Goal: Task Accomplishment & Management: Use online tool/utility

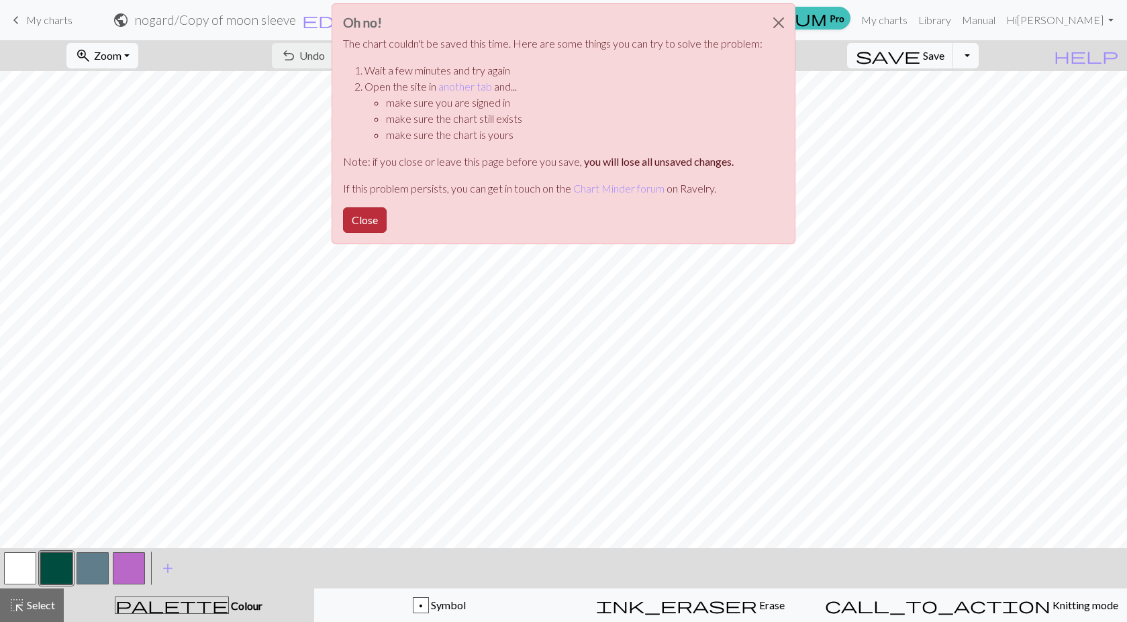
click at [367, 217] on button "Close" at bounding box center [365, 220] width 44 height 26
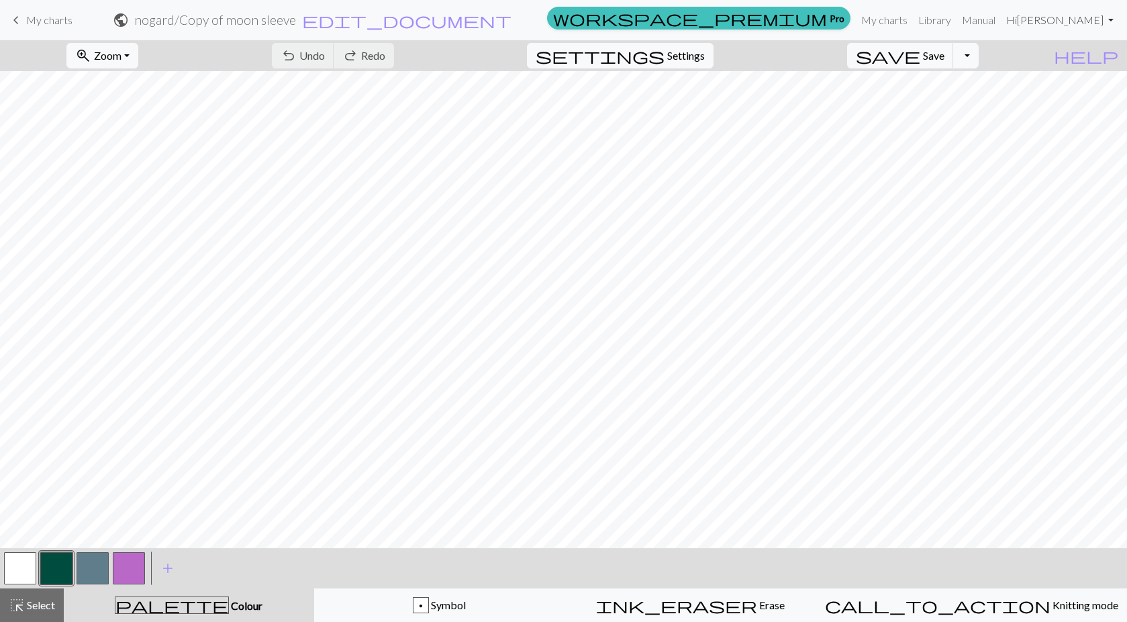
click at [1089, 21] on link "Hi Wolfe" at bounding box center [1060, 20] width 118 height 27
click at [805, 67] on div "zoom_in Zoom Zoom Fit all Fit width Fit height 50% 100% 150% 200% undo Undo Und…" at bounding box center [522, 55] width 1045 height 31
click at [913, 19] on link "My charts" at bounding box center [884, 20] width 57 height 27
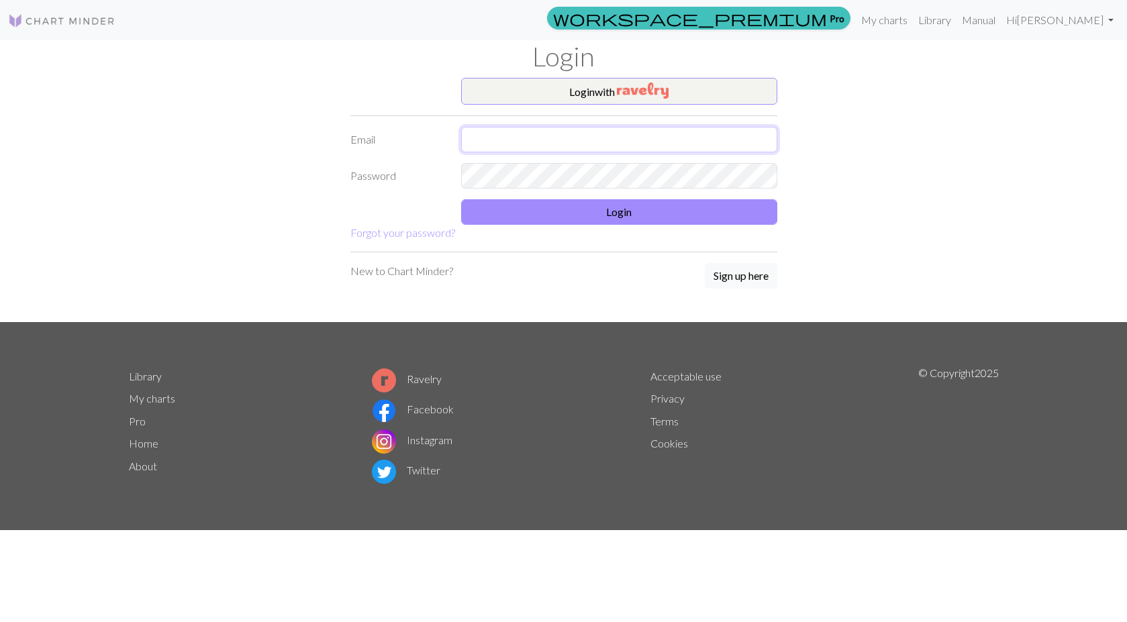
click at [696, 134] on input "text" at bounding box center [619, 140] width 316 height 26
type input "midnight12311999@gmail.com"
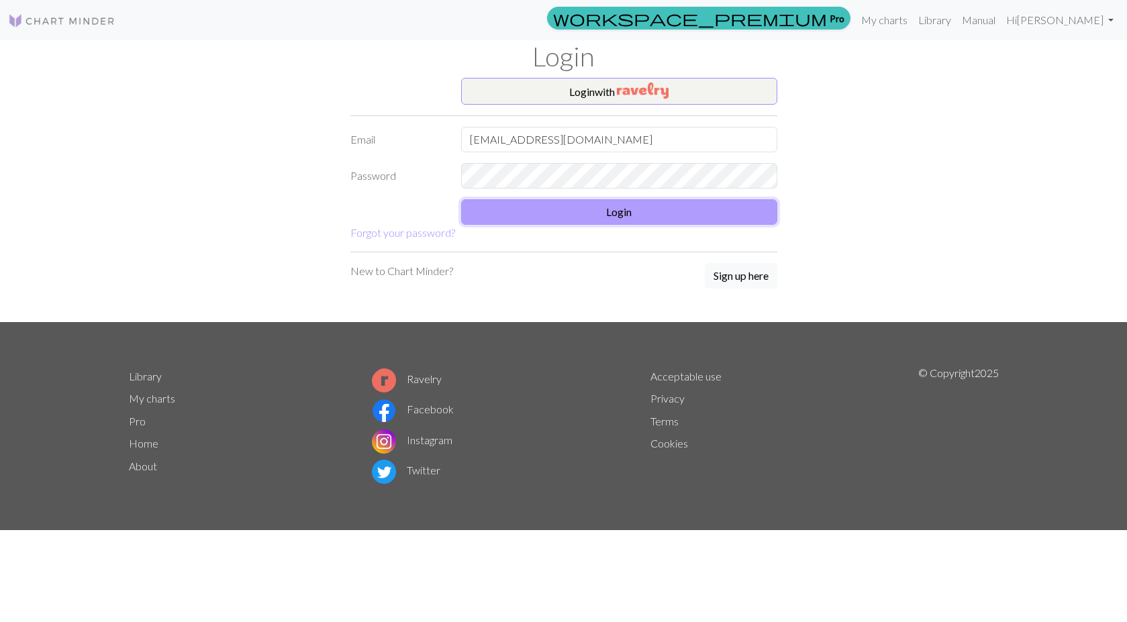
click at [721, 213] on button "Login" at bounding box center [619, 212] width 316 height 26
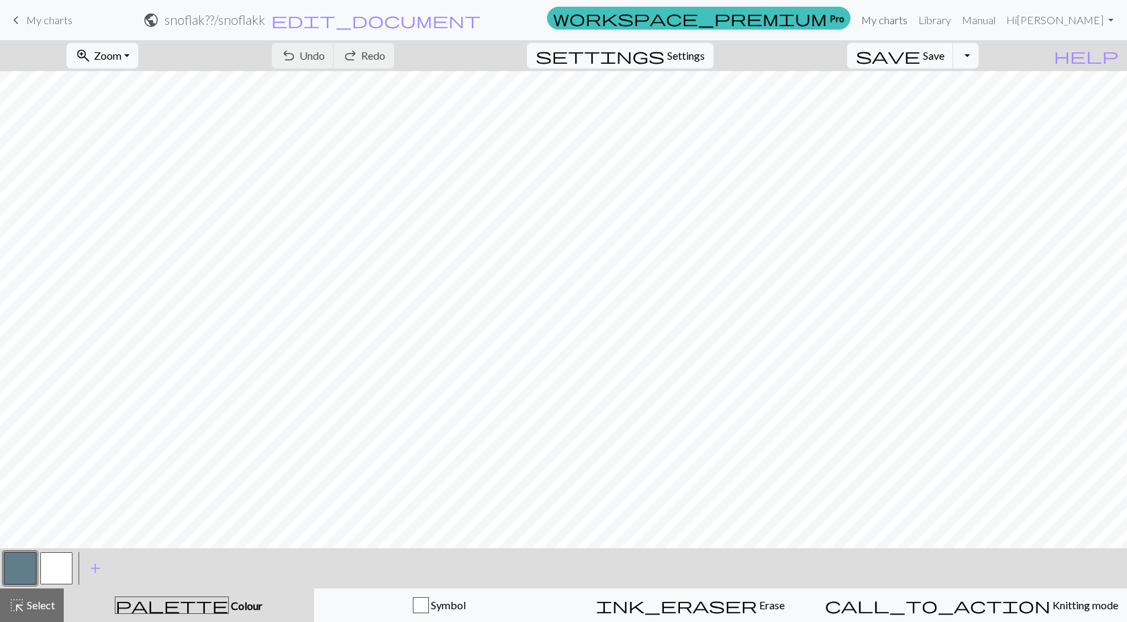
click at [913, 17] on link "My charts" at bounding box center [884, 20] width 57 height 27
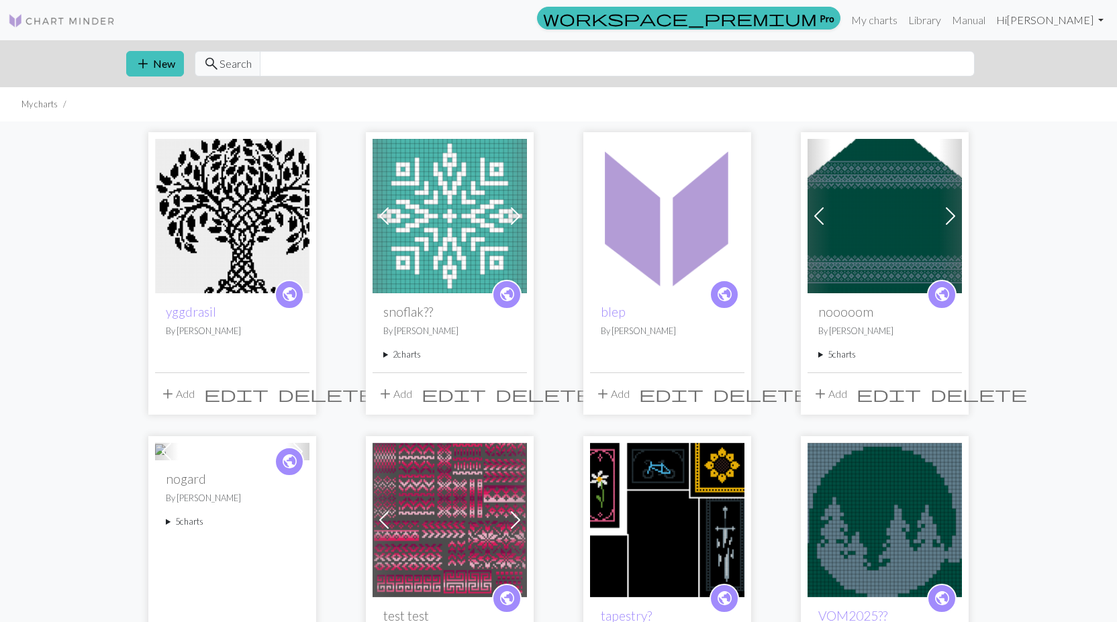
click at [1088, 22] on link "Hi Wolfe" at bounding box center [1050, 20] width 118 height 27
click at [1090, 21] on link "Hi Wolfe" at bounding box center [1050, 20] width 118 height 27
click at [242, 460] on img at bounding box center [208, 452] width 107 height 16
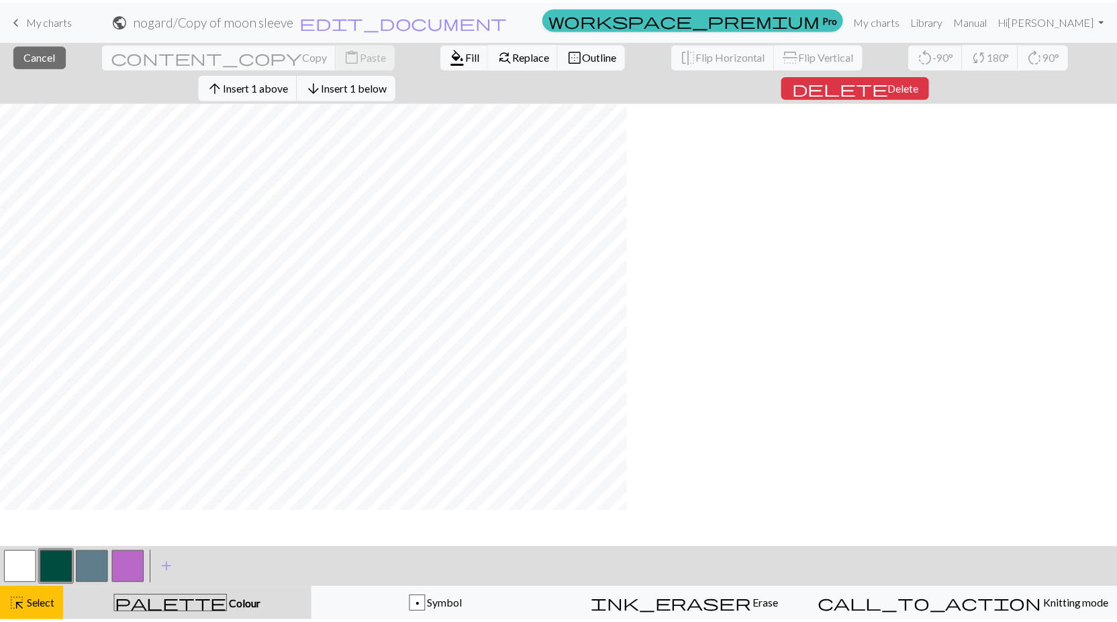
scroll to position [470, 0]
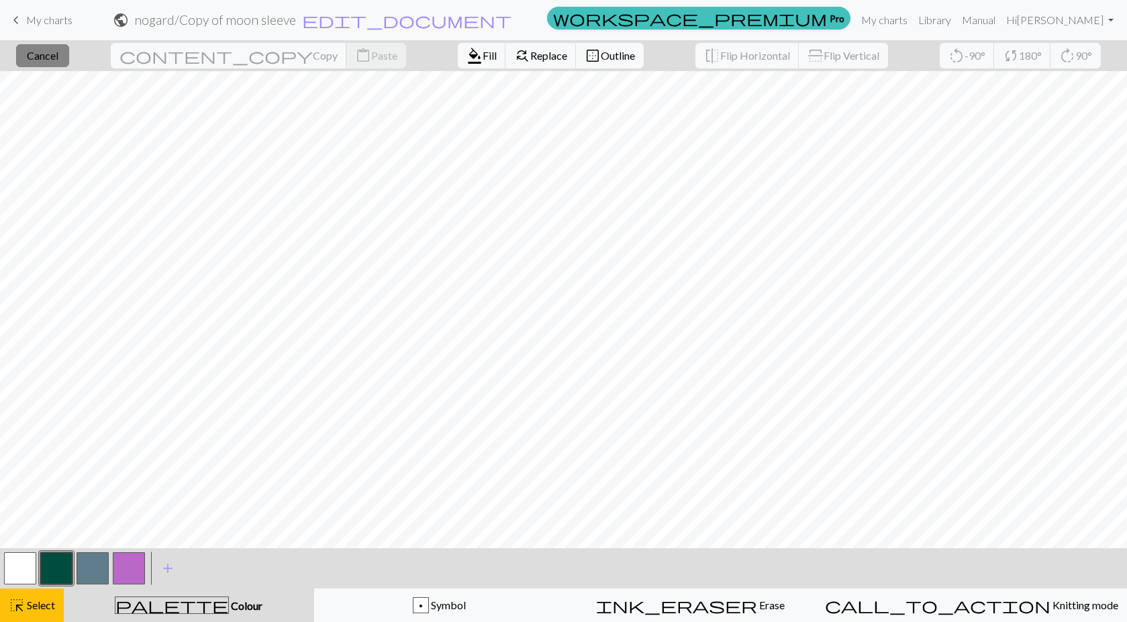
click at [58, 53] on span "Cancel" at bounding box center [43, 55] width 32 height 13
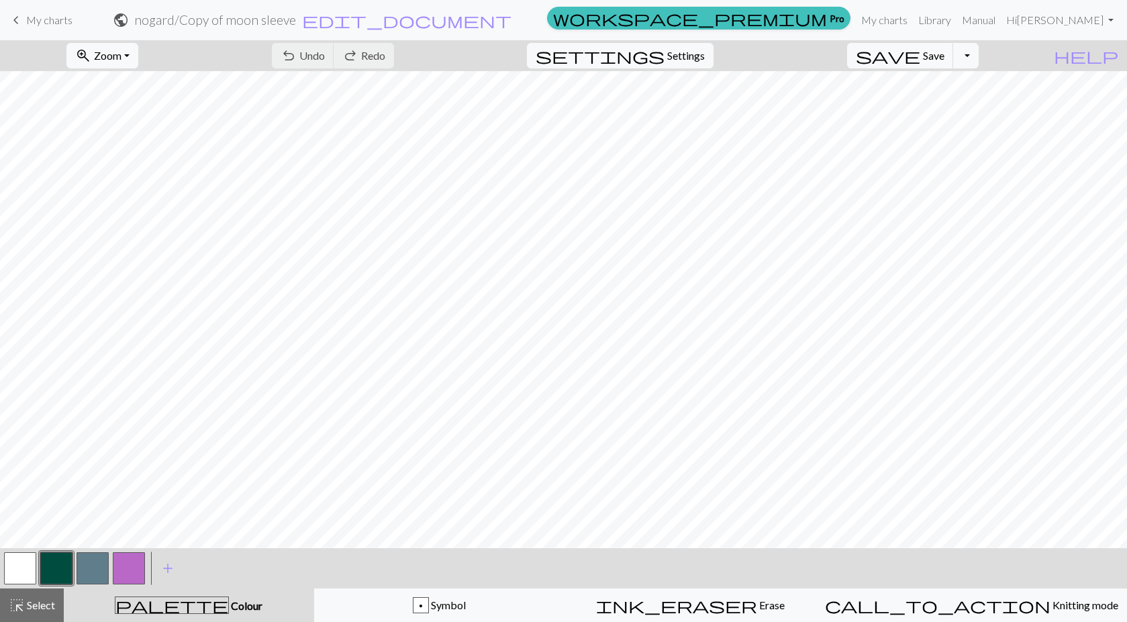
click at [47, 15] on span "My charts" at bounding box center [49, 19] width 46 height 13
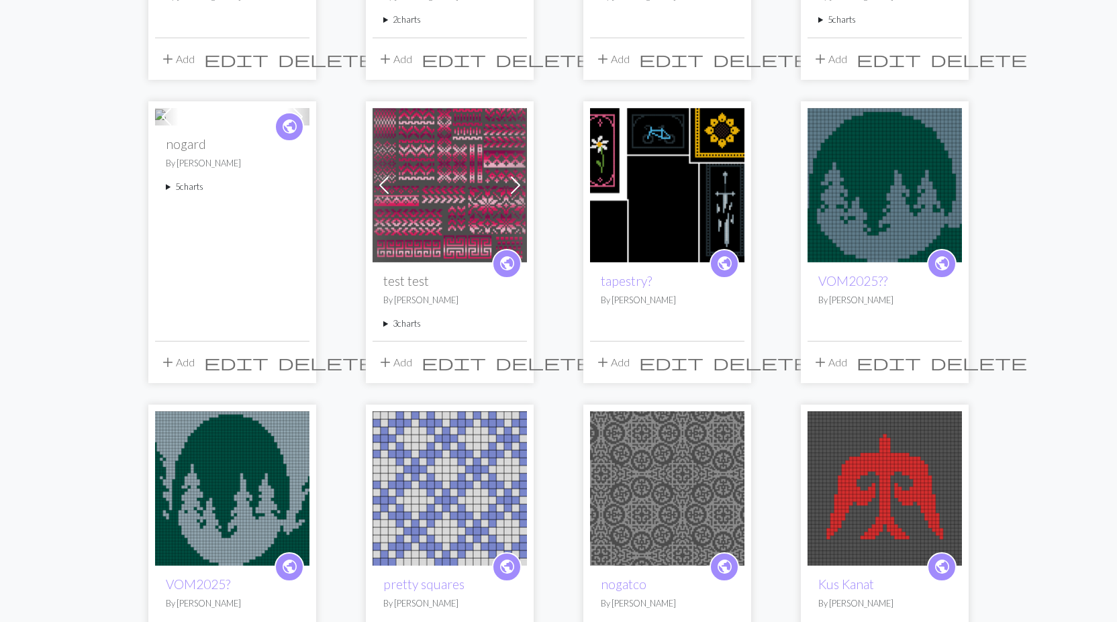
scroll to position [336, 0]
click at [164, 320] on div "public nogard By Wolfe 5 charts Copy of moon sleeve delete nogard front delete …" at bounding box center [232, 232] width 154 height 215
click at [170, 193] on summary "5 charts" at bounding box center [232, 186] width 133 height 13
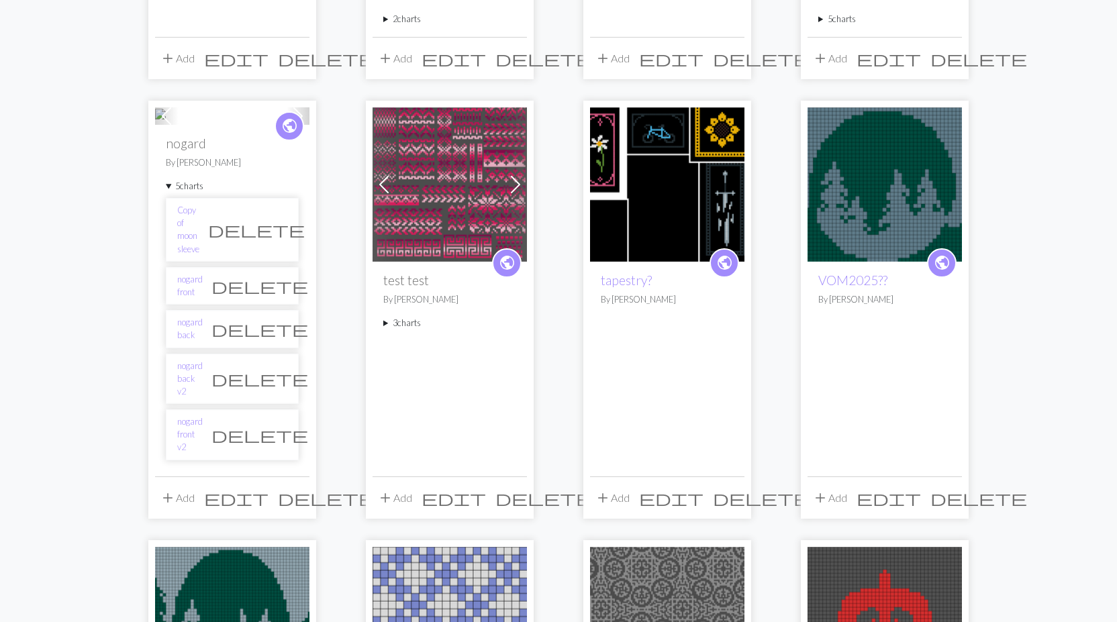
drag, startPoint x: 239, startPoint y: 356, endPoint x: 272, endPoint y: 304, distance: 61.8
click at [272, 169] on p "By Wolfe" at bounding box center [232, 162] width 133 height 13
click at [255, 125] on img at bounding box center [208, 117] width 107 height 16
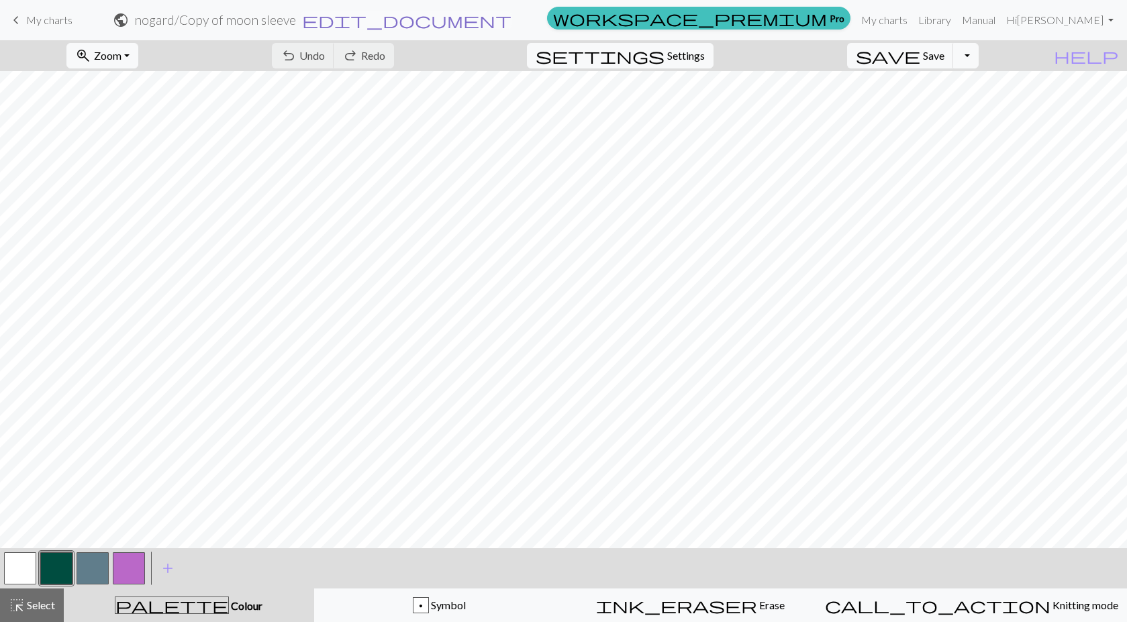
click at [511, 18] on span "edit_document" at bounding box center [406, 20] width 209 height 19
select select "66ab0811e4889aa3634ae53d"
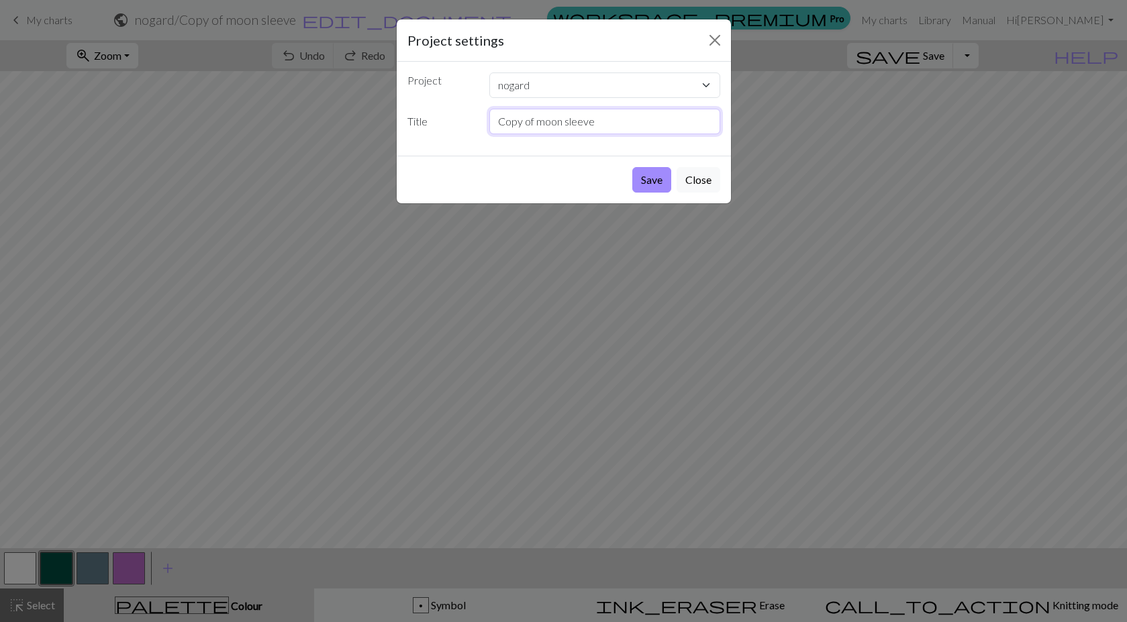
drag, startPoint x: 619, startPoint y: 123, endPoint x: 398, endPoint y: 118, distance: 221.5
click at [399, 118] on div "Title Copy of moon sleeve" at bounding box center [563, 122] width 329 height 26
type input "sleeve"
click at [650, 178] on button "Save" at bounding box center [651, 180] width 39 height 26
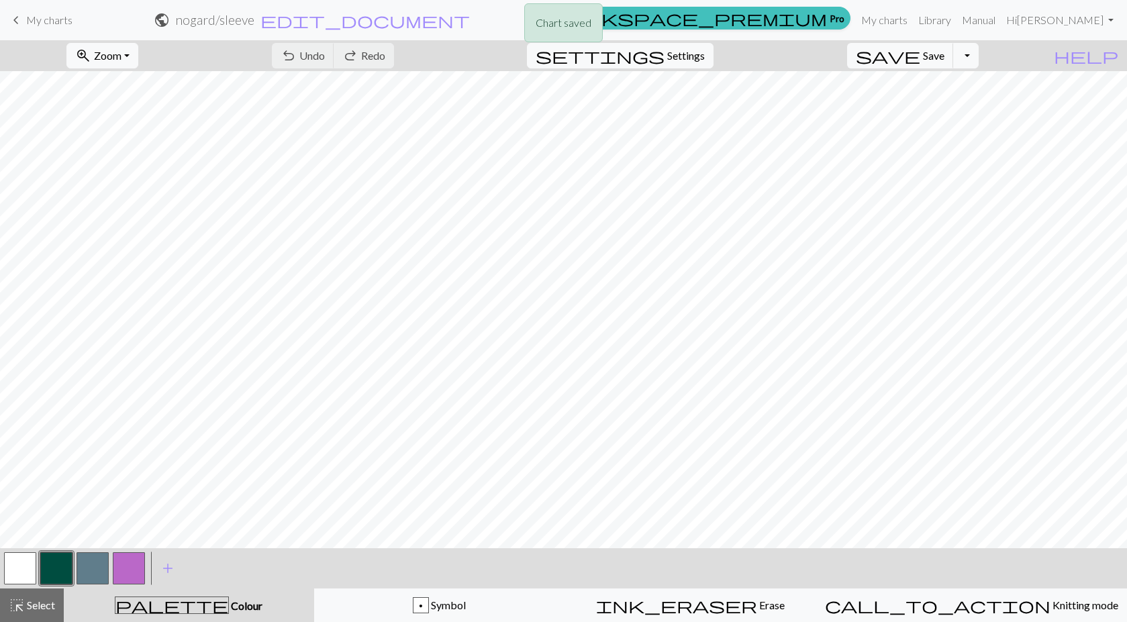
click at [30, 17] on div "Chart saved" at bounding box center [563, 26] width 1127 height 53
click at [17, 15] on span "keyboard_arrow_left" at bounding box center [16, 20] width 16 height 19
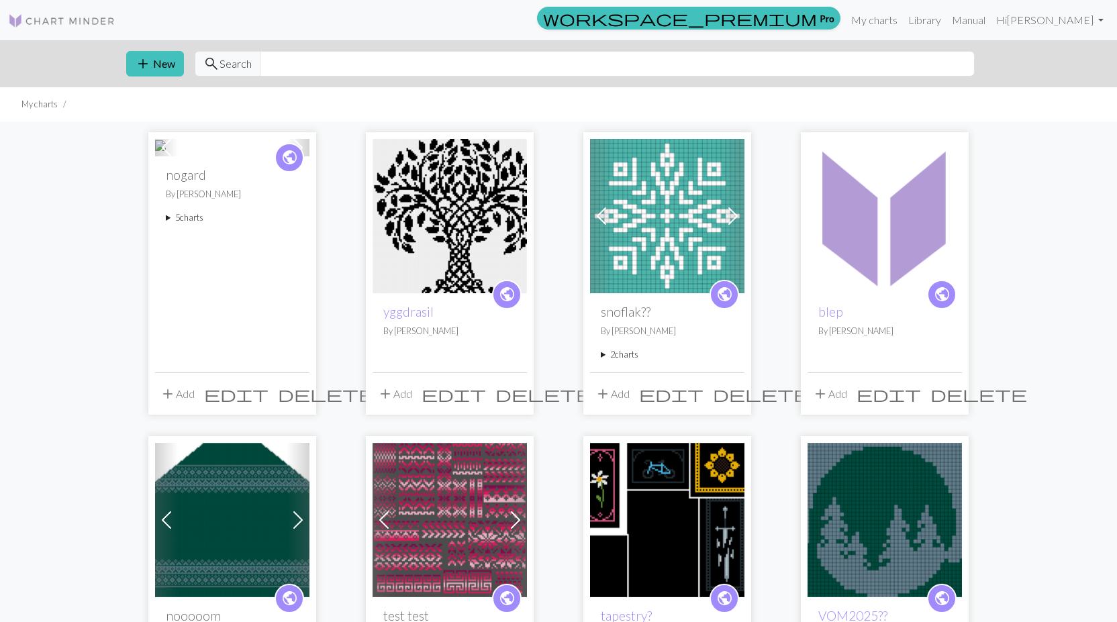
click at [175, 224] on summary "5 charts" at bounding box center [232, 217] width 133 height 13
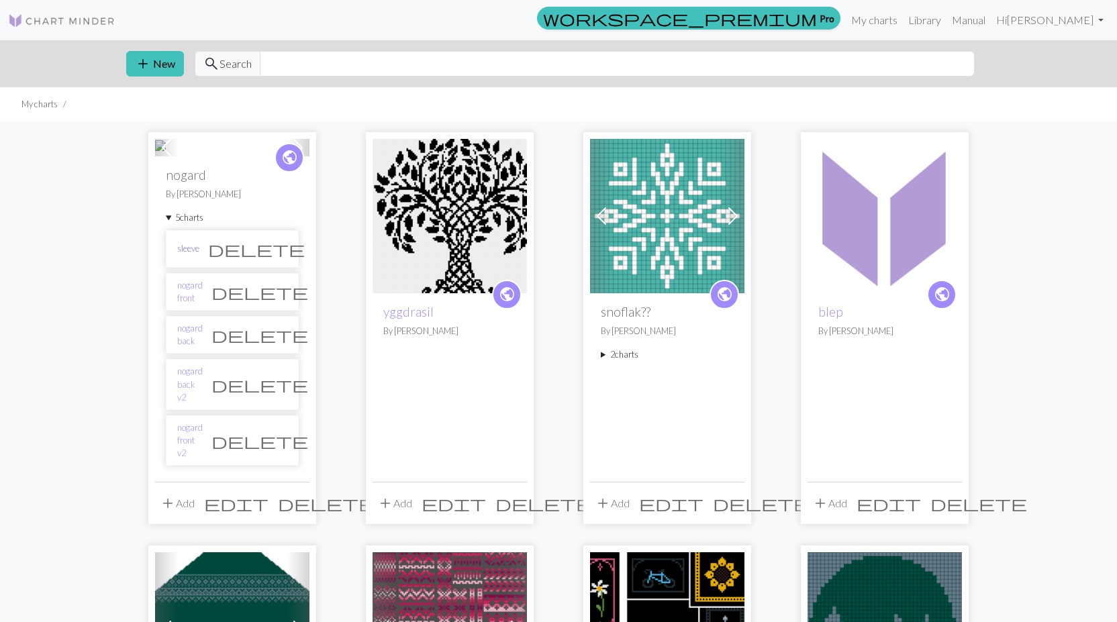
click at [195, 255] on link "sleeve" at bounding box center [188, 248] width 22 height 13
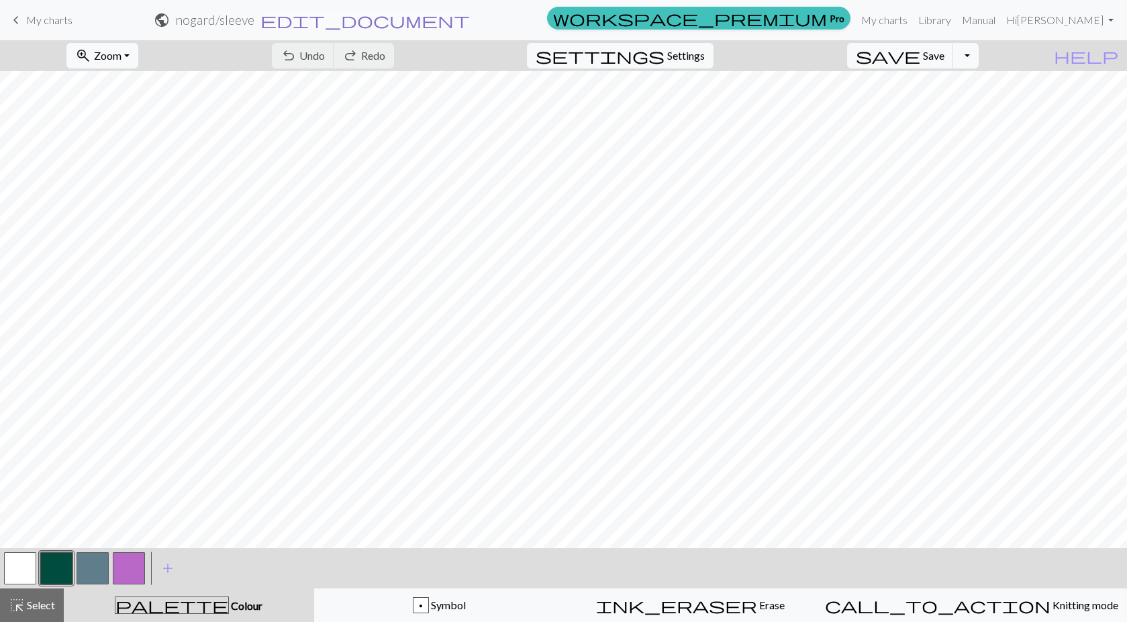
click at [470, 20] on span "edit_document" at bounding box center [364, 20] width 209 height 19
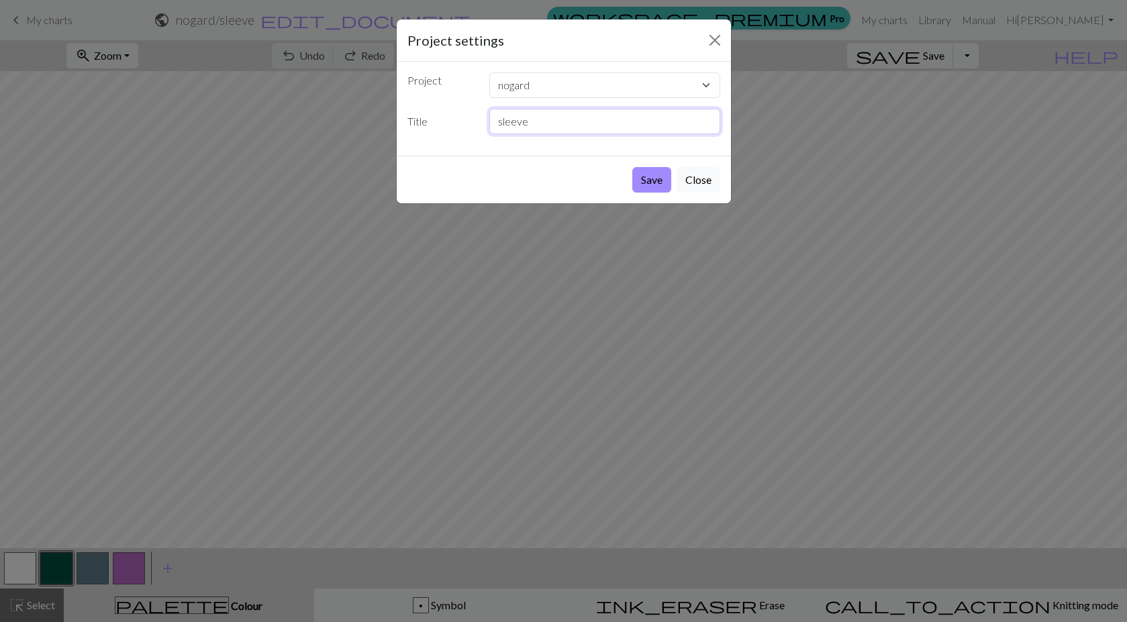
click at [494, 117] on input "sleeve" at bounding box center [604, 122] width 231 height 26
type input "nogard sleeve"
click at [657, 182] on button "Save" at bounding box center [651, 180] width 39 height 26
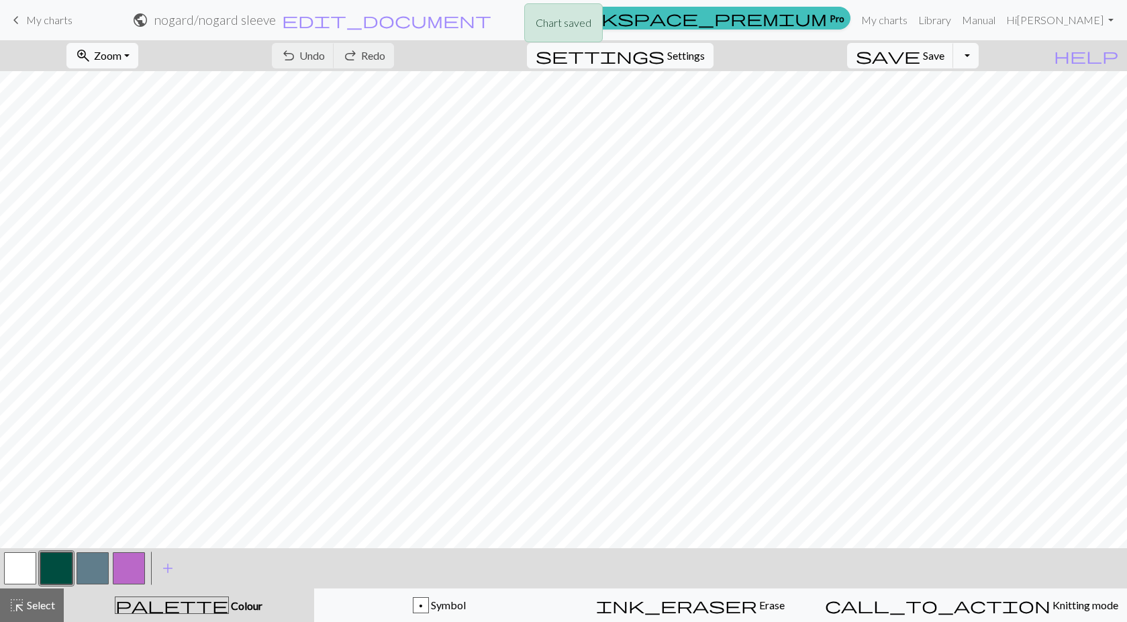
click at [36, 19] on div "Chart saved" at bounding box center [563, 26] width 1127 height 53
click at [19, 17] on span "keyboard_arrow_left" at bounding box center [16, 20] width 16 height 19
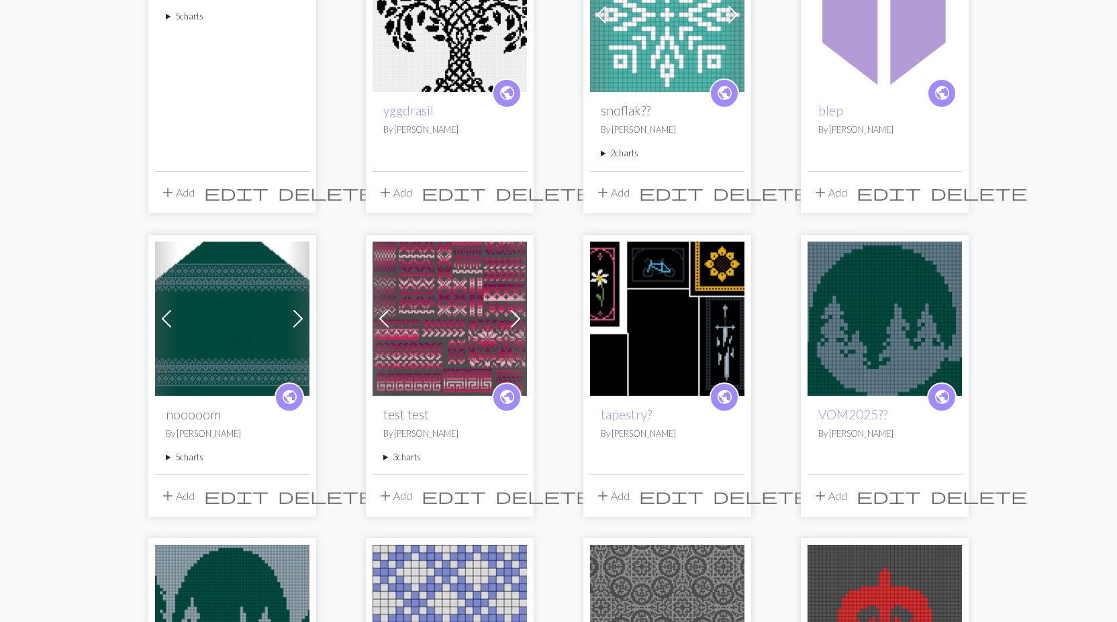
scroll to position [268, 0]
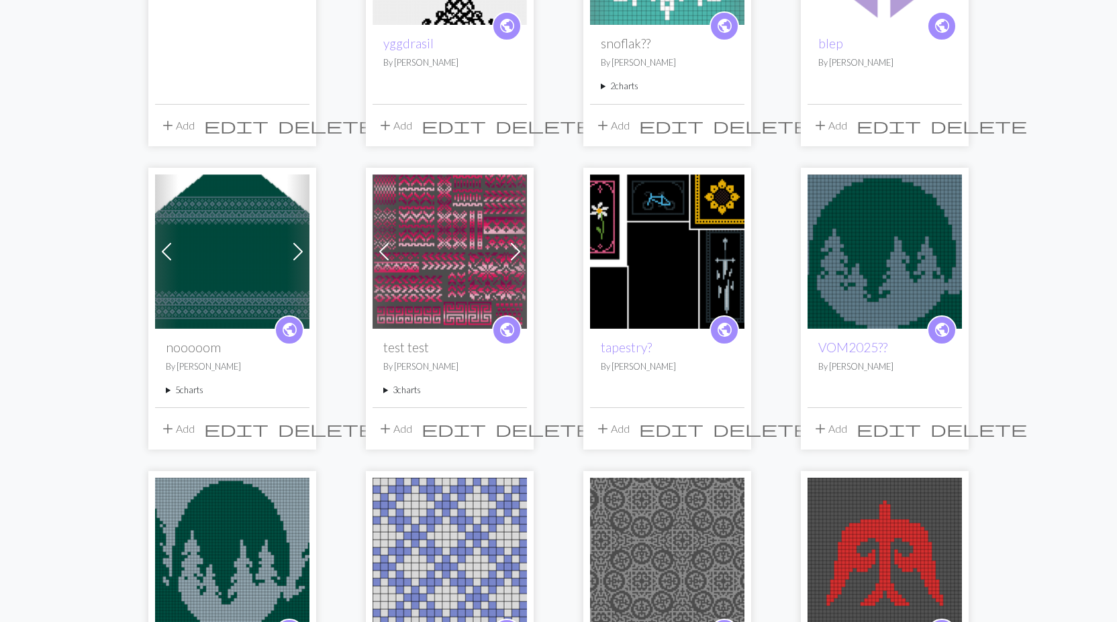
click at [191, 389] on summary "5 charts" at bounding box center [232, 390] width 133 height 13
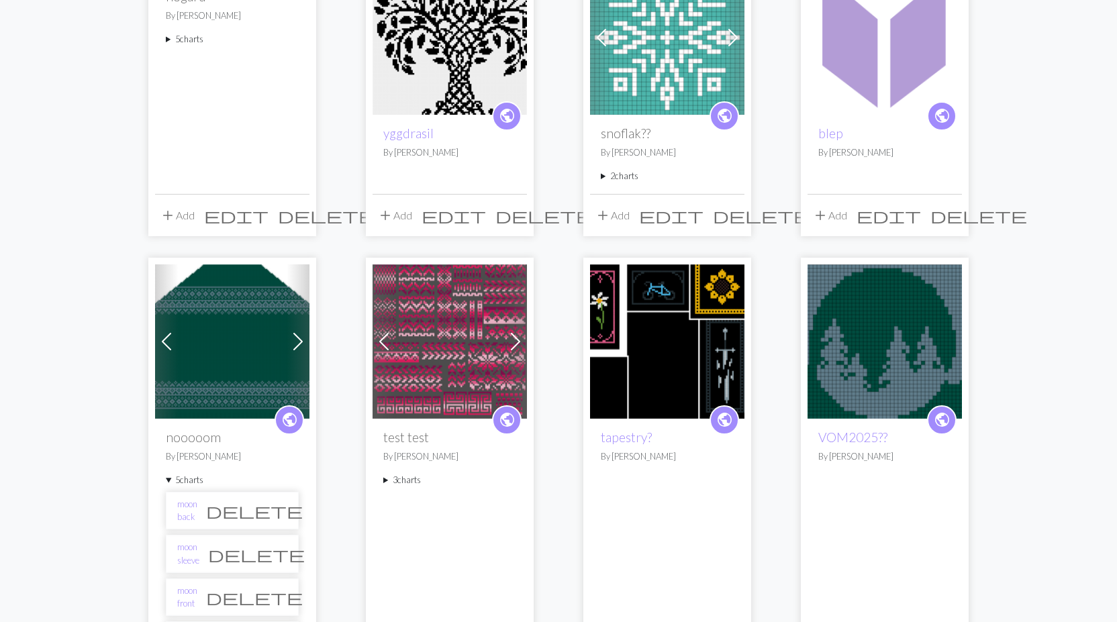
scroll to position [0, 0]
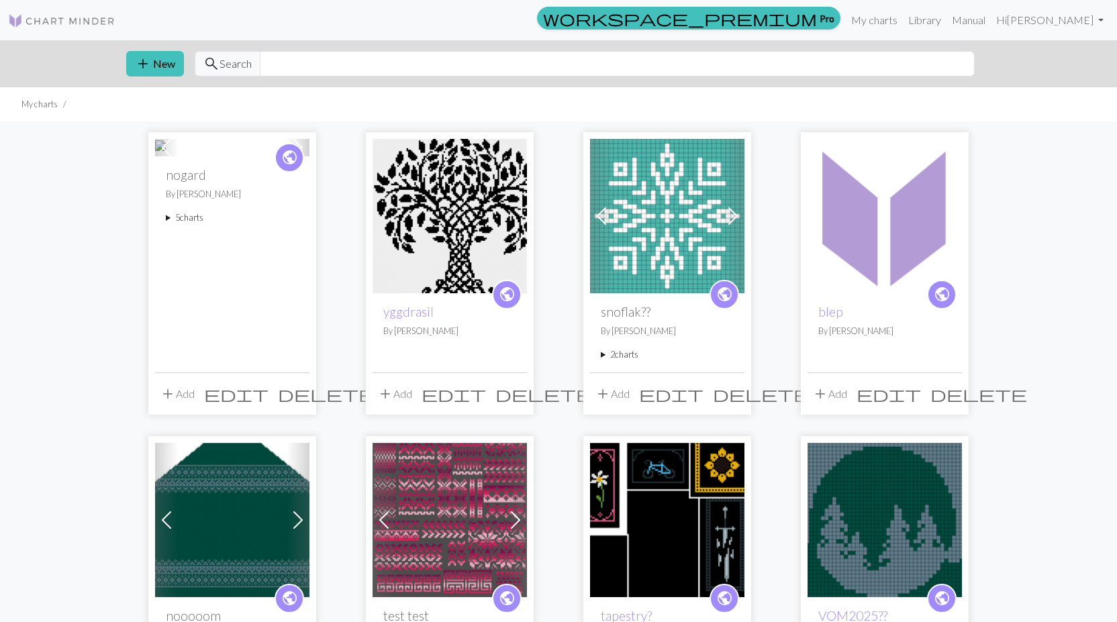
click at [295, 520] on span at bounding box center [297, 519] width 21 height 21
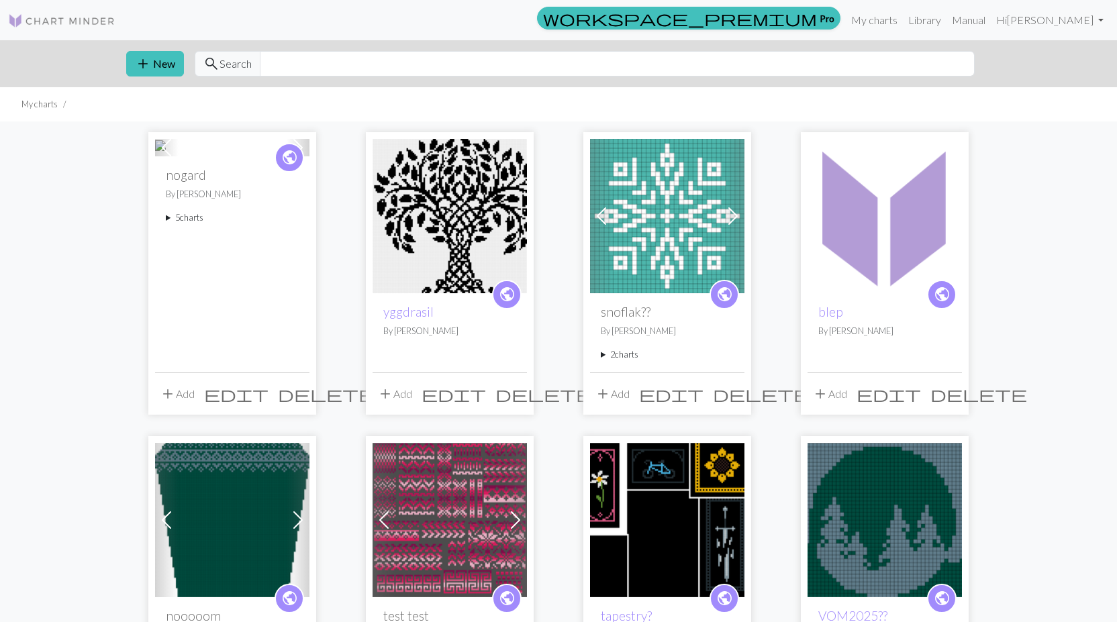
click at [300, 518] on span at bounding box center [297, 519] width 21 height 21
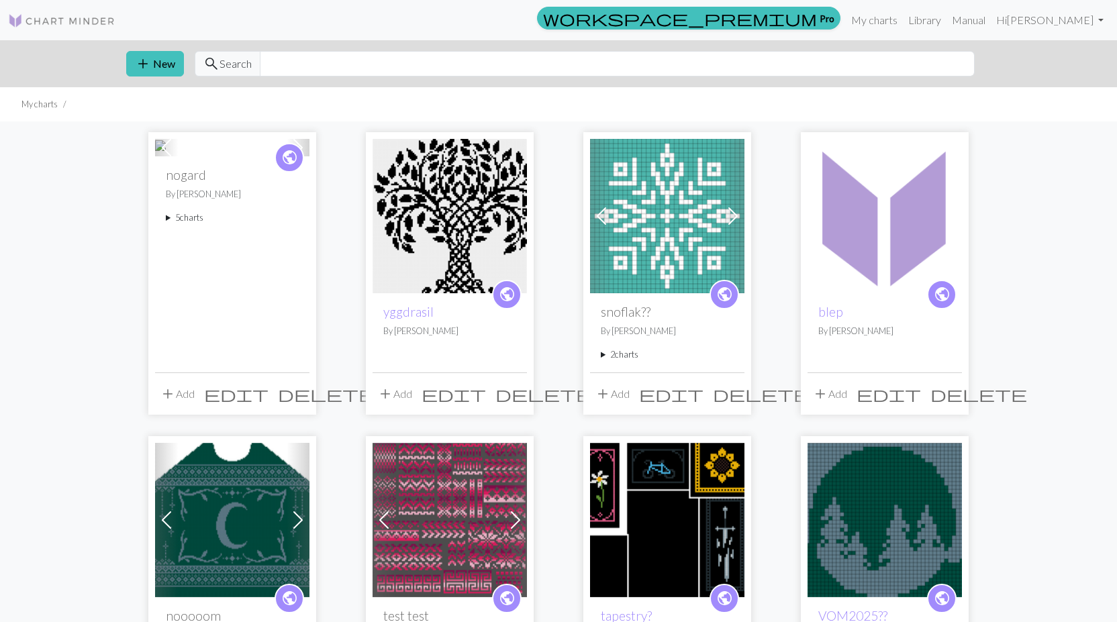
click at [300, 518] on span at bounding box center [297, 519] width 21 height 21
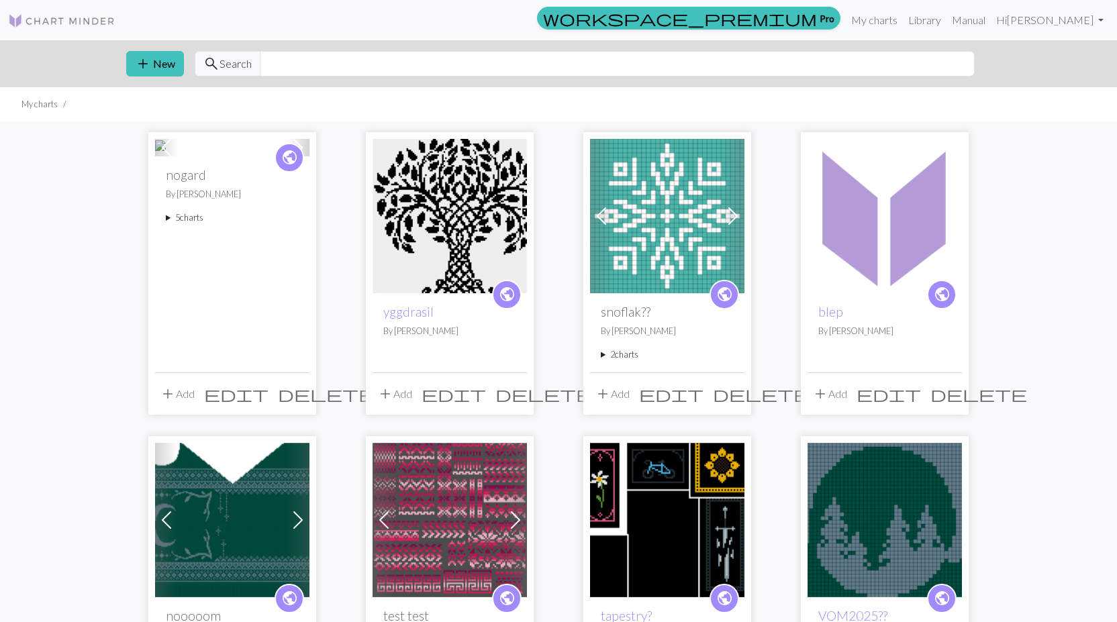
click at [300, 519] on span at bounding box center [297, 519] width 21 height 21
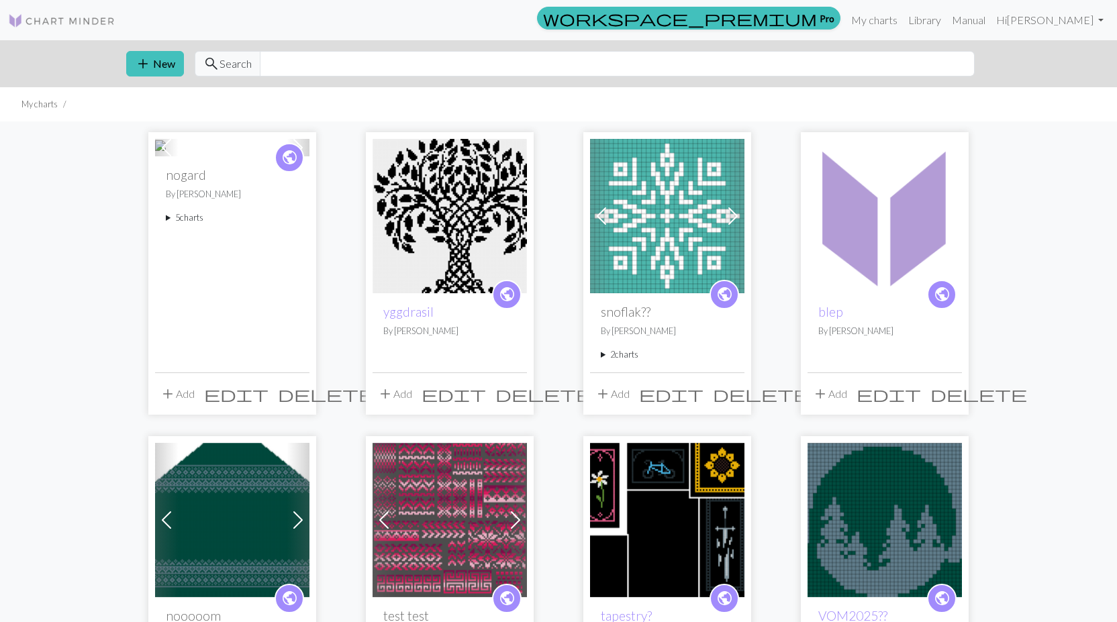
click at [300, 519] on span at bounding box center [297, 519] width 21 height 21
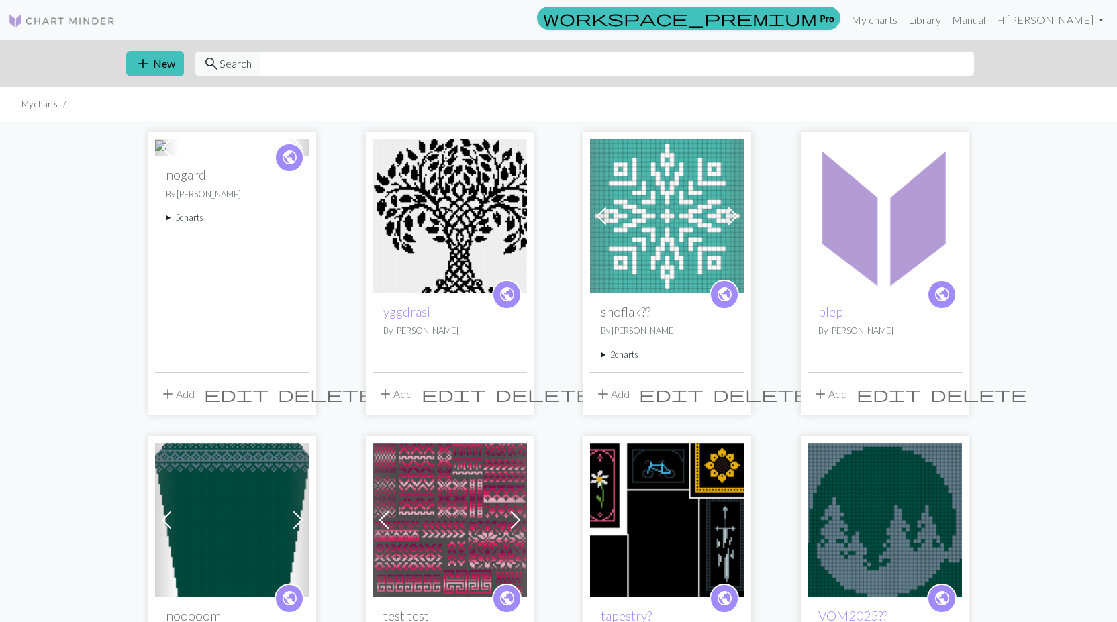
click at [300, 519] on span at bounding box center [297, 519] width 21 height 21
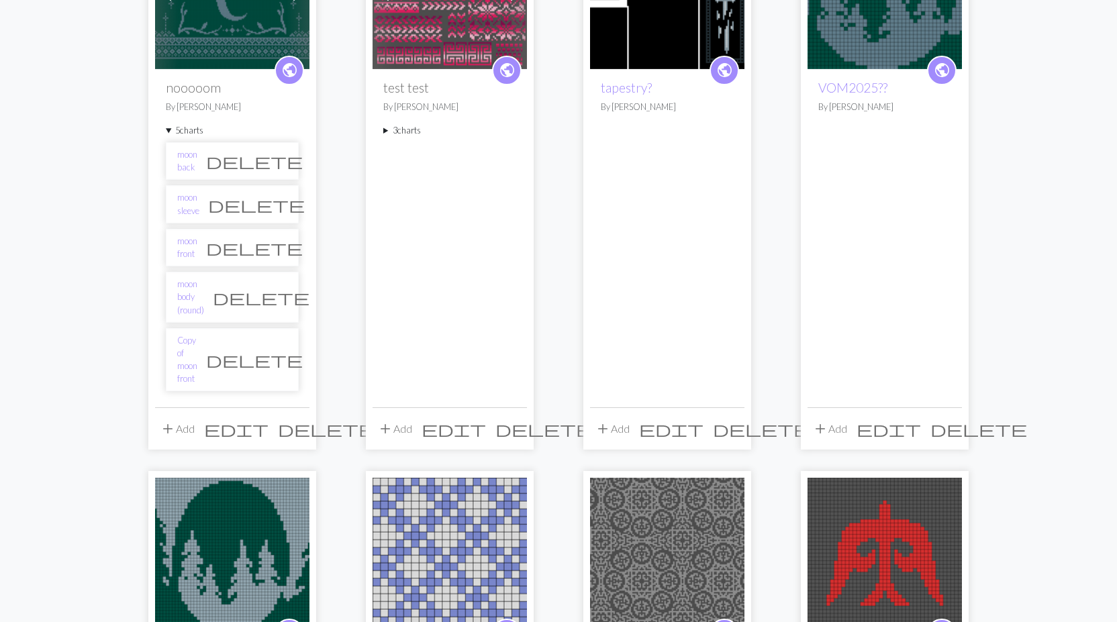
scroll to position [537, 0]
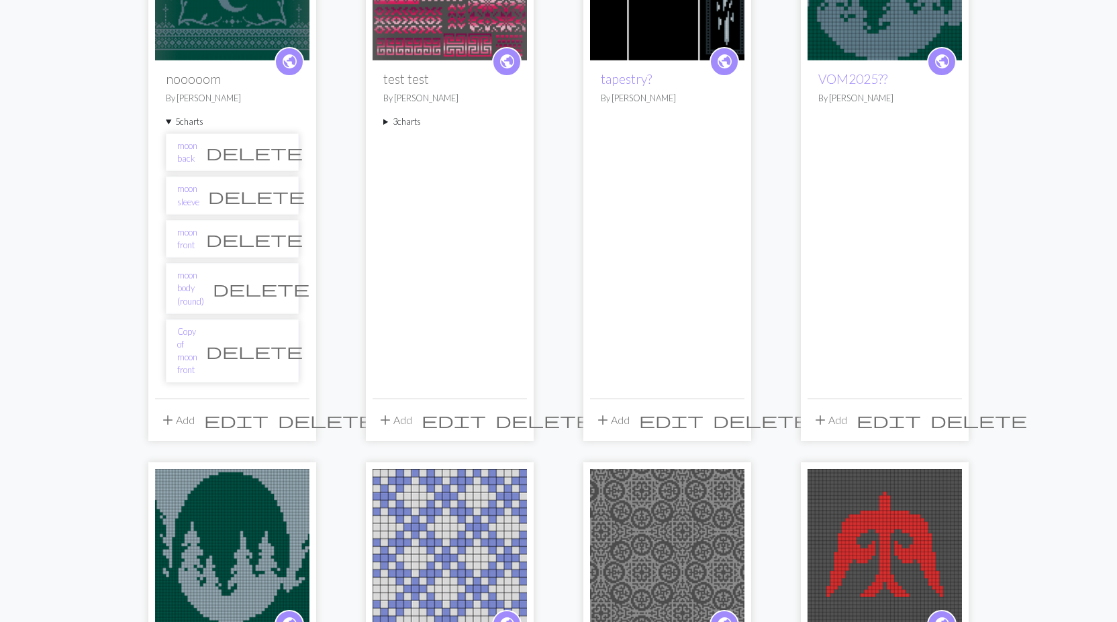
click at [385, 119] on summary "3 charts" at bounding box center [449, 121] width 133 height 13
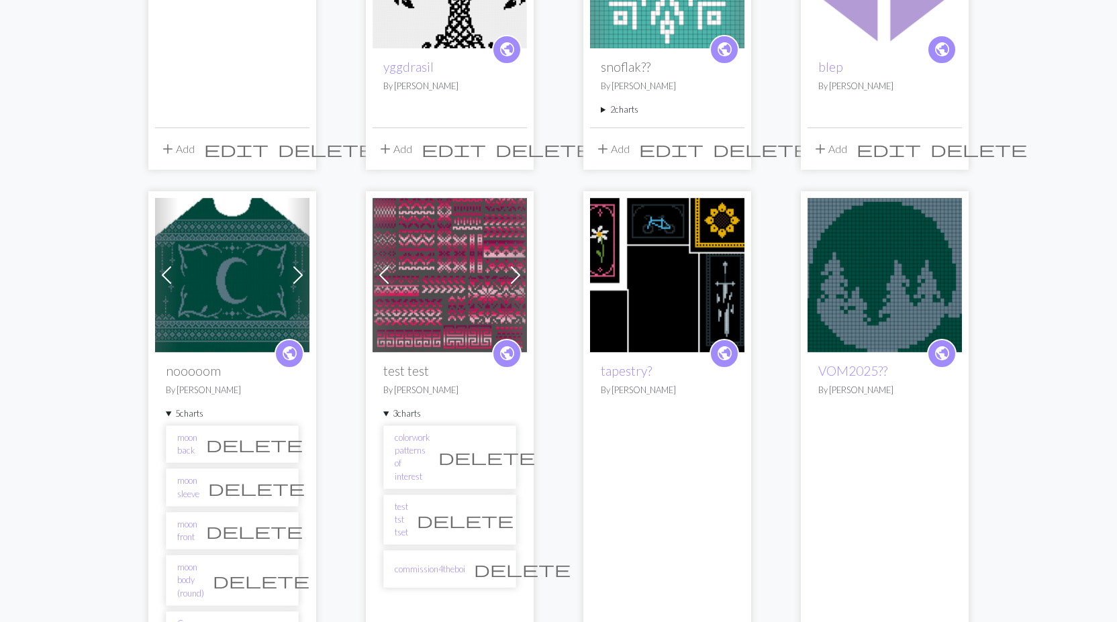
scroll to position [268, 0]
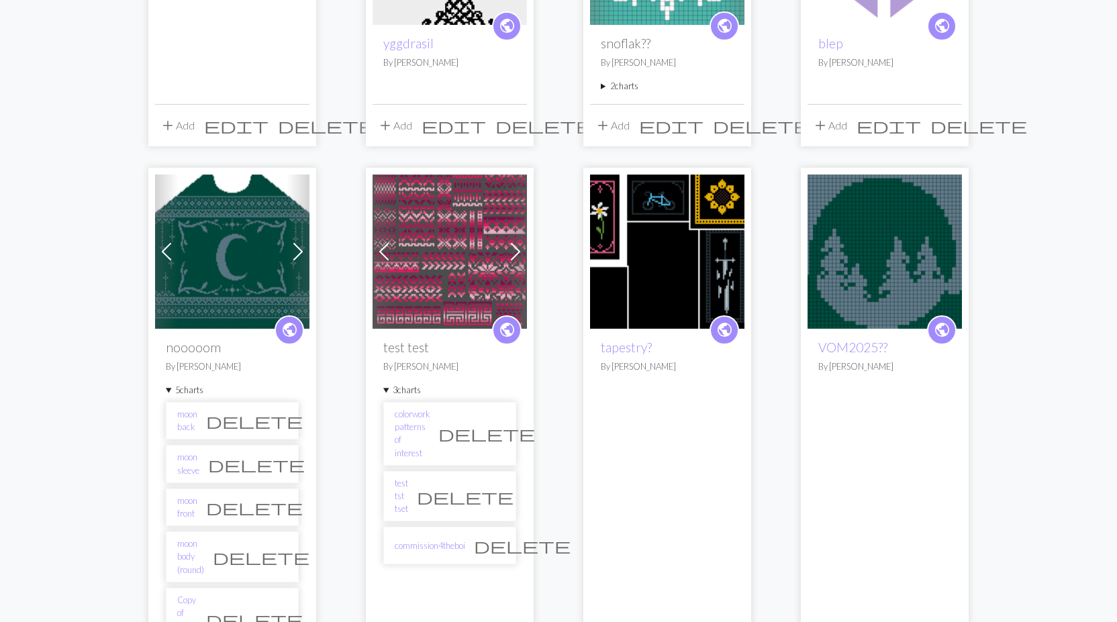
click at [511, 248] on span at bounding box center [515, 251] width 21 height 21
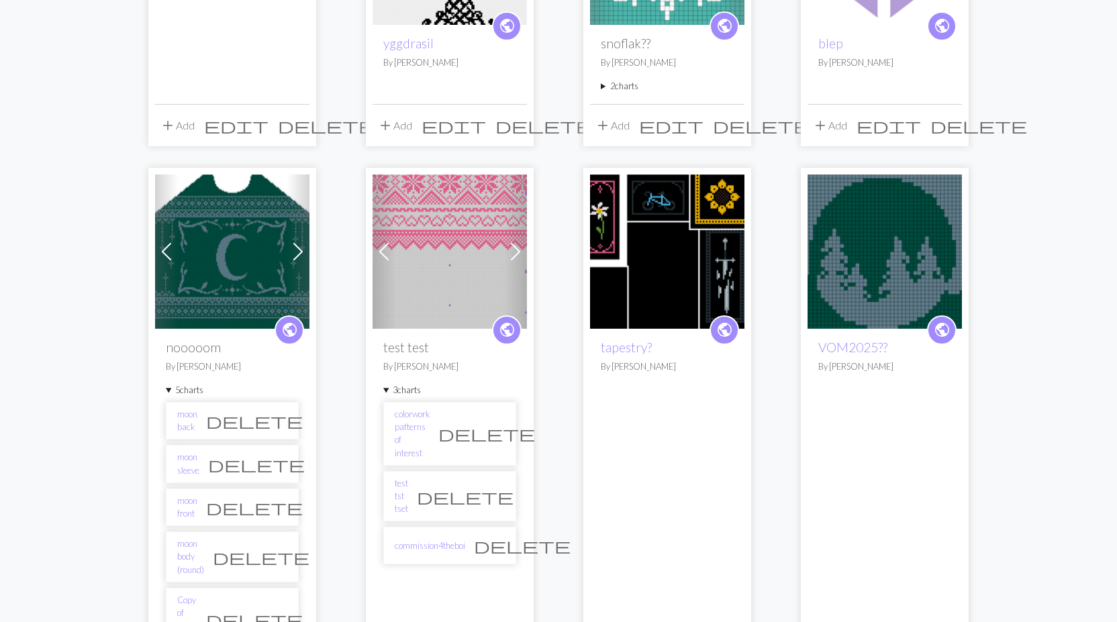
click at [513, 248] on span at bounding box center [515, 251] width 21 height 21
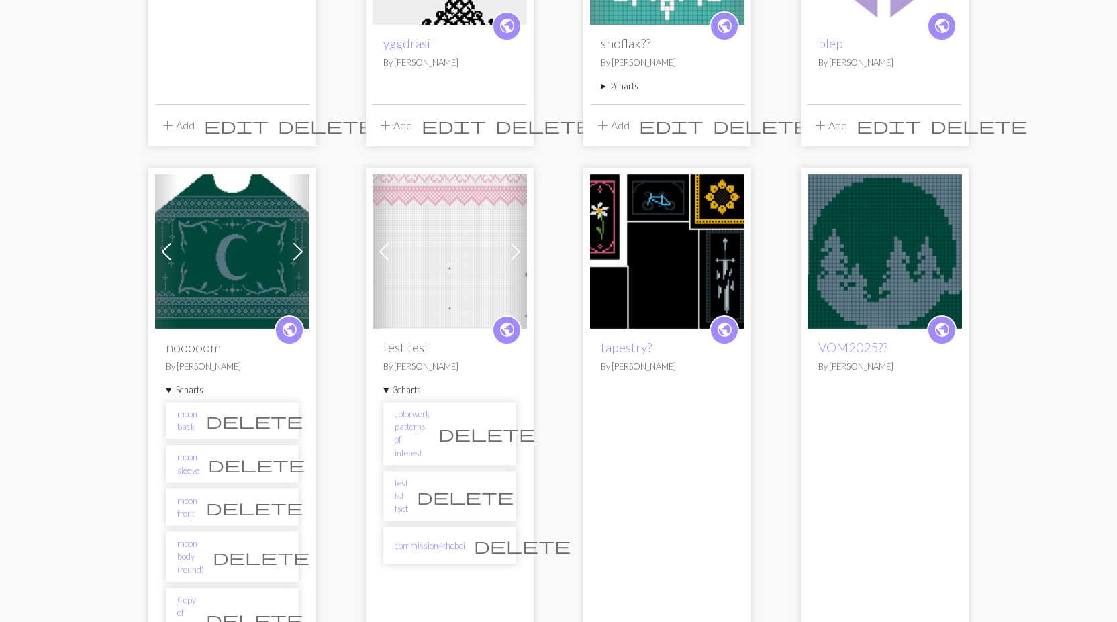
click at [384, 255] on span at bounding box center [383, 251] width 21 height 21
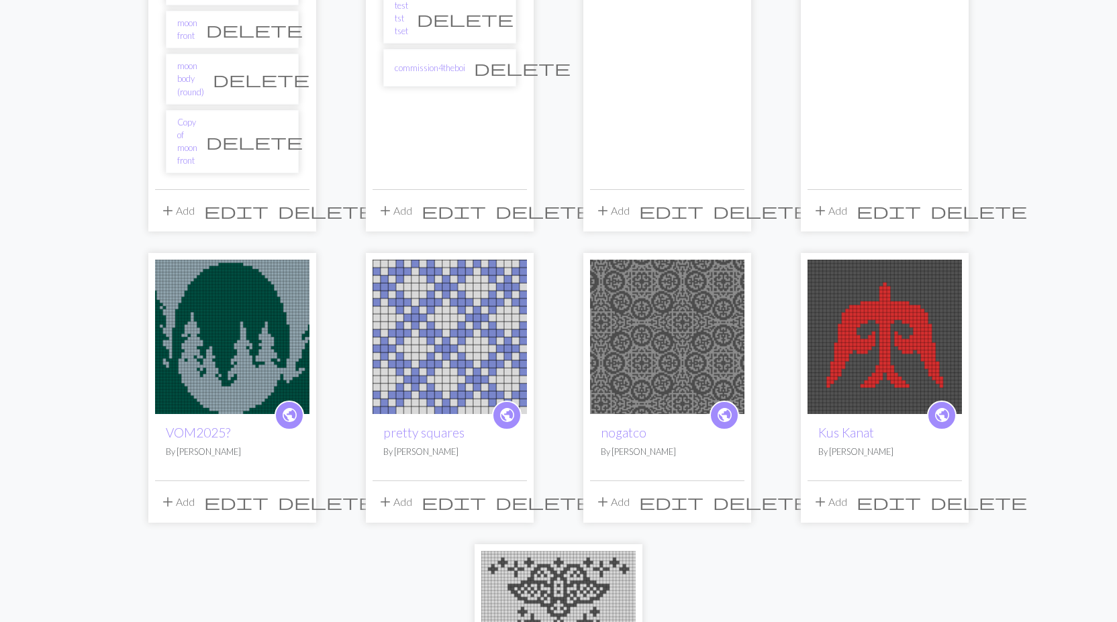
scroll to position [738, 0]
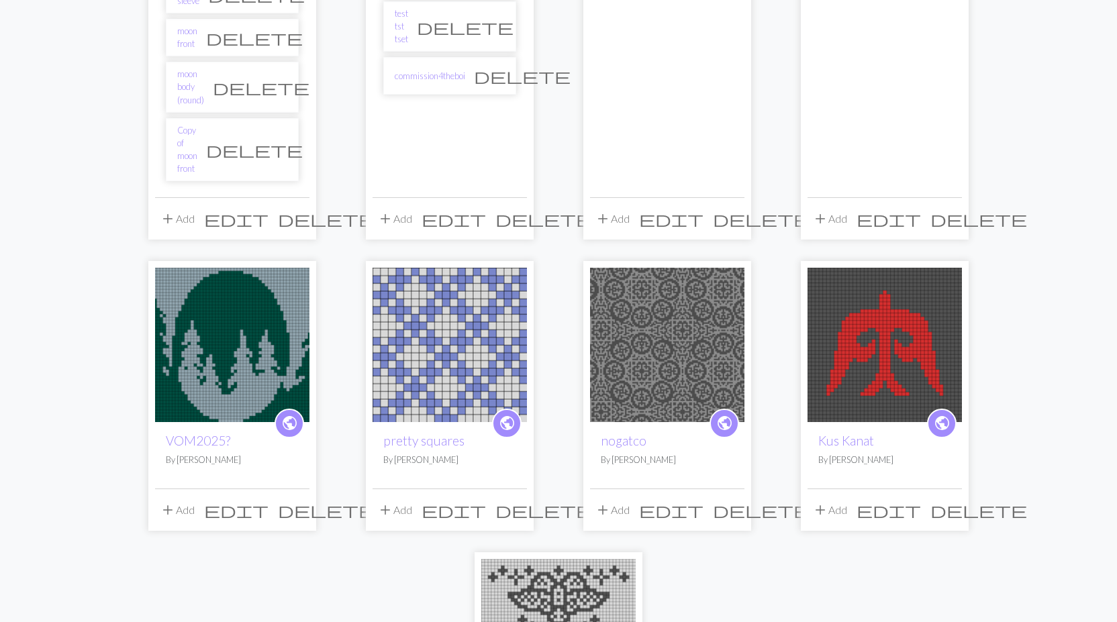
click at [268, 501] on span "edit" at bounding box center [236, 510] width 64 height 19
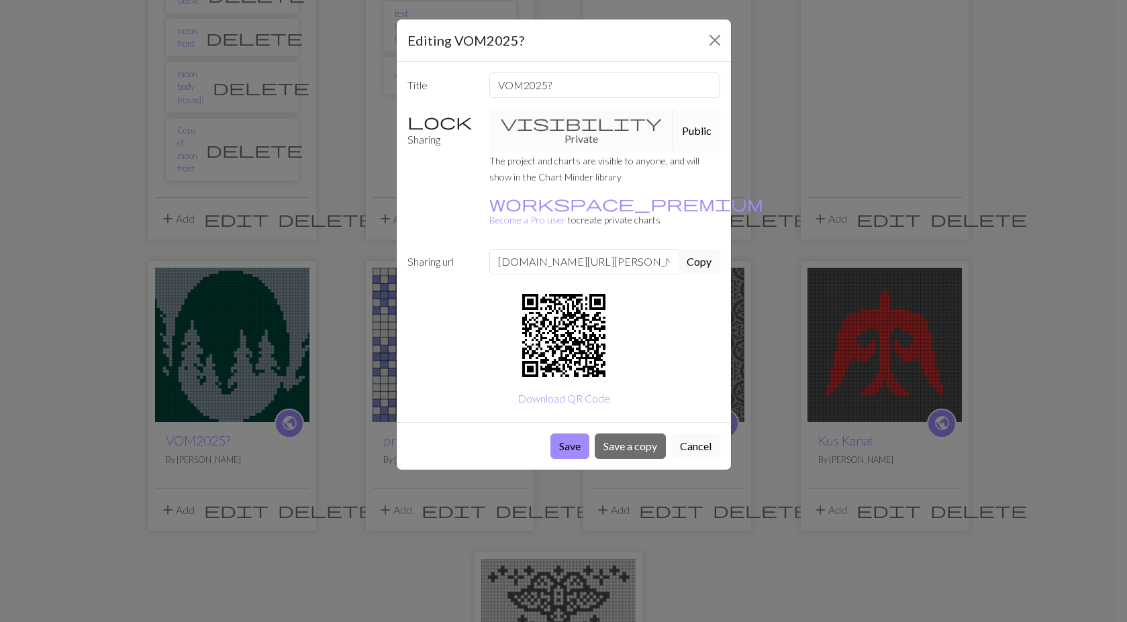
click at [692, 434] on button "Cancel" at bounding box center [695, 447] width 49 height 26
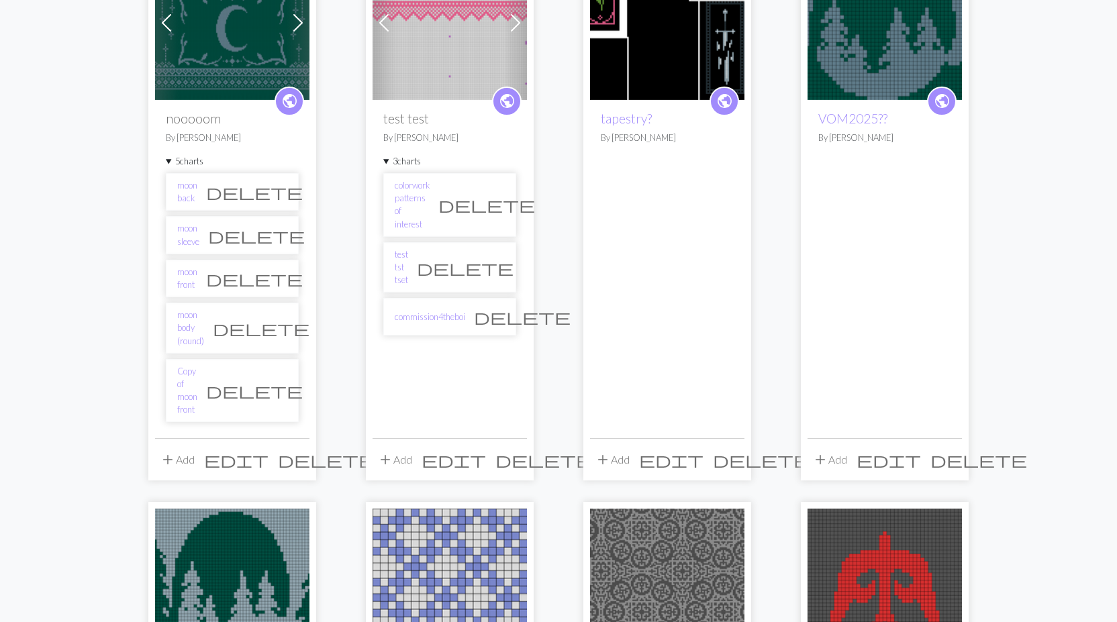
scroll to position [470, 0]
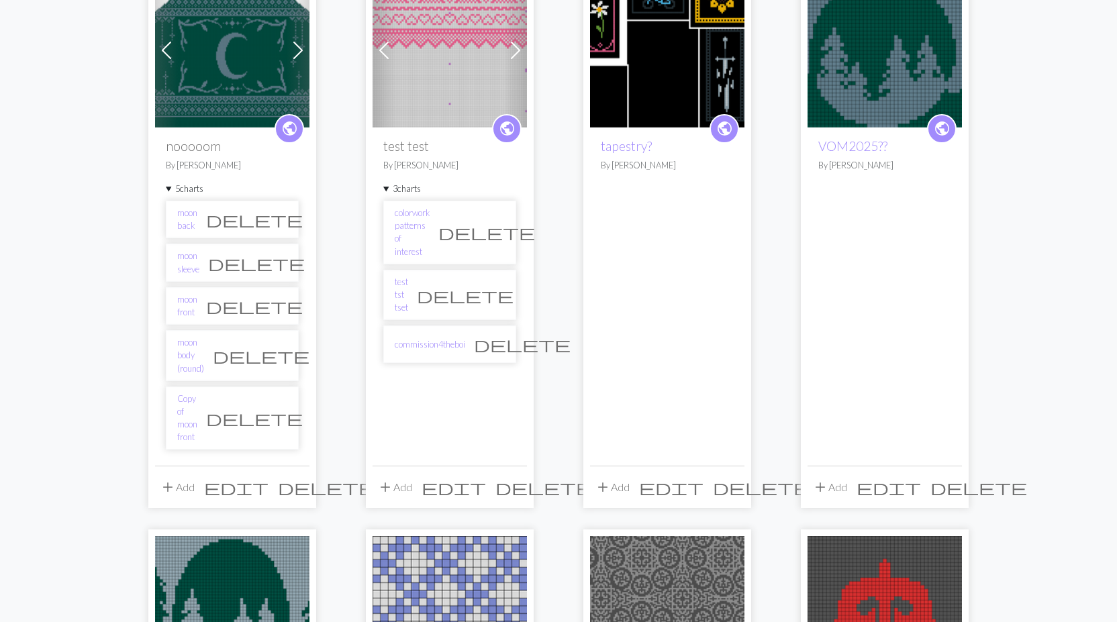
click at [391, 185] on summary "3 charts" at bounding box center [449, 189] width 133 height 13
click at [164, 183] on div "public nooooom By Wolfe 5 charts moon back delete moon sleeve delete moon front…" at bounding box center [232, 297] width 154 height 339
click at [175, 188] on summary "5 charts" at bounding box center [232, 189] width 133 height 13
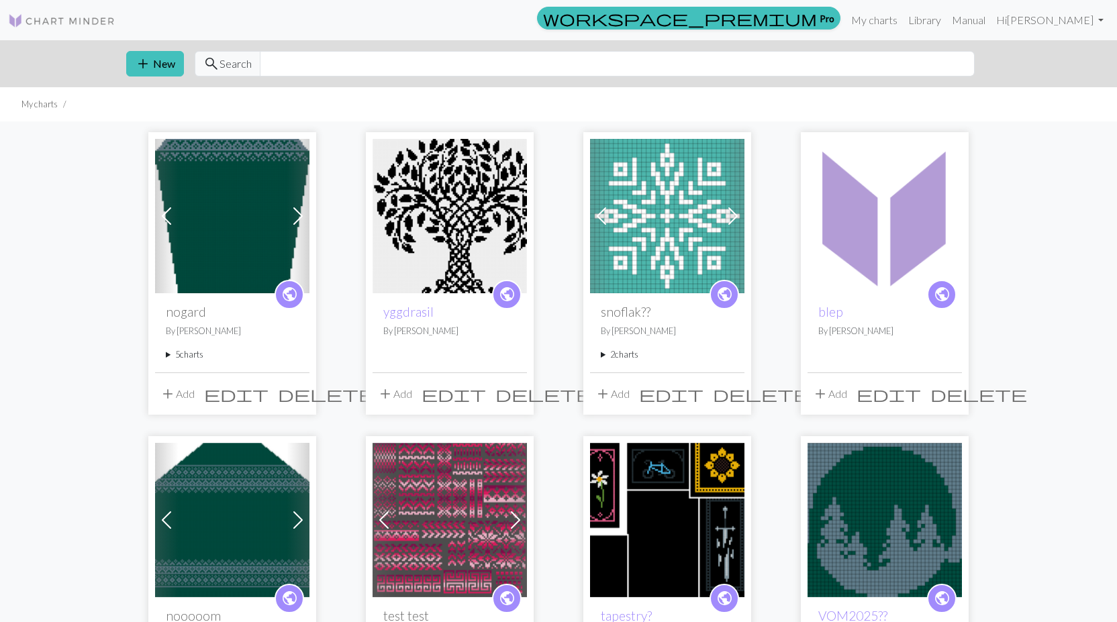
click at [921, 533] on img at bounding box center [884, 520] width 154 height 154
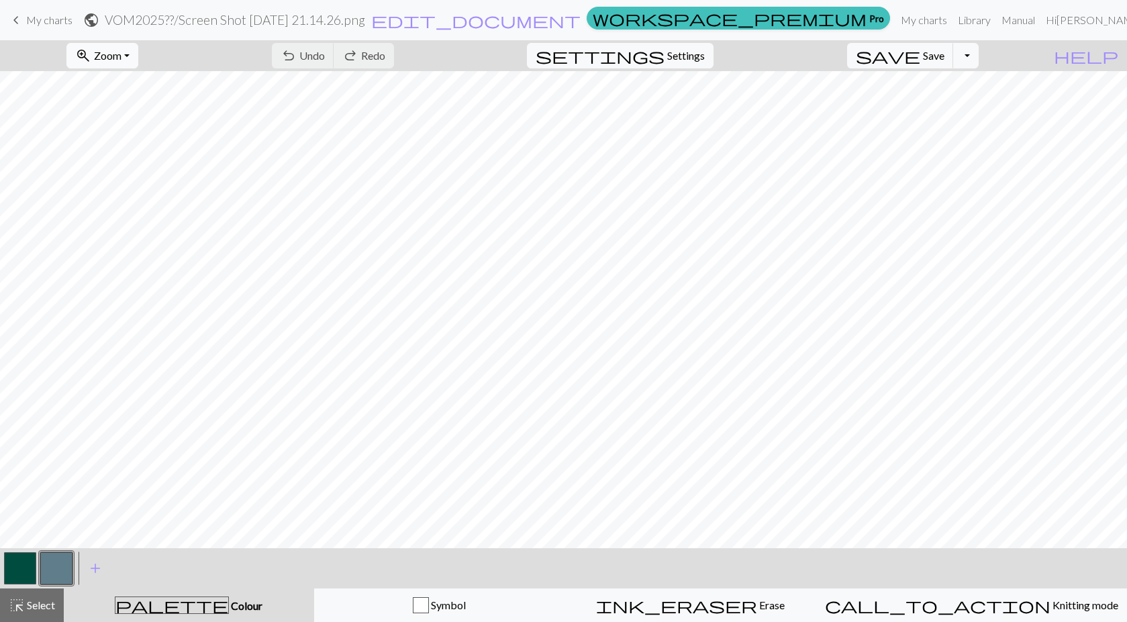
click at [121, 54] on span "Zoom" at bounding box center [108, 55] width 28 height 13
click at [152, 160] on button "50%" at bounding box center [120, 160] width 106 height 21
click at [138, 63] on button "zoom_in Zoom Zoom" at bounding box center [102, 56] width 72 height 26
click at [132, 158] on button "50%" at bounding box center [120, 160] width 106 height 21
click at [121, 52] on span "Zoom" at bounding box center [108, 55] width 28 height 13
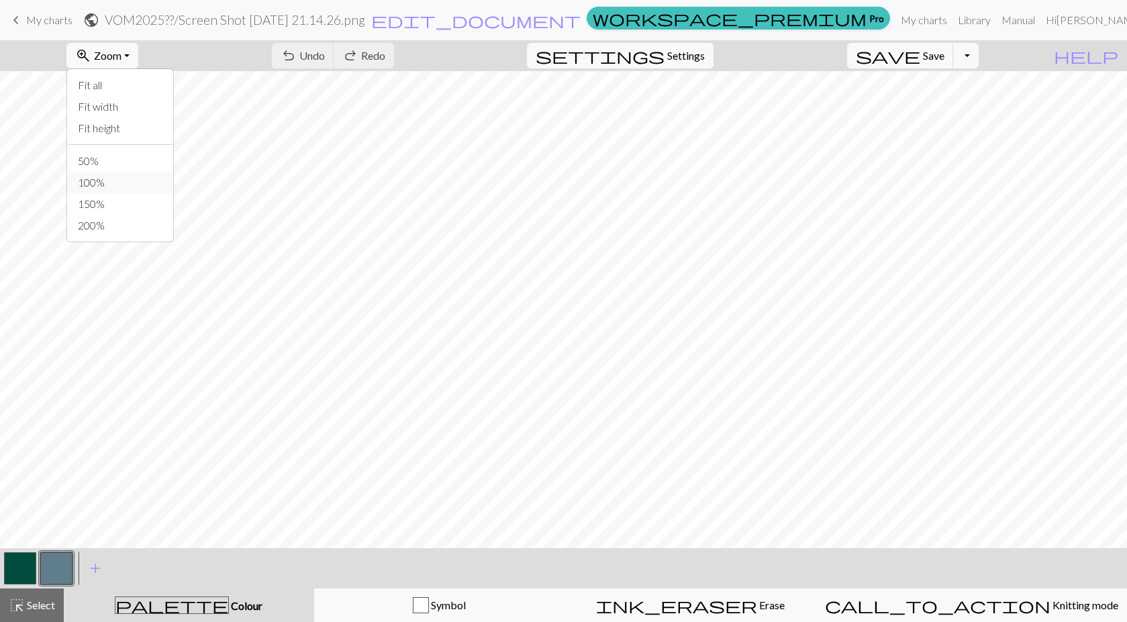
click at [133, 187] on button "100%" at bounding box center [120, 182] width 106 height 21
click at [44, 19] on span "My charts" at bounding box center [49, 19] width 46 height 13
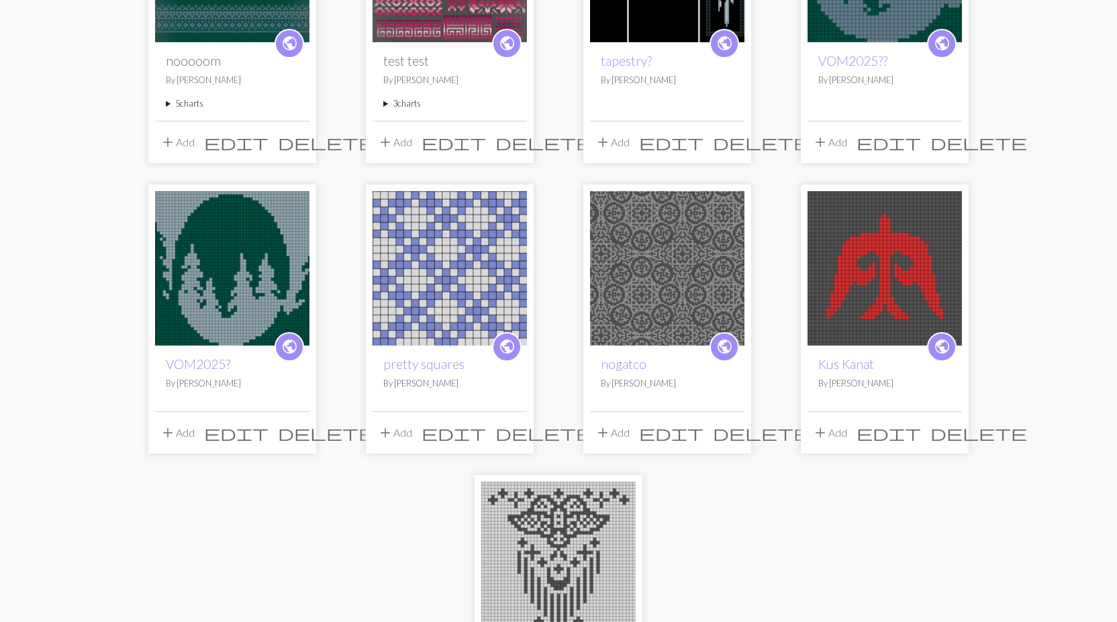
scroll to position [604, 0]
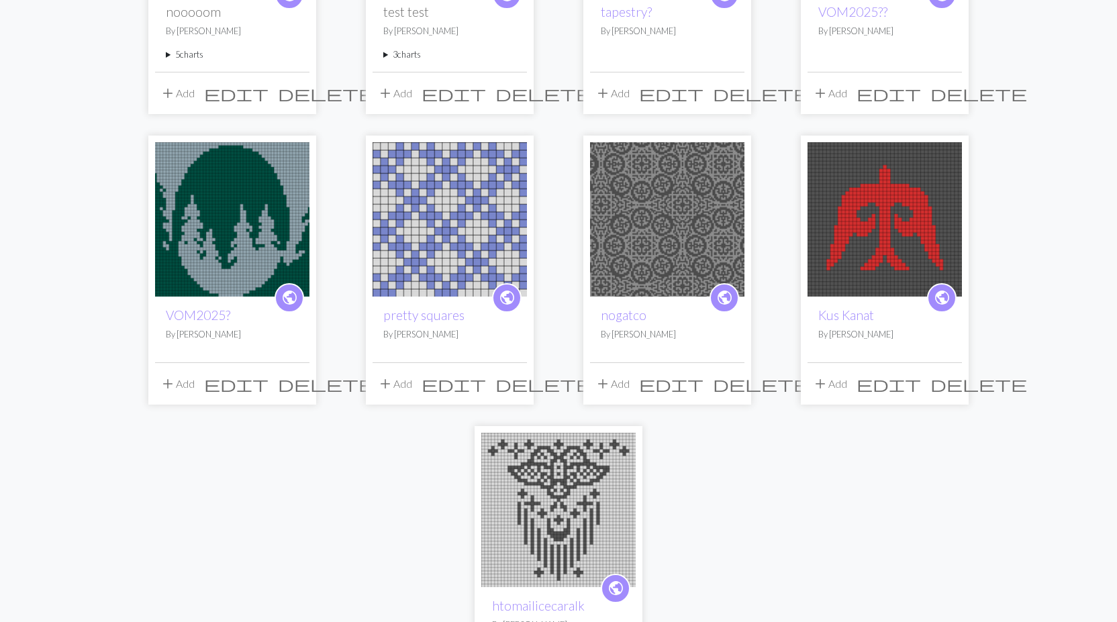
click at [291, 389] on span "delete" at bounding box center [326, 383] width 97 height 19
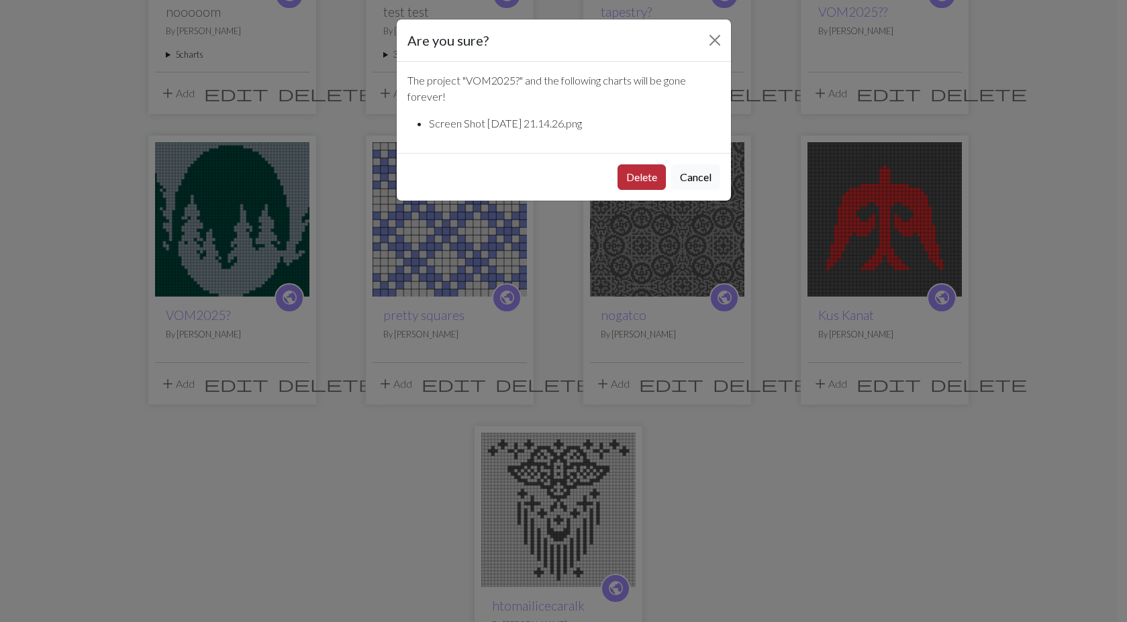
click at [648, 176] on button "Delete" at bounding box center [641, 177] width 48 height 26
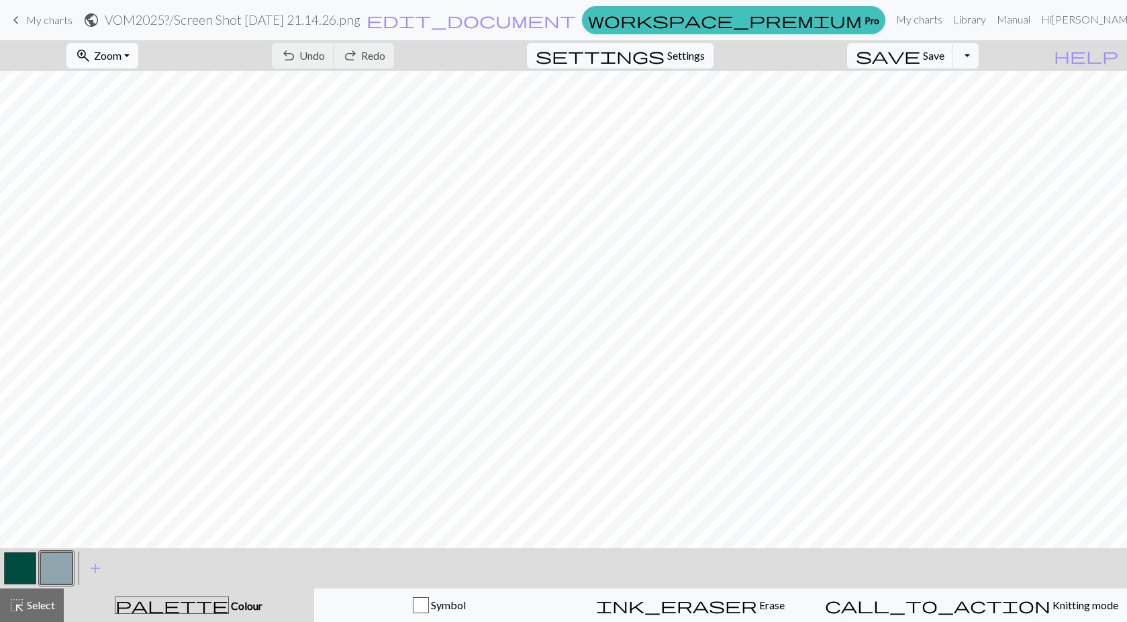
click at [121, 56] on span "Zoom" at bounding box center [108, 55] width 28 height 13
click at [164, 156] on button "50%" at bounding box center [120, 160] width 106 height 21
click at [121, 55] on span "Zoom" at bounding box center [108, 55] width 28 height 13
click at [171, 176] on button "100%" at bounding box center [120, 182] width 106 height 21
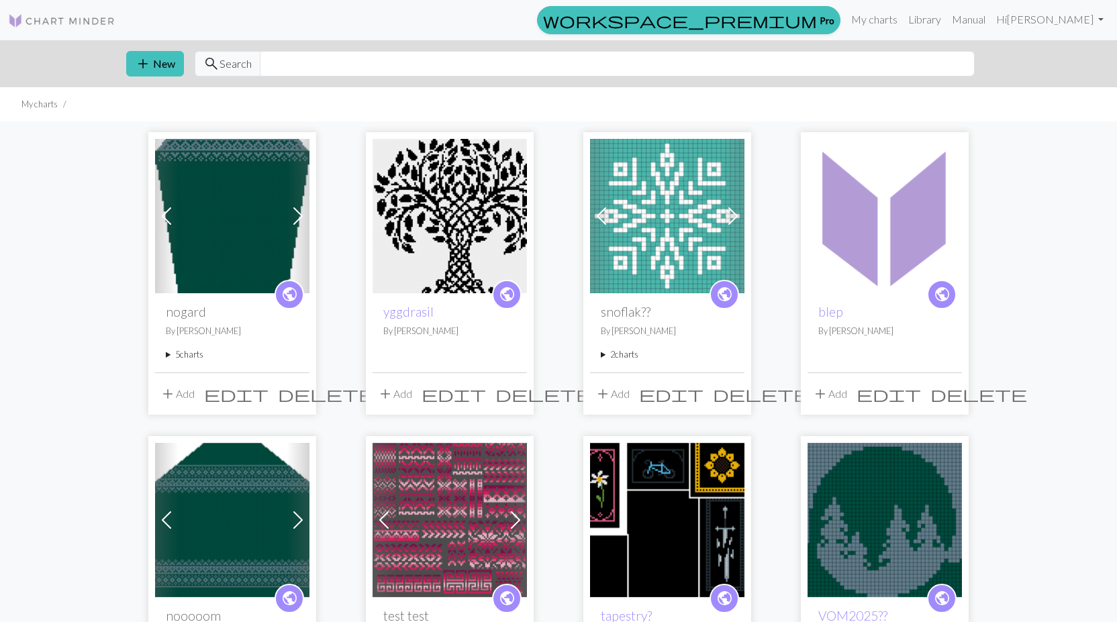
scroll to position [604, 0]
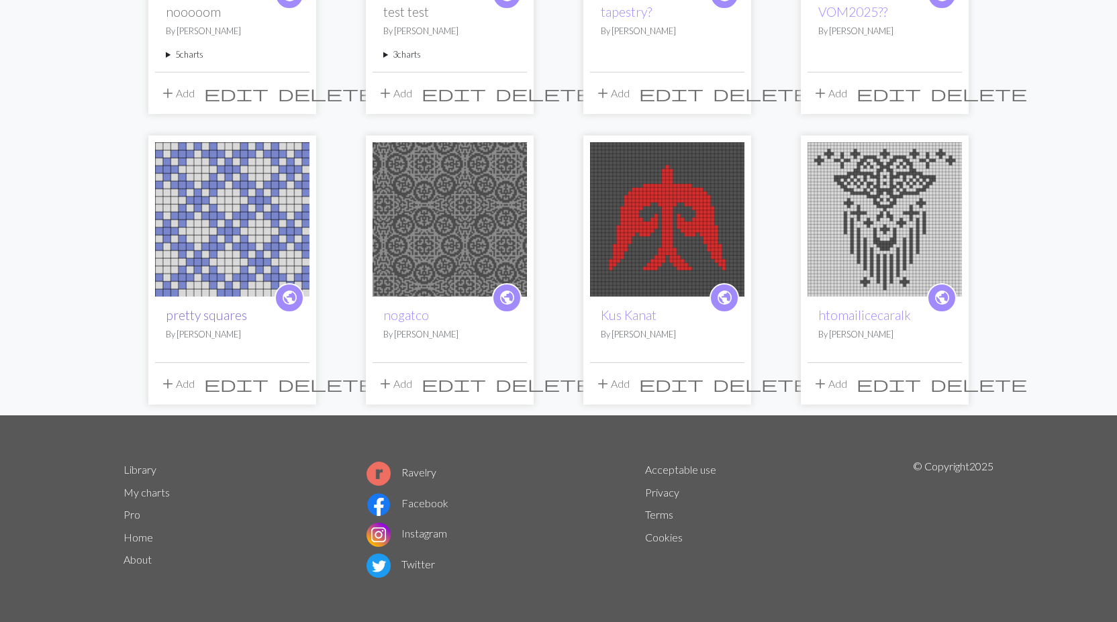
click at [201, 309] on link "pretty squares" at bounding box center [206, 314] width 81 height 15
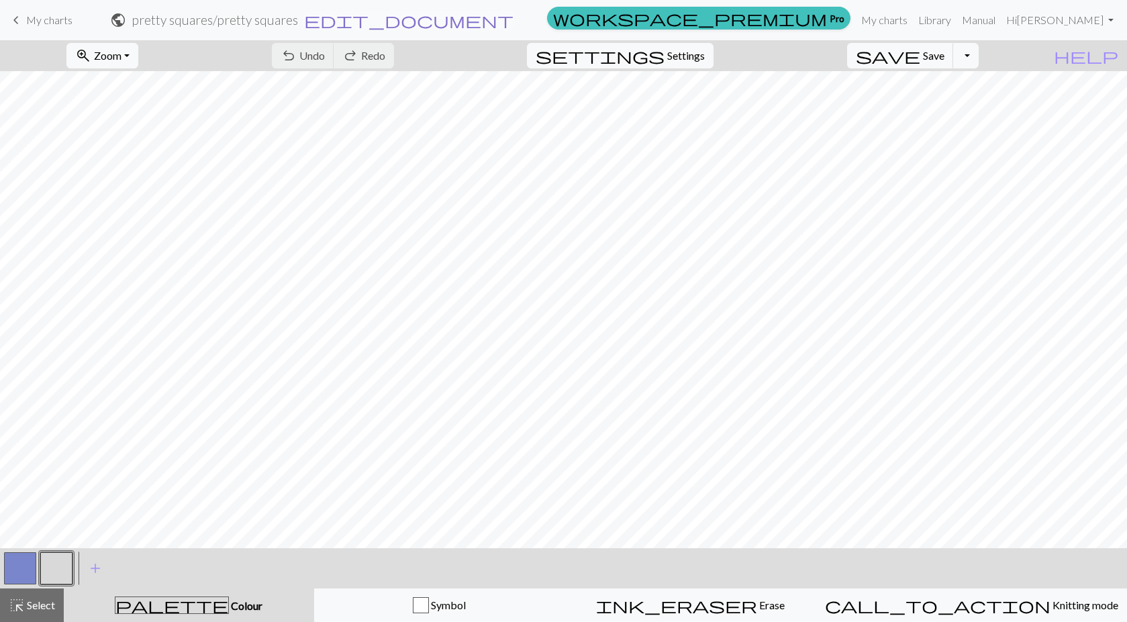
click at [513, 14] on span "edit_document" at bounding box center [408, 20] width 209 height 19
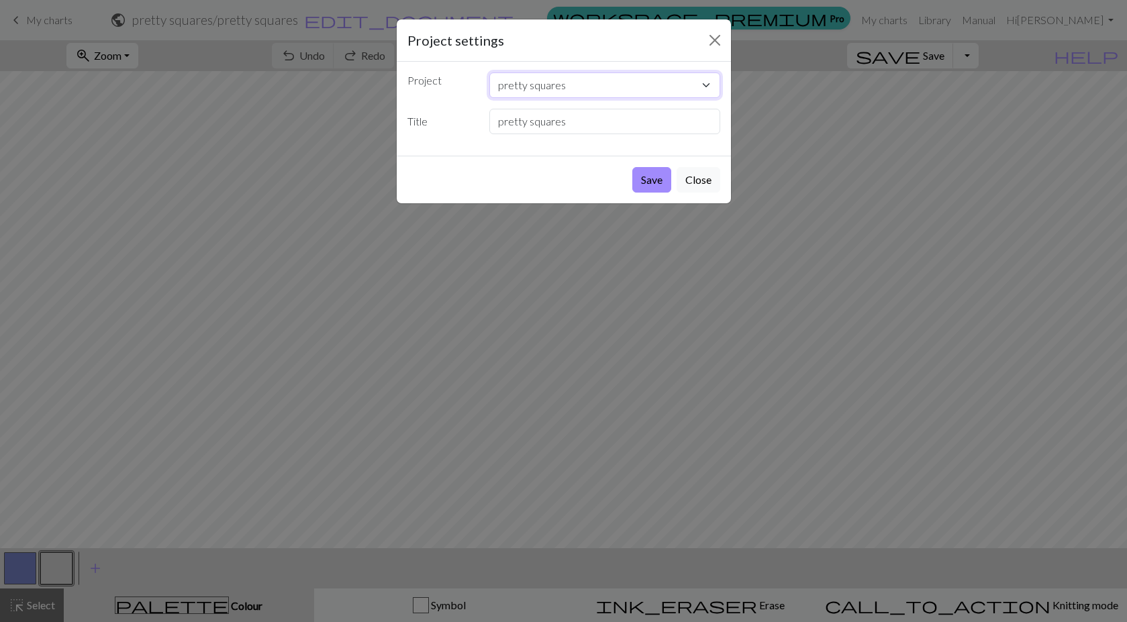
click at [588, 86] on select "nogard yggdrasil snoflak?? blep nooooom test test tapestry? VOM2025?? pretty sq…" at bounding box center [604, 85] width 231 height 26
select select "679a8adbffefca21f65f2bb0"
click at [489, 72] on select "nogard yggdrasil snoflak?? blep nooooom test test tapestry? VOM2025?? pretty sq…" at bounding box center [604, 85] width 231 height 26
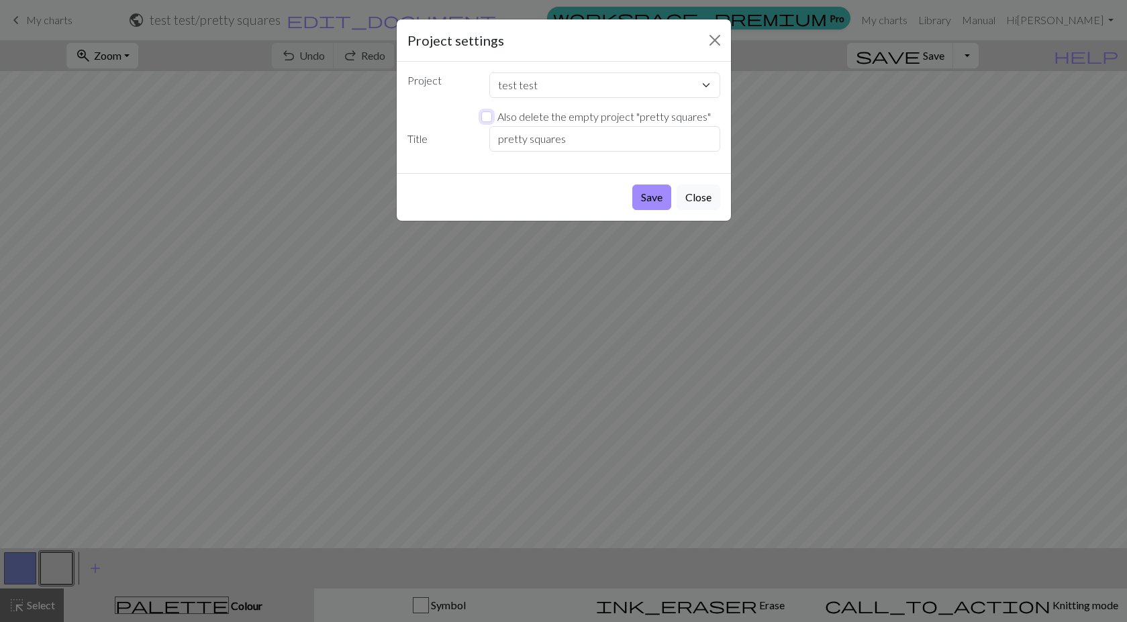
click at [489, 119] on input "Also delete the empty project " pretty squares "" at bounding box center [486, 116] width 11 height 11
checkbox input "true"
click at [658, 201] on button "Save" at bounding box center [651, 198] width 39 height 26
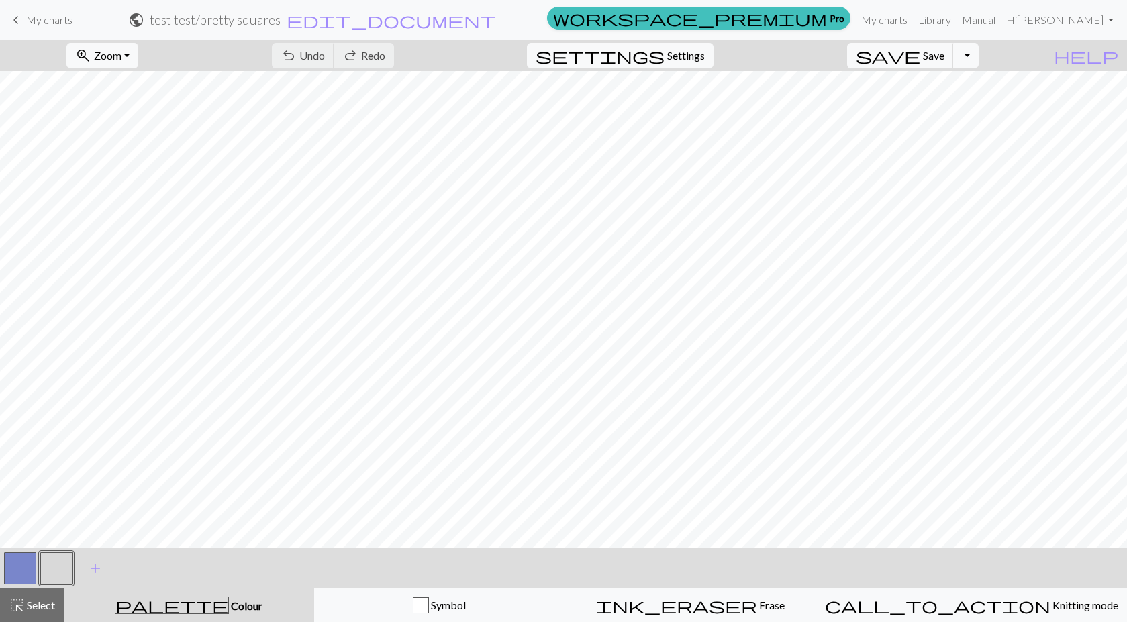
drag, startPoint x: 59, startPoint y: 26, endPoint x: 65, endPoint y: 21, distance: 7.3
click at [59, 25] on span "My charts" at bounding box center [49, 19] width 46 height 13
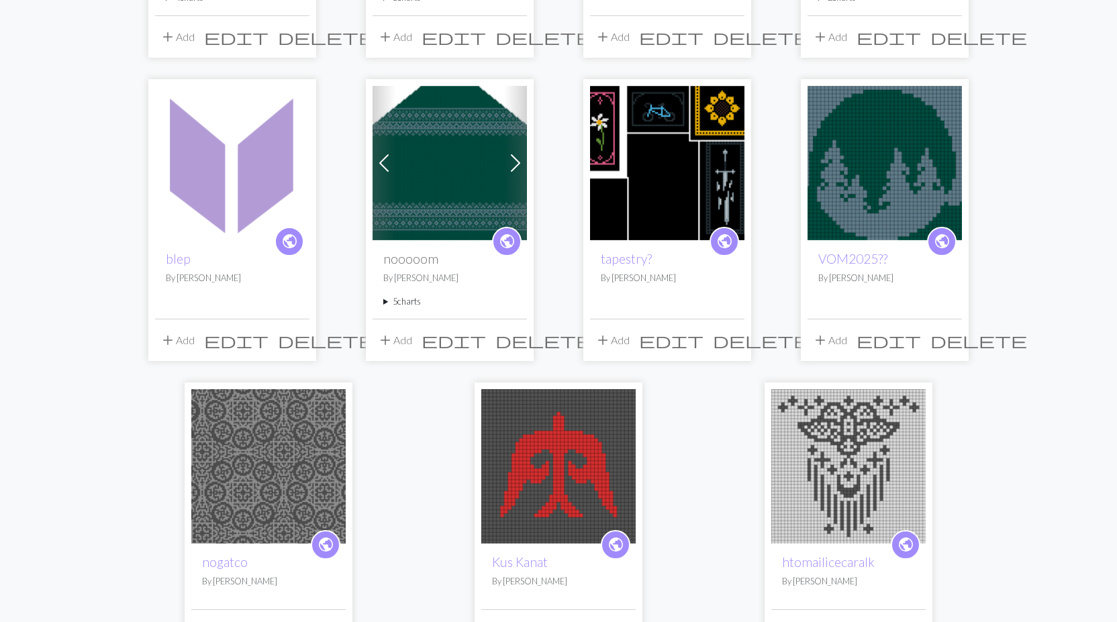
scroll to position [403, 0]
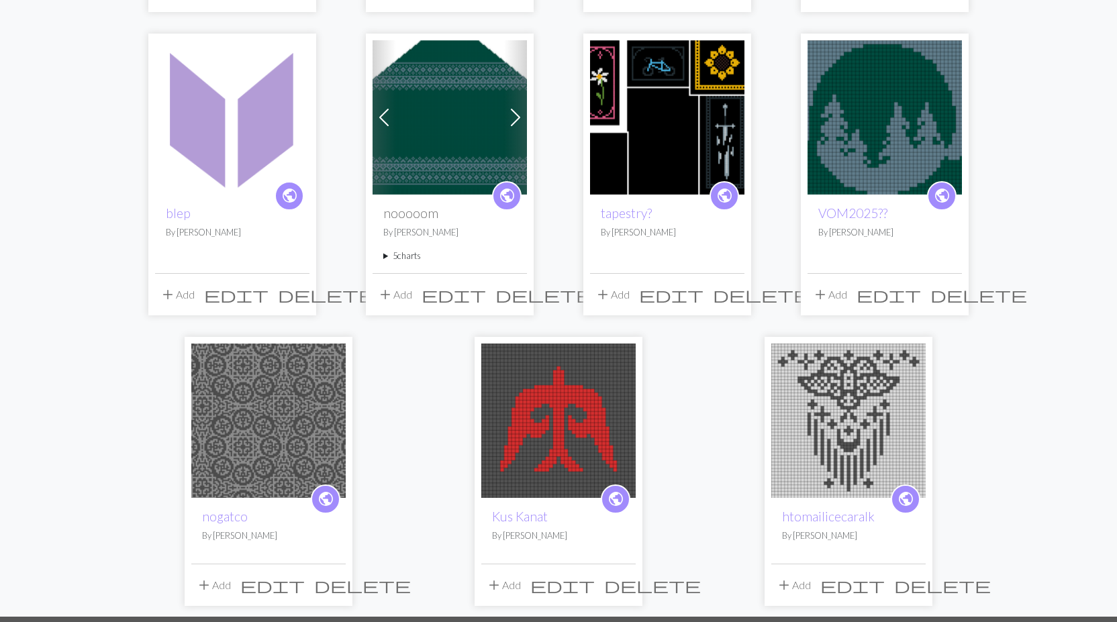
click at [195, 107] on img at bounding box center [232, 117] width 154 height 154
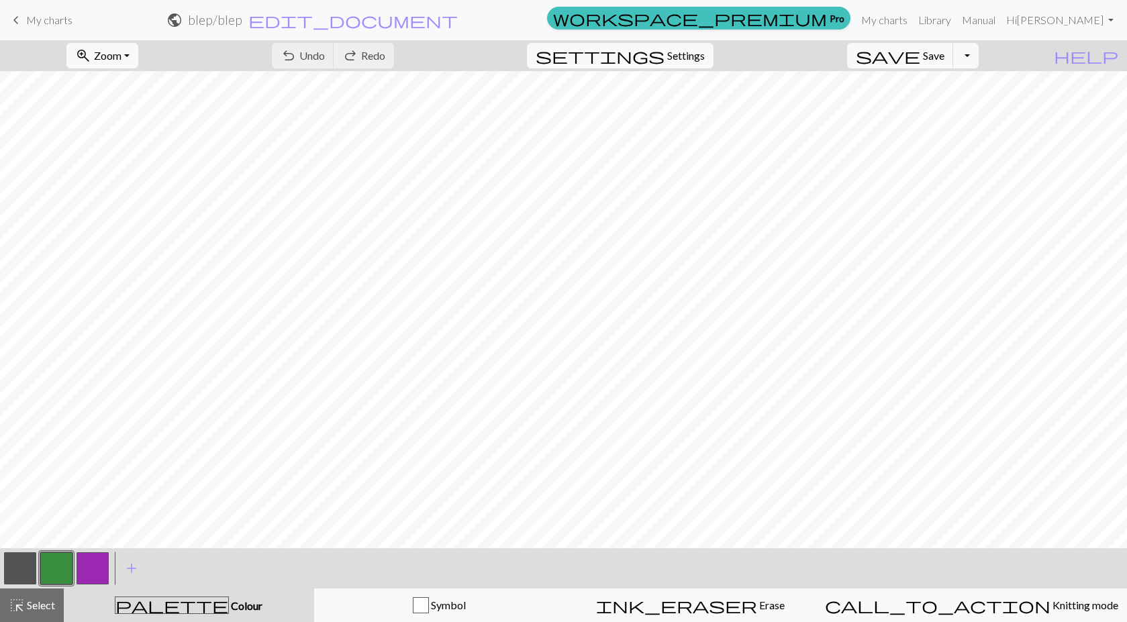
click at [33, 16] on span "My charts" at bounding box center [49, 19] width 46 height 13
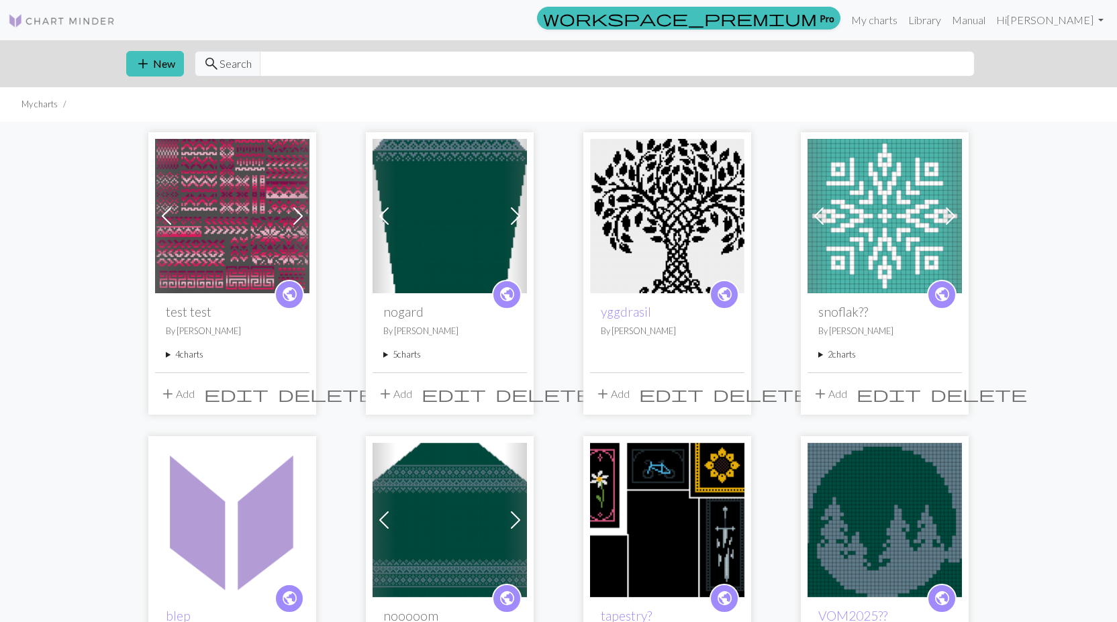
click at [950, 214] on span at bounding box center [950, 215] width 21 height 21
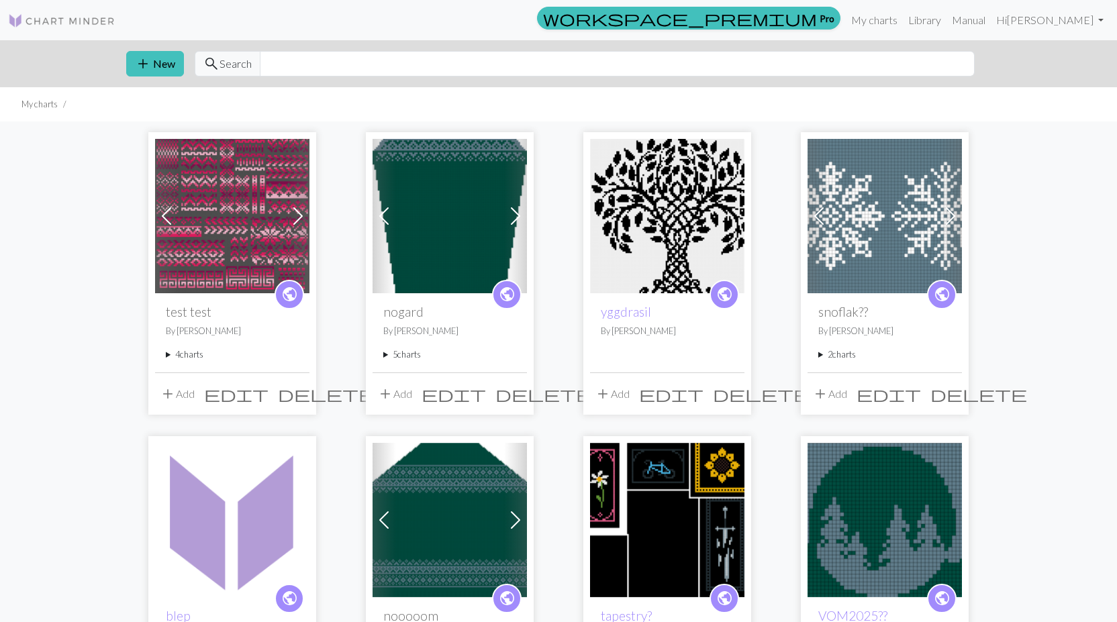
click at [820, 215] on span at bounding box center [818, 215] width 21 height 21
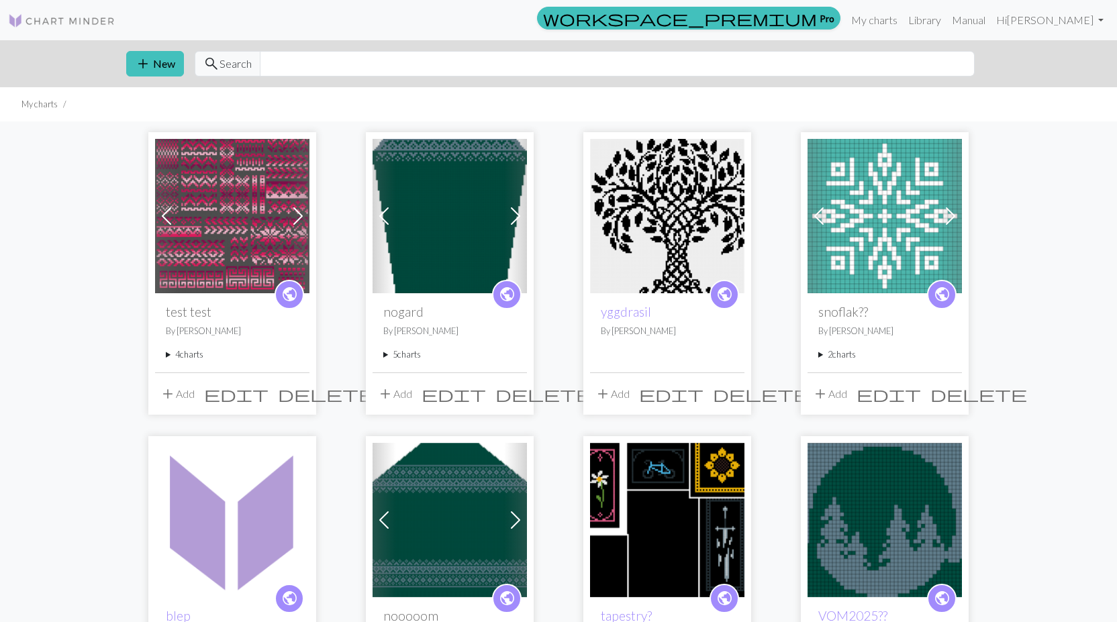
click at [268, 393] on span "edit" at bounding box center [236, 394] width 64 height 19
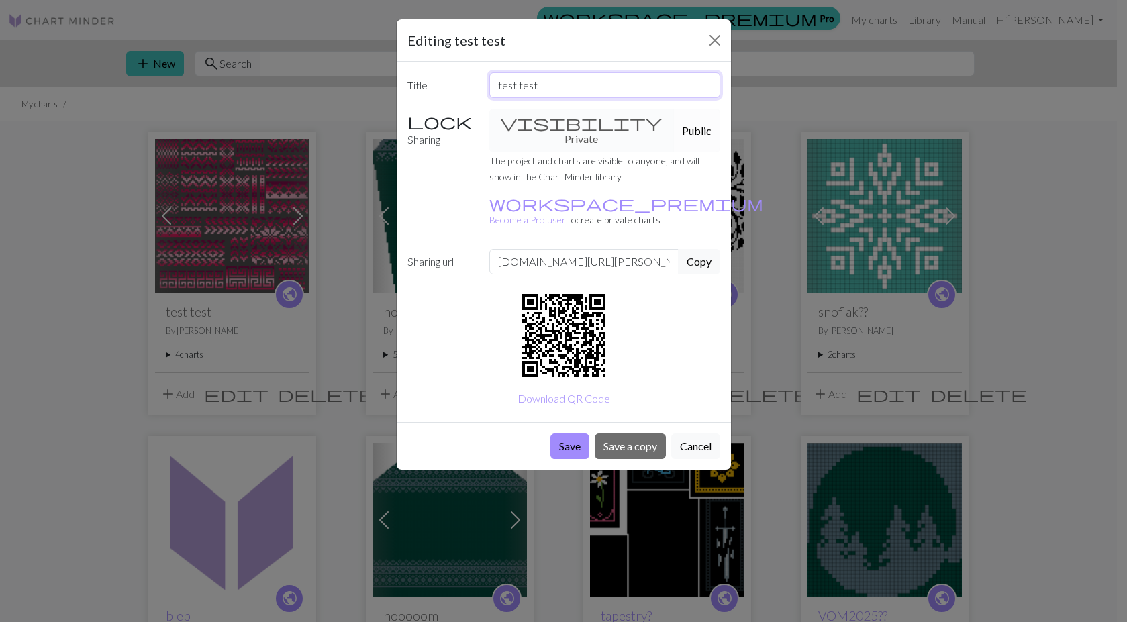
drag, startPoint x: 589, startPoint y: 91, endPoint x: 419, endPoint y: 85, distance: 169.9
click at [421, 84] on div "Title test test" at bounding box center [563, 85] width 329 height 26
type input "pattern collections"
click at [571, 434] on button "Save" at bounding box center [569, 447] width 39 height 26
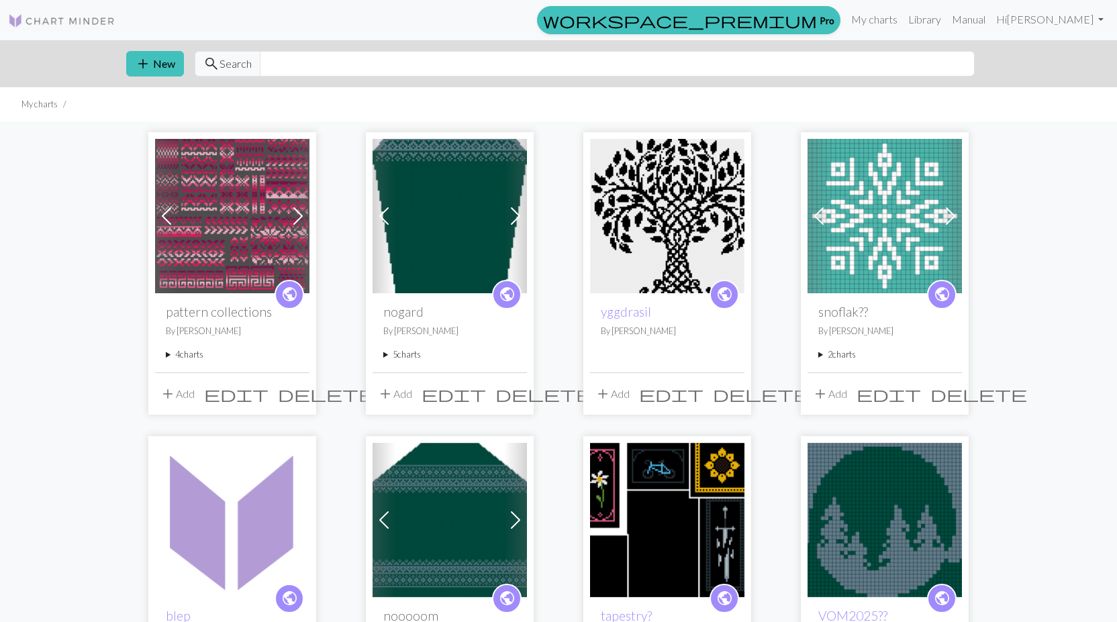
click at [289, 211] on span at bounding box center [297, 215] width 21 height 21
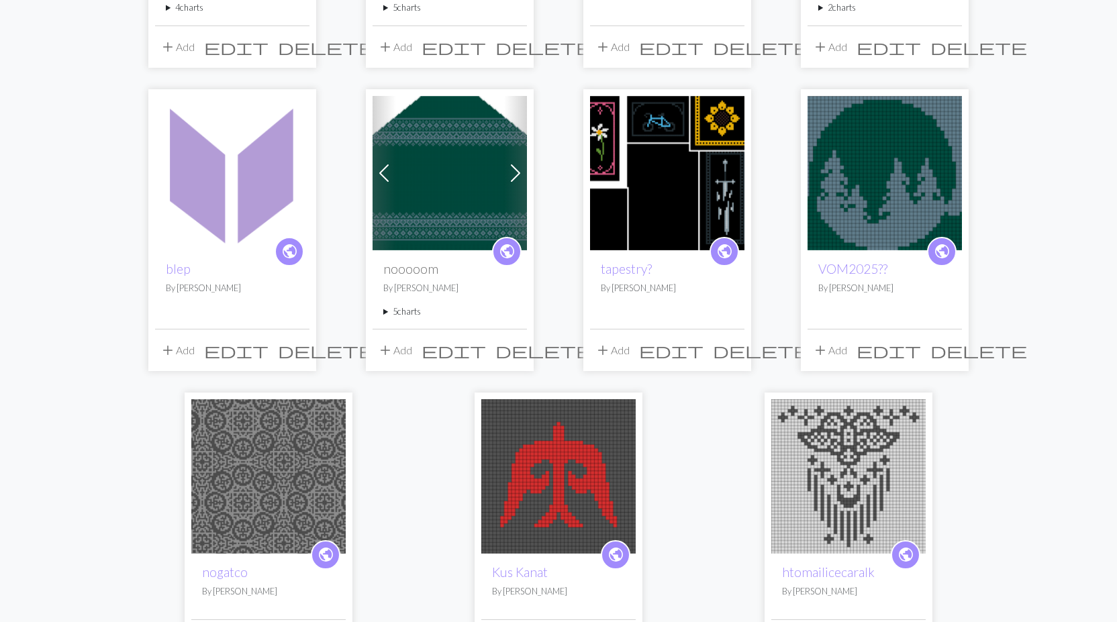
scroll to position [136, 0]
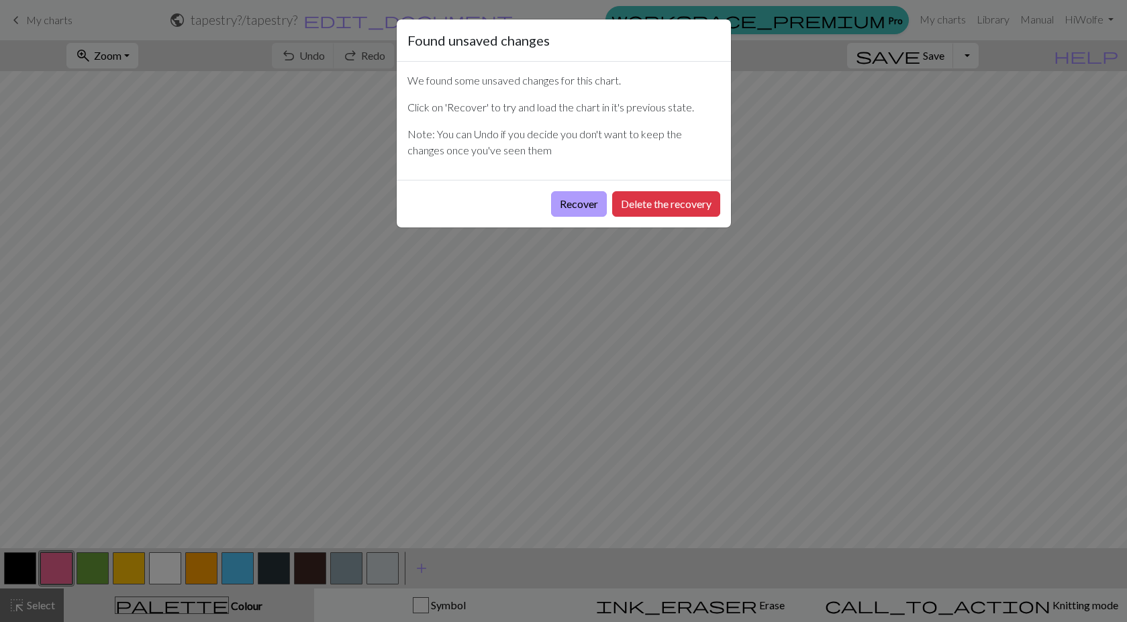
click at [600, 203] on button "Recover" at bounding box center [579, 204] width 56 height 26
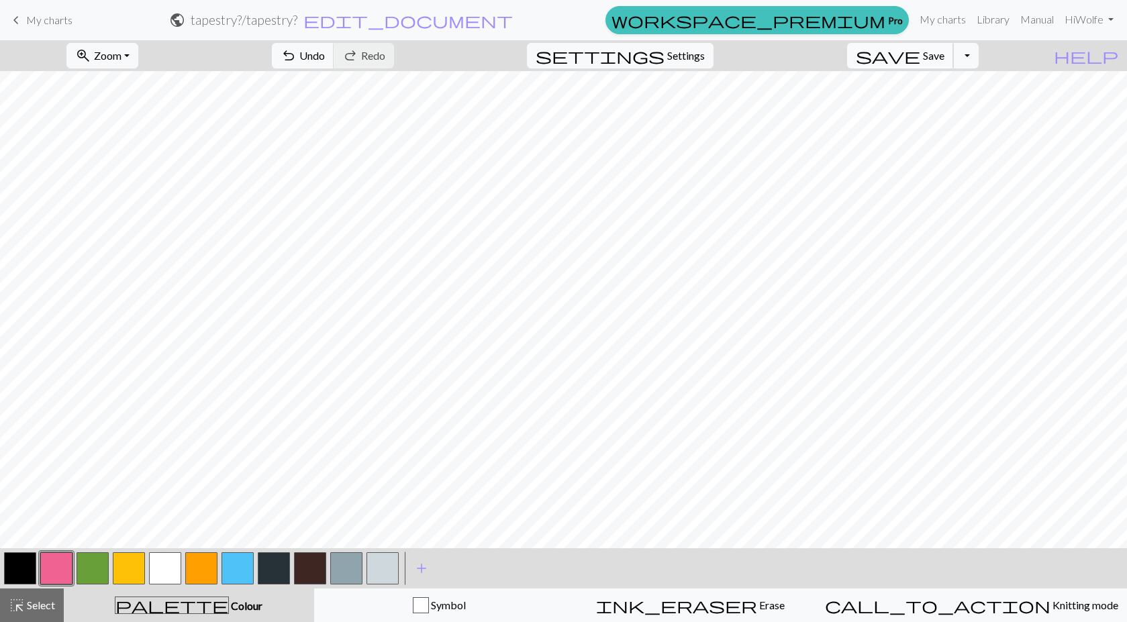
click at [944, 54] on span "Save" at bounding box center [933, 55] width 21 height 13
click at [962, 54] on div "Oh no! The chart couldn't be saved this time. Here are some things you can try …" at bounding box center [563, 127] width 1127 height 255
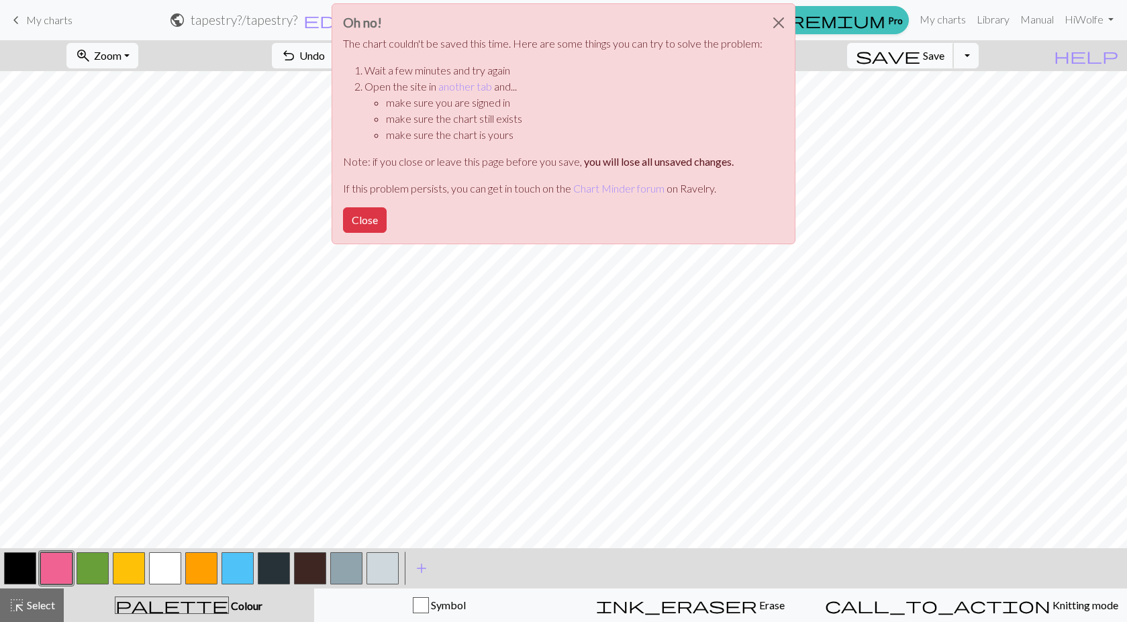
click at [962, 54] on div "Oh no! The chart couldn't be saved this time. Here are some things you can try …" at bounding box center [563, 127] width 1127 height 255
click at [360, 214] on button "Close" at bounding box center [365, 220] width 44 height 26
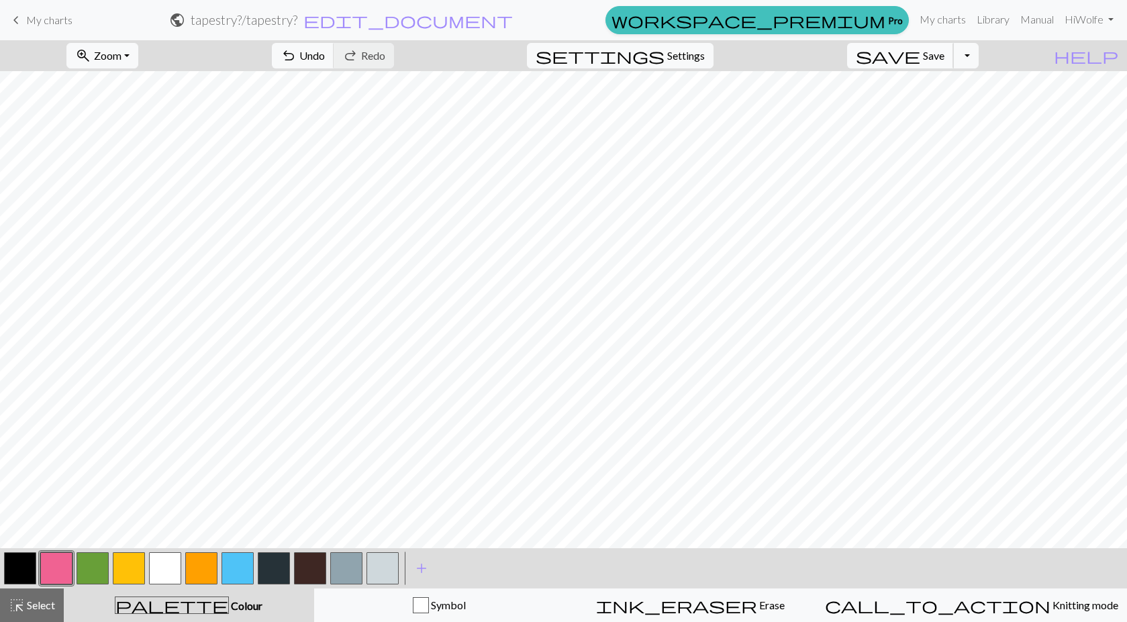
click at [920, 64] on span "save" at bounding box center [888, 55] width 64 height 19
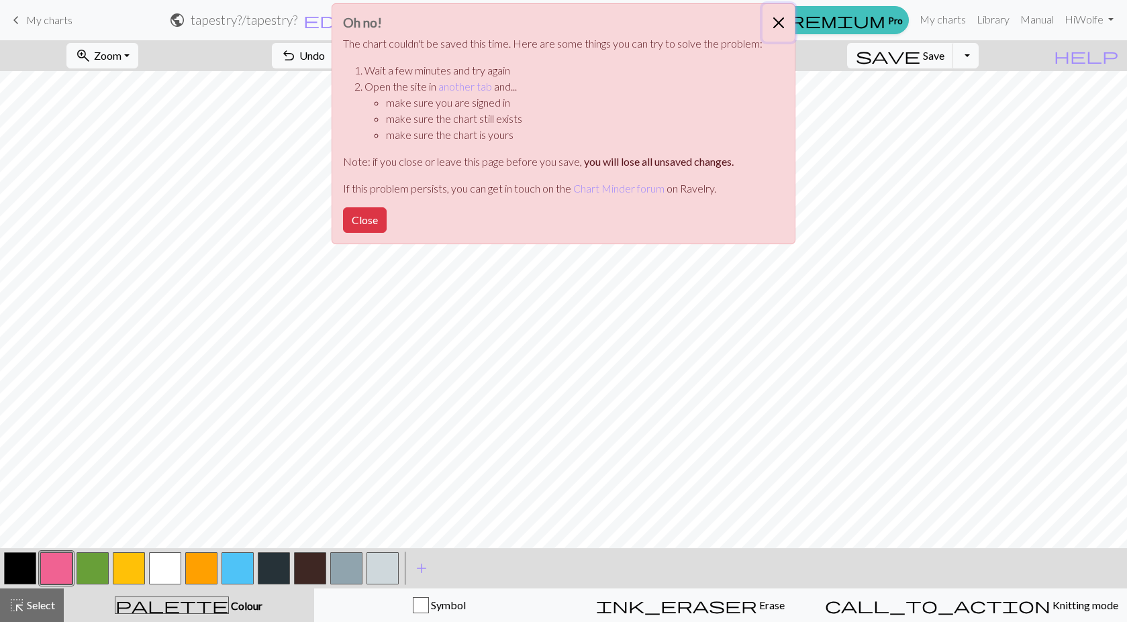
click at [778, 19] on button "Close" at bounding box center [778, 23] width 32 height 38
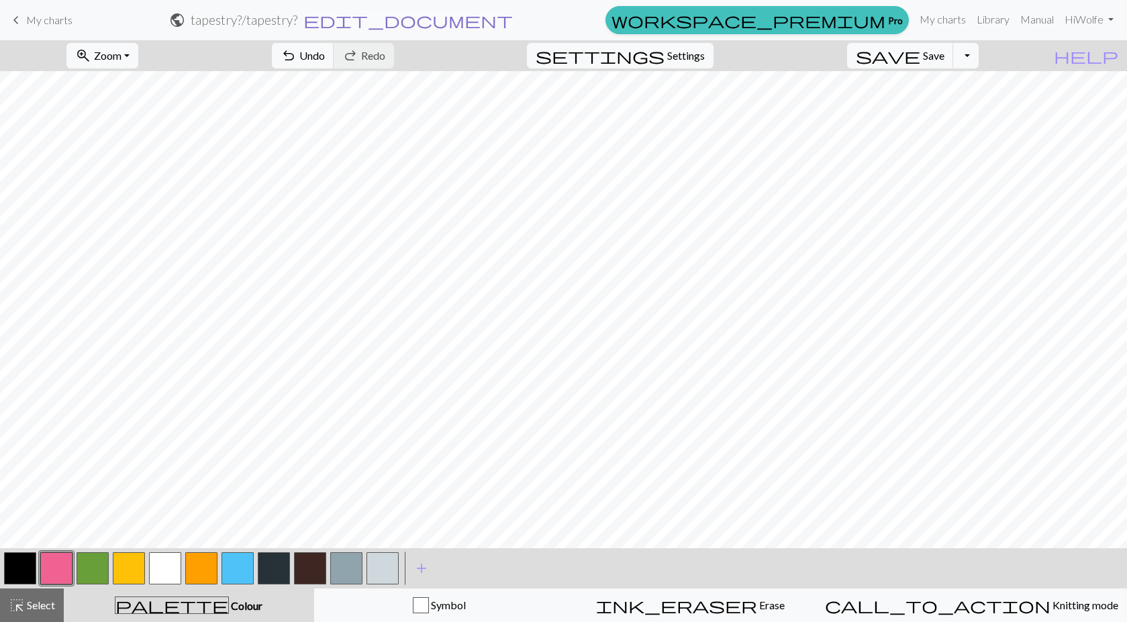
click at [548, 17] on form "public tapestry? / tapestry? edit_document Edit settings" at bounding box center [341, 20] width 517 height 26
click at [513, 17] on span "edit_document" at bounding box center [407, 20] width 209 height 19
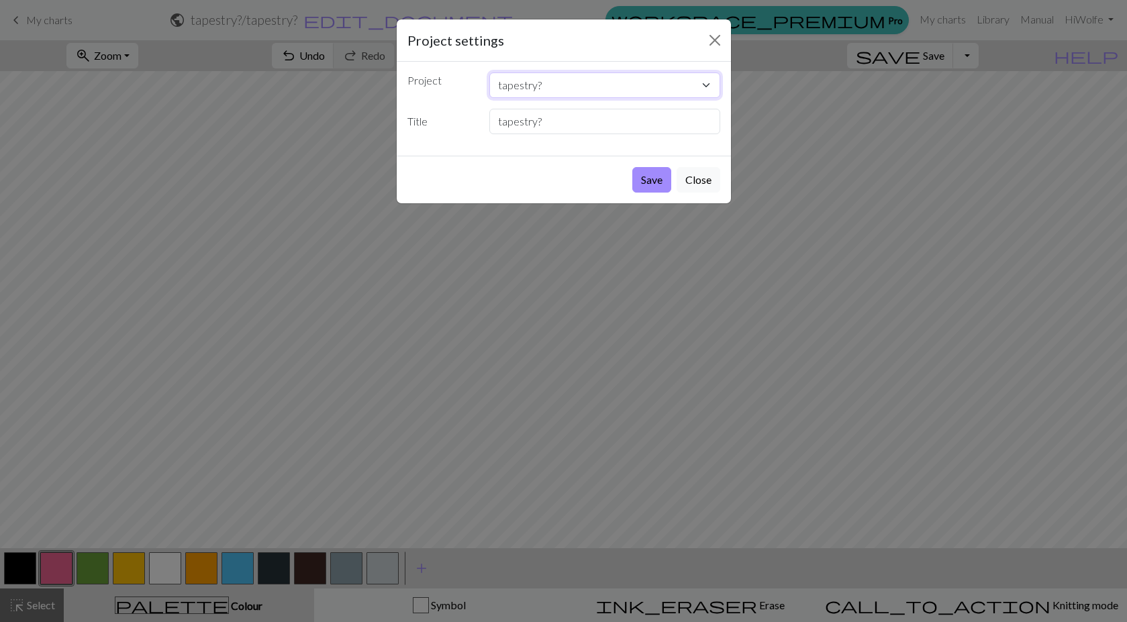
click at [662, 85] on select "pattern collections nogard yggdrasil snoflak?? blep nooooom tapestry? VOM2025??…" at bounding box center [604, 85] width 231 height 26
select select "68c1c9413eea154e629361ef"
click at [489, 72] on select "pattern collections nogard yggdrasil snoflak?? blep nooooom tapestry? VOM2025??…" at bounding box center [604, 85] width 231 height 26
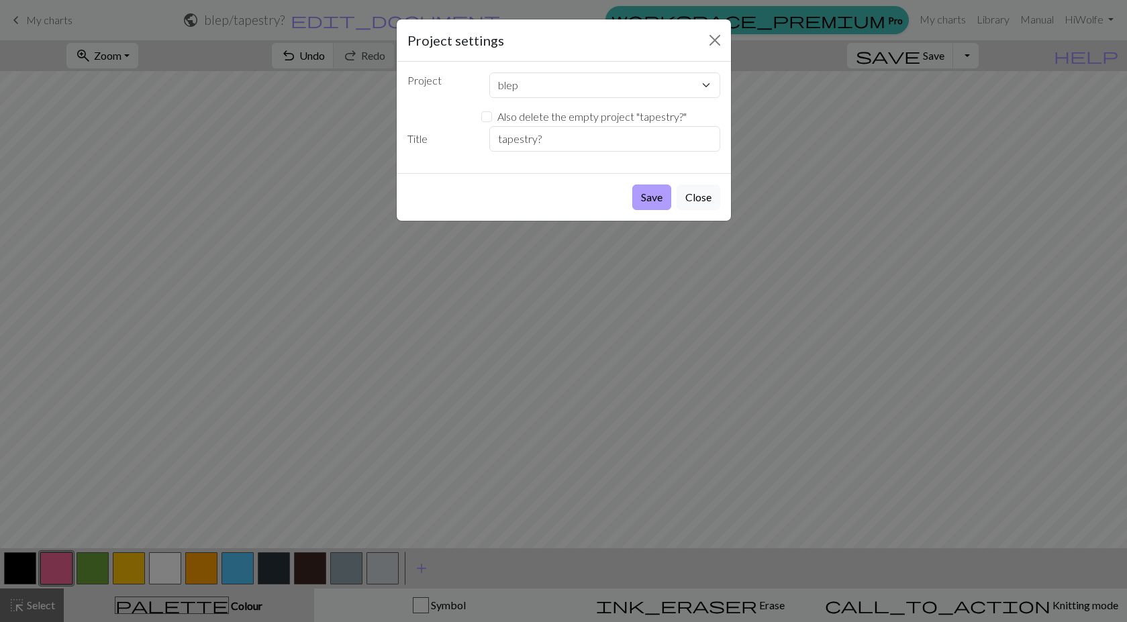
click at [654, 203] on button "Save" at bounding box center [651, 198] width 39 height 26
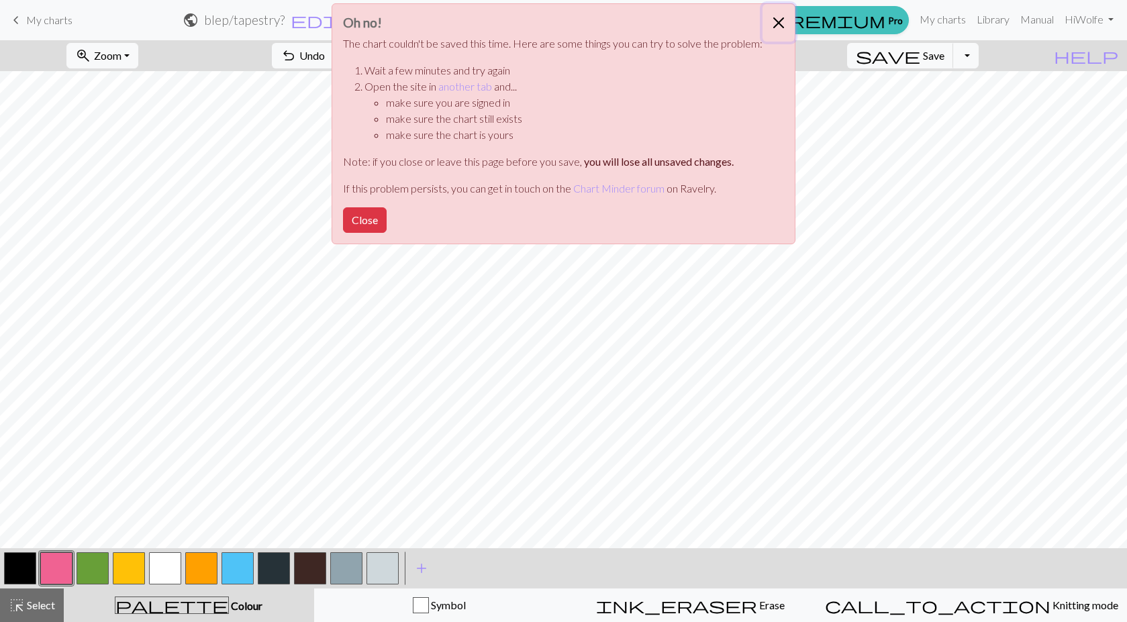
click at [772, 13] on button "Close" at bounding box center [778, 23] width 32 height 38
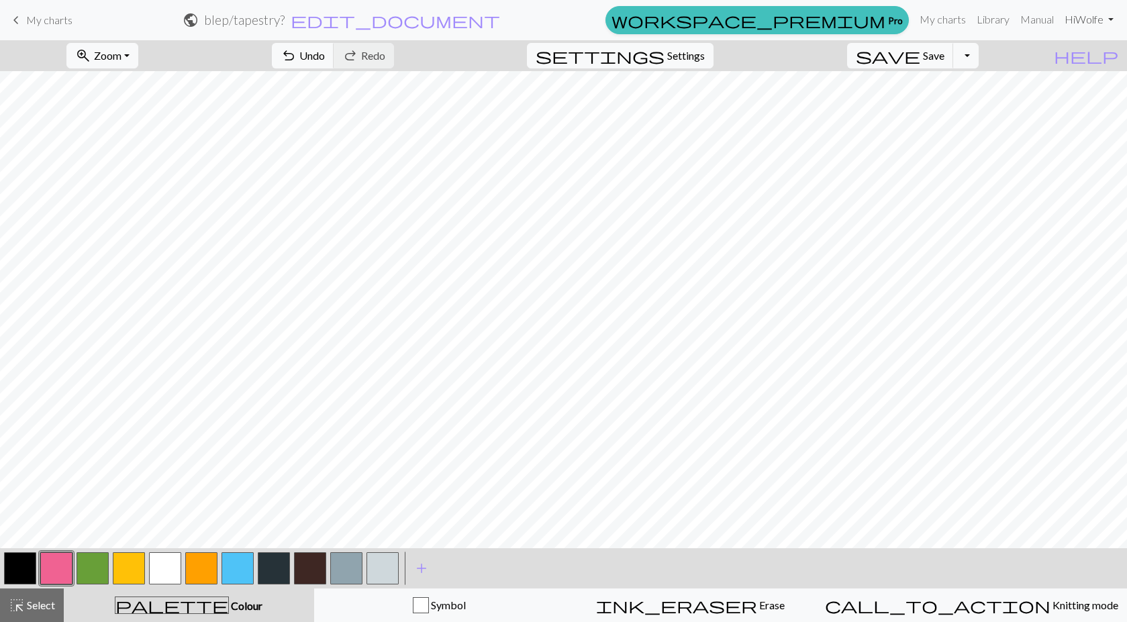
click at [1101, 16] on link "Hi Wolfe" at bounding box center [1089, 19] width 60 height 27
click at [852, 47] on div "zoom_in Zoom Zoom Fit all Fit width Fit height 50% 100% 150% 200% undo Undo Und…" at bounding box center [522, 55] width 1045 height 31
drag, startPoint x: 944, startPoint y: 11, endPoint x: 630, endPoint y: 70, distance: 318.8
click at [944, 12] on link "My charts" at bounding box center [942, 19] width 57 height 27
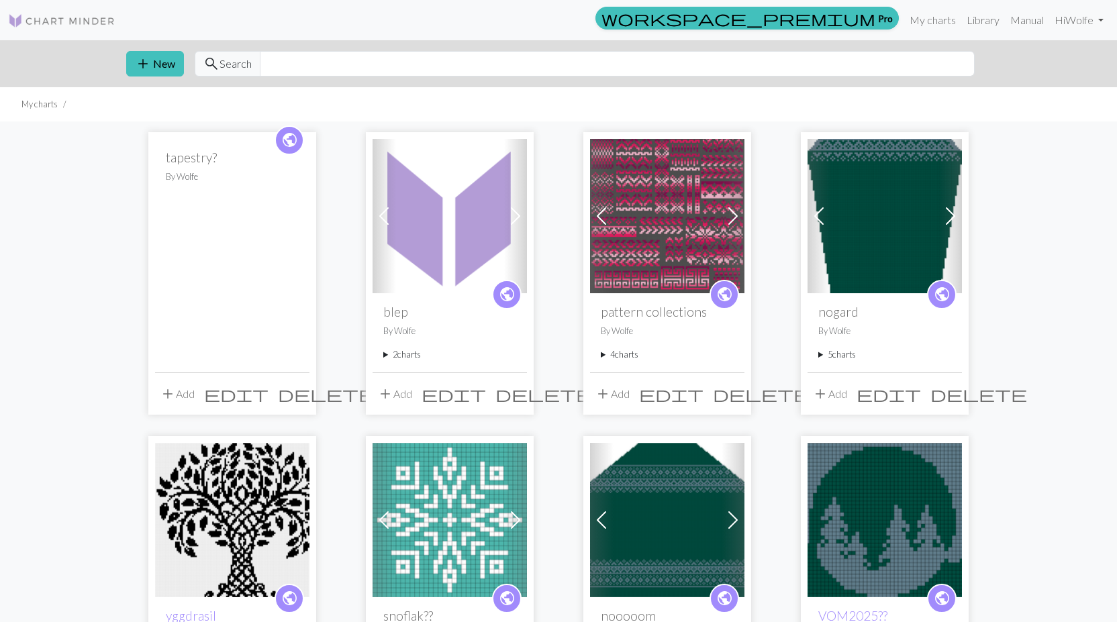
click at [232, 230] on div "public tapestry? By Wolfe" at bounding box center [232, 255] width 154 height 233
click at [191, 143] on div "public tapestry? By Wolfe" at bounding box center [232, 255] width 154 height 233
click at [202, 199] on div "public tapestry? By Wolfe" at bounding box center [232, 255] width 154 height 233
click at [203, 199] on div "public tapestry? By Wolfe" at bounding box center [232, 255] width 154 height 233
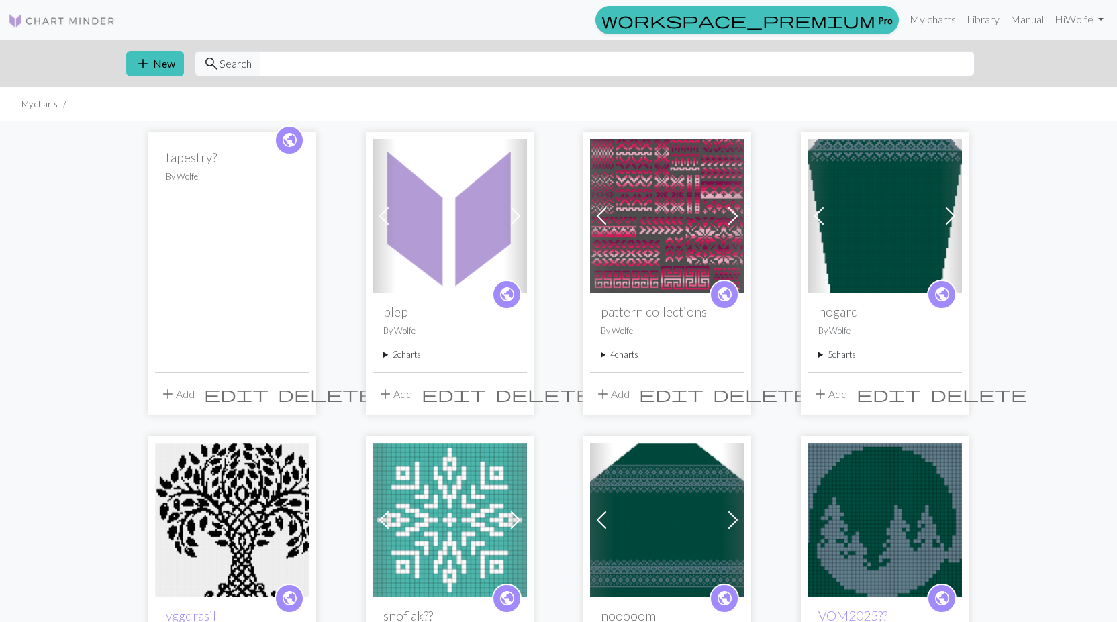
click at [248, 307] on div "public tapestry? By [PERSON_NAME]" at bounding box center [232, 255] width 154 height 233
click at [521, 211] on span at bounding box center [515, 215] width 21 height 21
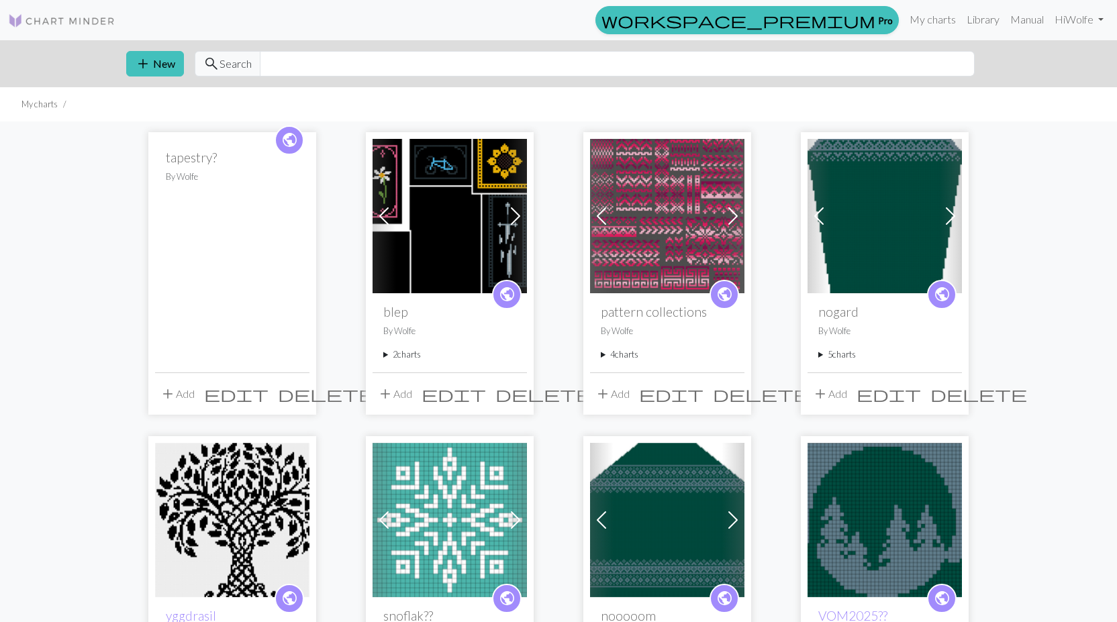
click at [297, 394] on span "delete" at bounding box center [326, 394] width 97 height 19
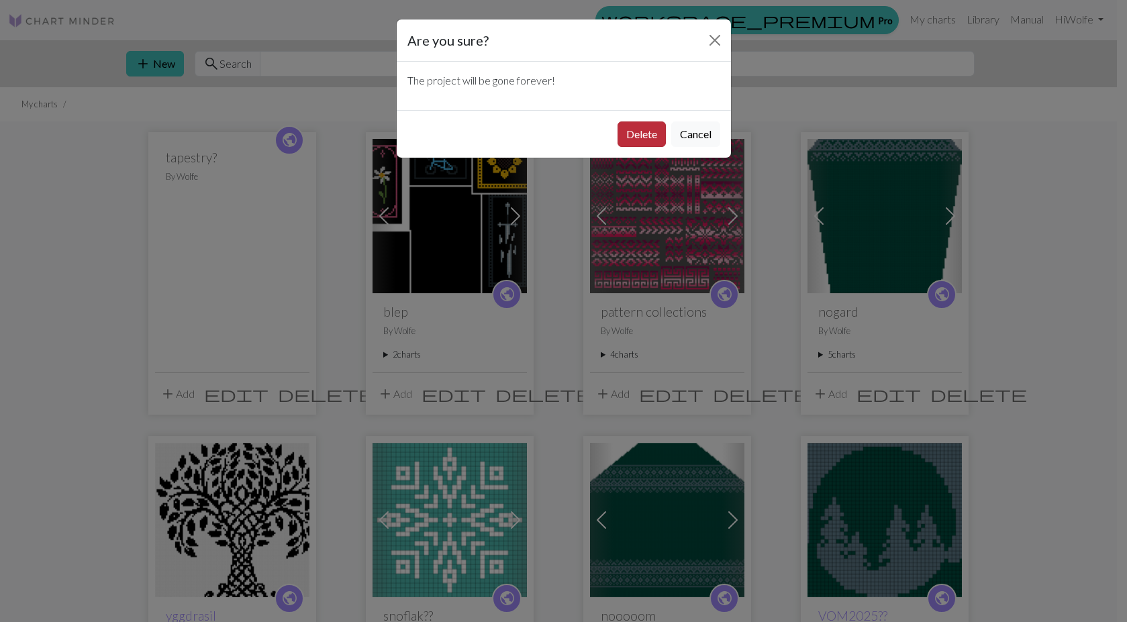
click at [640, 130] on button "Delete" at bounding box center [641, 134] width 48 height 26
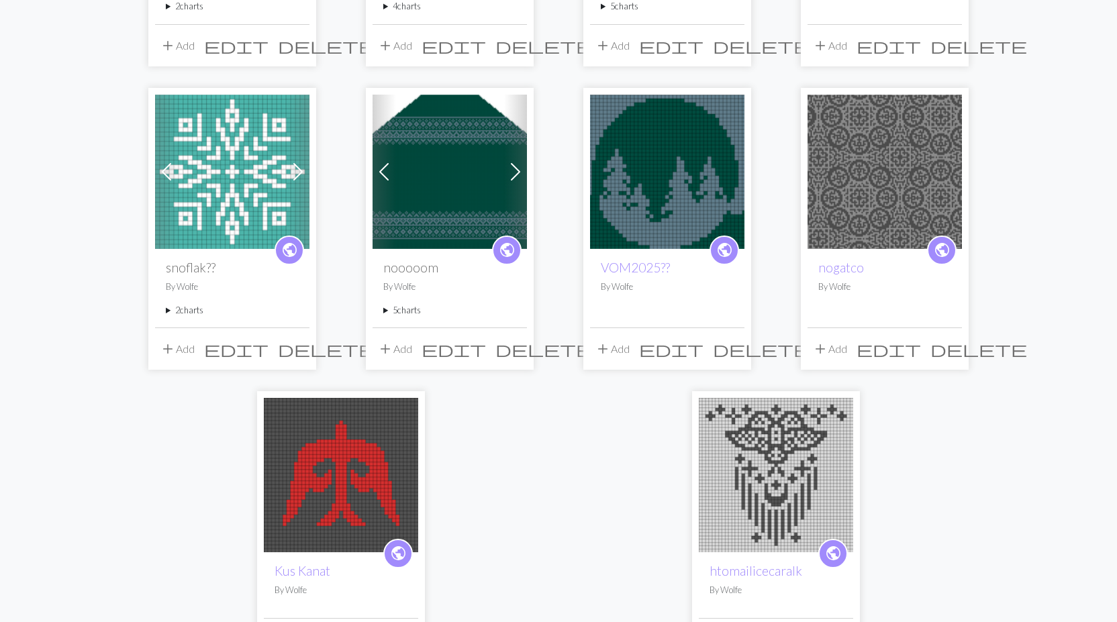
scroll to position [134, 0]
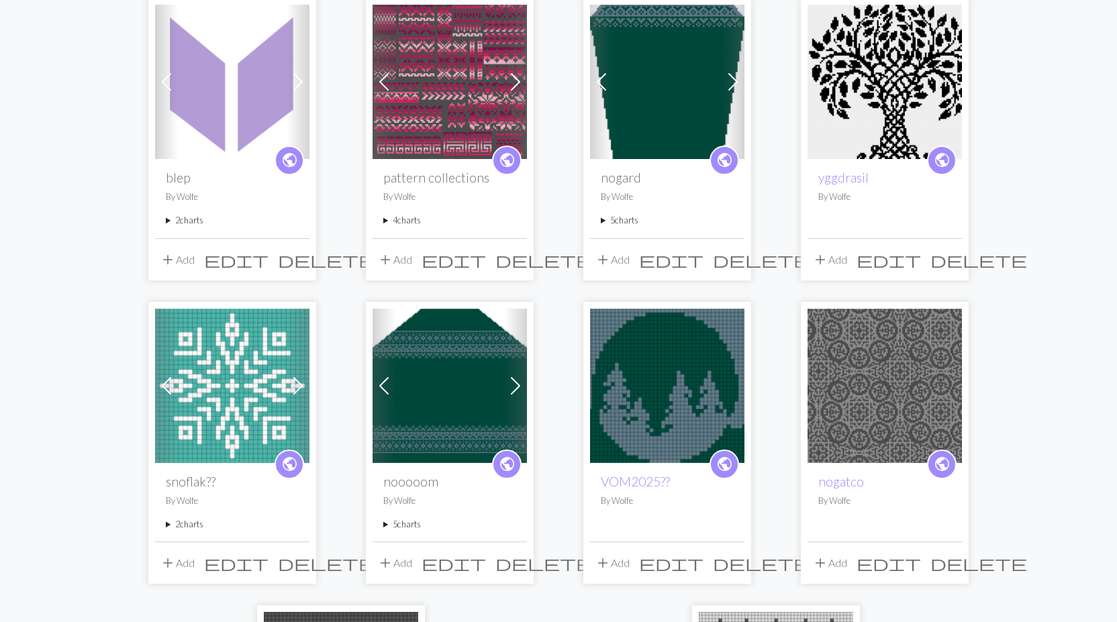
click at [292, 84] on span at bounding box center [297, 81] width 21 height 21
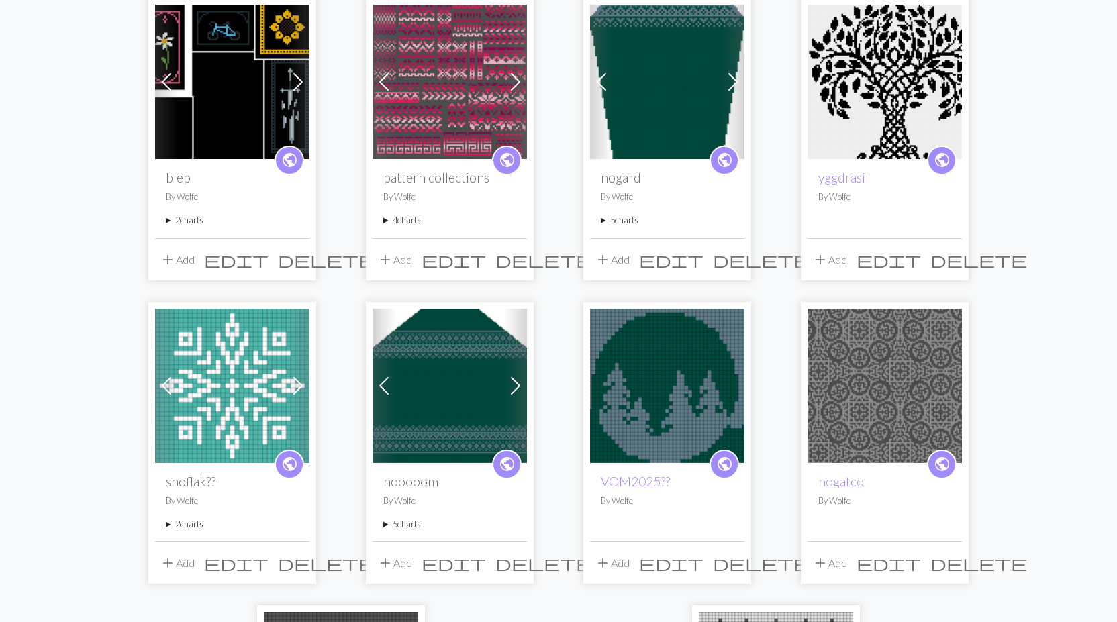
click at [297, 84] on span at bounding box center [297, 81] width 21 height 21
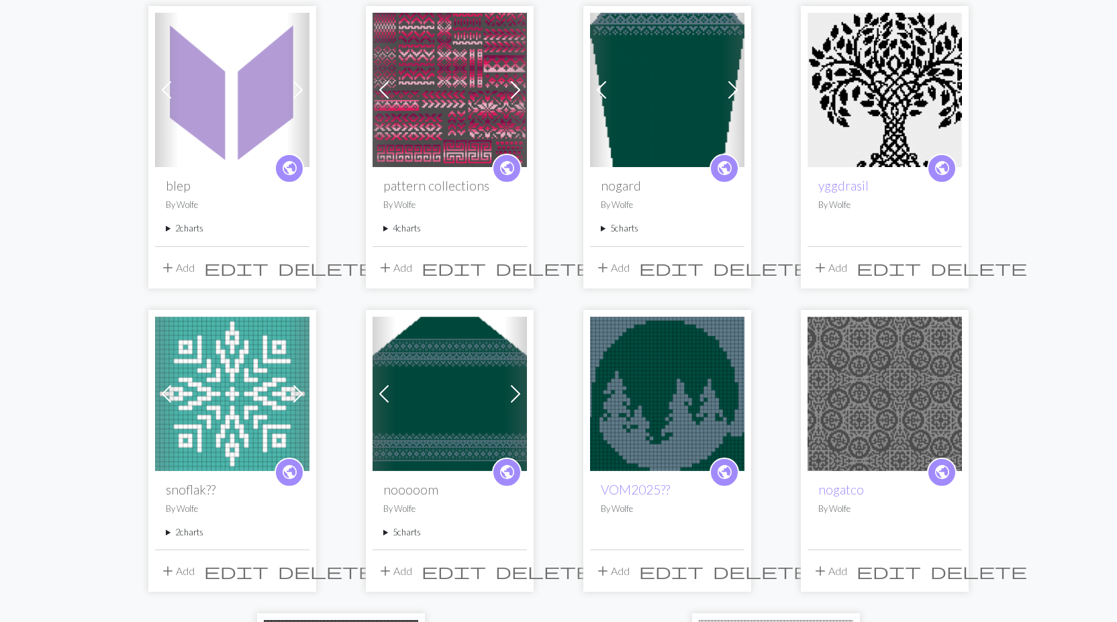
scroll to position [0, 0]
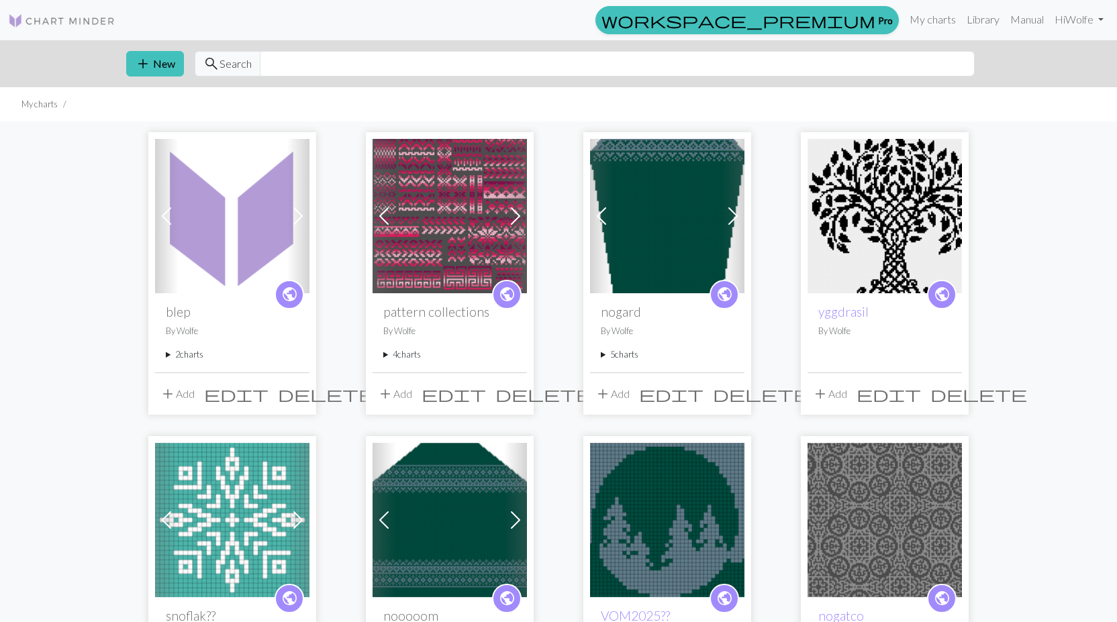
click at [162, 218] on span at bounding box center [166, 215] width 21 height 21
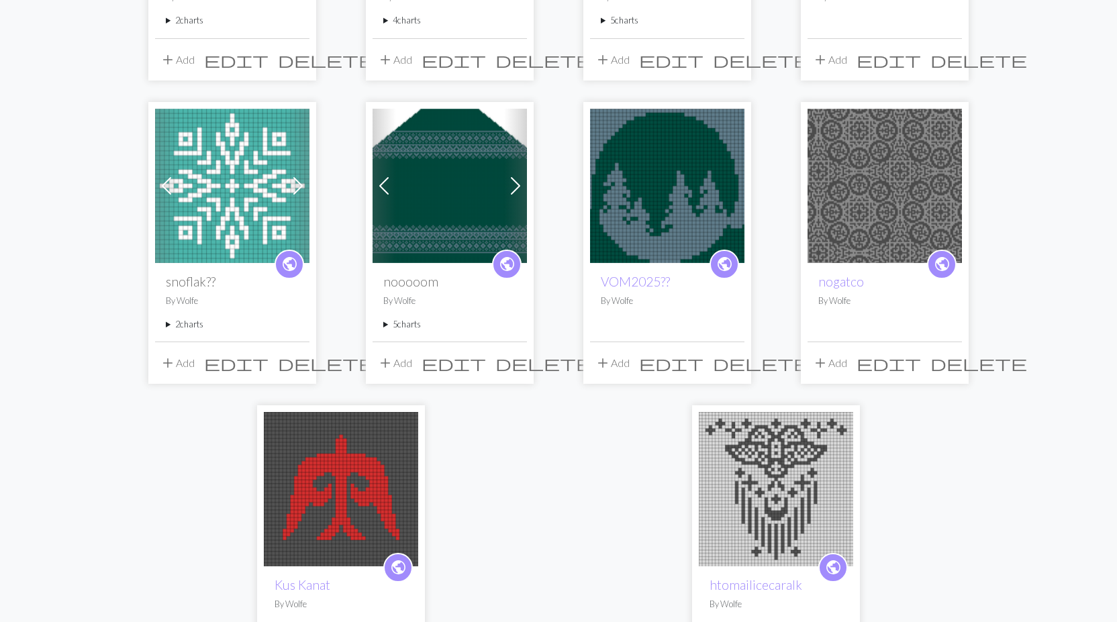
scroll to position [606, 0]
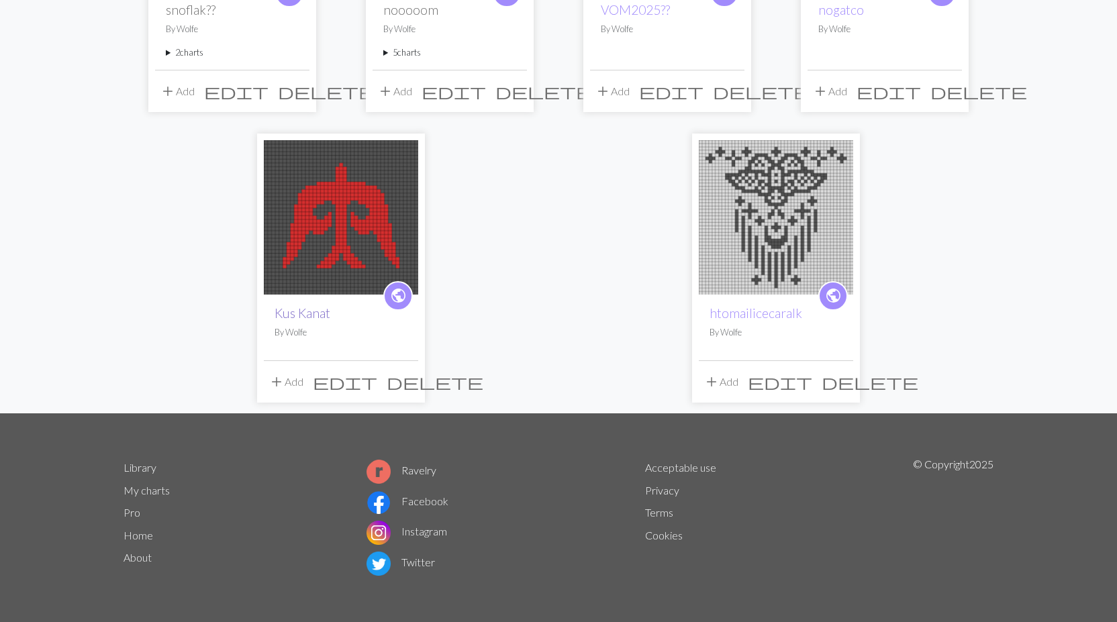
click at [313, 310] on link "Kus Kanat" at bounding box center [302, 312] width 56 height 15
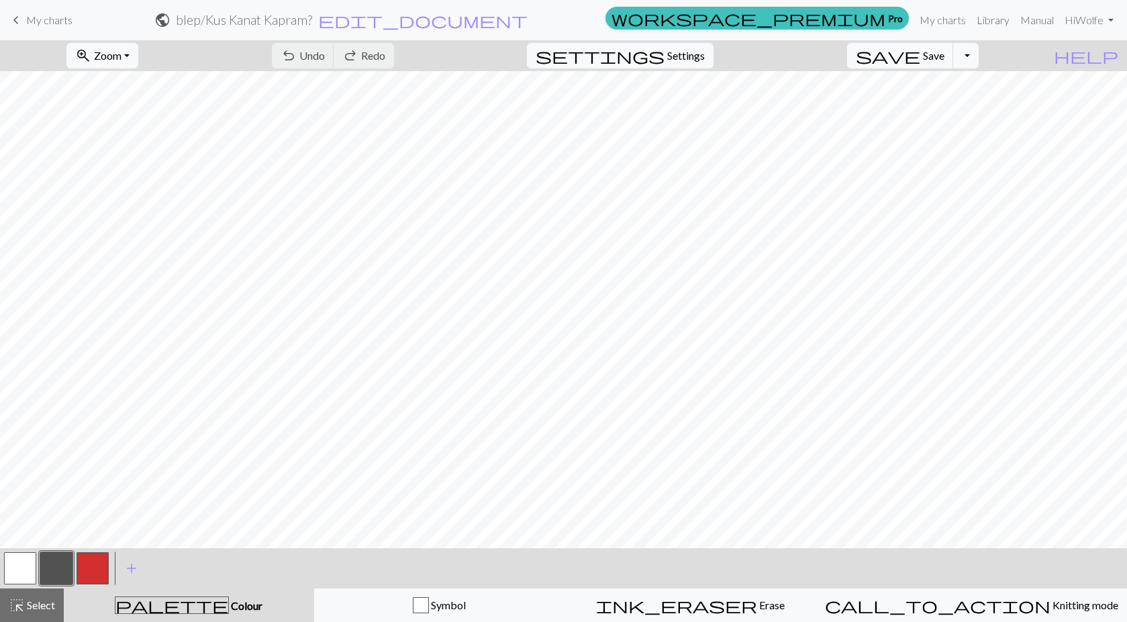
click at [52, 21] on span "My charts" at bounding box center [49, 19] width 46 height 13
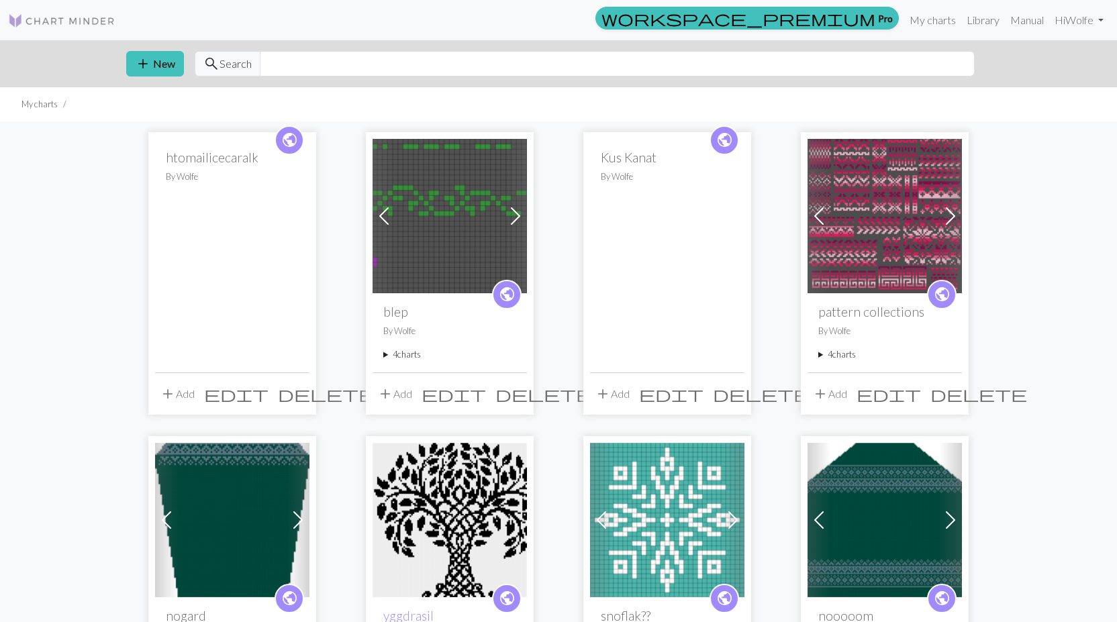
click at [298, 391] on span "delete" at bounding box center [326, 394] width 97 height 19
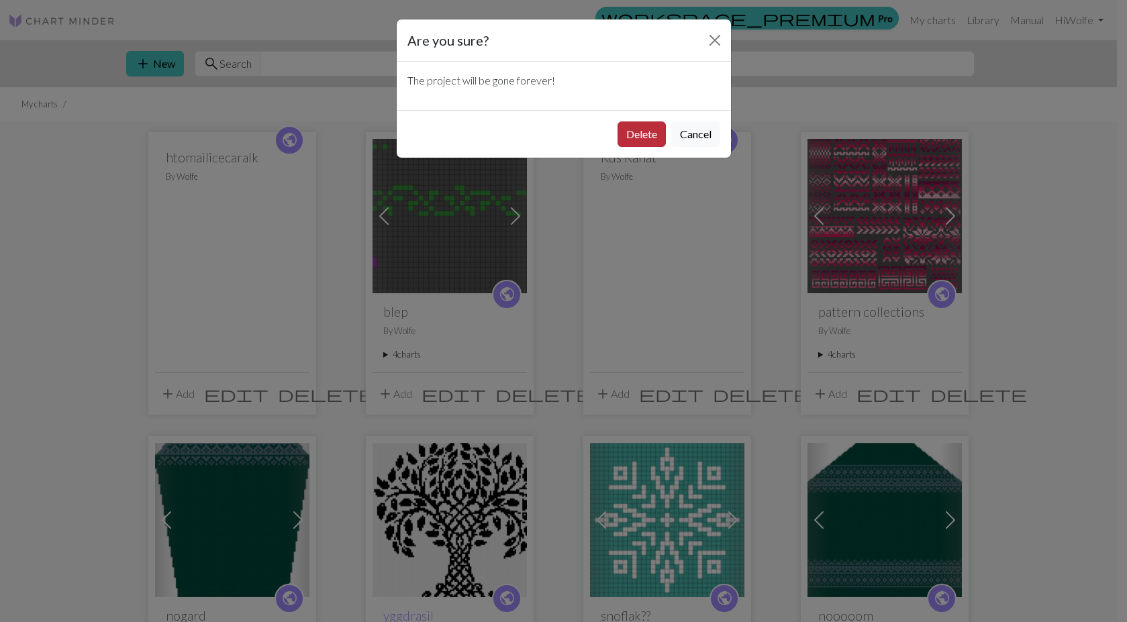
click at [630, 129] on button "Delete" at bounding box center [641, 134] width 48 height 26
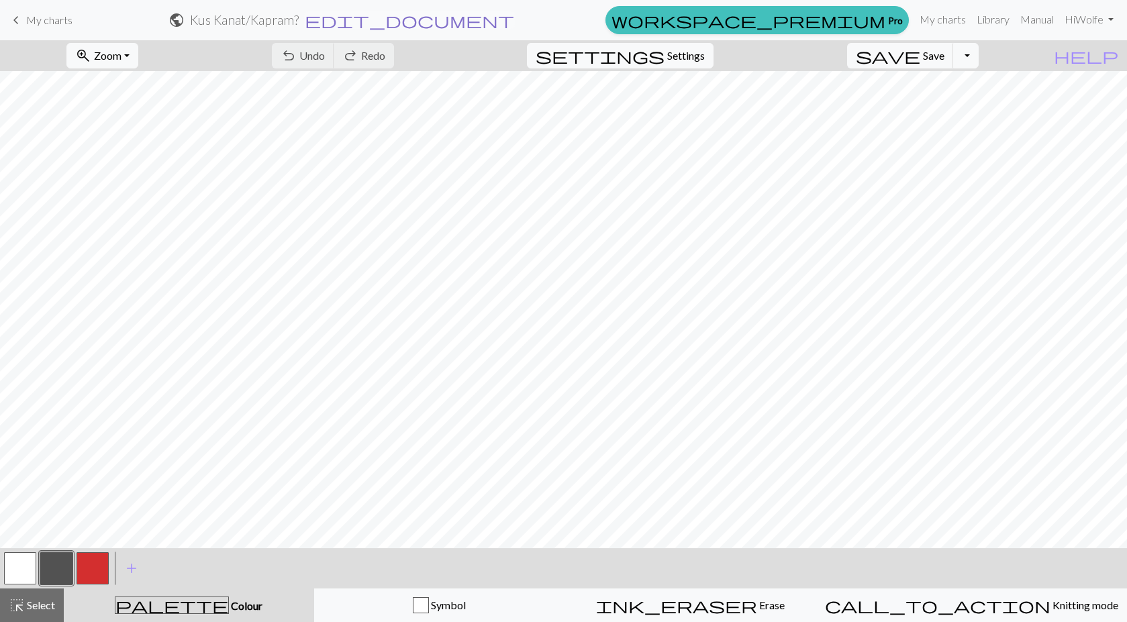
click at [514, 20] on span "edit_document" at bounding box center [409, 20] width 209 height 19
select select "66b0027e6a0643e7e9383d1d"
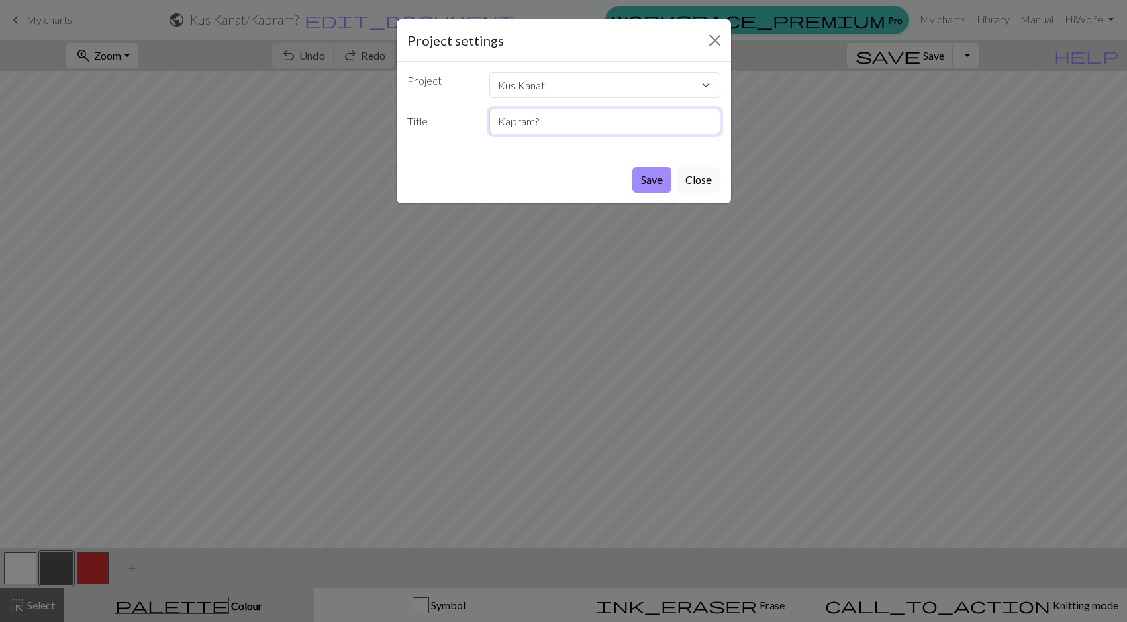
click at [499, 120] on input "Kapram?" at bounding box center [604, 122] width 231 height 26
type input "Kus Kanat Kapram?"
click at [644, 179] on button "Save" at bounding box center [651, 180] width 39 height 26
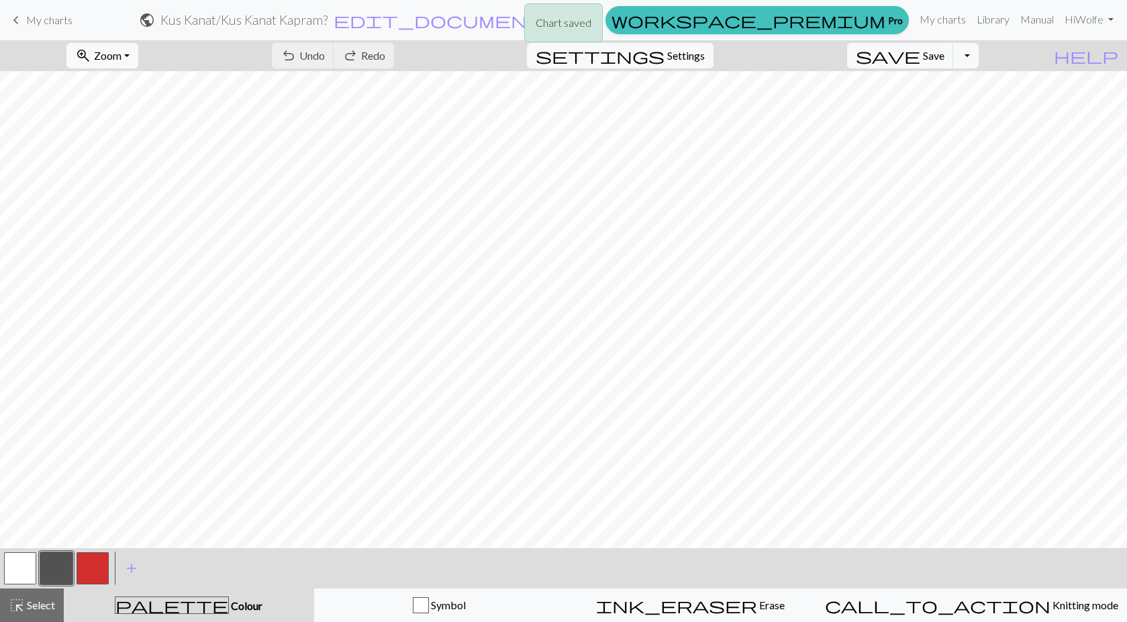
click at [554, 15] on p "Chart saved" at bounding box center [564, 23] width 56 height 16
click at [543, 18] on span "edit_document" at bounding box center [438, 20] width 209 height 19
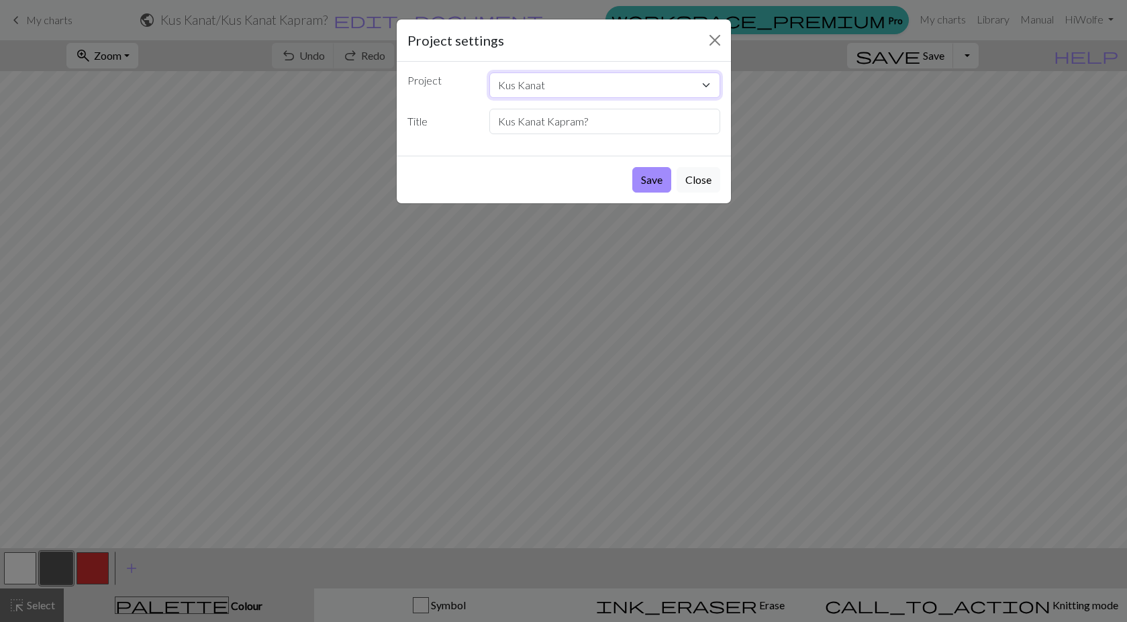
click at [629, 86] on select "Kus Kanat blep pattern collections nogard yggdrasil snoflak?? nooooom VOM2025??…" at bounding box center [604, 85] width 231 height 26
select select "68c1c9413eea154e629361ef"
click at [489, 72] on select "Kus Kanat blep pattern collections nogard yggdrasil snoflak?? nooooom VOM2025??…" at bounding box center [604, 85] width 231 height 26
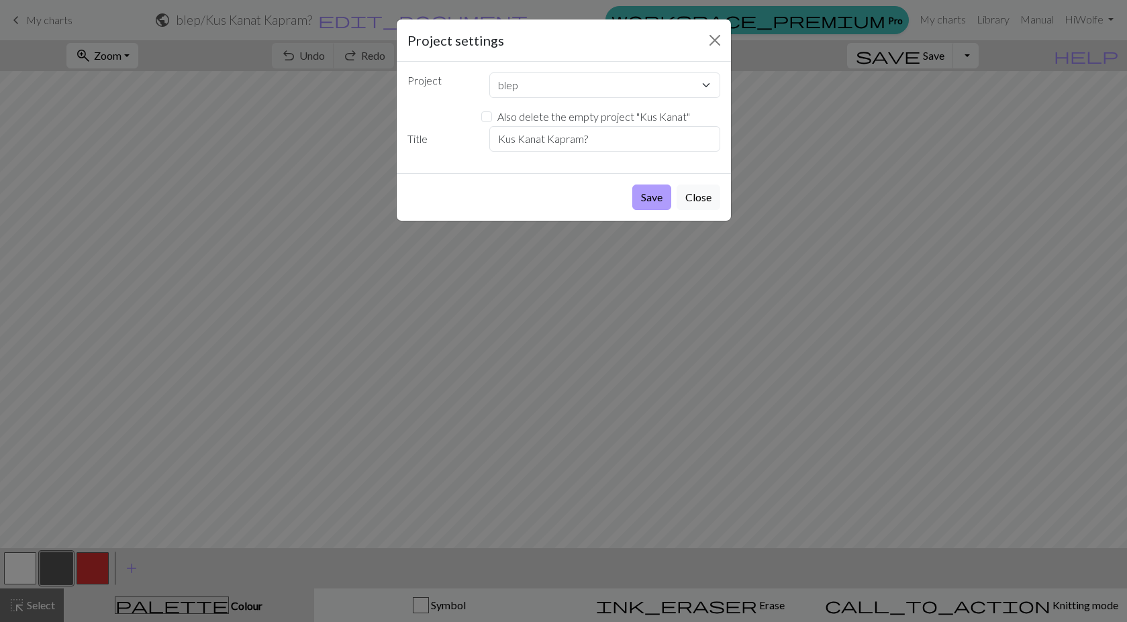
click at [656, 197] on button "Save" at bounding box center [651, 198] width 39 height 26
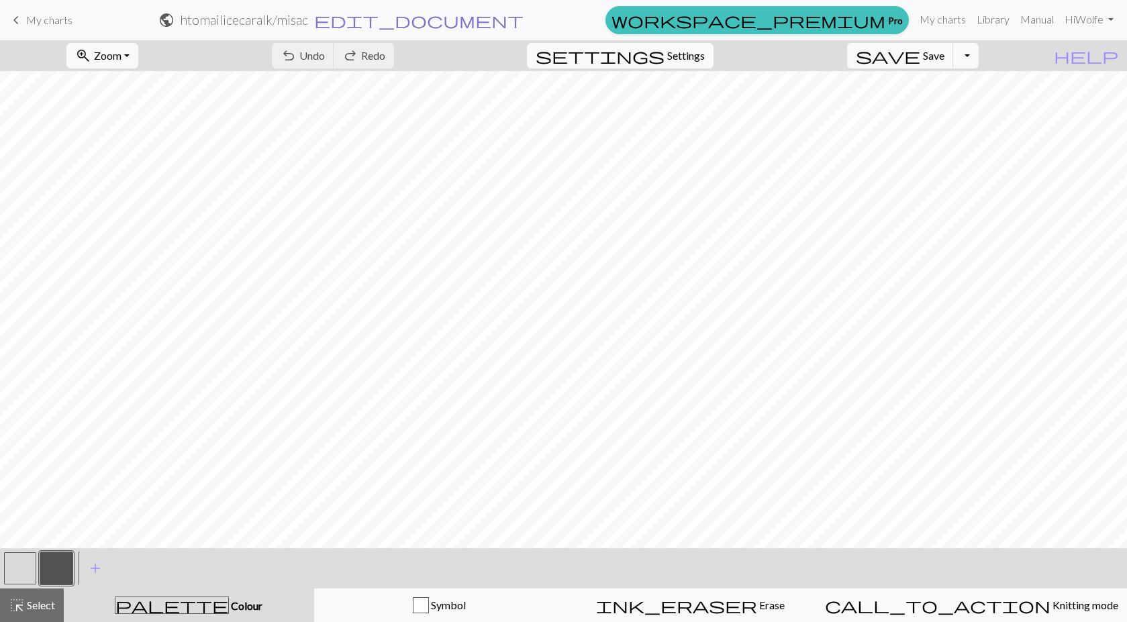
click at [523, 17] on span "edit_document" at bounding box center [418, 20] width 209 height 19
select select "66b00c1d6a0643e7e9384290"
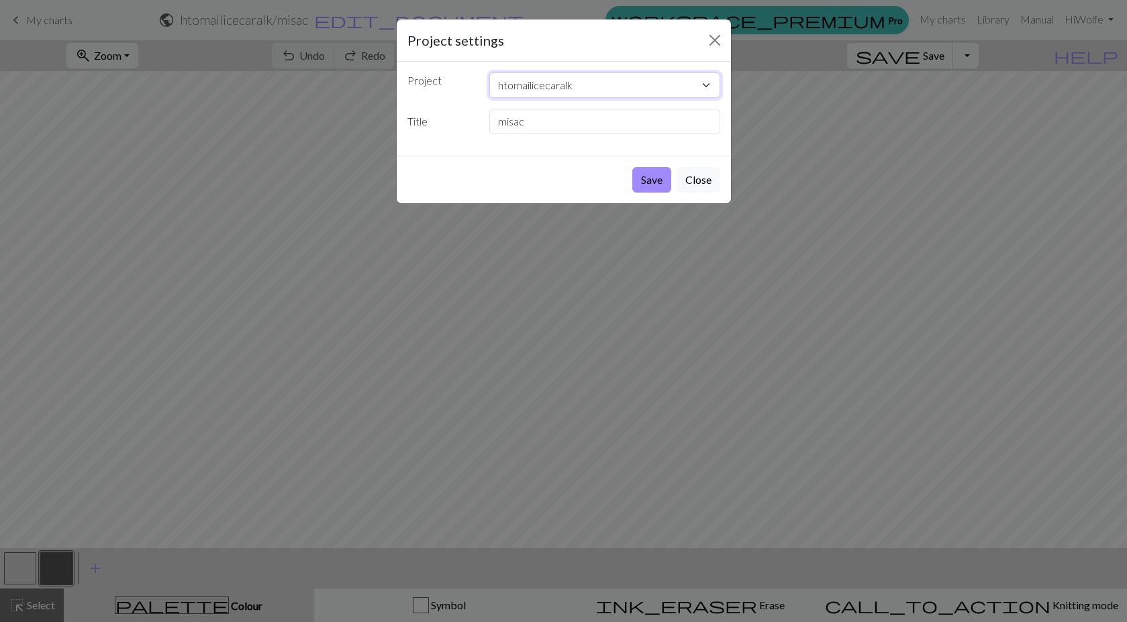
drag, startPoint x: 592, startPoint y: 81, endPoint x: 527, endPoint y: 93, distance: 65.5
click at [527, 95] on select "blep pattern collections nogard yggdrasil snoflak?? nooooom VOM2025?? nogatco K…" at bounding box center [604, 85] width 231 height 26
click at [560, 89] on select "blep pattern collections nogard yggdrasil snoflak?? nooooom VOM2025?? nogatco K…" at bounding box center [604, 85] width 231 height 26
drag, startPoint x: 572, startPoint y: 84, endPoint x: 544, endPoint y: 82, distance: 28.9
click at [530, 81] on select "blep pattern collections nogard yggdrasil snoflak?? nooooom VOM2025?? nogatco K…" at bounding box center [604, 85] width 231 height 26
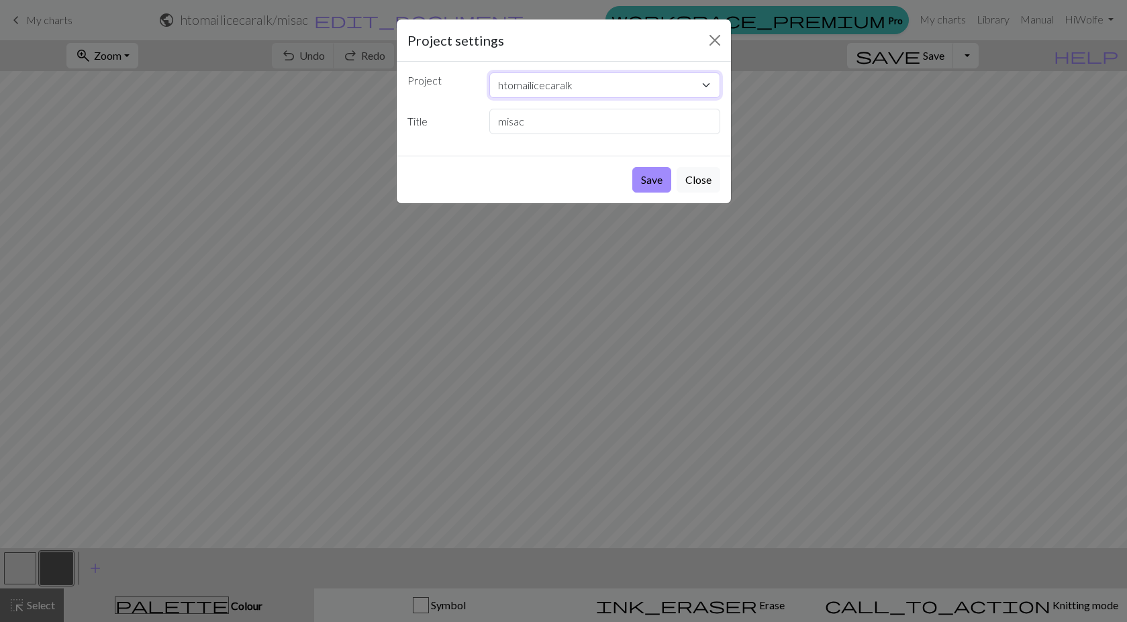
click at [585, 87] on select "blep pattern collections nogard yggdrasil snoflak?? nooooom VOM2025?? nogatco K…" at bounding box center [604, 85] width 231 height 26
click at [493, 118] on input "misac" at bounding box center [604, 122] width 231 height 26
type input "htomailicecaralk:misac"
click at [674, 82] on select "blep pattern collections nogard yggdrasil snoflak?? nooooom VOM2025?? nogatco K…" at bounding box center [604, 85] width 231 height 26
select select "68c1c9413eea154e629361ef"
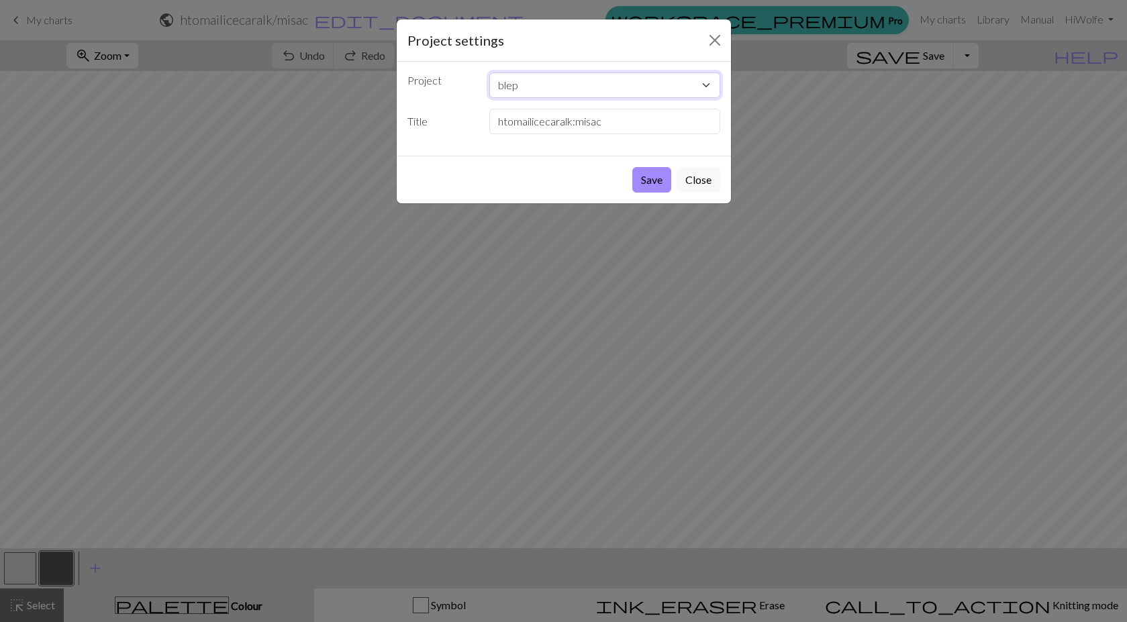
click at [489, 72] on select "blep pattern collections nogard yggdrasil snoflak?? nooooom VOM2025?? nogatco K…" at bounding box center [604, 85] width 231 height 26
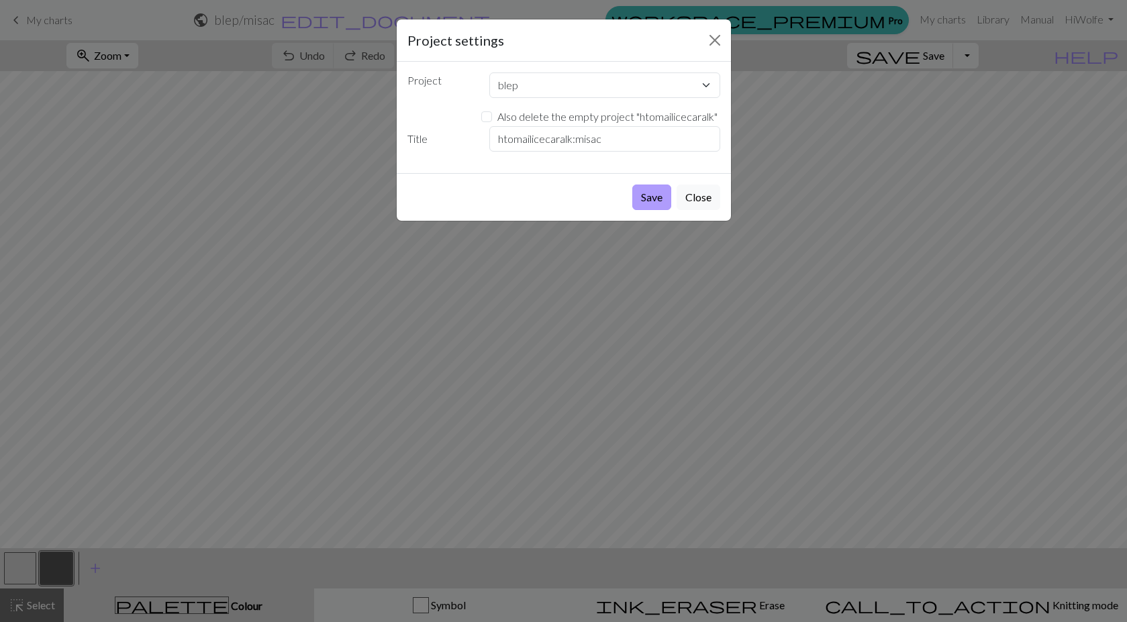
click at [650, 191] on button "Save" at bounding box center [651, 198] width 39 height 26
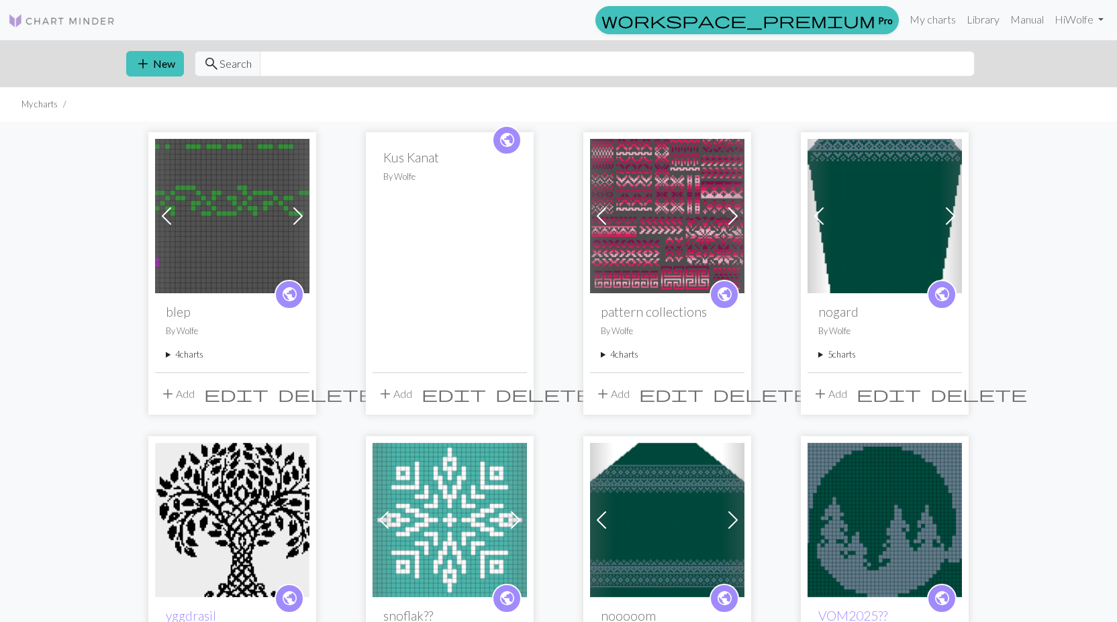
click at [515, 394] on span "delete" at bounding box center [543, 394] width 97 height 19
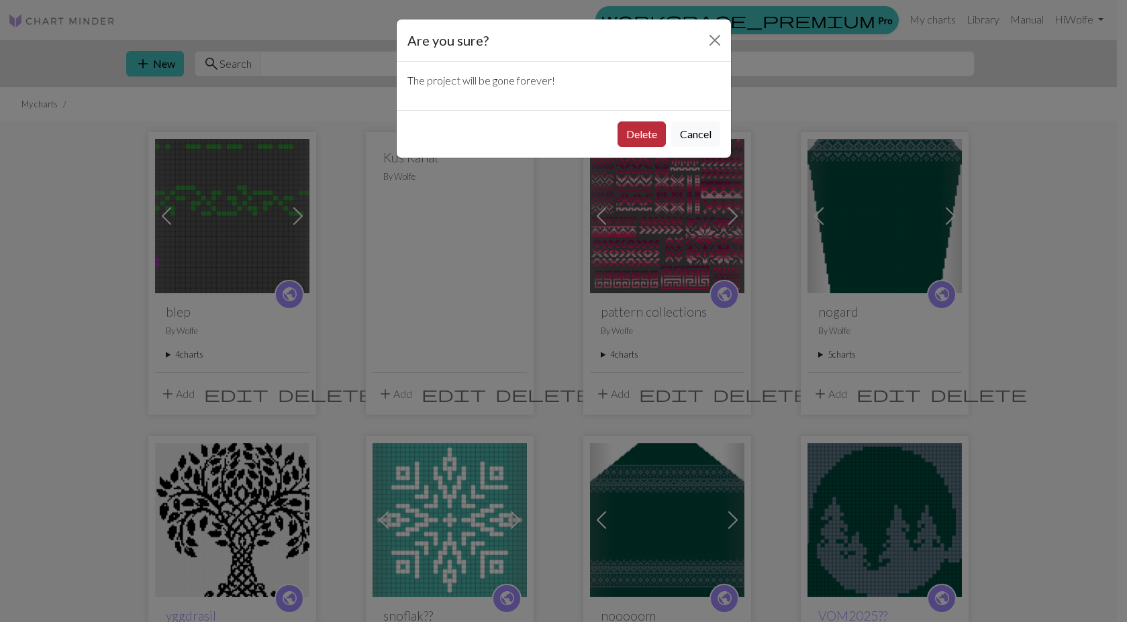
click at [629, 131] on button "Delete" at bounding box center [641, 134] width 48 height 26
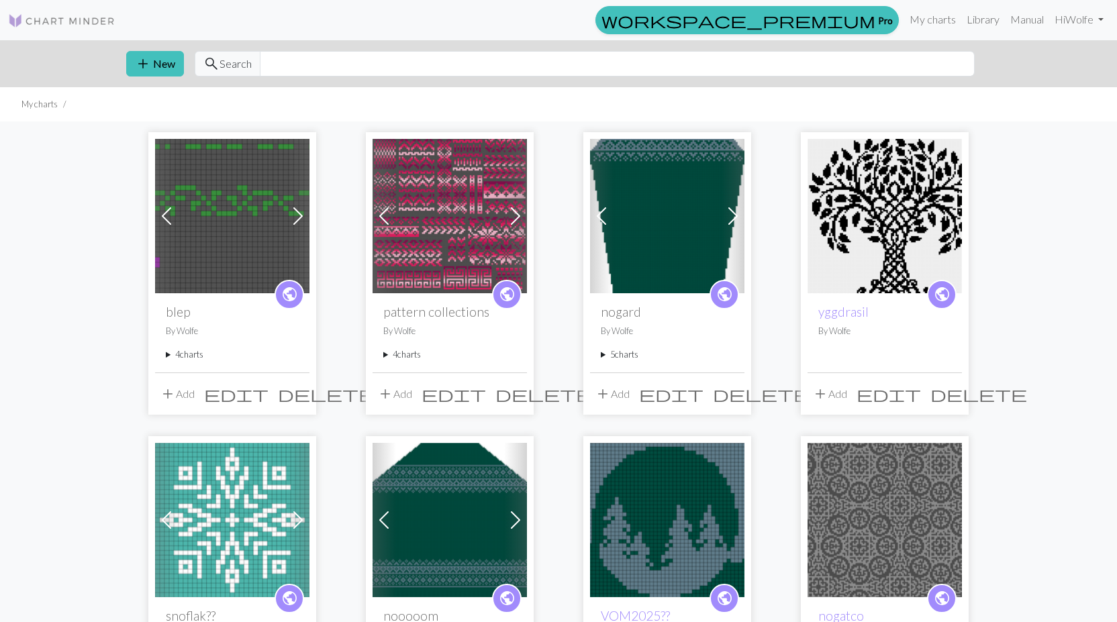
click at [285, 223] on img at bounding box center [232, 216] width 154 height 154
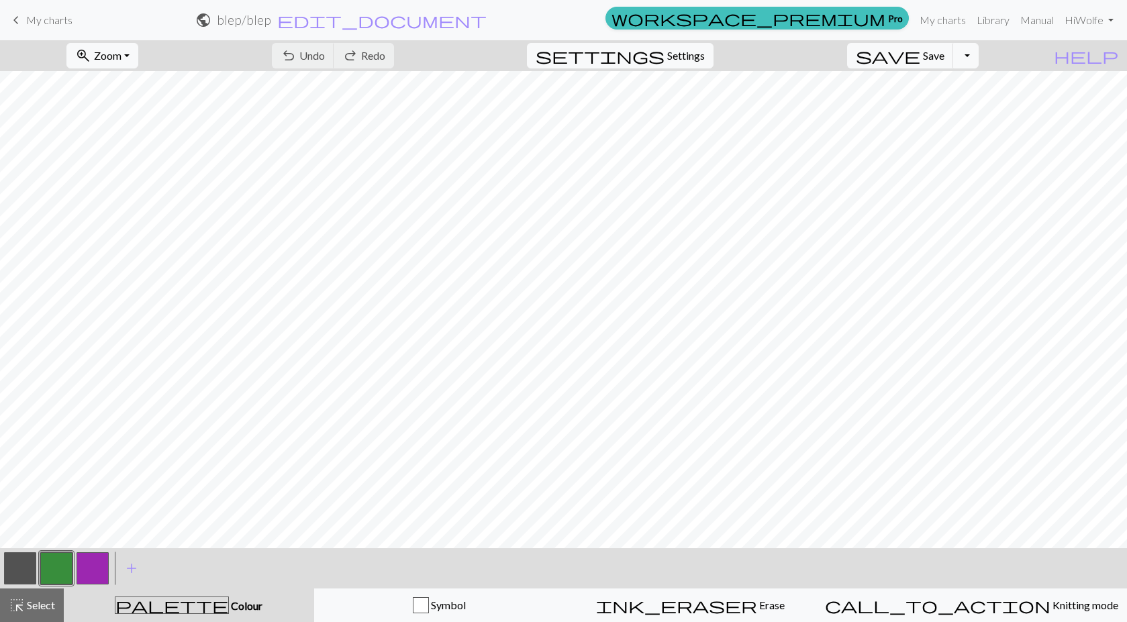
click at [33, 30] on link "keyboard_arrow_left My charts" at bounding box center [40, 20] width 64 height 23
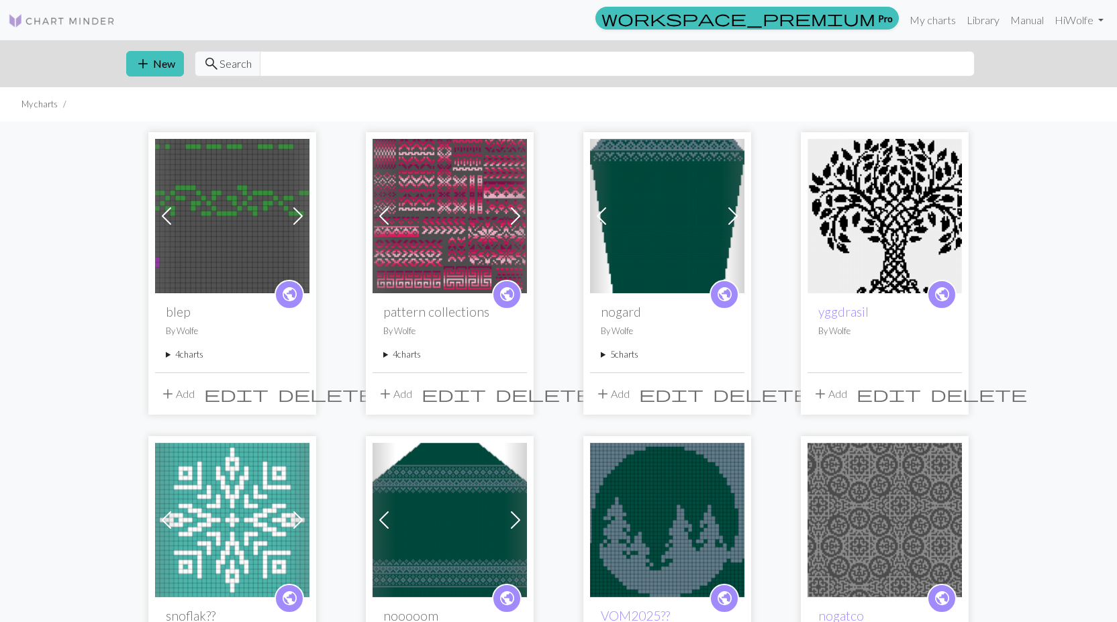
click at [172, 217] on span at bounding box center [166, 215] width 21 height 21
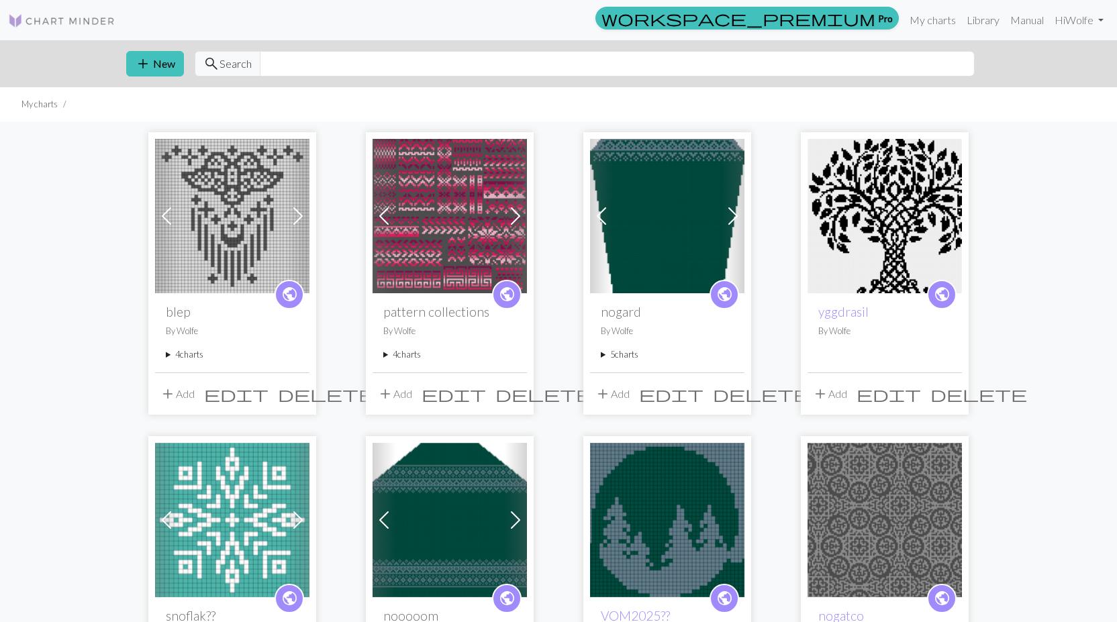
click at [170, 216] on span at bounding box center [166, 215] width 21 height 21
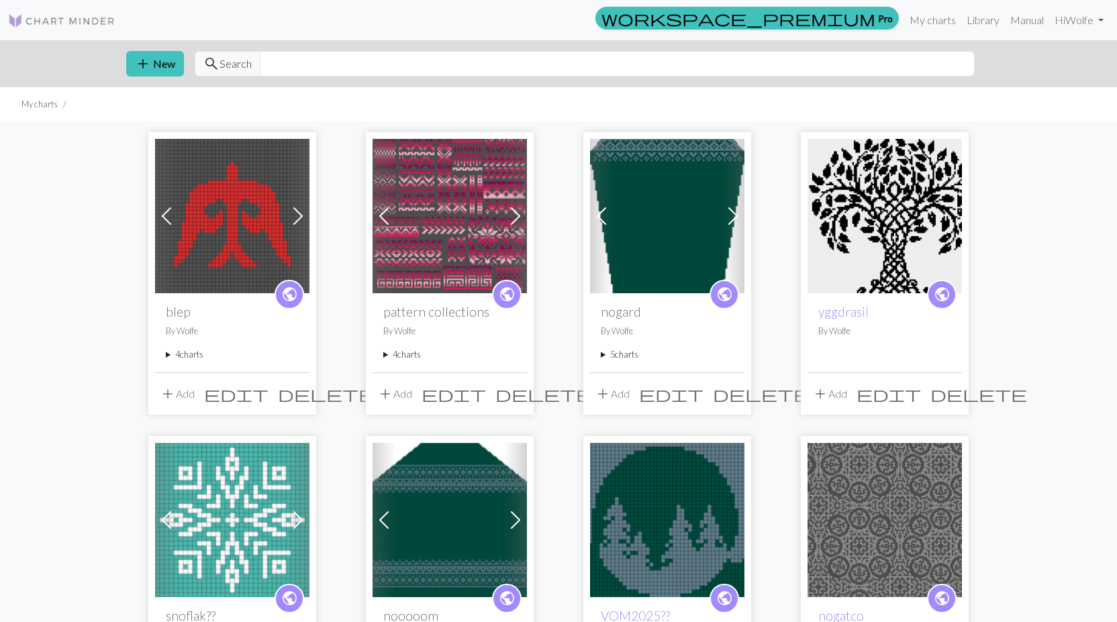
click at [170, 213] on span at bounding box center [166, 215] width 21 height 21
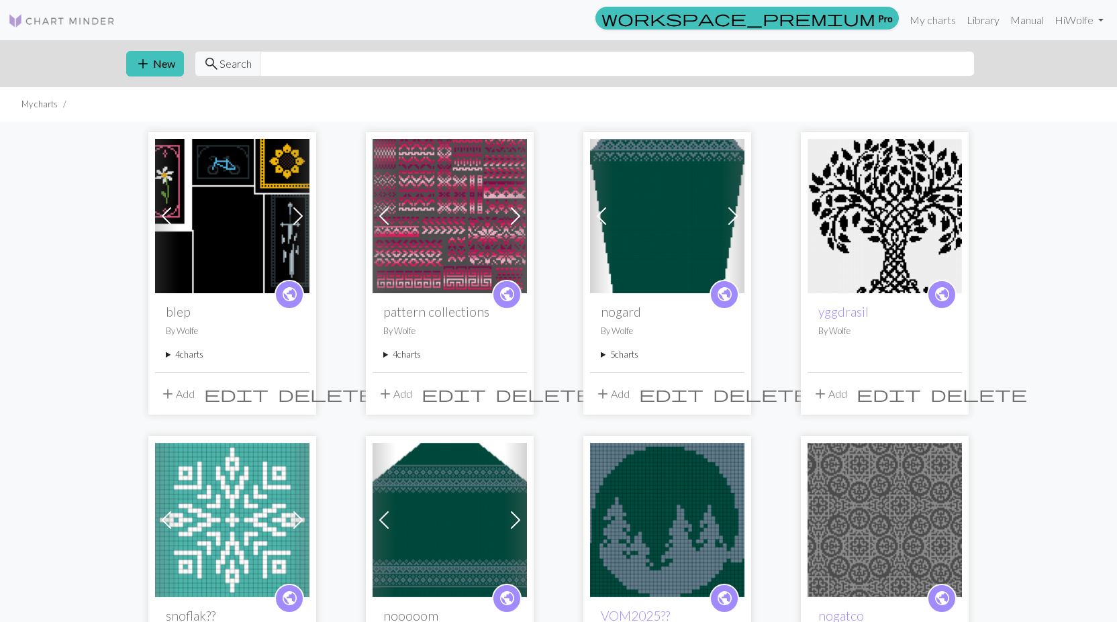
click at [170, 211] on span at bounding box center [166, 215] width 21 height 21
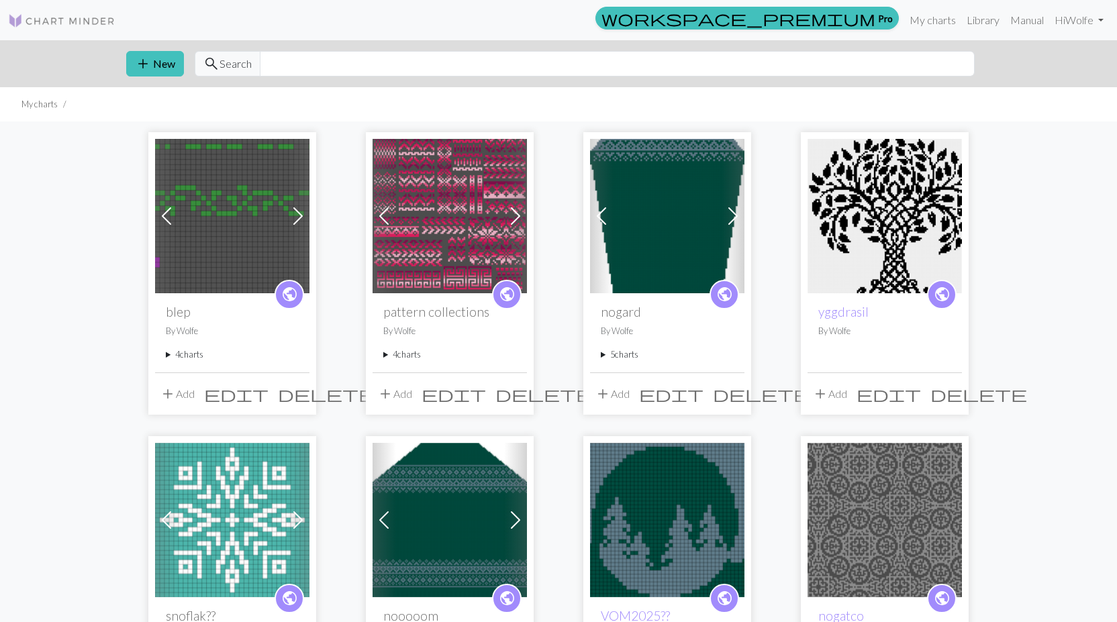
click at [170, 210] on span at bounding box center [166, 215] width 21 height 21
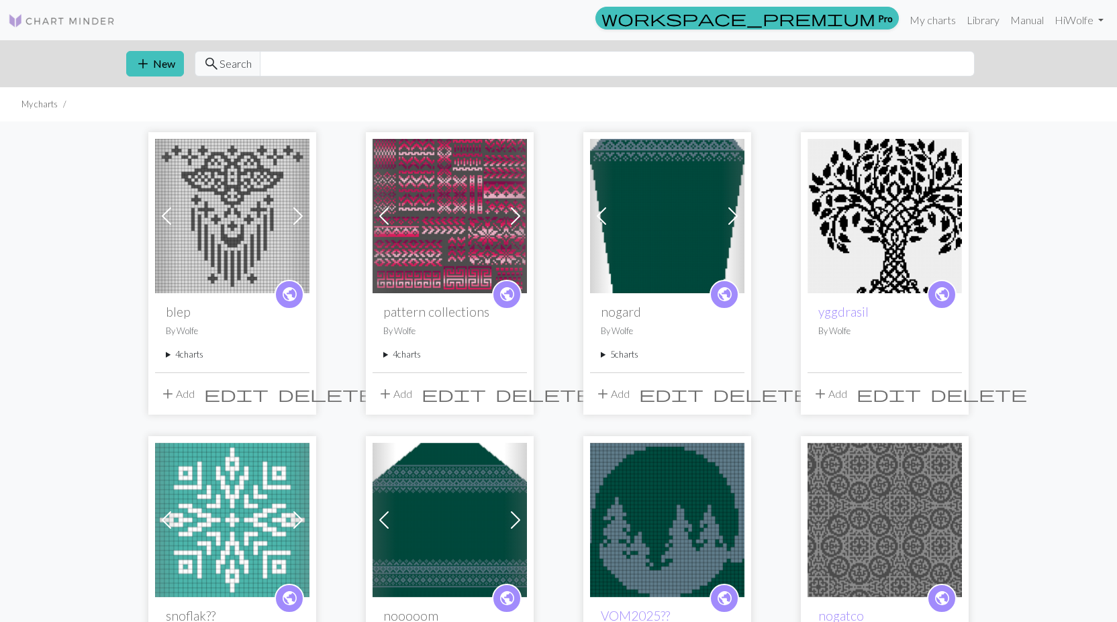
click at [290, 209] on span at bounding box center [297, 215] width 21 height 21
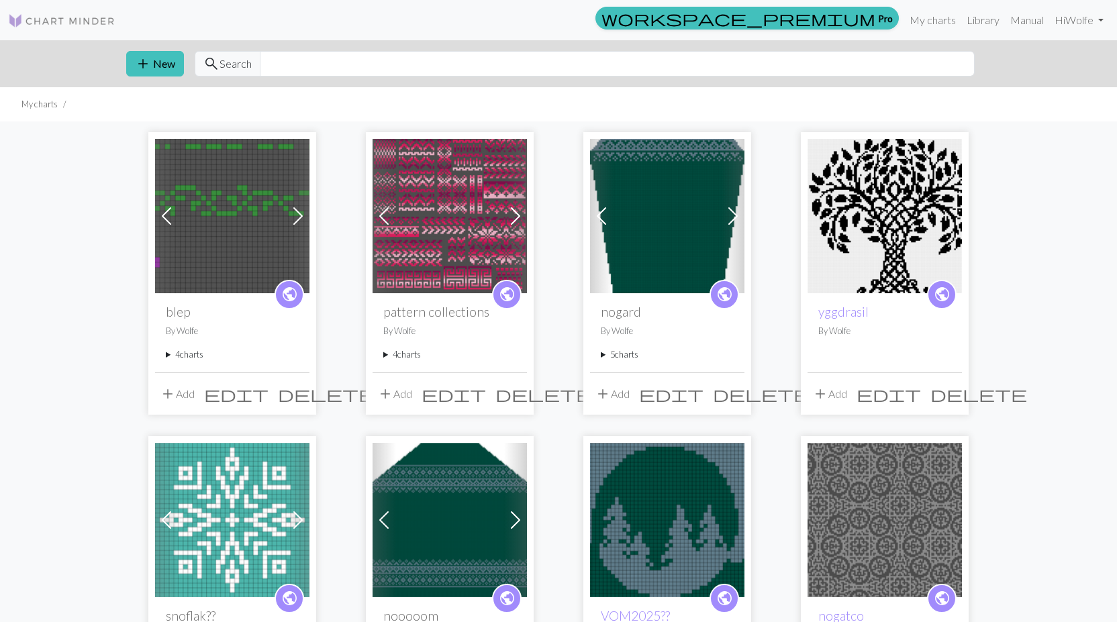
click at [291, 209] on span at bounding box center [297, 215] width 21 height 21
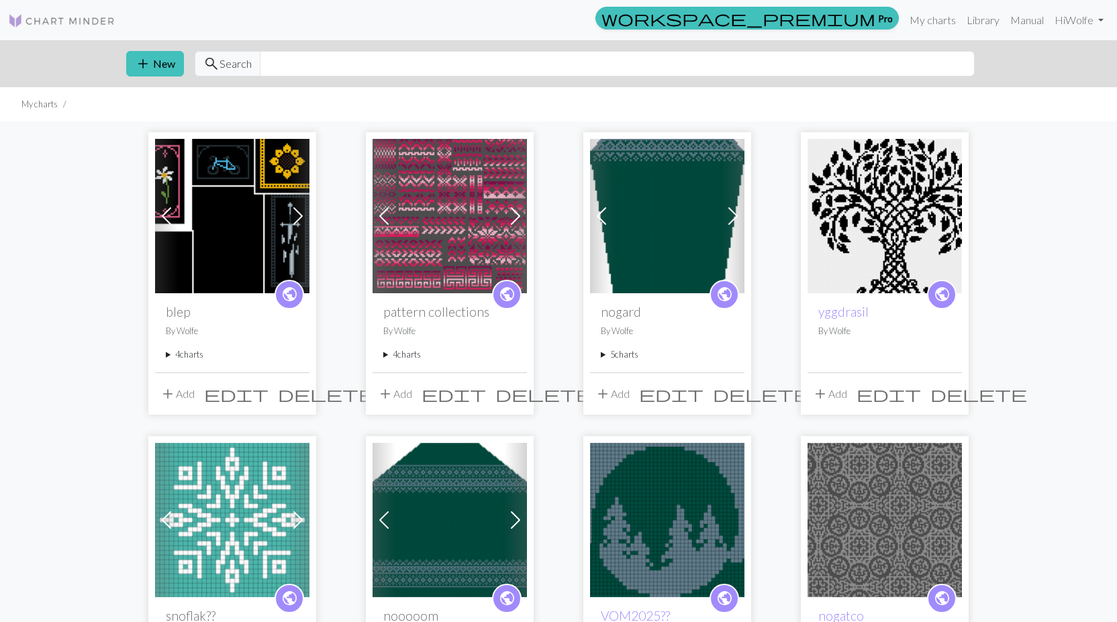
click at [291, 209] on span at bounding box center [297, 215] width 21 height 21
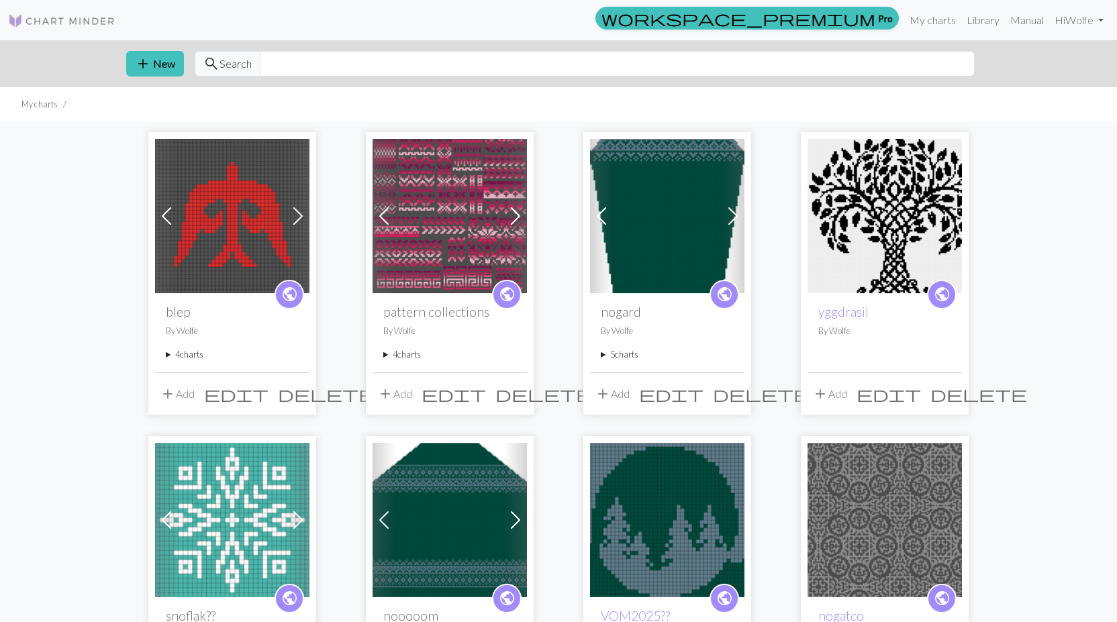
click at [291, 209] on span at bounding box center [297, 215] width 21 height 21
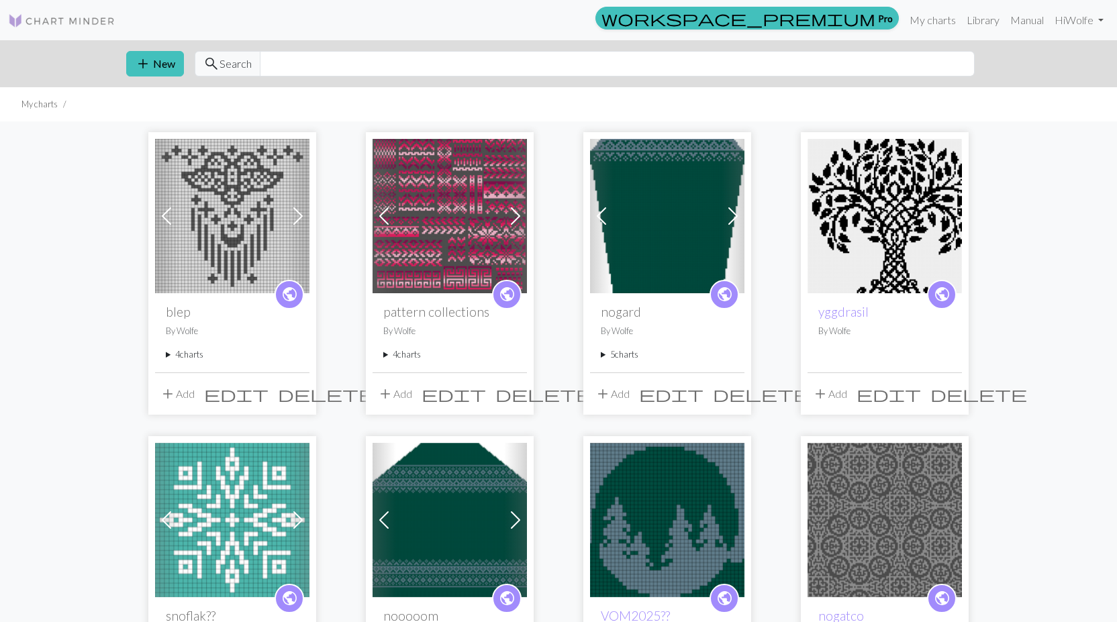
click at [510, 207] on span at bounding box center [515, 215] width 21 height 21
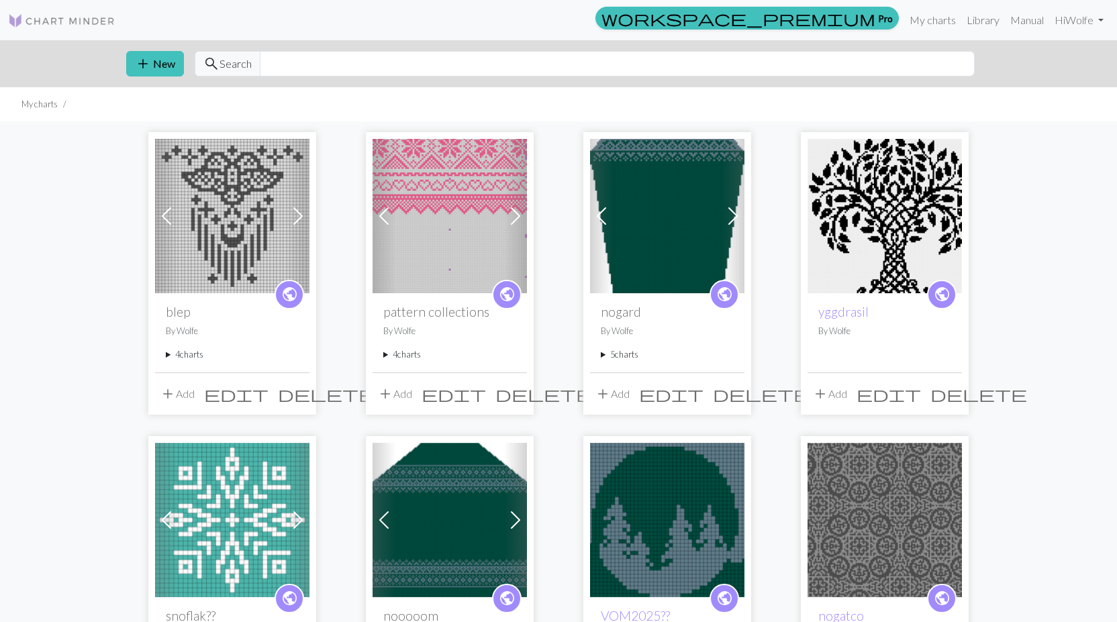
click at [510, 207] on span at bounding box center [515, 215] width 21 height 21
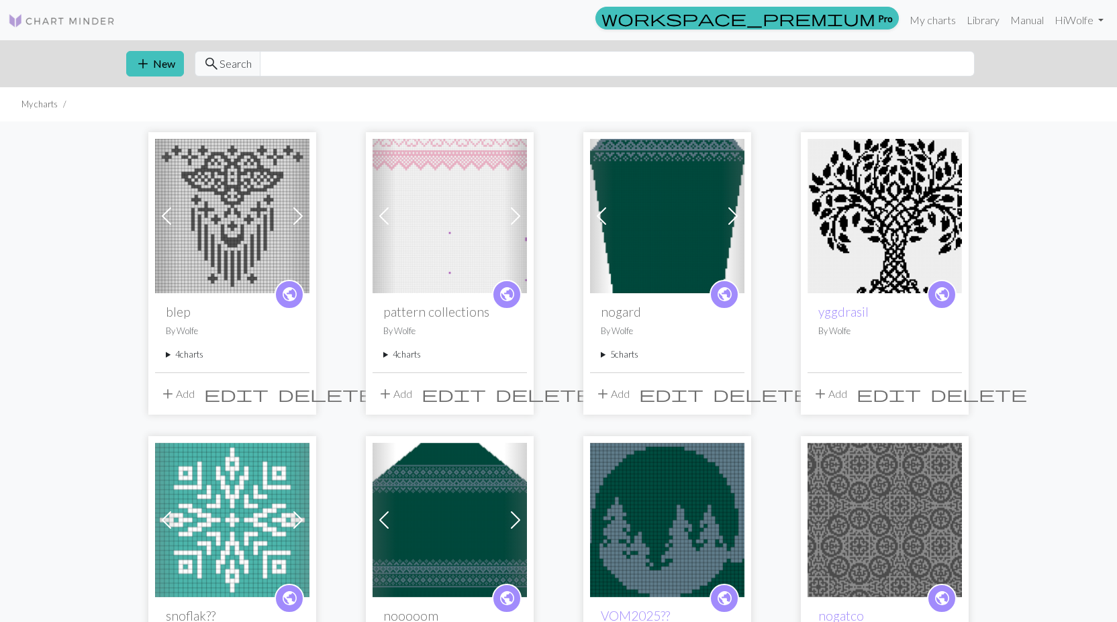
click at [510, 207] on span at bounding box center [515, 215] width 21 height 21
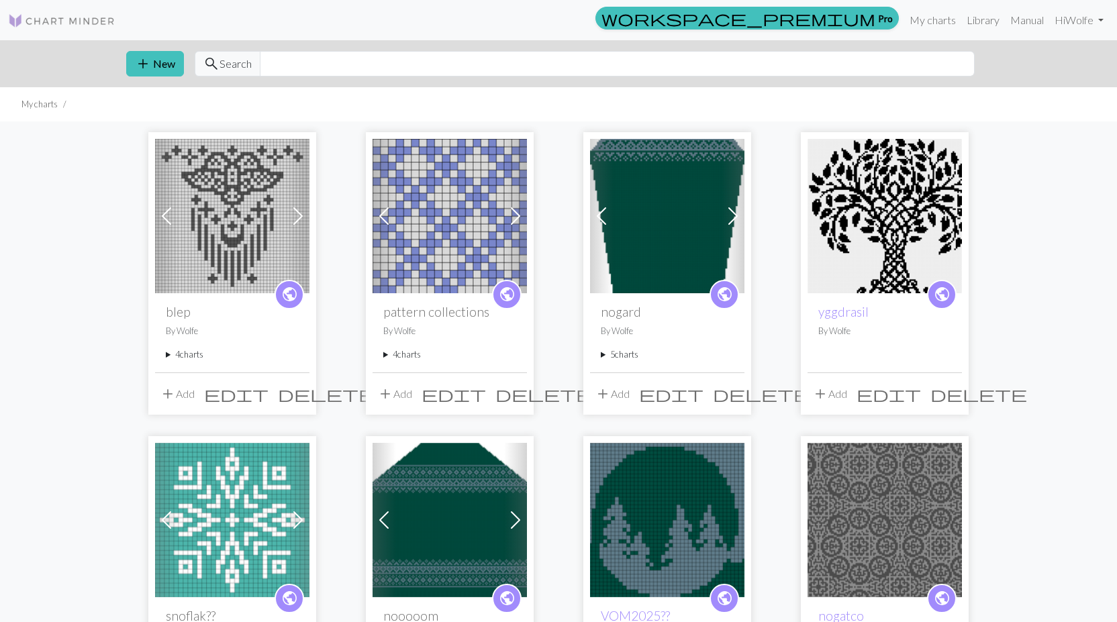
click at [390, 218] on span at bounding box center [383, 215] width 21 height 21
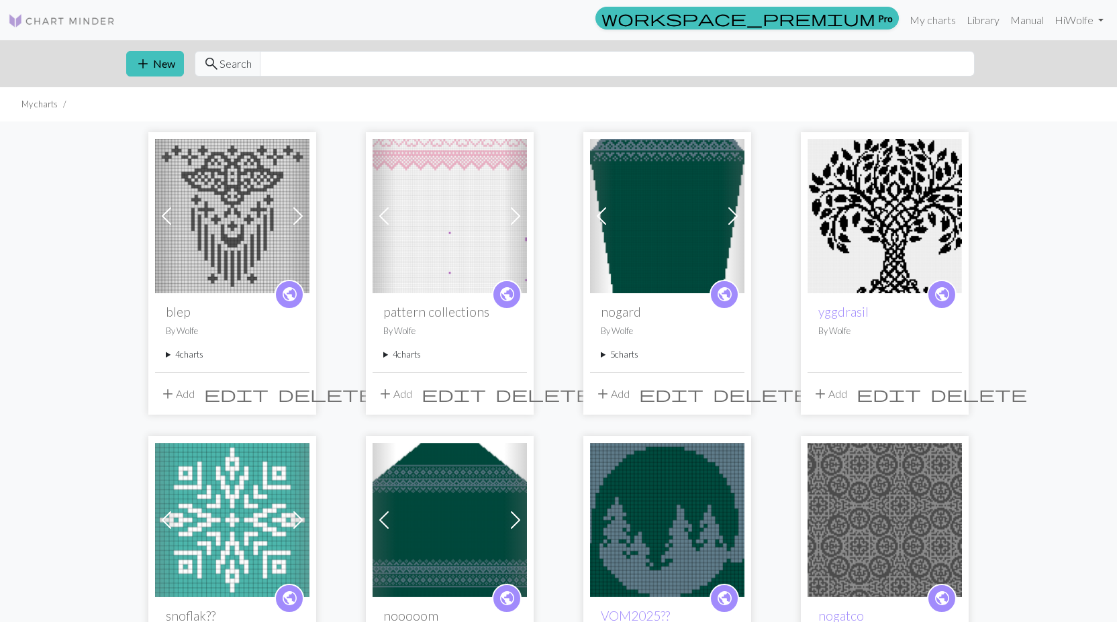
click at [421, 210] on img at bounding box center [449, 216] width 154 height 154
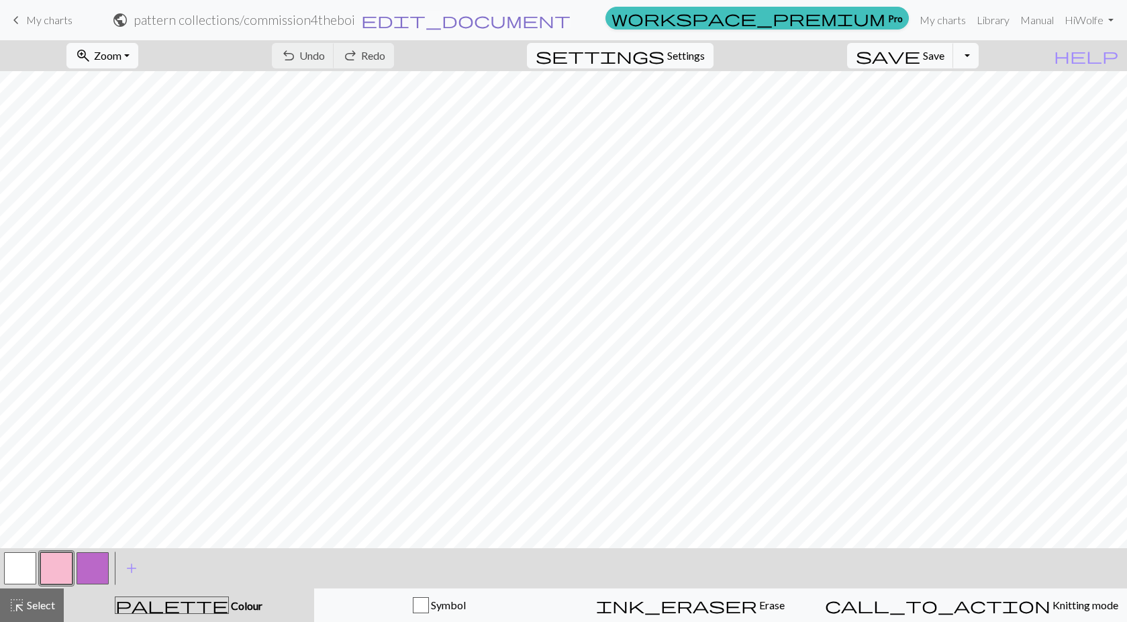
click at [571, 21] on button "edit_document Edit settings" at bounding box center [465, 19] width 211 height 17
select select "679a8adbffefca21f65f2bb0"
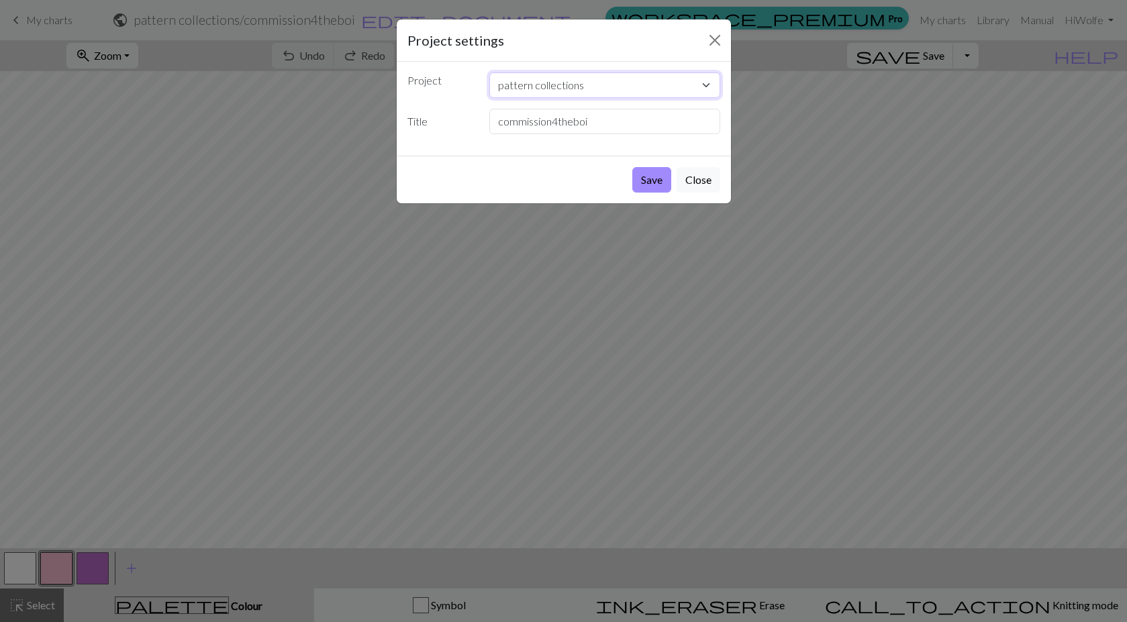
click at [630, 89] on select "blep pattern collections nogard yggdrasil snoflak?? nooooom VOM2025?? nogatco" at bounding box center [604, 85] width 231 height 26
click at [638, 84] on select "blep pattern collections nogard yggdrasil snoflak?? nooooom VOM2025?? nogatco" at bounding box center [604, 85] width 231 height 26
click at [706, 171] on button "Close" at bounding box center [698, 180] width 44 height 26
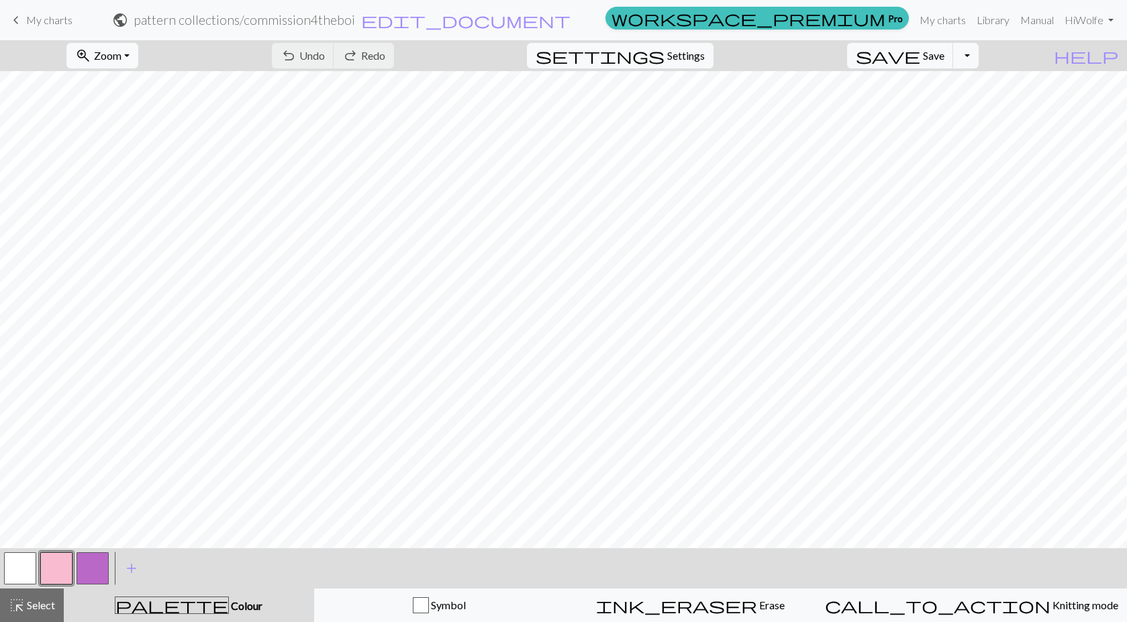
click at [34, 17] on span "My charts" at bounding box center [49, 19] width 46 height 13
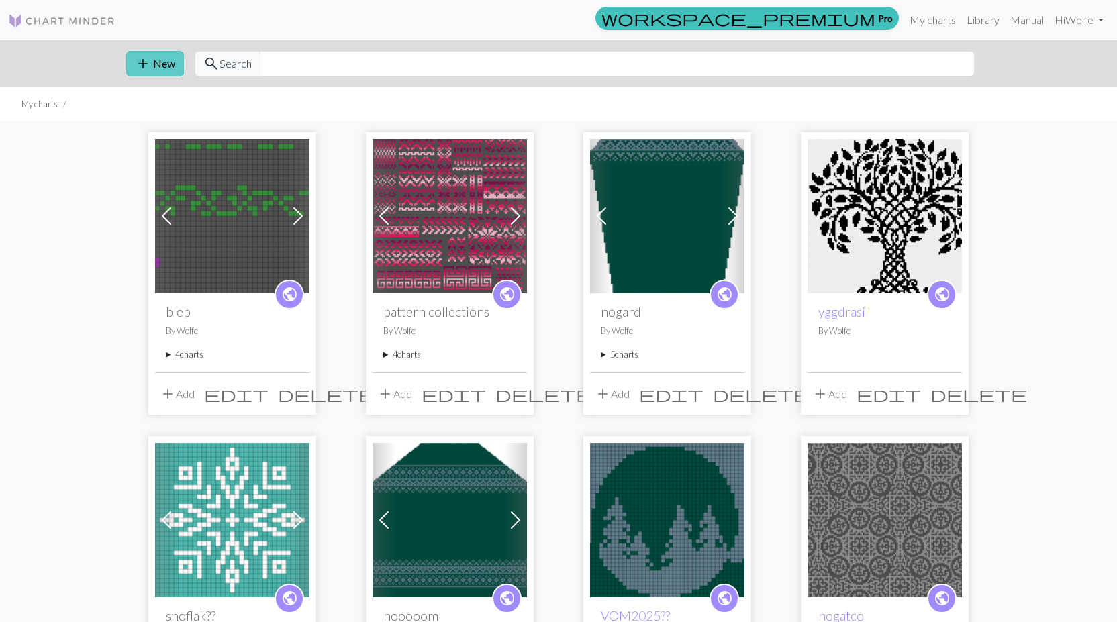
click at [157, 71] on button "add New" at bounding box center [155, 64] width 58 height 26
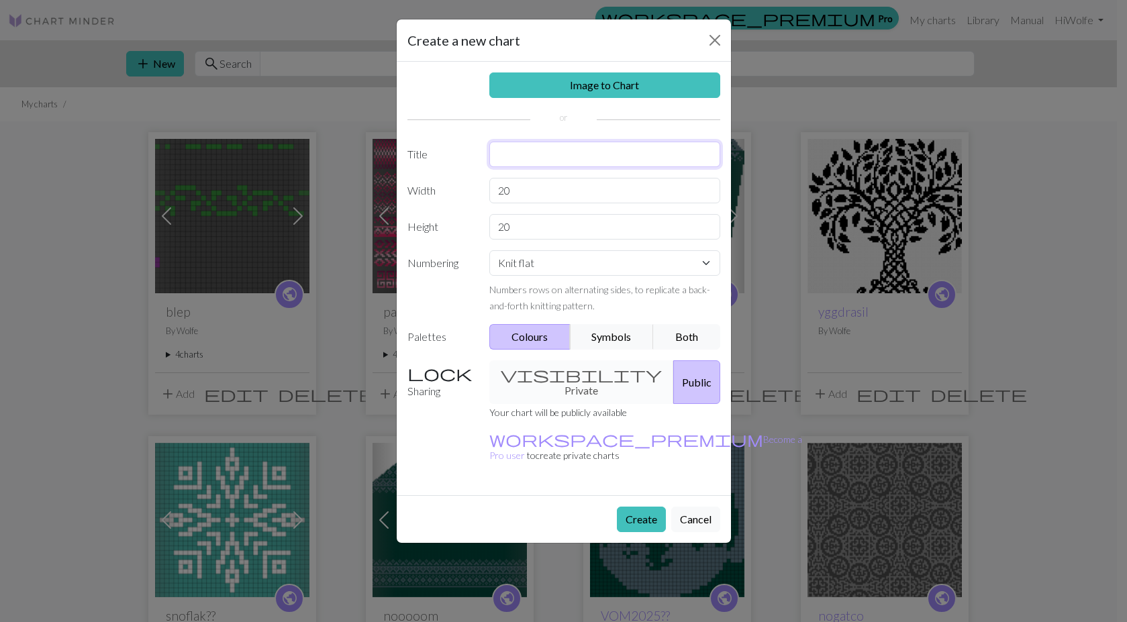
click at [571, 159] on input "text" at bounding box center [604, 155] width 231 height 26
type input "i"
type input "c"
type input "N sq commission"
click at [625, 507] on button "Create" at bounding box center [641, 520] width 49 height 26
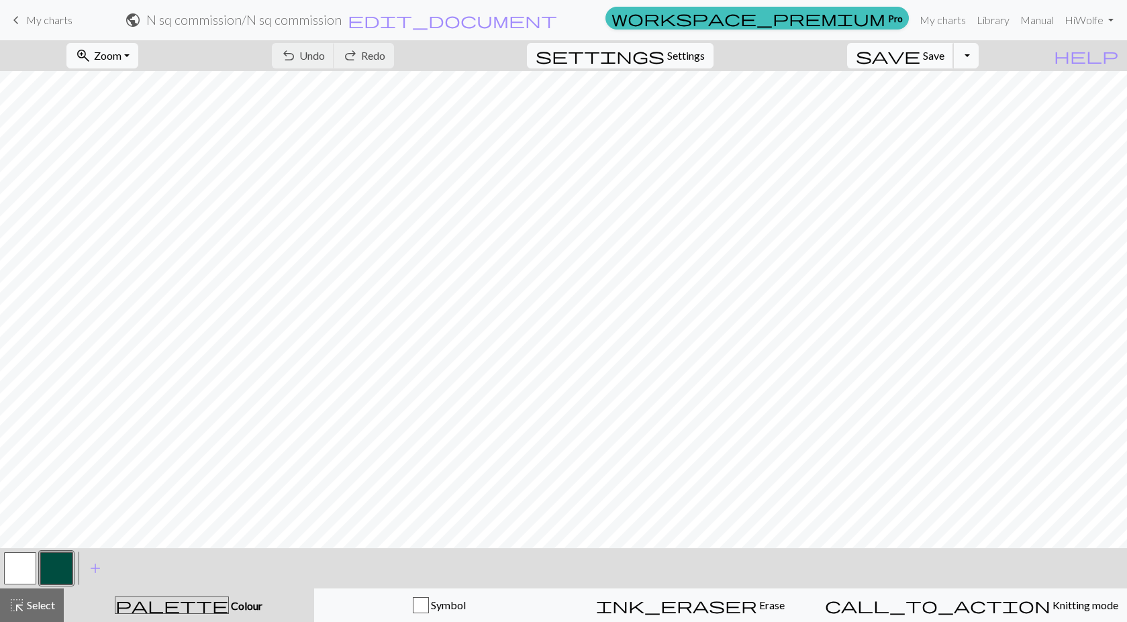
click at [944, 57] on button "save Save Save" at bounding box center [900, 56] width 107 height 26
click at [53, 19] on div "Chart saved" at bounding box center [563, 26] width 1127 height 53
click at [38, 15] on span "My charts" at bounding box center [49, 19] width 46 height 13
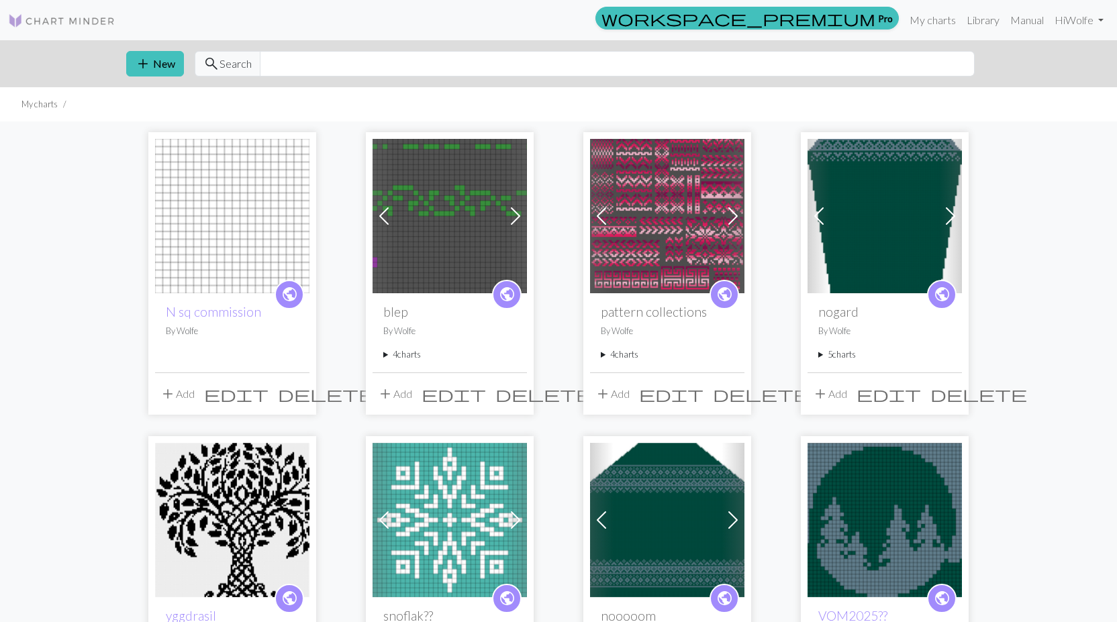
click at [720, 213] on img at bounding box center [667, 216] width 154 height 154
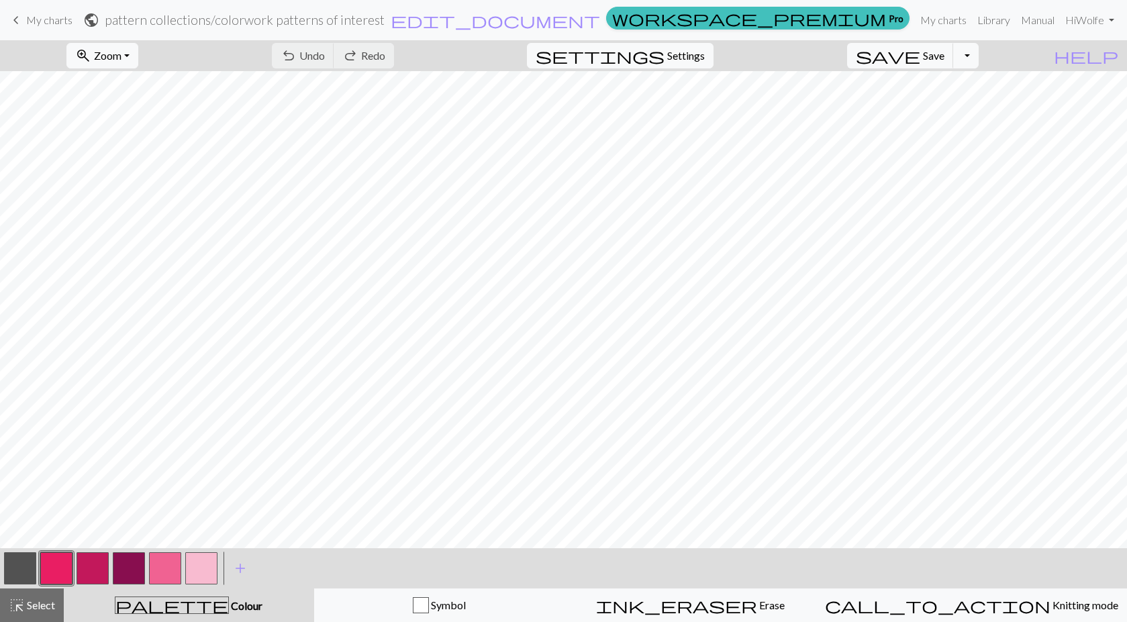
click at [23, 14] on span "keyboard_arrow_left" at bounding box center [16, 20] width 16 height 19
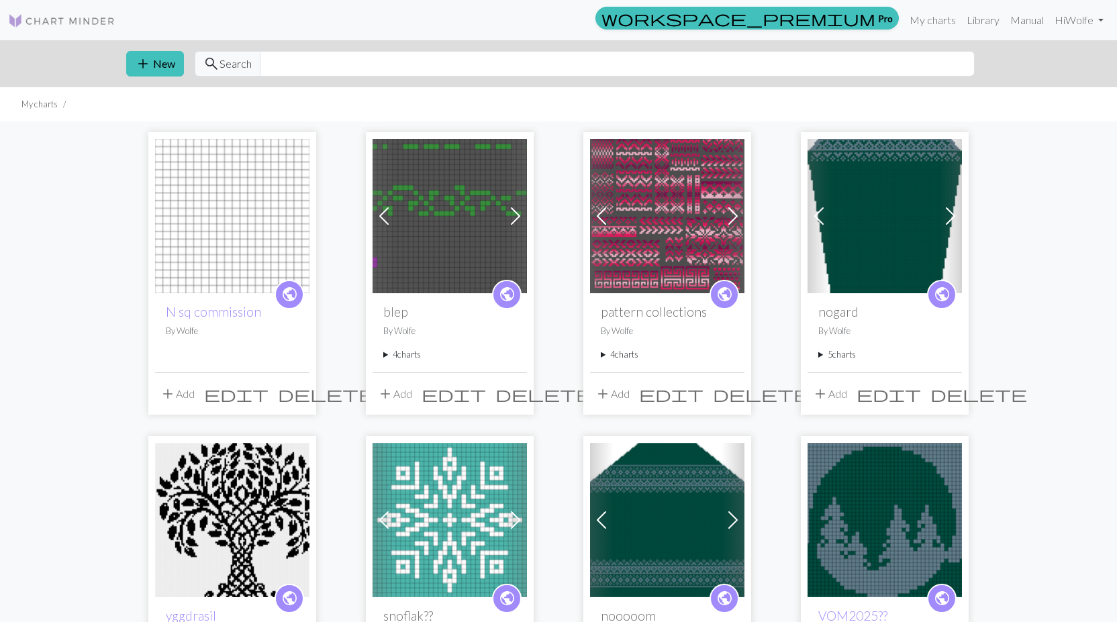
click at [617, 358] on summary "4 charts" at bounding box center [667, 354] width 133 height 13
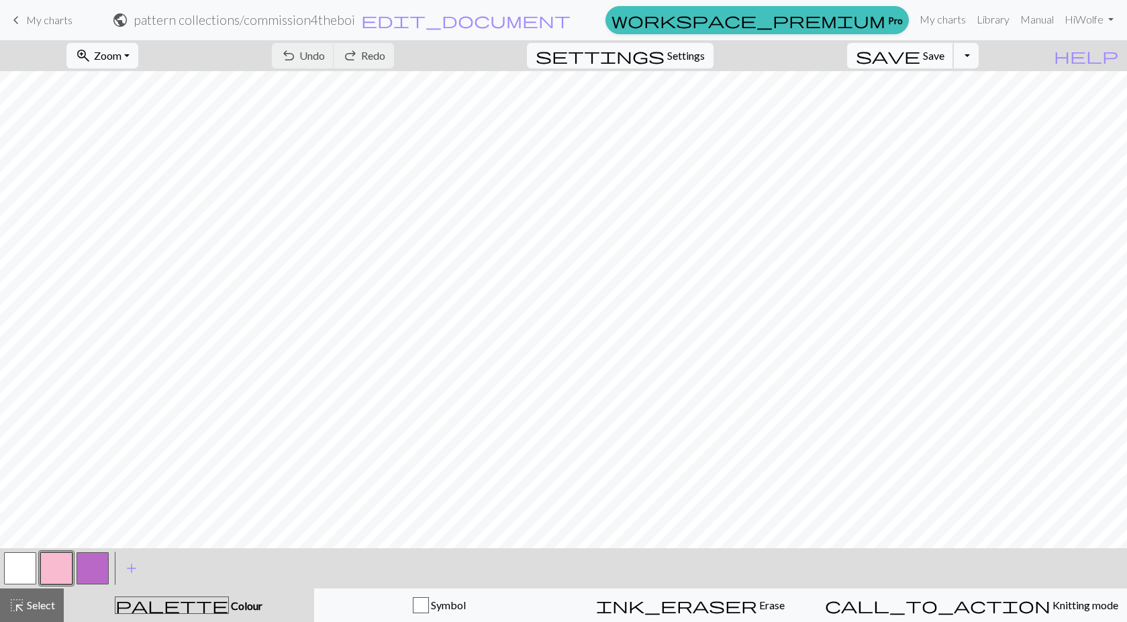
click at [944, 51] on span "Save" at bounding box center [933, 55] width 21 height 13
click at [956, 51] on div "Chart saved" at bounding box center [563, 26] width 1127 height 53
click at [570, 15] on span "edit_document" at bounding box center [465, 20] width 209 height 19
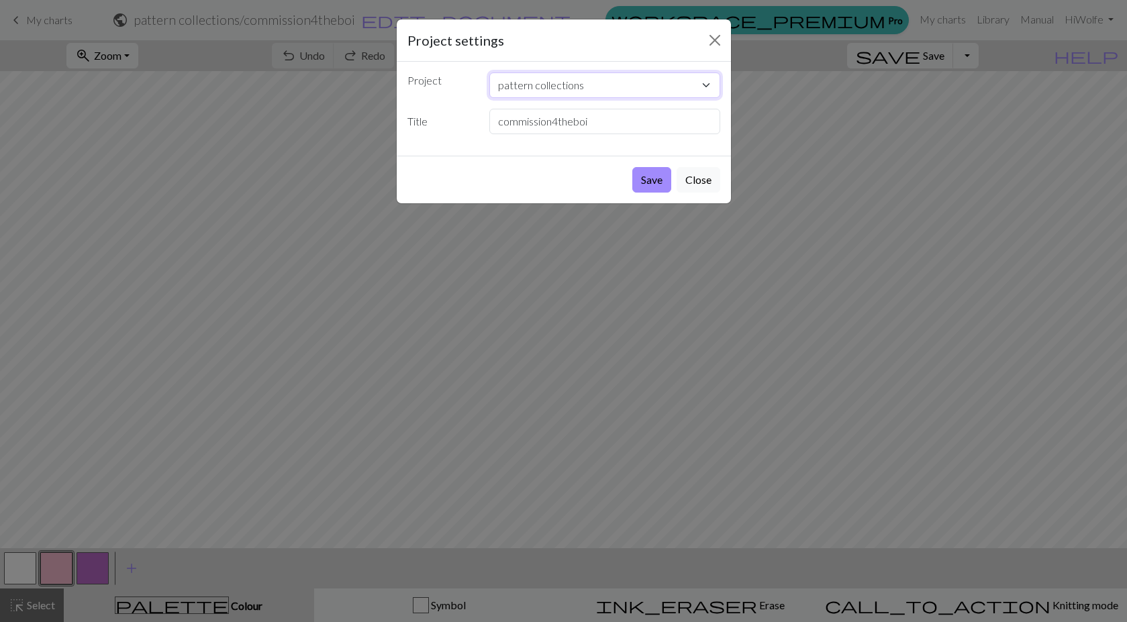
click at [591, 88] on select "N sq commission blep pattern collections nogard yggdrasil snoflak?? nooooom VOM…" at bounding box center [604, 85] width 231 height 26
select select "68df3aa33eea154e62463a23"
click at [489, 72] on select "N sq commission blep pattern collections nogard yggdrasil snoflak?? nooooom VOM…" at bounding box center [604, 85] width 231 height 26
click at [658, 173] on button "Save" at bounding box center [651, 180] width 39 height 26
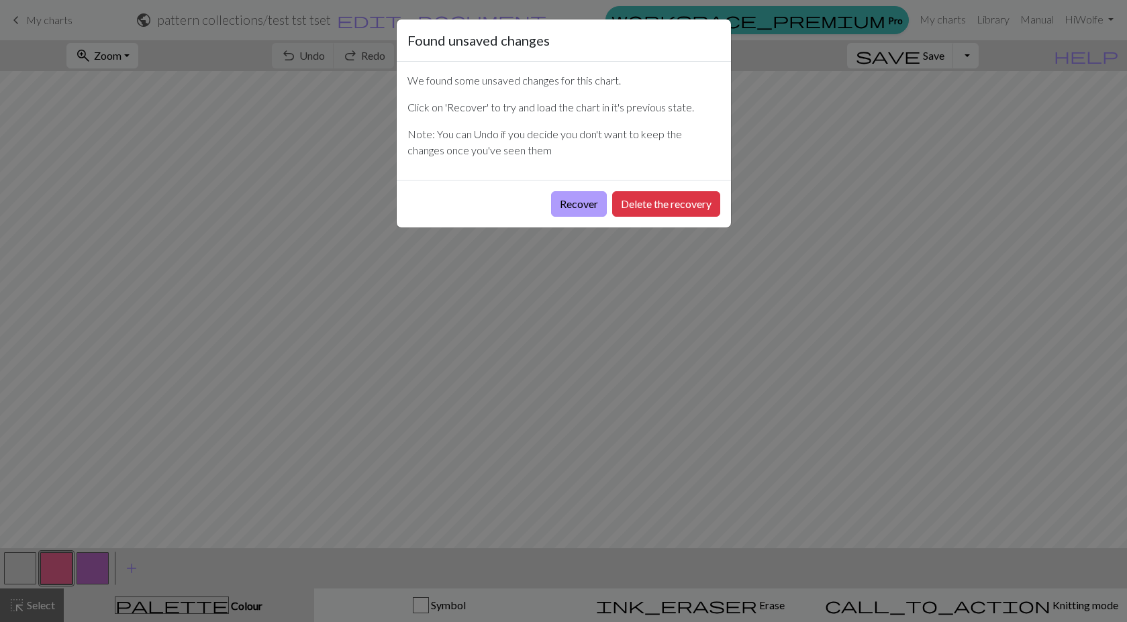
click at [594, 200] on button "Recover" at bounding box center [579, 204] width 56 height 26
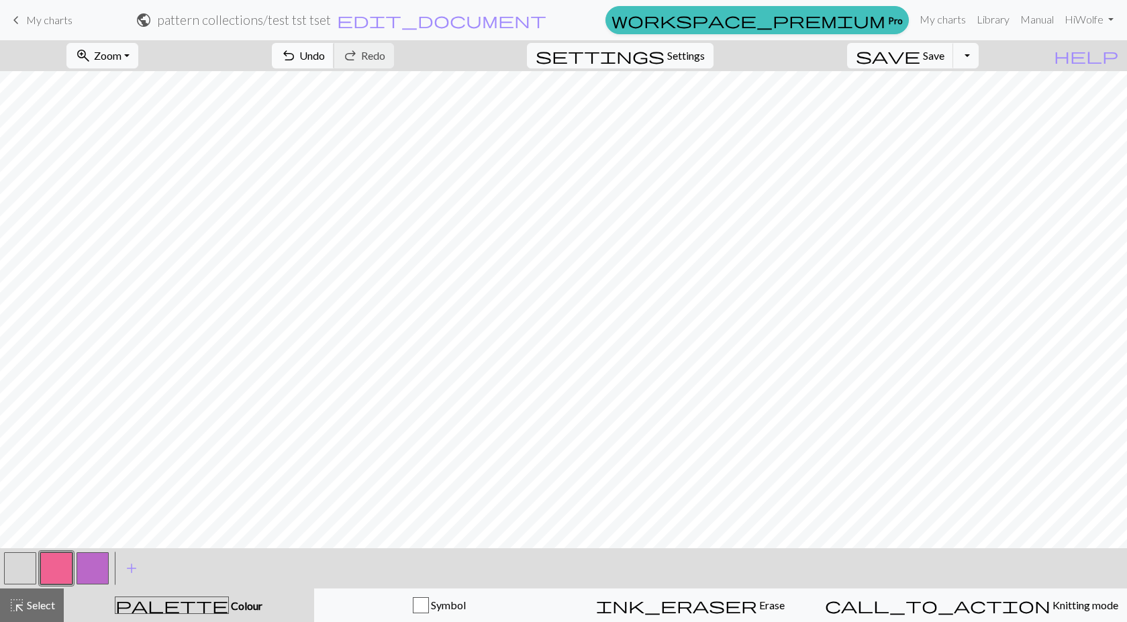
click at [325, 50] on span "Undo" at bounding box center [312, 55] width 26 height 13
click at [946, 48] on button "save Save Save" at bounding box center [900, 56] width 107 height 26
click at [920, 54] on span "save" at bounding box center [888, 55] width 64 height 19
click at [121, 60] on span "Zoom" at bounding box center [108, 55] width 28 height 13
click at [144, 178] on button "100%" at bounding box center [120, 182] width 106 height 21
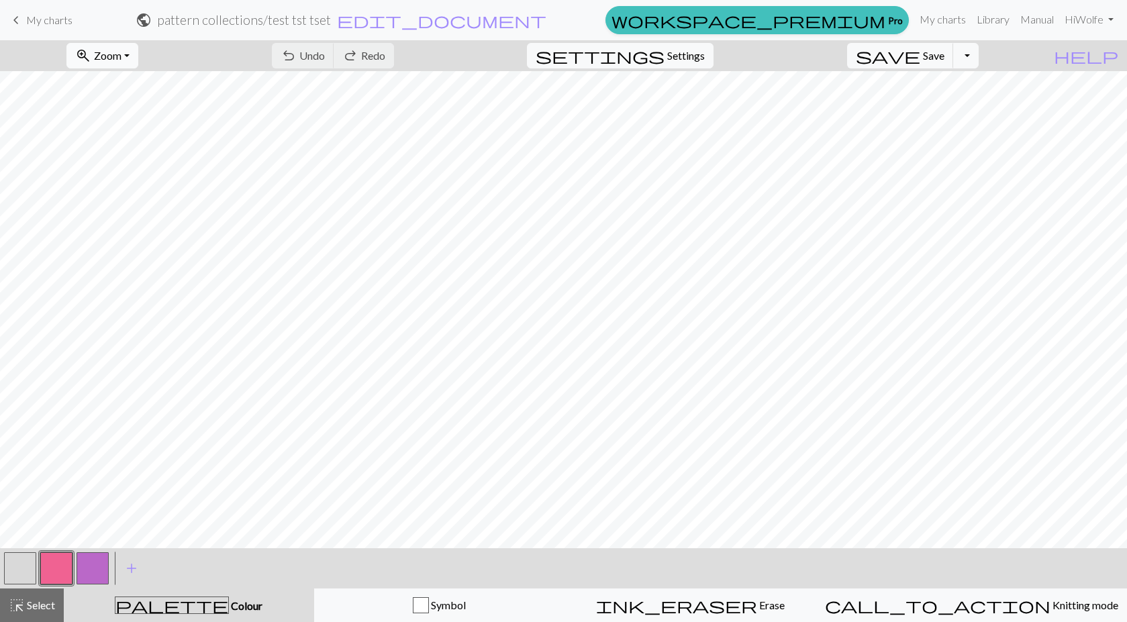
click at [121, 55] on span "Zoom" at bounding box center [108, 55] width 28 height 13
click at [173, 165] on button "50%" at bounding box center [120, 160] width 106 height 21
click at [546, 17] on span "edit_document" at bounding box center [441, 20] width 209 height 19
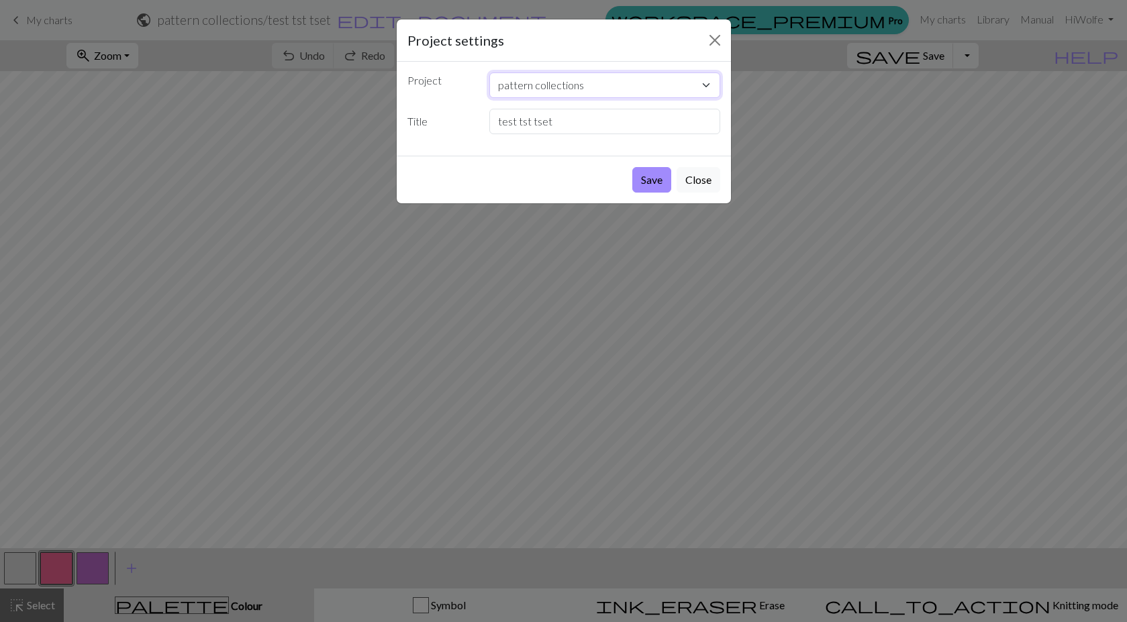
click at [609, 84] on select "N sq commission blep pattern collections nogard yggdrasil snoflak?? nooooom VOM…" at bounding box center [604, 85] width 231 height 26
select select "68df3aa33eea154e62463a23"
click at [489, 72] on select "N sq commission blep pattern collections nogard yggdrasil snoflak?? nooooom VOM…" at bounding box center [604, 85] width 231 height 26
click at [658, 183] on button "Save" at bounding box center [651, 180] width 39 height 26
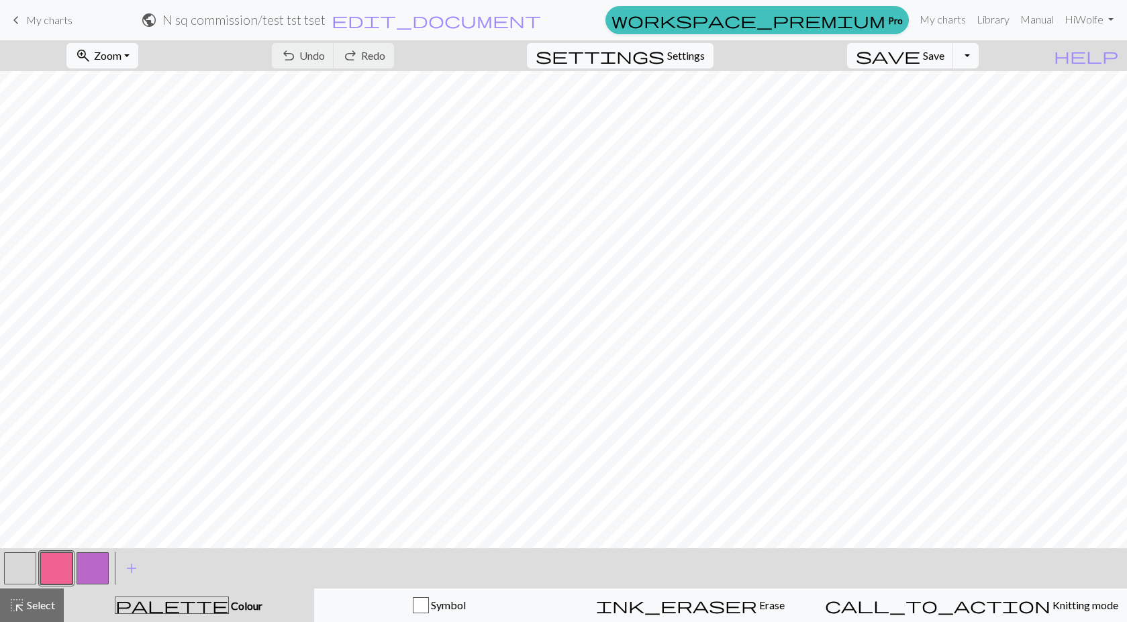
click at [51, 15] on span "My charts" at bounding box center [49, 19] width 46 height 13
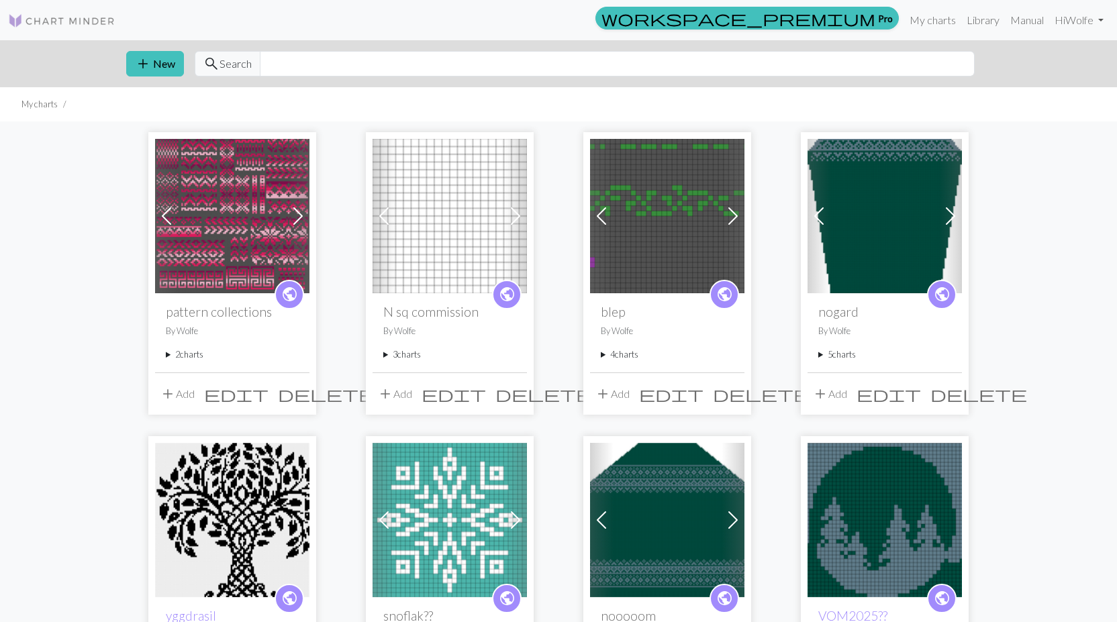
click at [510, 217] on span at bounding box center [515, 215] width 21 height 21
click at [512, 216] on span at bounding box center [515, 215] width 21 height 21
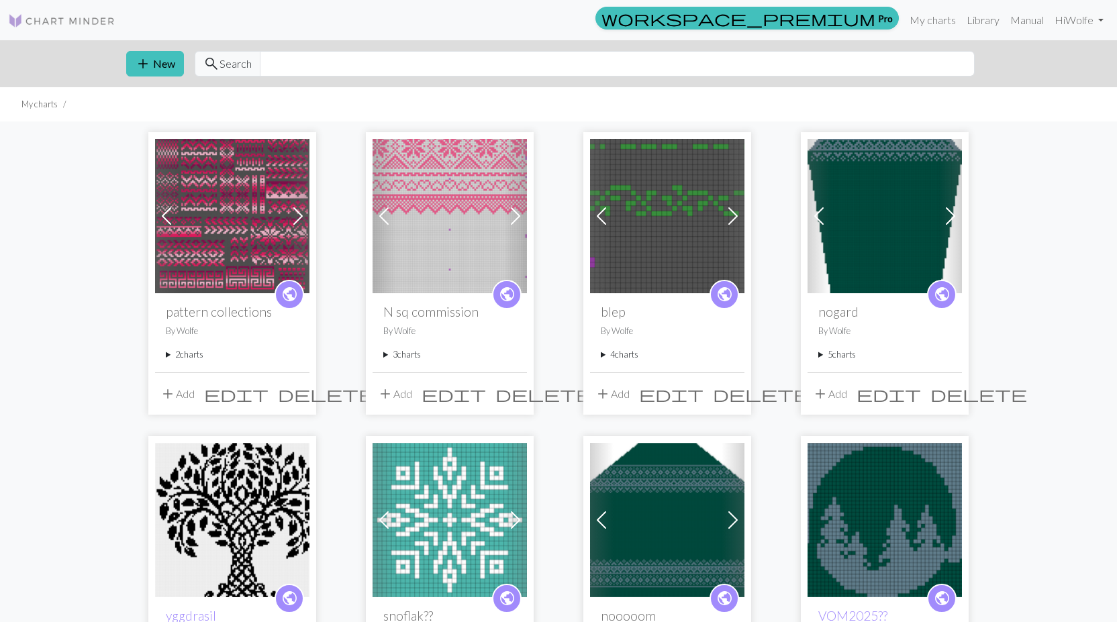
click at [403, 354] on summary "3 charts" at bounding box center [449, 354] width 133 height 13
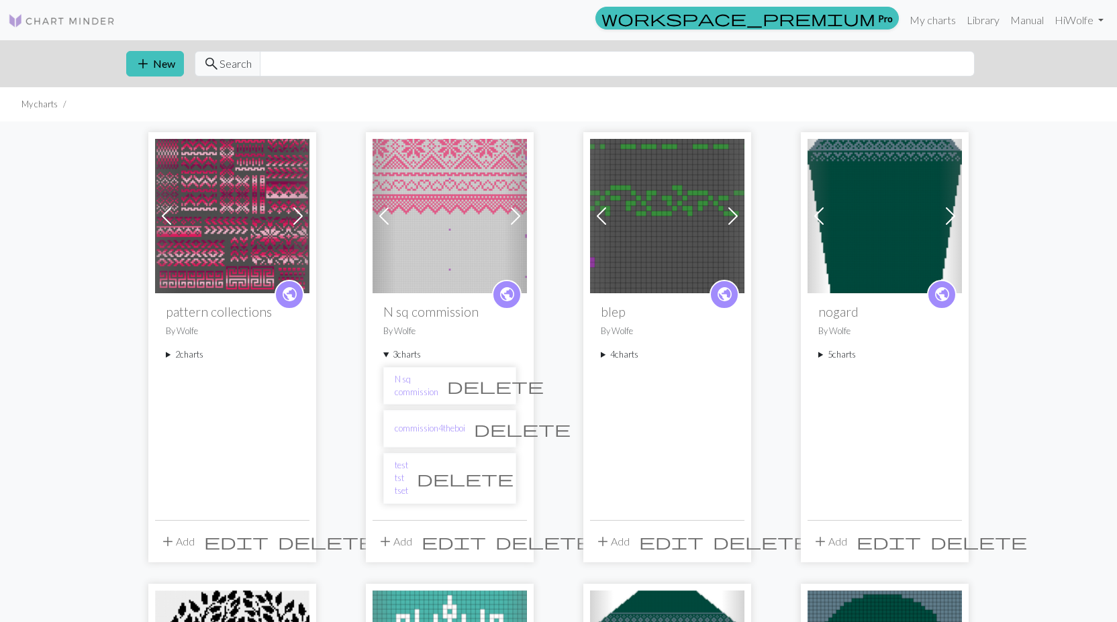
click at [495, 383] on span "delete" at bounding box center [495, 385] width 97 height 19
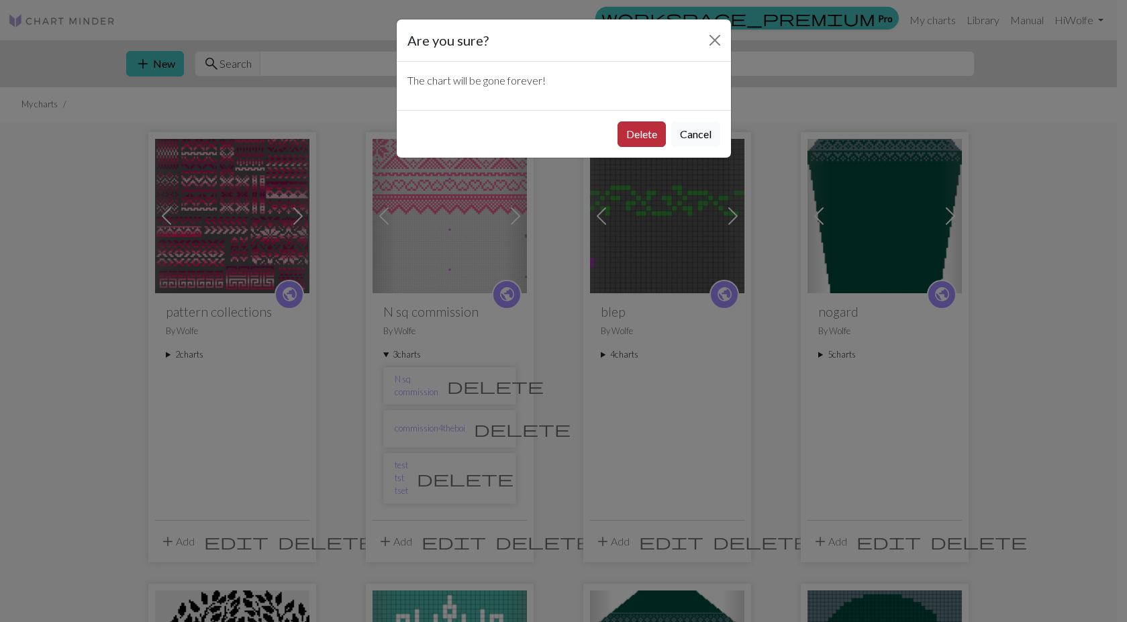
click at [638, 136] on button "Delete" at bounding box center [641, 134] width 48 height 26
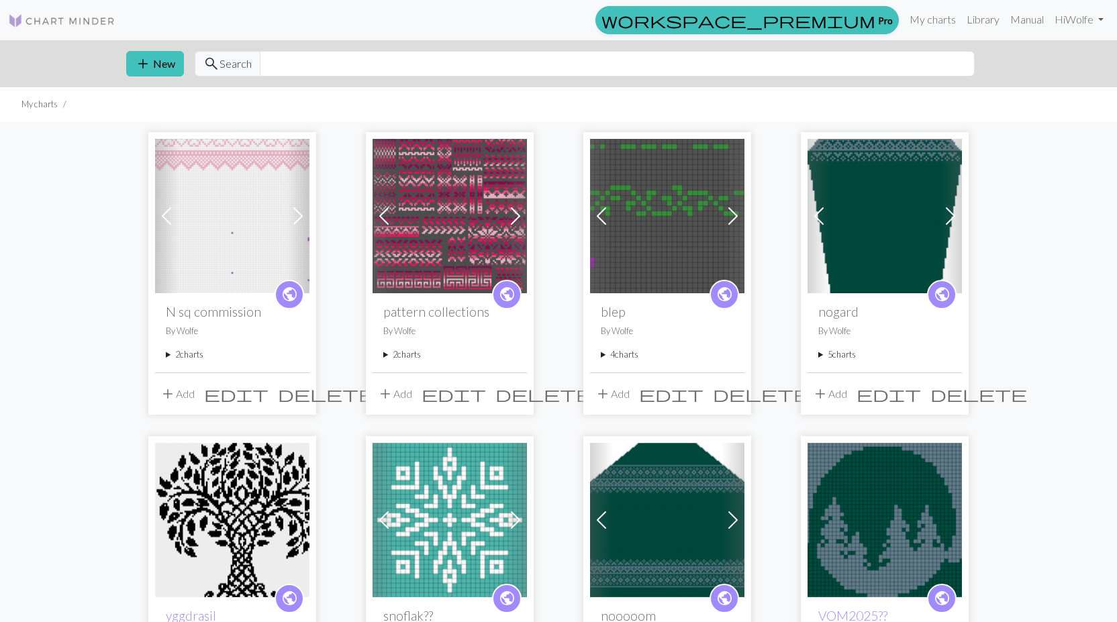
click at [729, 220] on span at bounding box center [732, 215] width 21 height 21
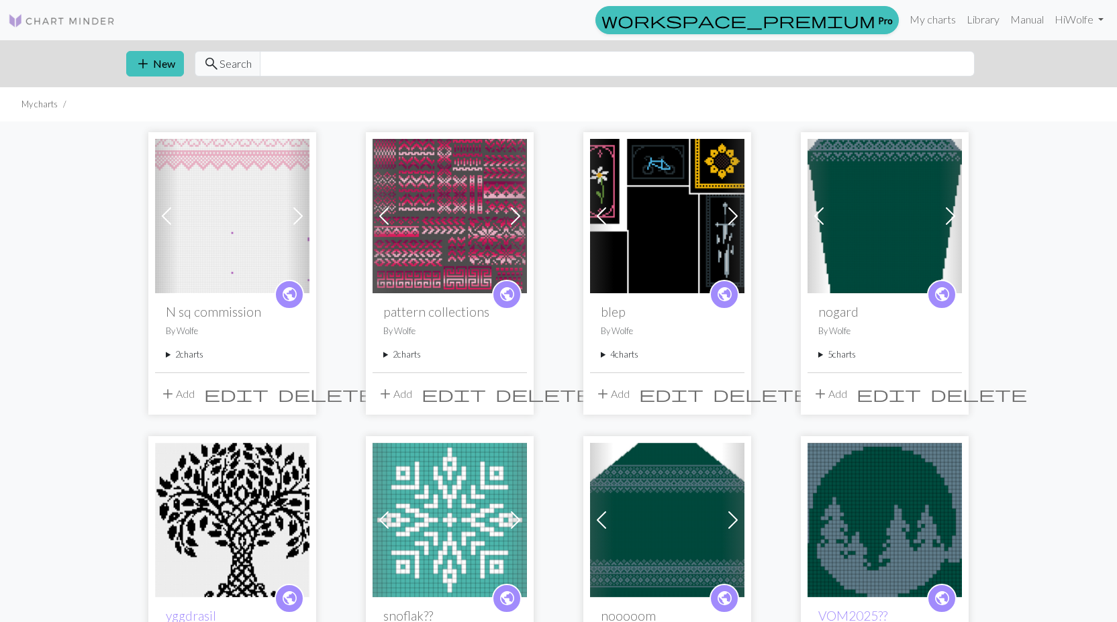
click at [729, 220] on span at bounding box center [732, 215] width 21 height 21
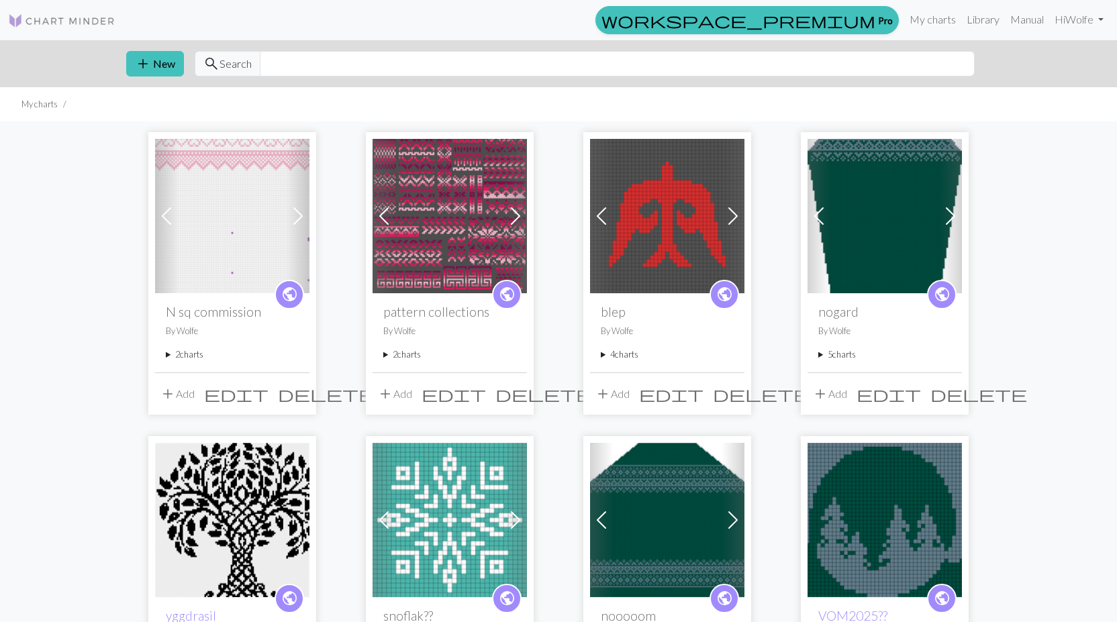
click at [729, 220] on span at bounding box center [732, 215] width 21 height 21
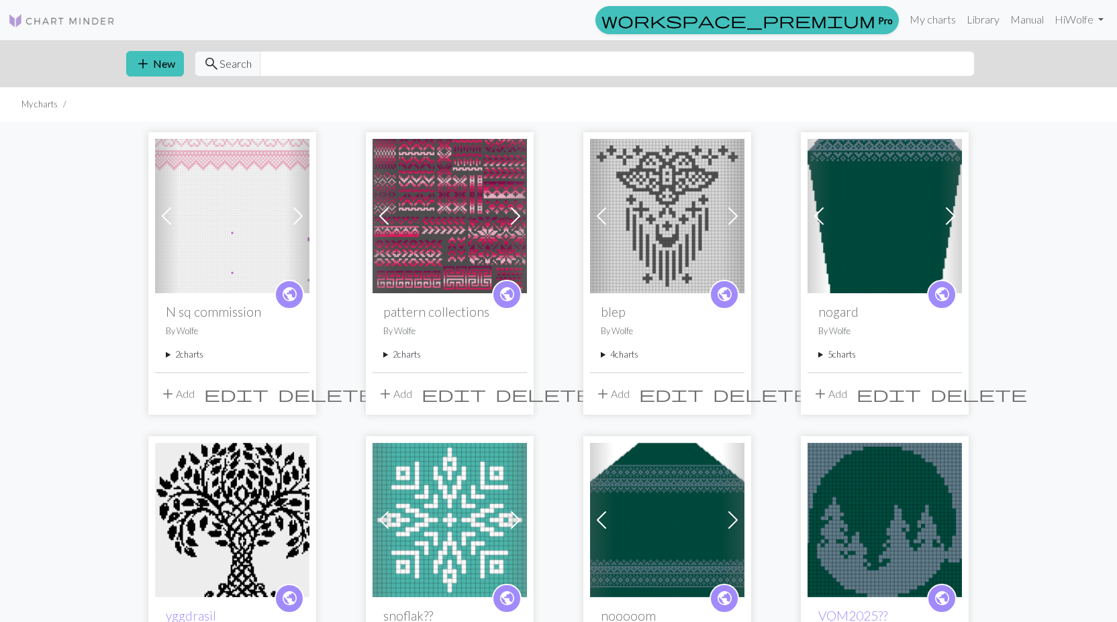
click at [729, 220] on span at bounding box center [732, 215] width 21 height 21
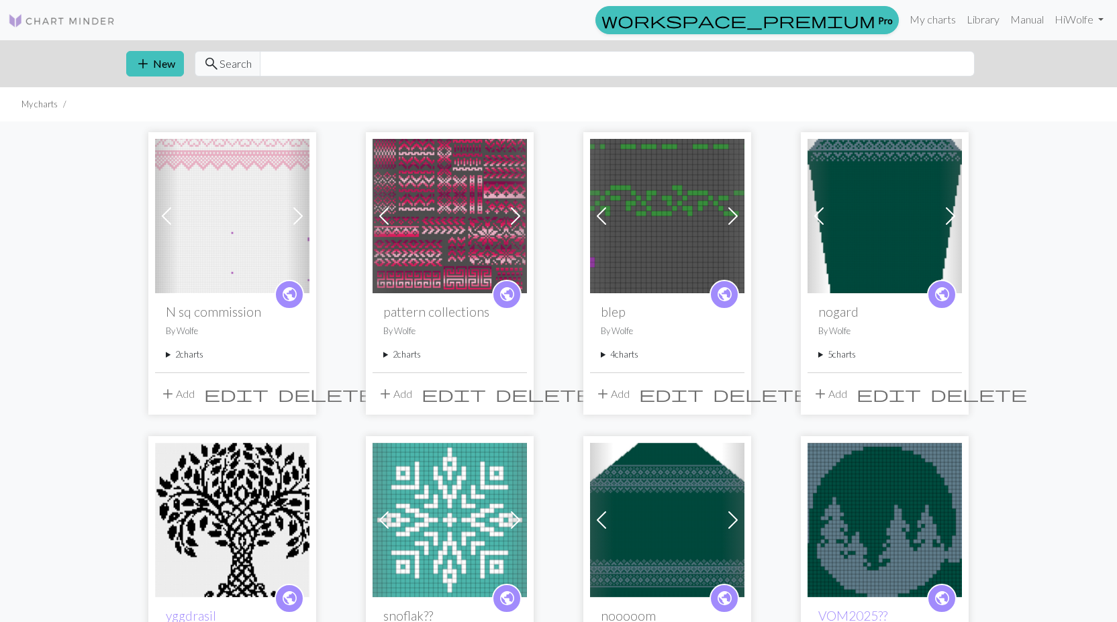
click at [729, 220] on span at bounding box center [732, 215] width 21 height 21
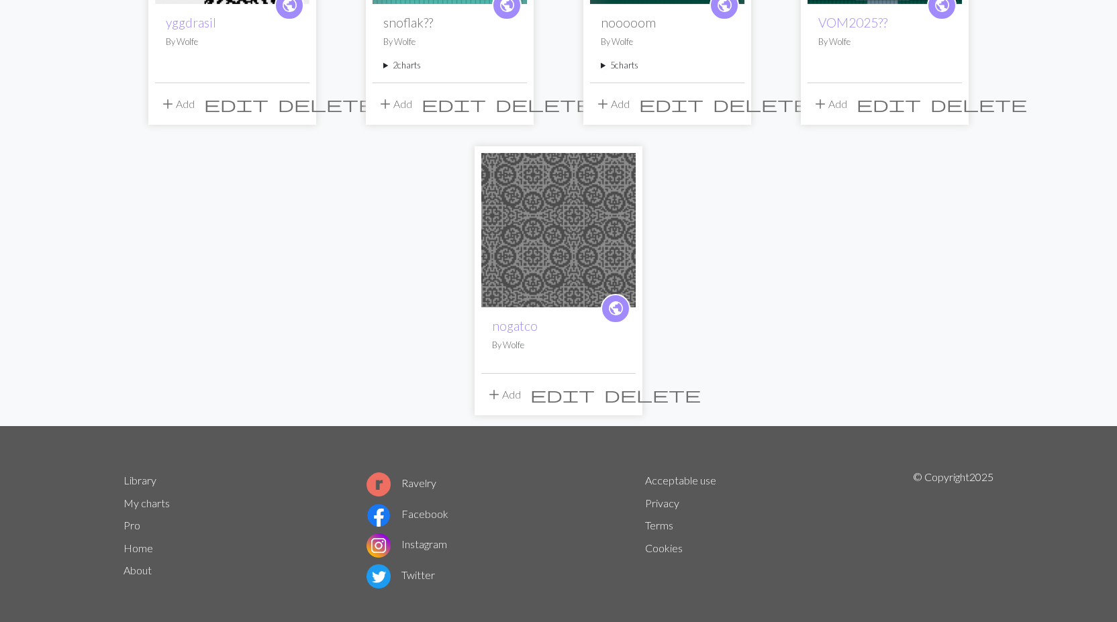
scroll to position [604, 0]
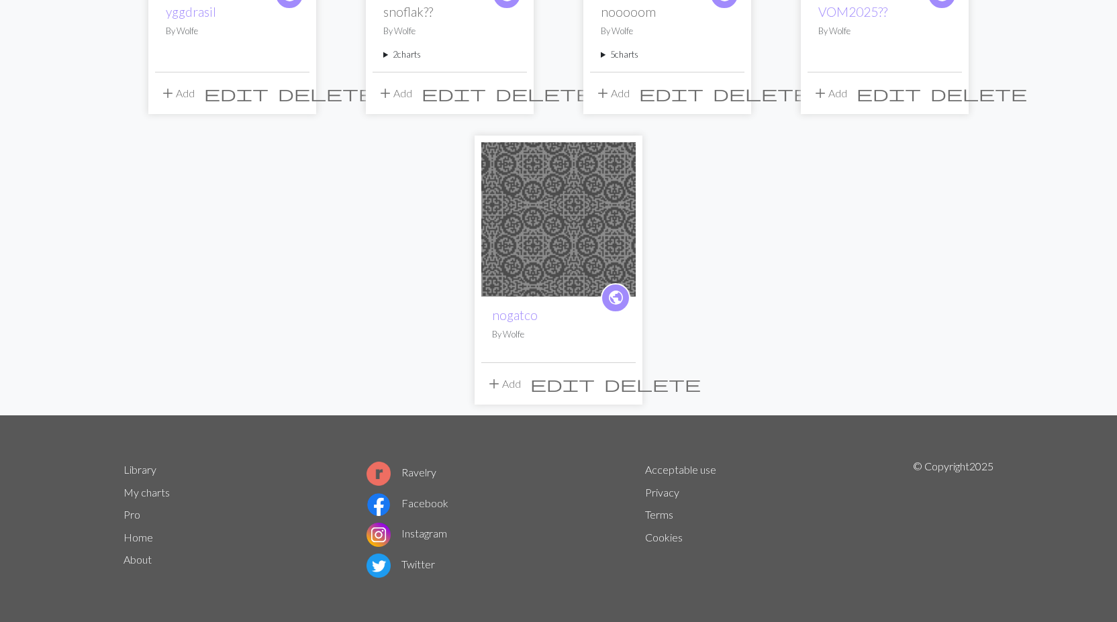
click at [594, 383] on span "edit" at bounding box center [562, 383] width 64 height 19
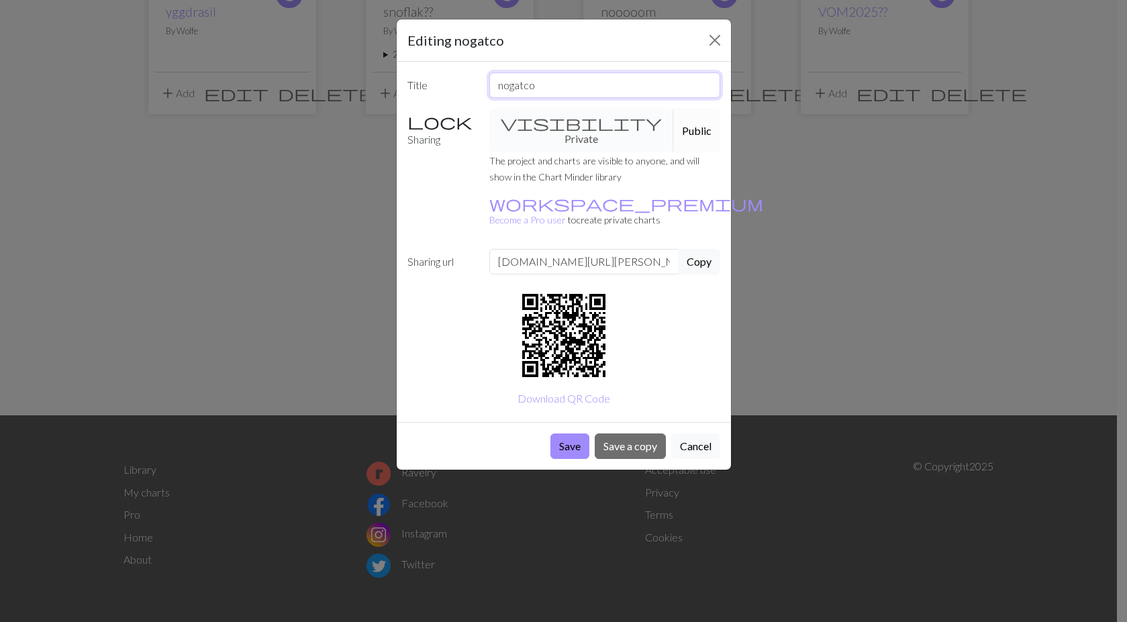
drag, startPoint x: 527, startPoint y: 88, endPoint x: 434, endPoint y: 86, distance: 93.3
click at [434, 86] on div "Title nogatco" at bounding box center [563, 85] width 329 height 26
type input "I"
type input "Individual Icons"
click at [572, 434] on button "Save" at bounding box center [569, 447] width 39 height 26
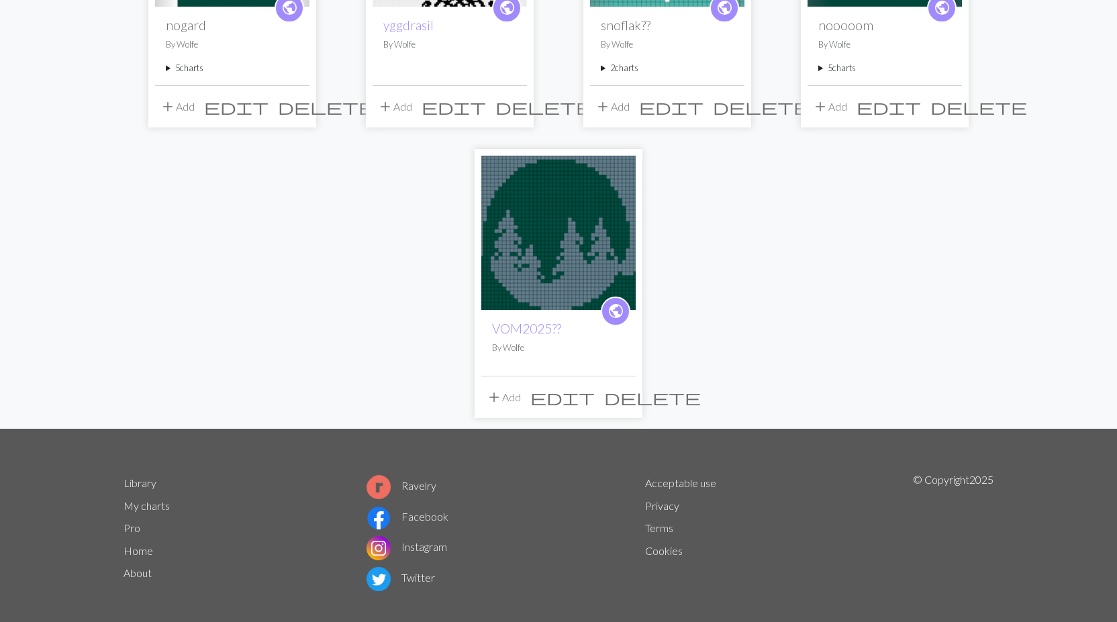
scroll to position [604, 0]
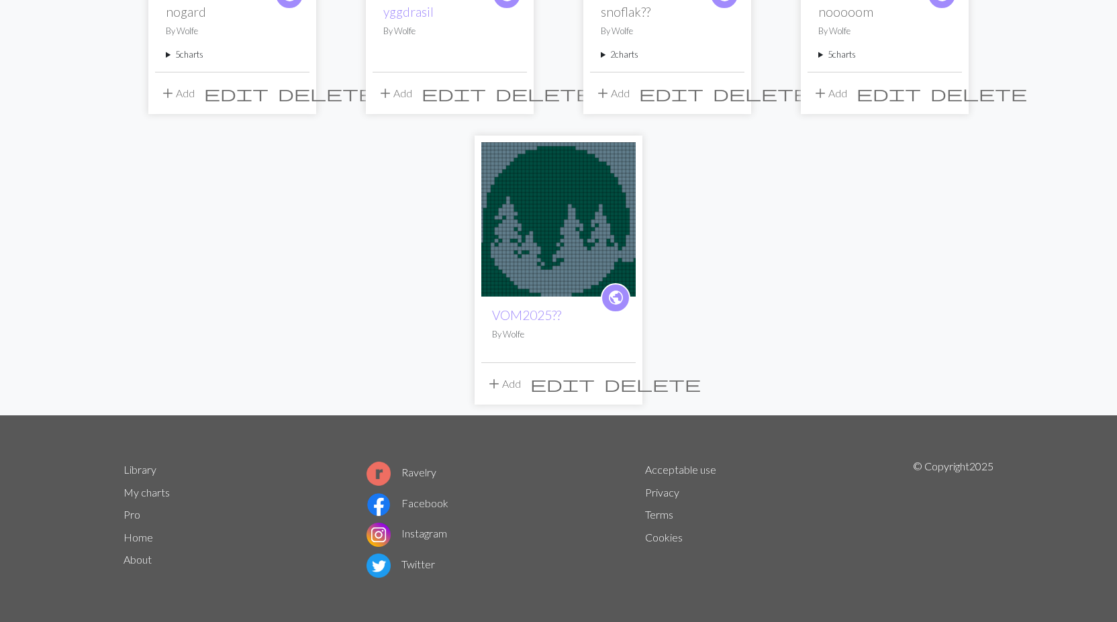
drag, startPoint x: 566, startPoint y: 324, endPoint x: 385, endPoint y: 262, distance: 191.6
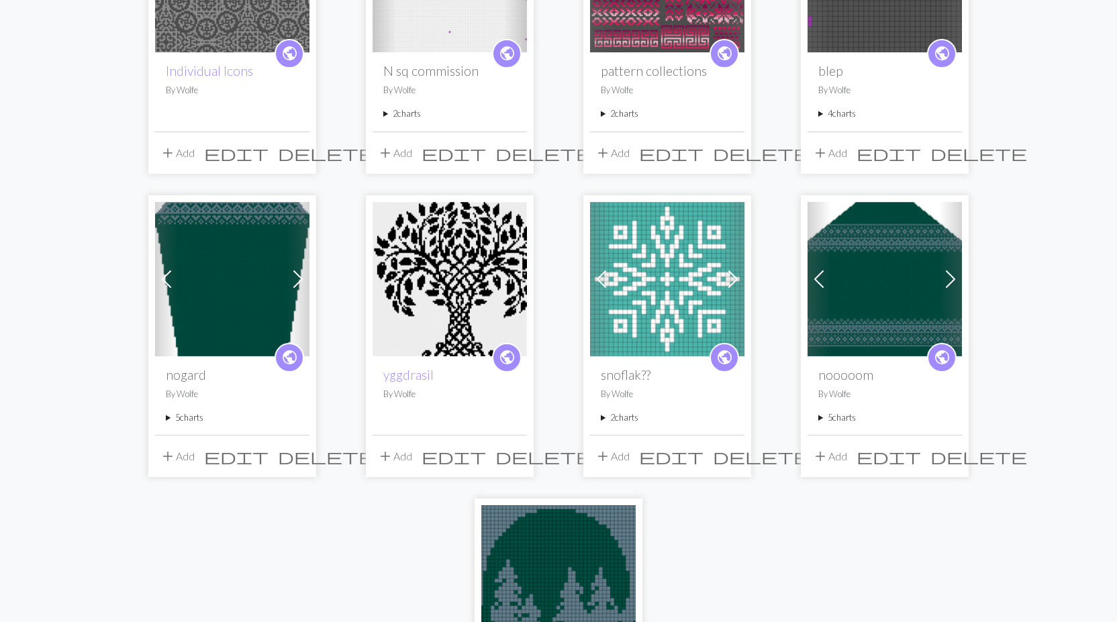
scroll to position [0, 0]
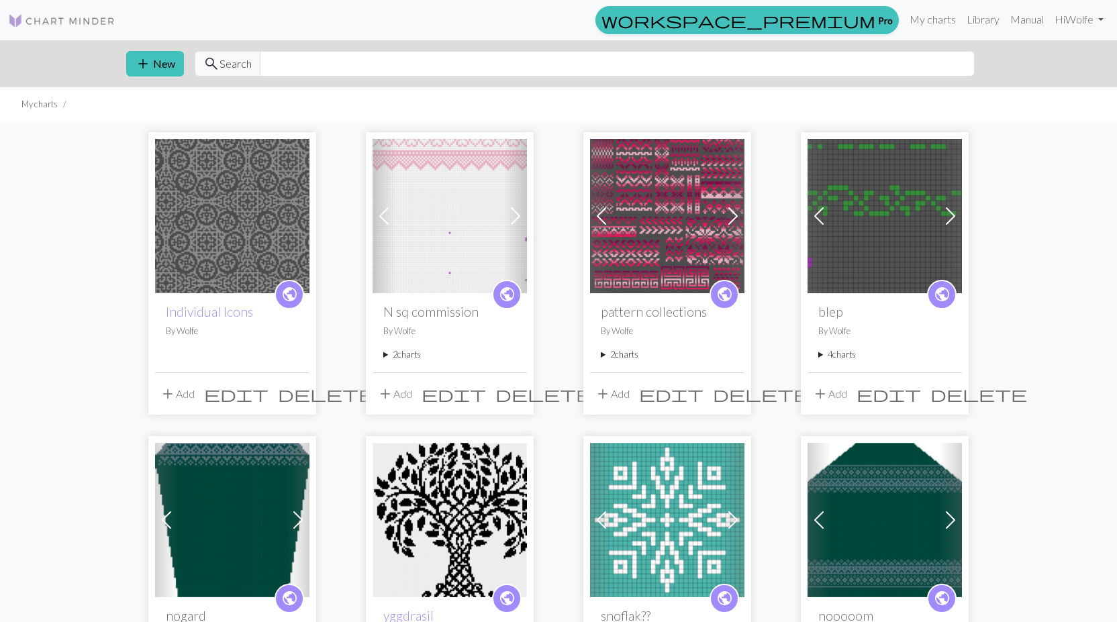
click at [623, 352] on summary "2 charts" at bounding box center [667, 354] width 133 height 13
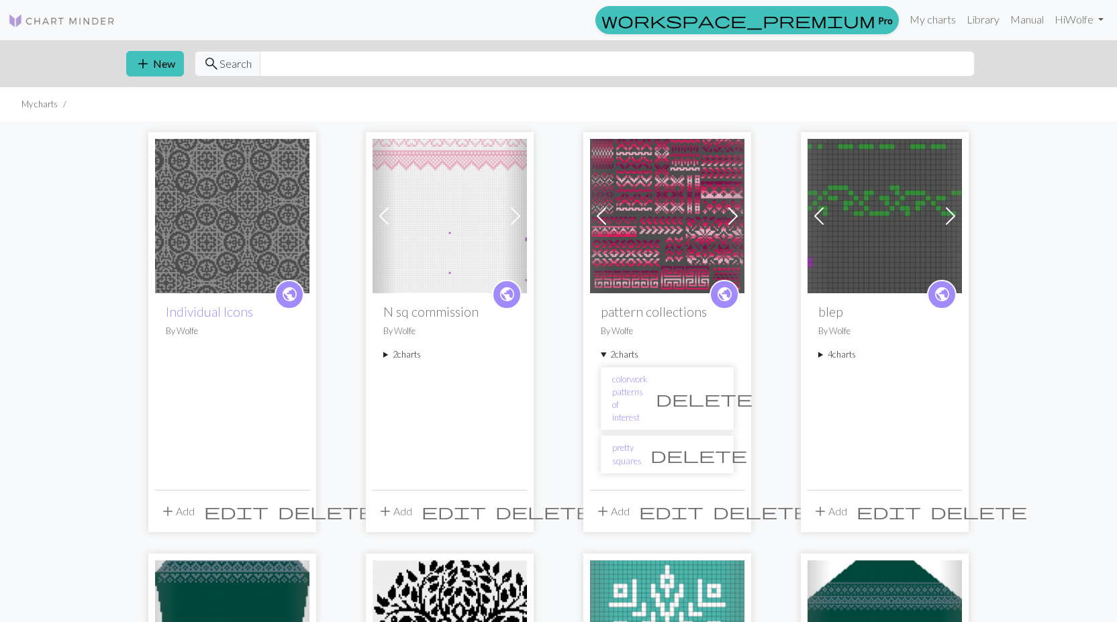
click at [728, 215] on span at bounding box center [732, 215] width 21 height 21
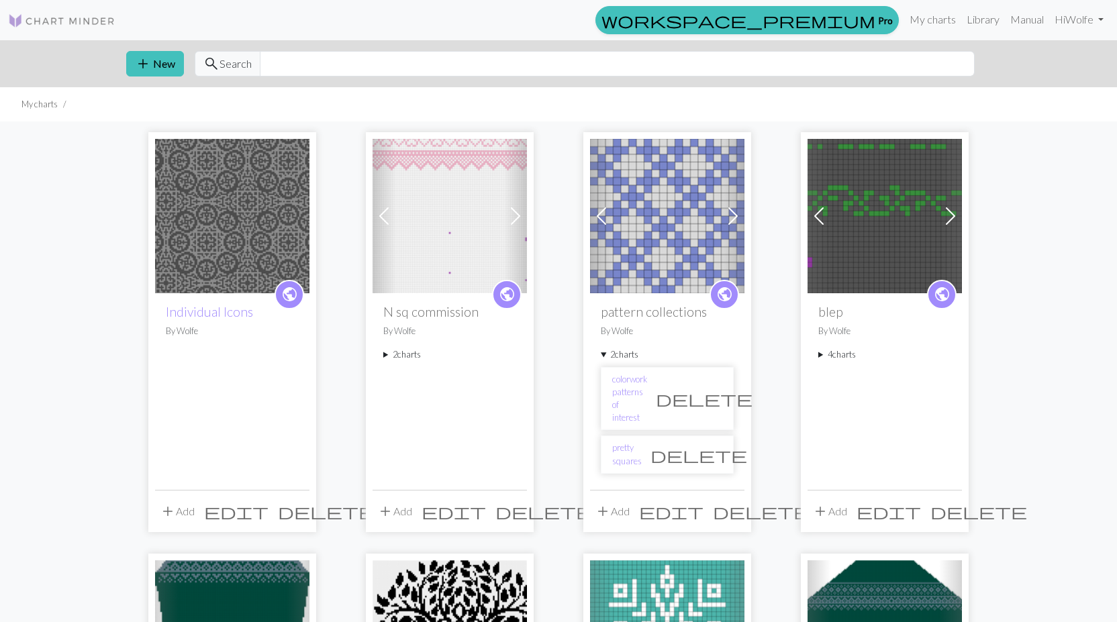
click at [728, 215] on span at bounding box center [732, 215] width 21 height 21
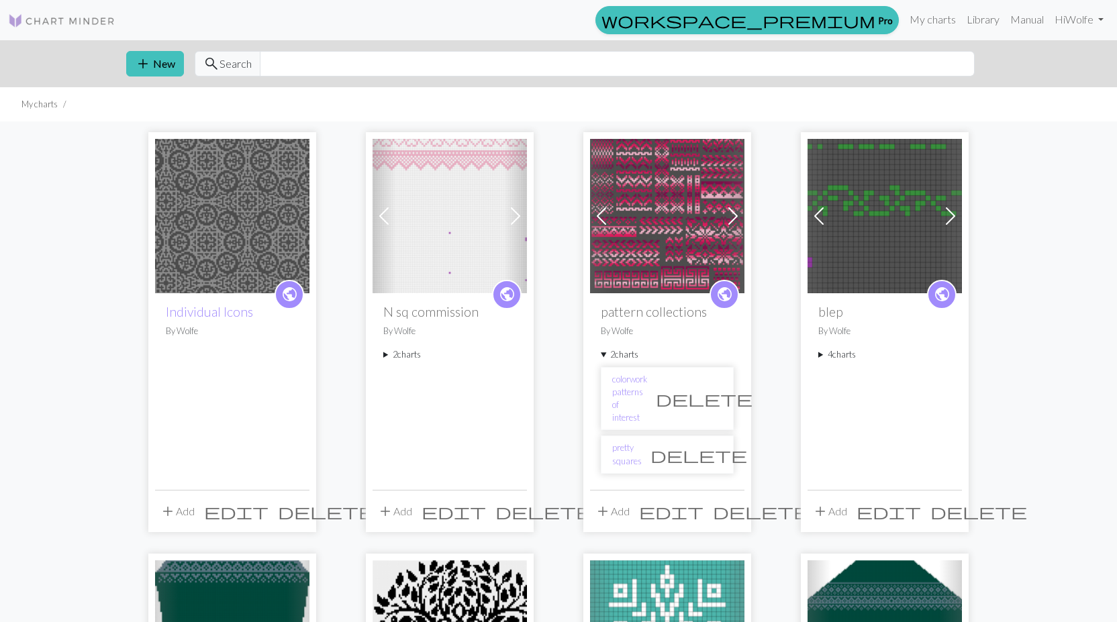
click at [556, 298] on div "public Individual Icons By Wolfe add Add edit delete Previous Next public N sq …" at bounding box center [558, 628] width 886 height 1015
click at [954, 214] on span at bounding box center [950, 215] width 21 height 21
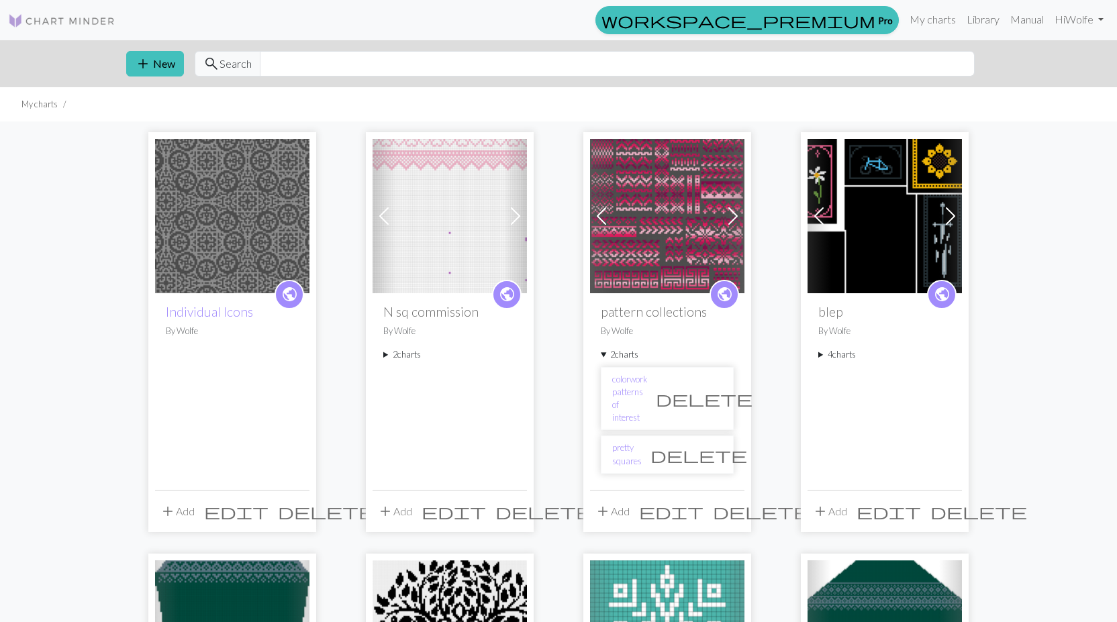
click at [946, 214] on span at bounding box center [950, 215] width 21 height 21
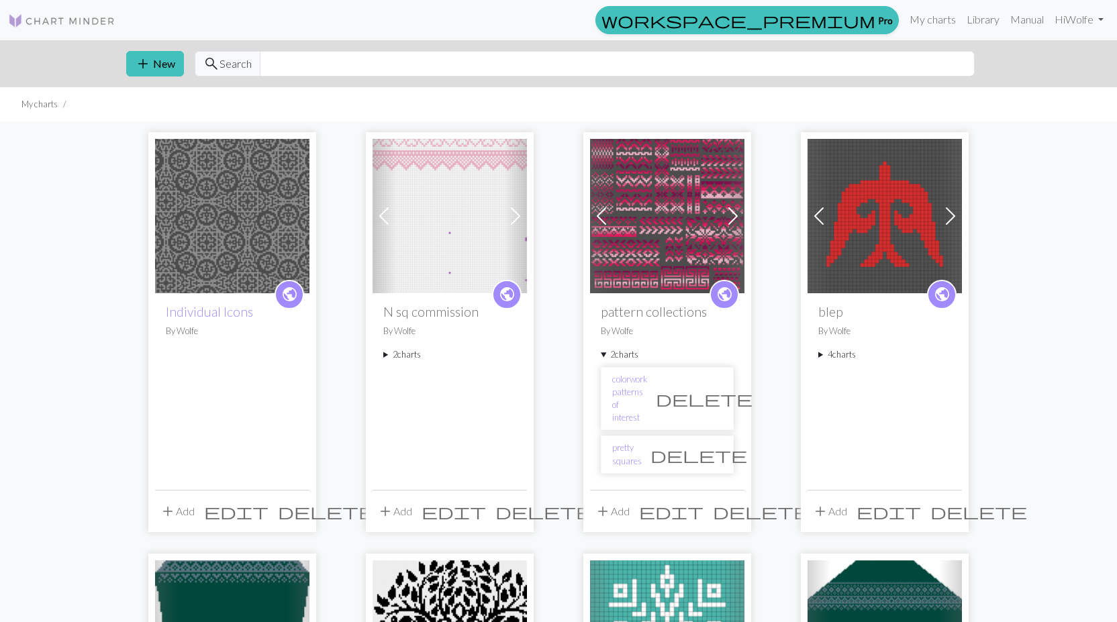
click at [820, 352] on summary "4 charts" at bounding box center [884, 354] width 133 height 13
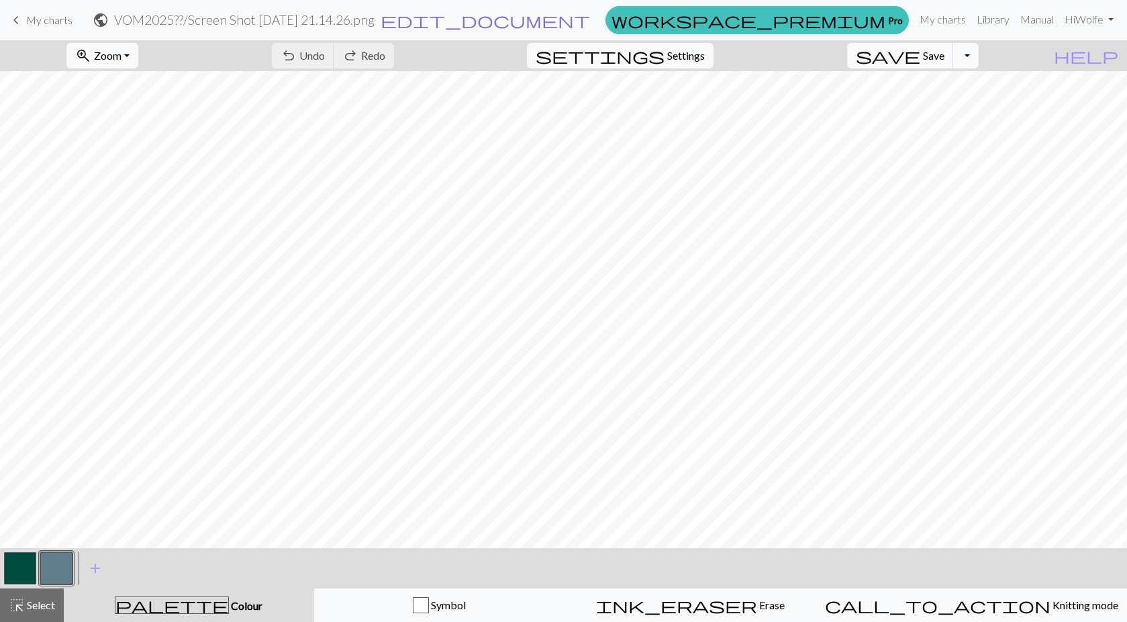
click at [590, 19] on span "edit_document" at bounding box center [484, 20] width 209 height 19
select select "66f78a9ab6e01ffee1263312"
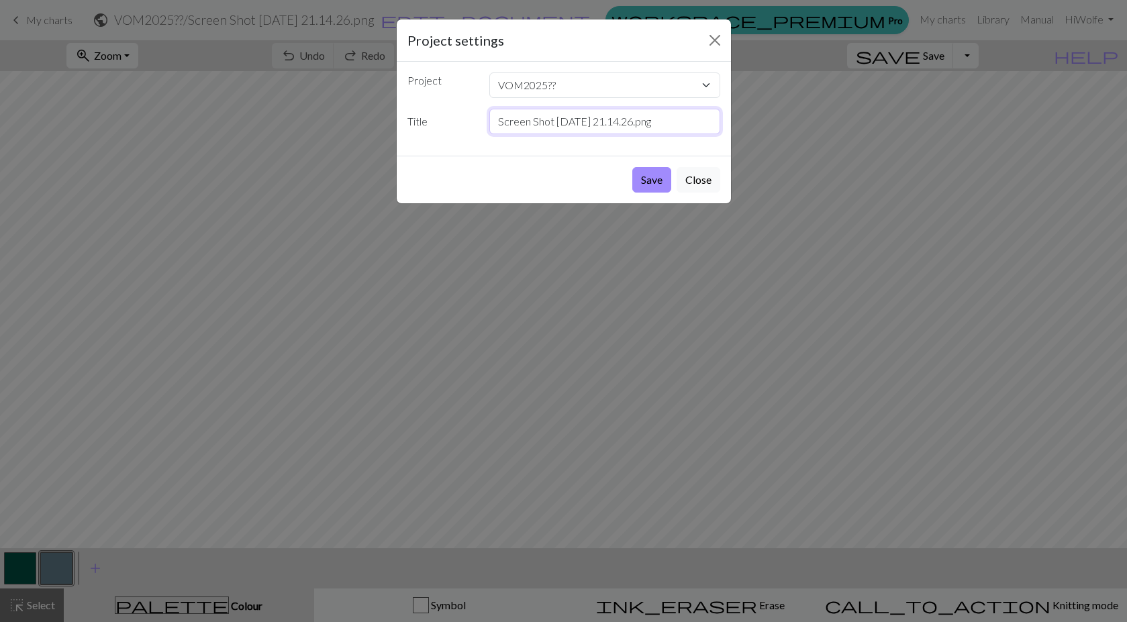
drag, startPoint x: 696, startPoint y: 124, endPoint x: 458, endPoint y: 110, distance: 238.6
click at [457, 110] on div "Title Screen Shot [DATE] 21.14.26.png" at bounding box center [563, 122] width 329 height 26
type input "VOM icon"
drag, startPoint x: 658, startPoint y: 183, endPoint x: 637, endPoint y: 136, distance: 51.7
click at [658, 182] on button "Save" at bounding box center [651, 180] width 39 height 26
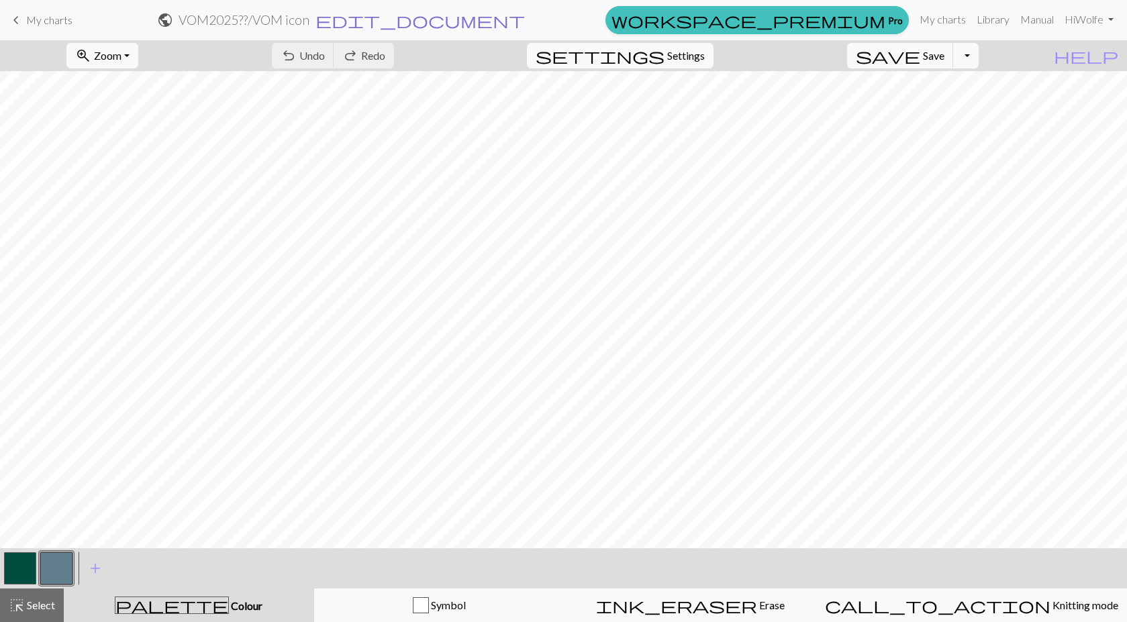
click at [525, 23] on span "edit_document" at bounding box center [419, 20] width 209 height 19
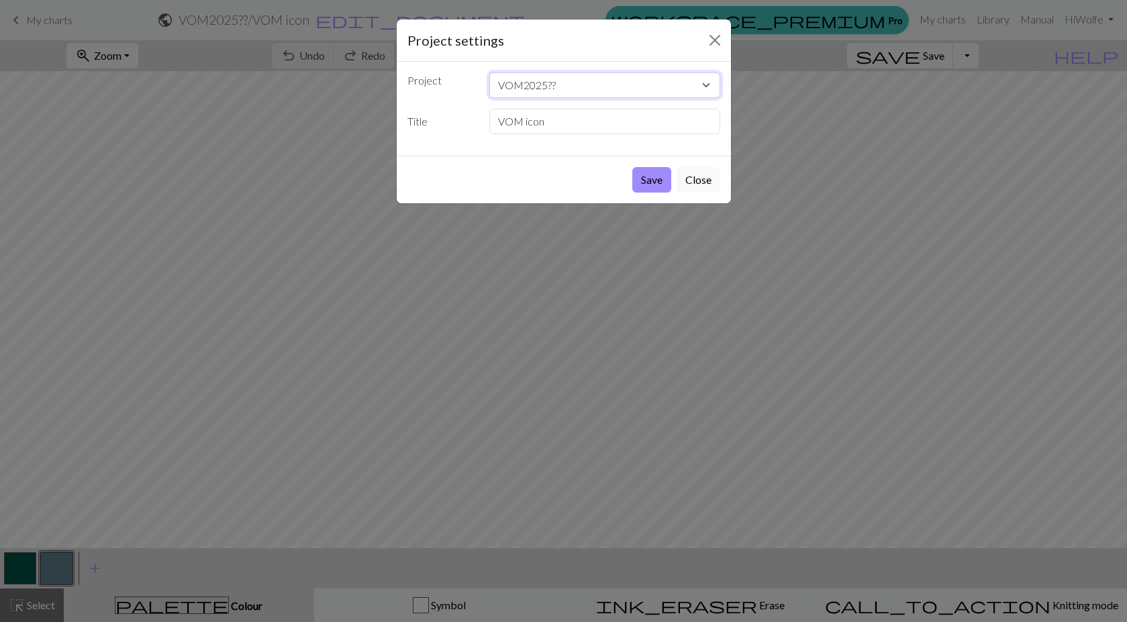
click at [644, 84] on select "VOM2025?? Individual Icons N sq commission pattern collections blep nogard yggd…" at bounding box center [604, 85] width 231 height 26
select select "66b4187285786fb2cf1cef8c"
click at [489, 72] on select "VOM2025?? Individual Icons N sq commission pattern collections blep nogard yggd…" at bounding box center [604, 85] width 231 height 26
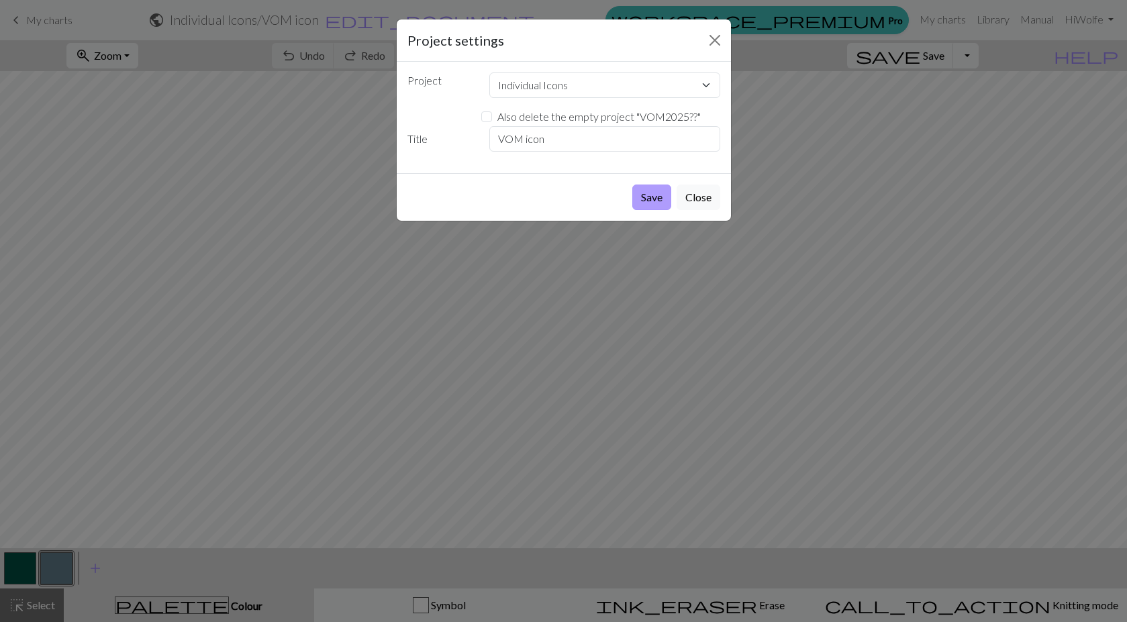
click at [656, 198] on button "Save" at bounding box center [651, 198] width 39 height 26
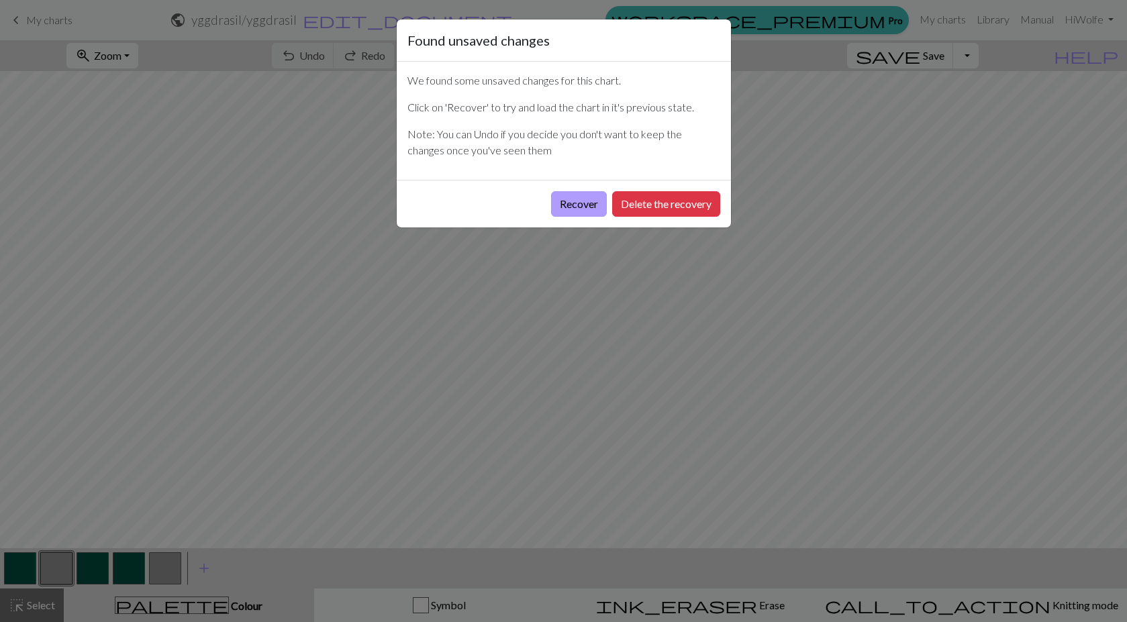
click at [579, 201] on button "Recover" at bounding box center [579, 204] width 56 height 26
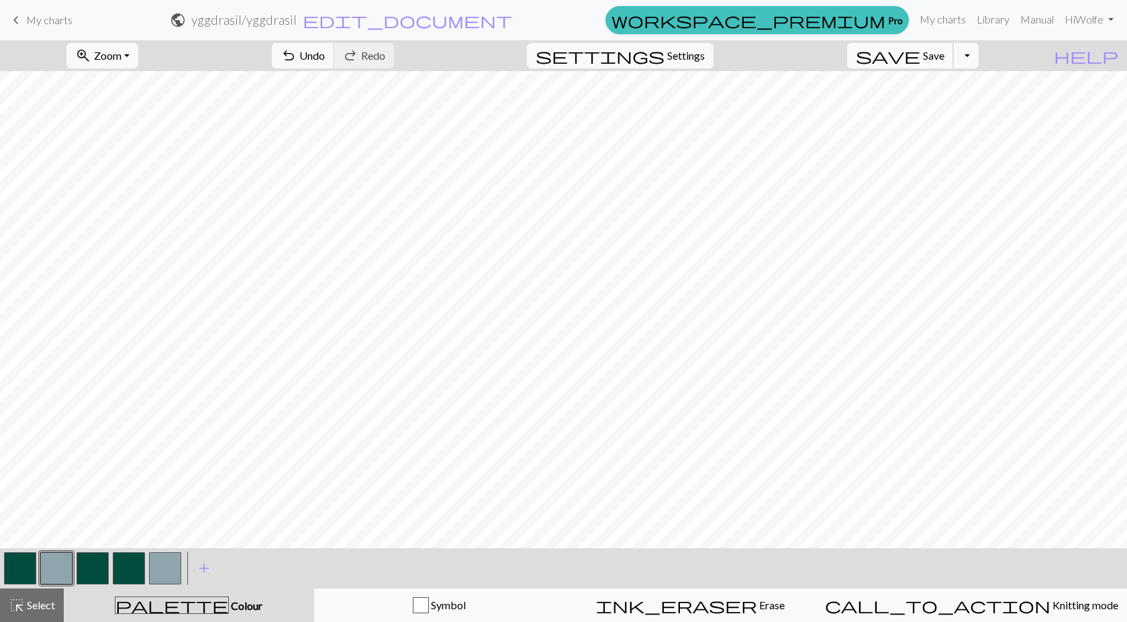
click at [920, 55] on span "save" at bounding box center [888, 55] width 64 height 19
click at [512, 19] on span "edit_document" at bounding box center [407, 20] width 209 height 19
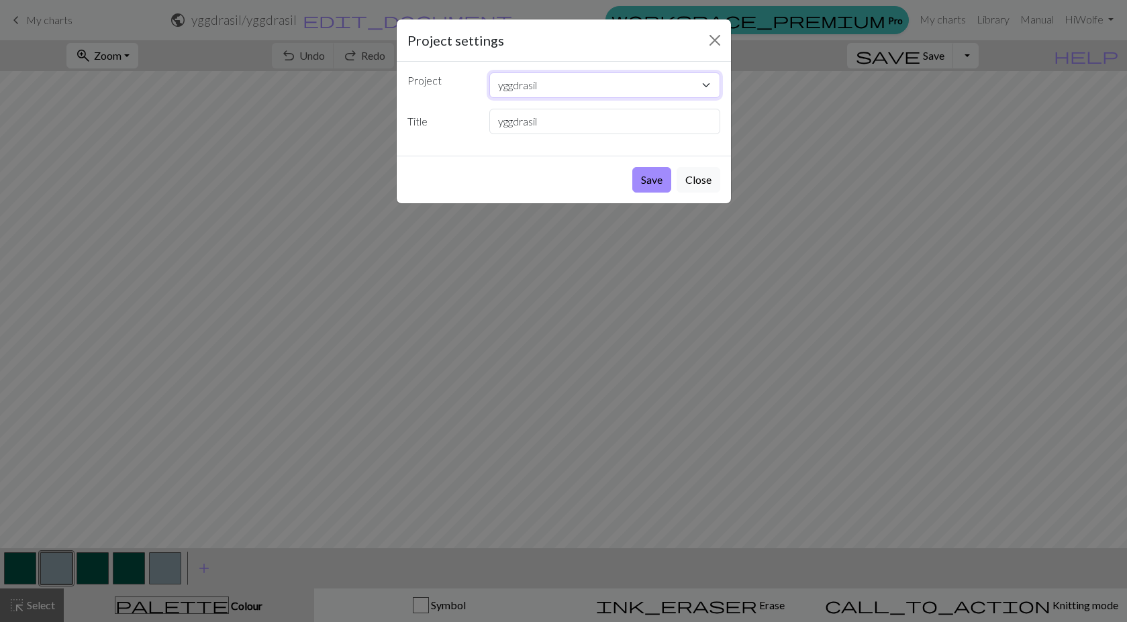
click at [590, 90] on select "Individual Icons N sq commission pattern collections blep nogard yggdrasil snof…" at bounding box center [604, 85] width 231 height 26
select select "66b4187285786fb2cf1cef8c"
click at [489, 72] on select "Individual Icons N sq commission pattern collections blep nogard yggdrasil snof…" at bounding box center [604, 85] width 231 height 26
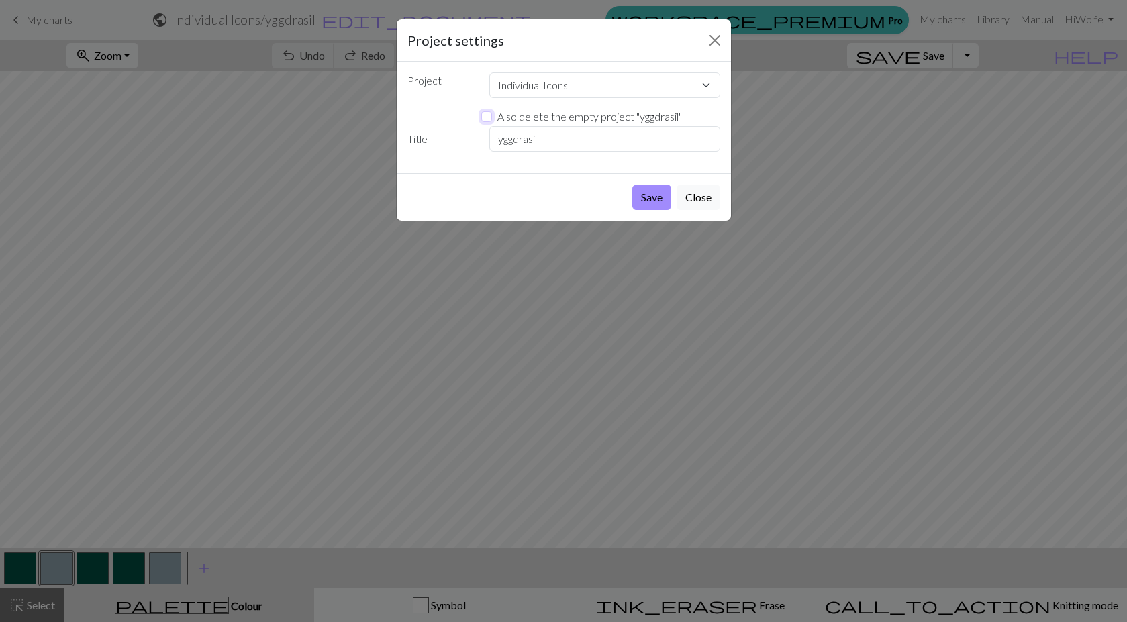
click at [489, 112] on input "Also delete the empty project " yggdrasil "" at bounding box center [486, 116] width 11 height 11
checkbox input "true"
click at [644, 200] on button "Save" at bounding box center [651, 198] width 39 height 26
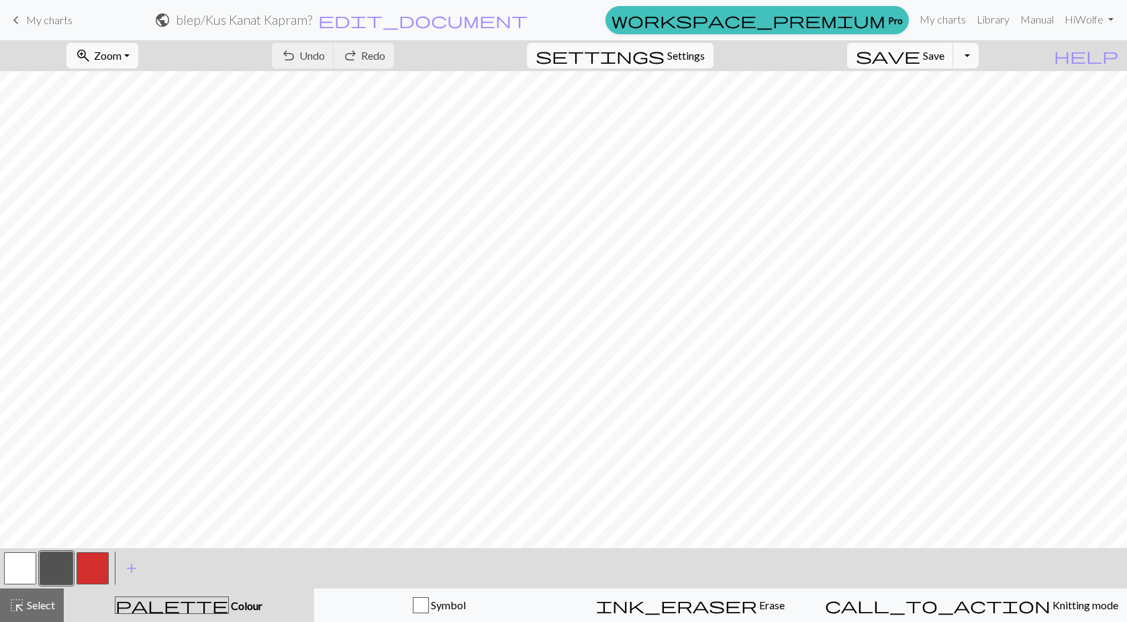
click at [312, 21] on h2 "blep / Kus Kanat Kapram?" at bounding box center [244, 19] width 136 height 15
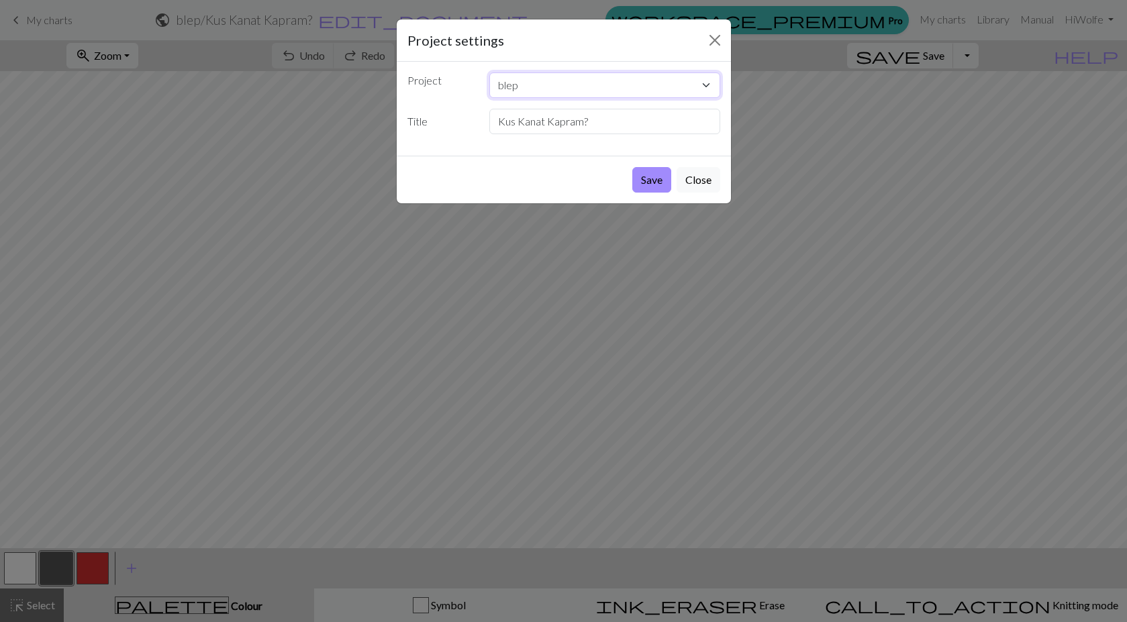
click at [570, 84] on select "Individual Icons N sq commission pattern collections blep nogard yggdrasil snof…" at bounding box center [604, 85] width 231 height 26
select select "66b4187285786fb2cf1cef8c"
click at [489, 72] on select "Individual Icons N sq commission pattern collections blep nogard yggdrasil snof…" at bounding box center [604, 85] width 231 height 26
click at [652, 179] on button "Save" at bounding box center [651, 180] width 39 height 26
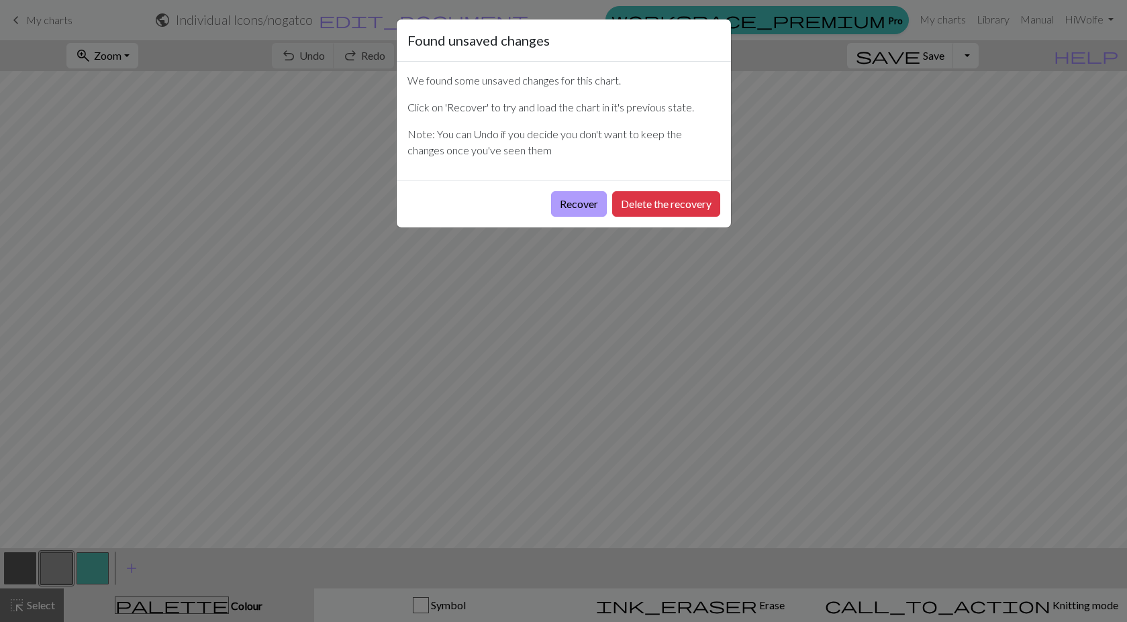
click at [582, 197] on button "Recover" at bounding box center [579, 204] width 56 height 26
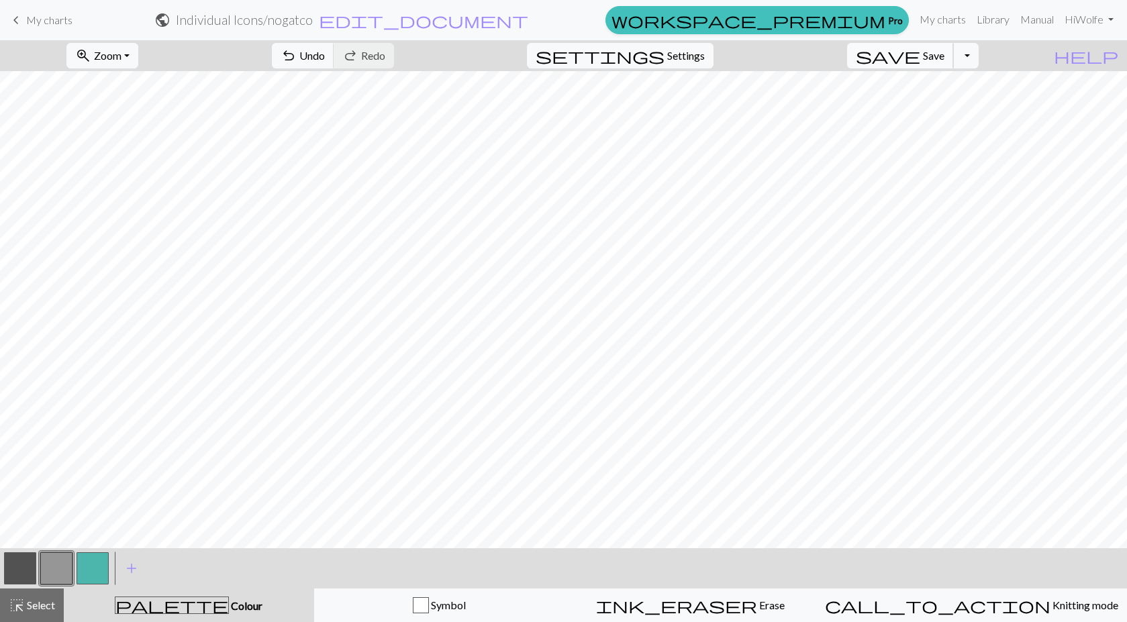
click at [944, 53] on span "Save" at bounding box center [933, 55] width 21 height 13
click at [500, 19] on div "Chart saved" at bounding box center [563, 26] width 1127 height 53
click at [528, 21] on span "edit_document" at bounding box center [423, 20] width 209 height 19
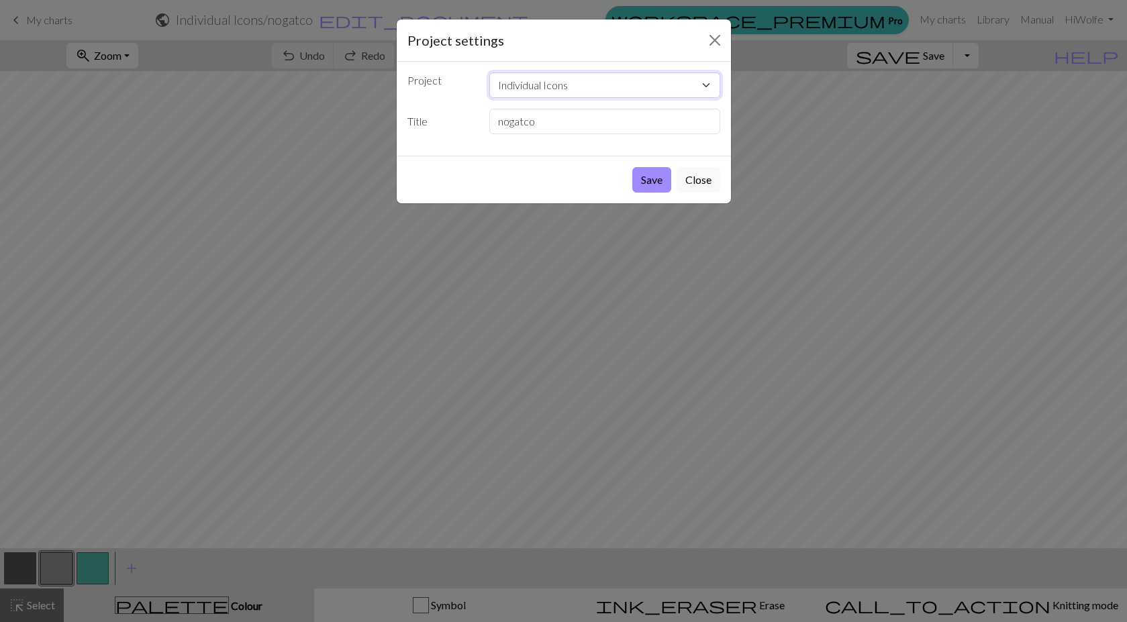
click at [652, 94] on select "Individual Icons N sq commission pattern collections blep nogard yggdrasil snof…" at bounding box center [604, 85] width 231 height 26
select select "679a8adbffefca21f65f2bb0"
click at [489, 72] on select "Individual Icons N sq commission pattern collections blep nogard yggdrasil snof…" at bounding box center [604, 85] width 231 height 26
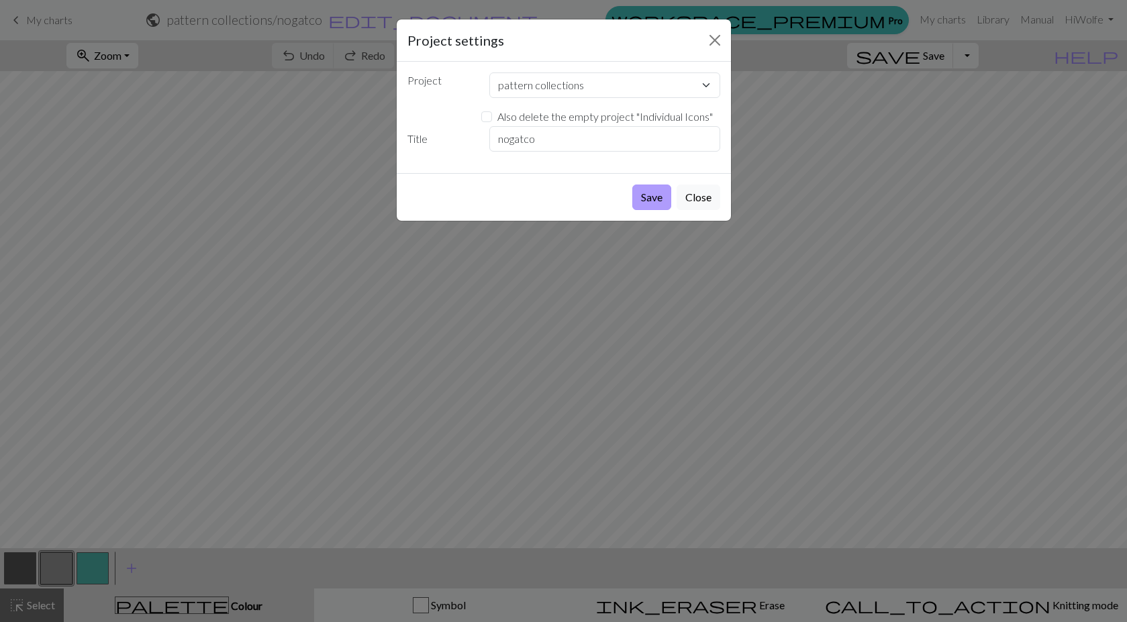
click at [648, 189] on button "Save" at bounding box center [651, 198] width 39 height 26
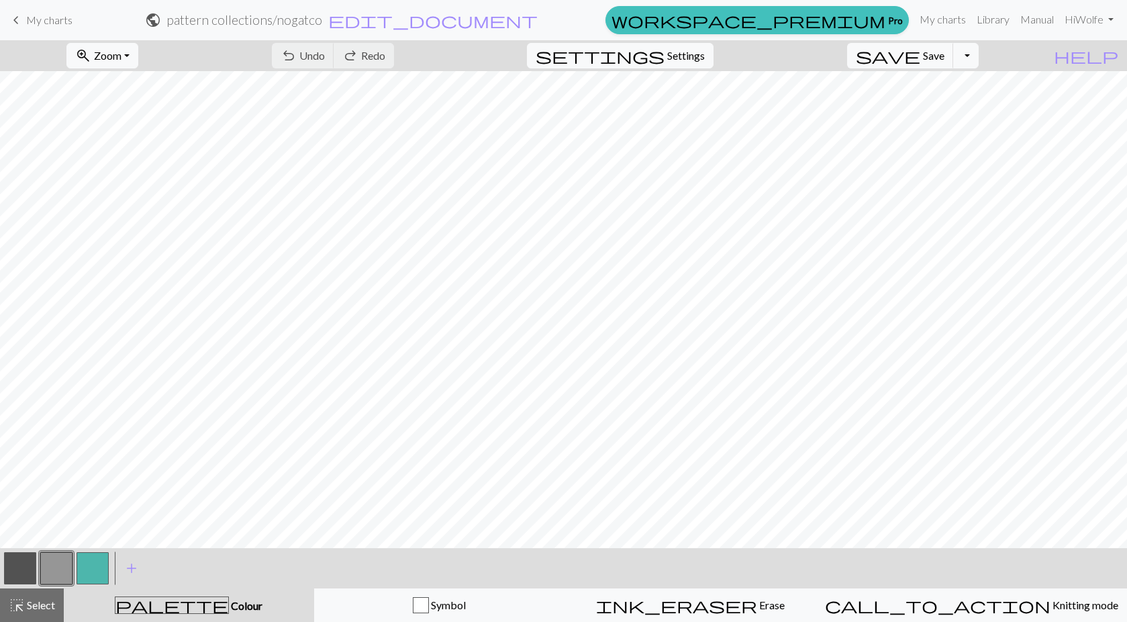
drag, startPoint x: 52, startPoint y: 18, endPoint x: 66, endPoint y: 3, distance: 20.9
click at [53, 18] on span "My charts" at bounding box center [49, 19] width 46 height 13
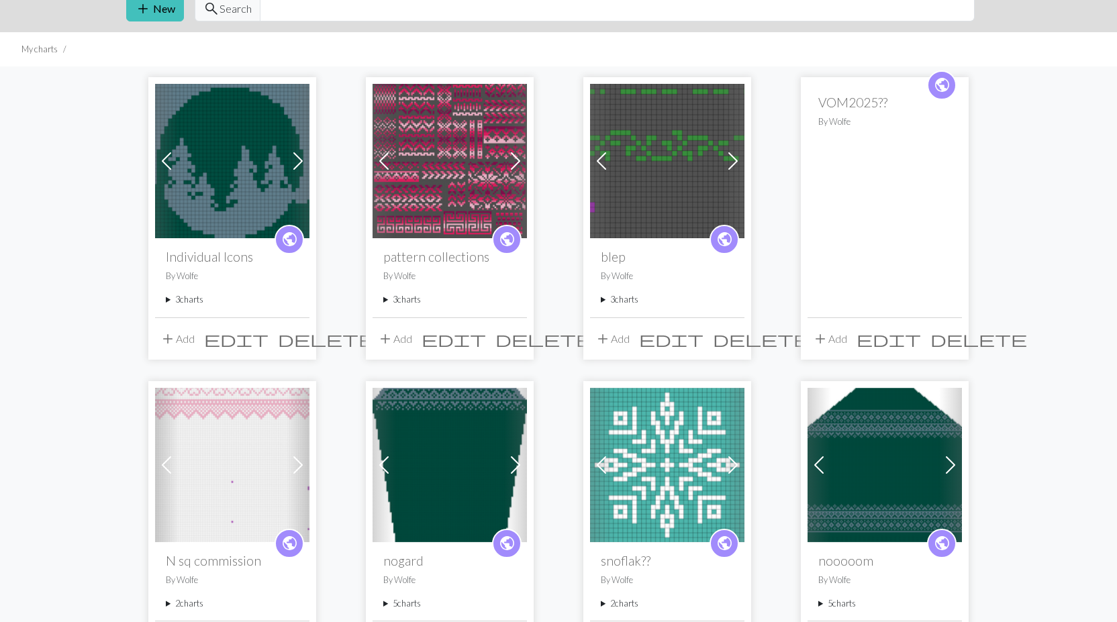
scroll to position [46, 0]
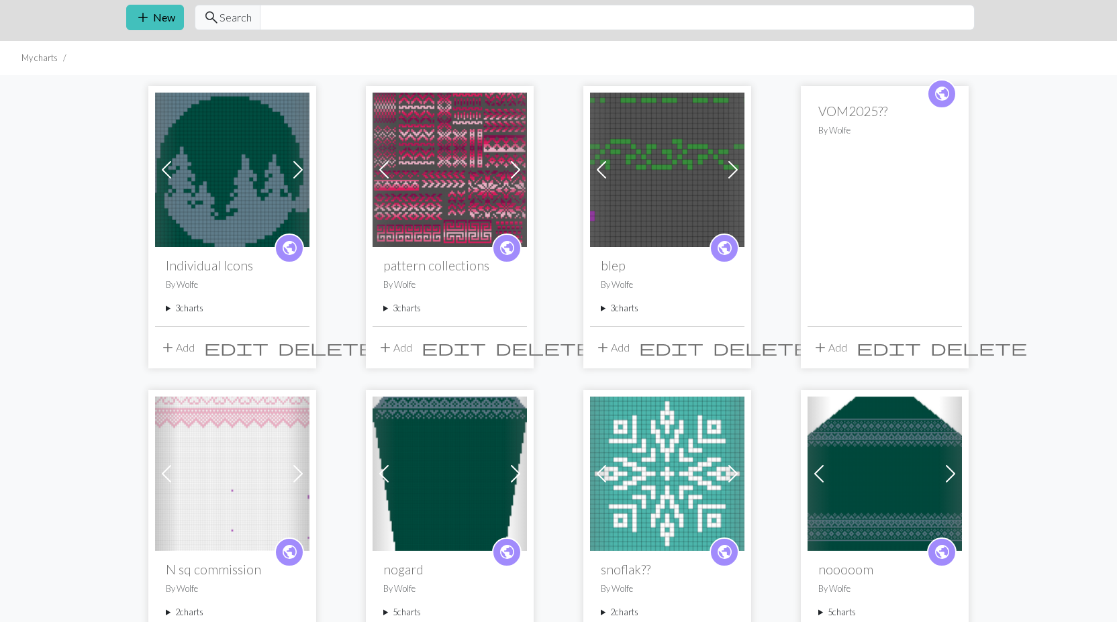
click at [950, 348] on span "delete" at bounding box center [978, 347] width 97 height 19
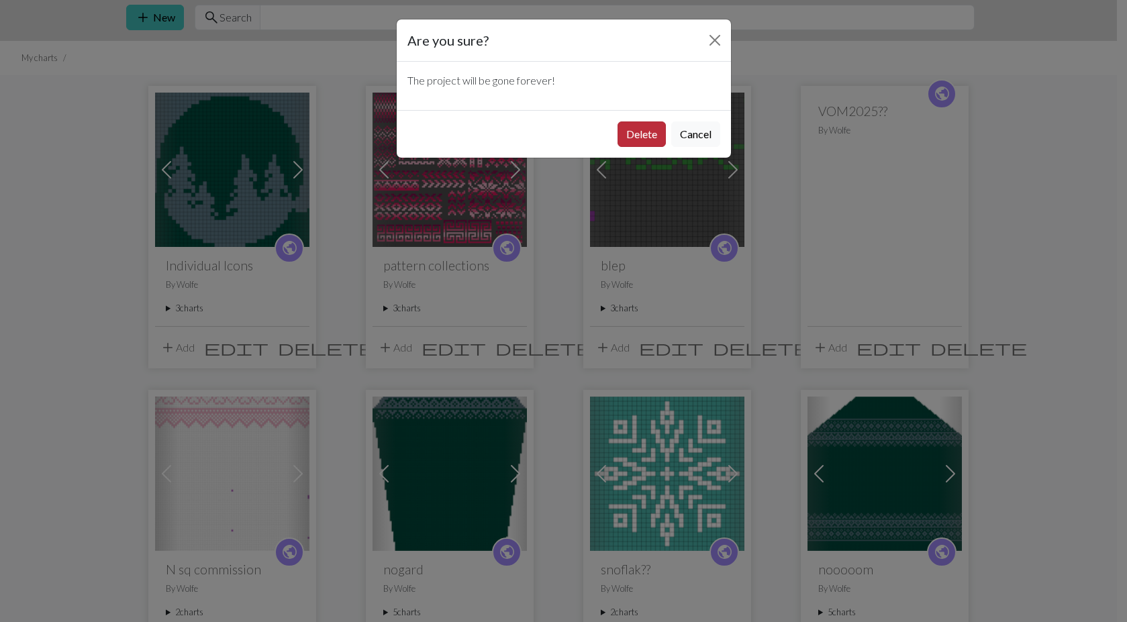
click at [638, 134] on button "Delete" at bounding box center [641, 134] width 48 height 26
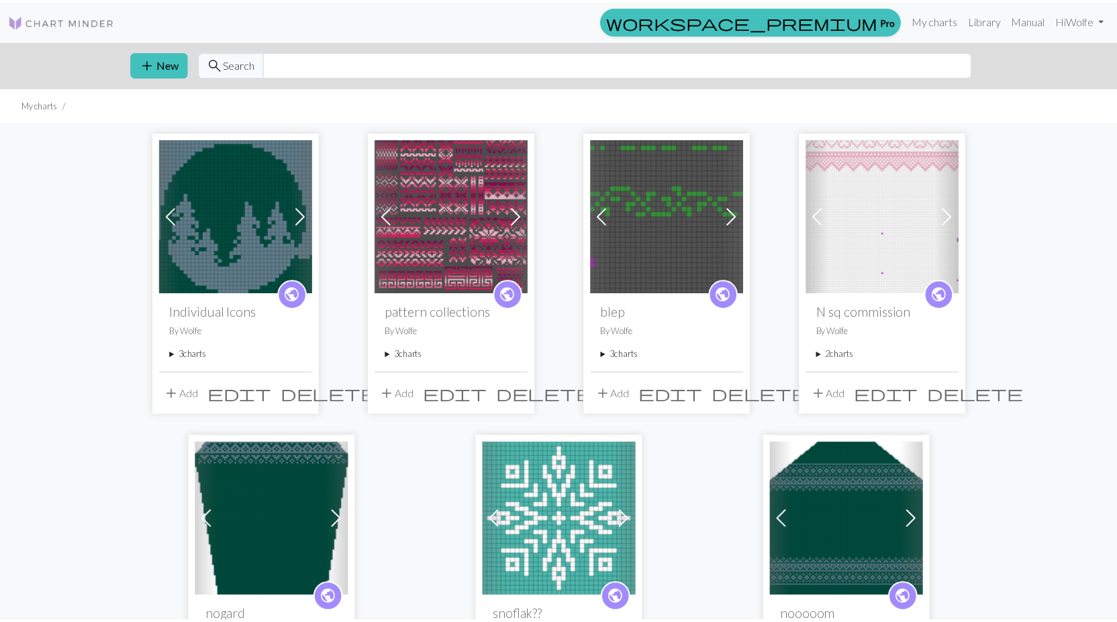
scroll to position [46, 0]
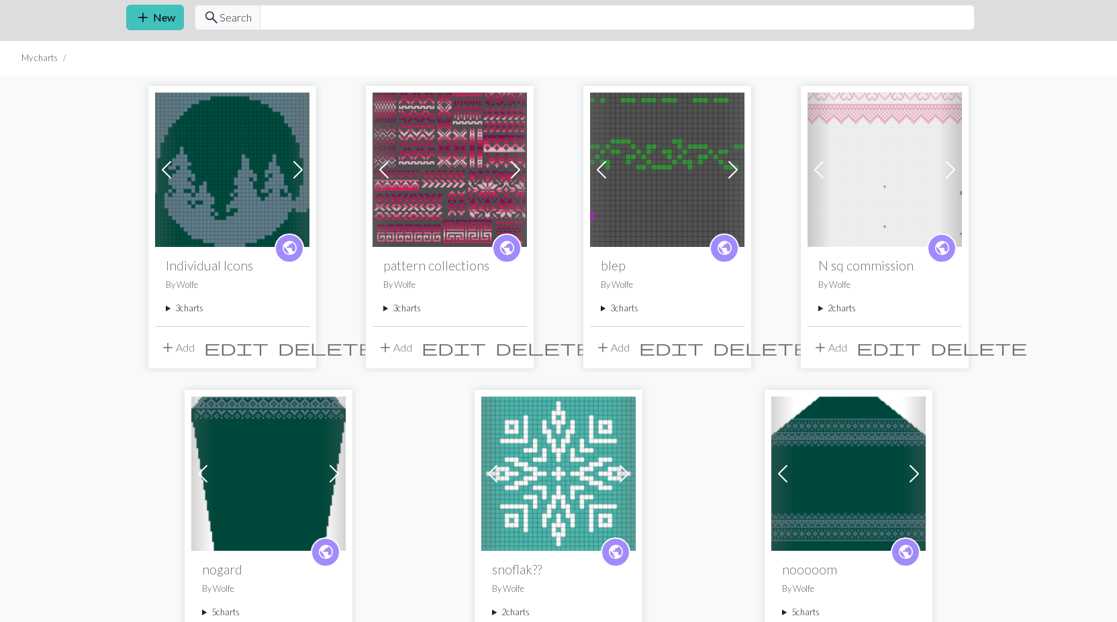
click at [515, 178] on span at bounding box center [515, 169] width 21 height 21
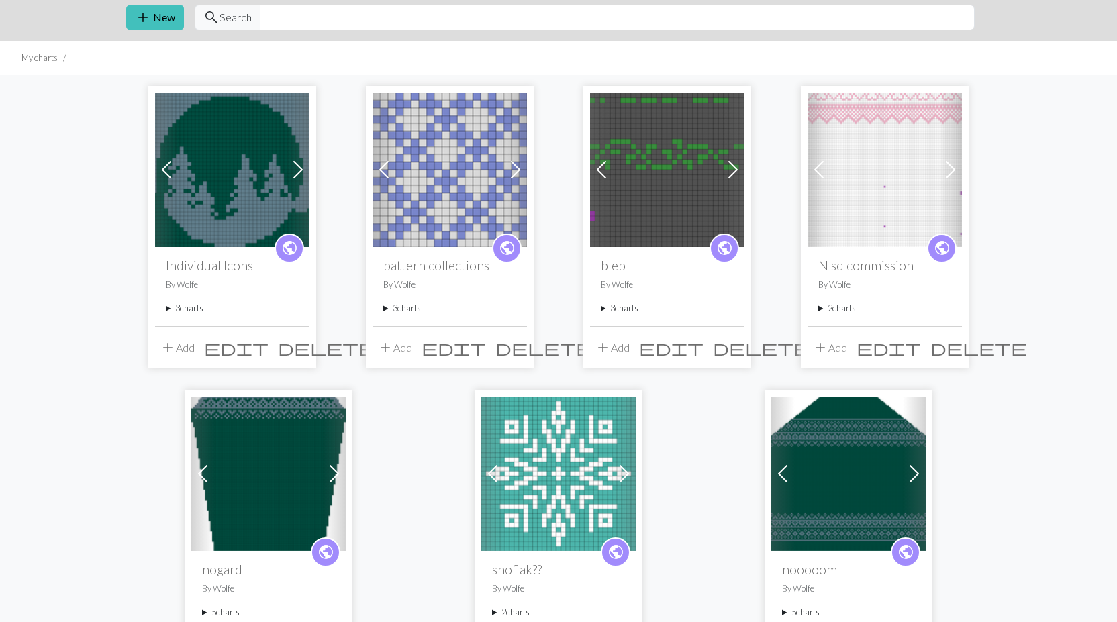
click at [514, 176] on span at bounding box center [515, 169] width 21 height 21
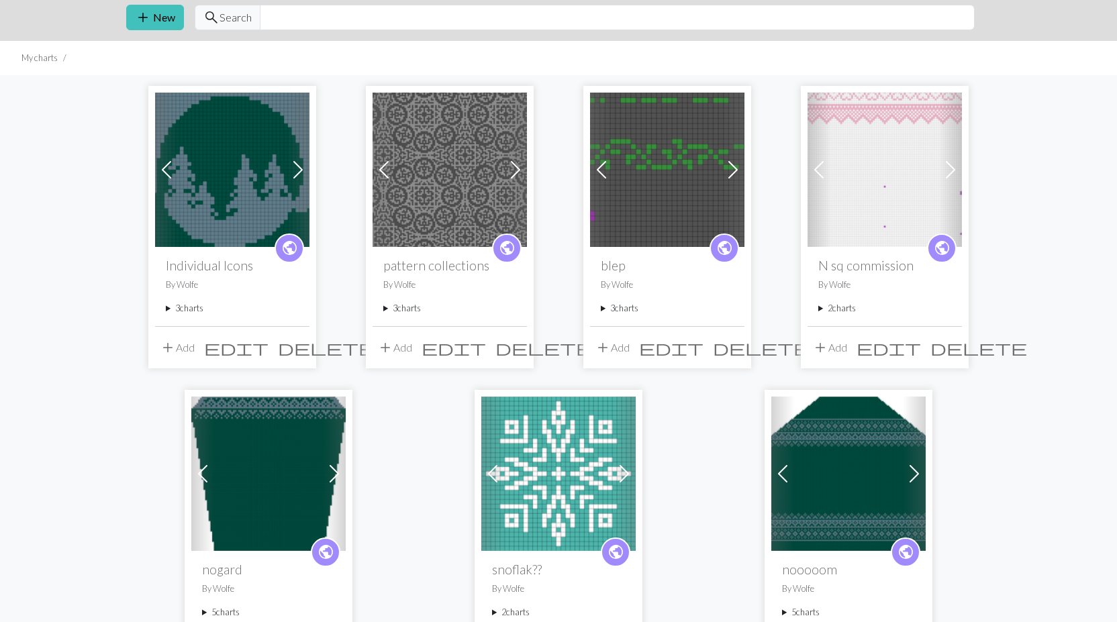
click at [514, 176] on span at bounding box center [515, 169] width 21 height 21
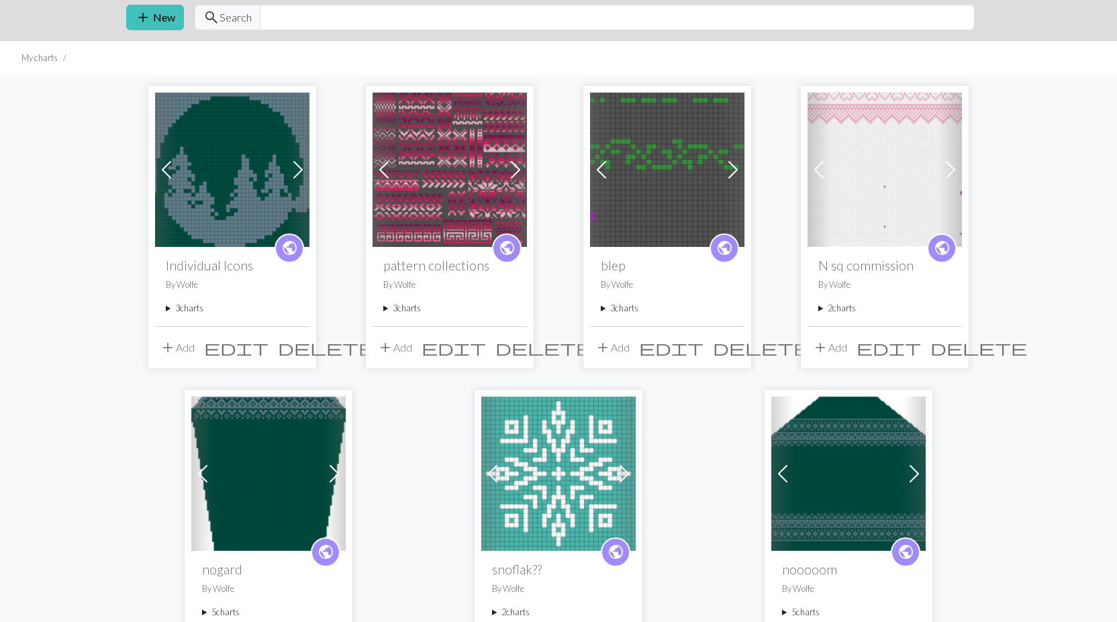
click at [514, 176] on span at bounding box center [515, 169] width 21 height 21
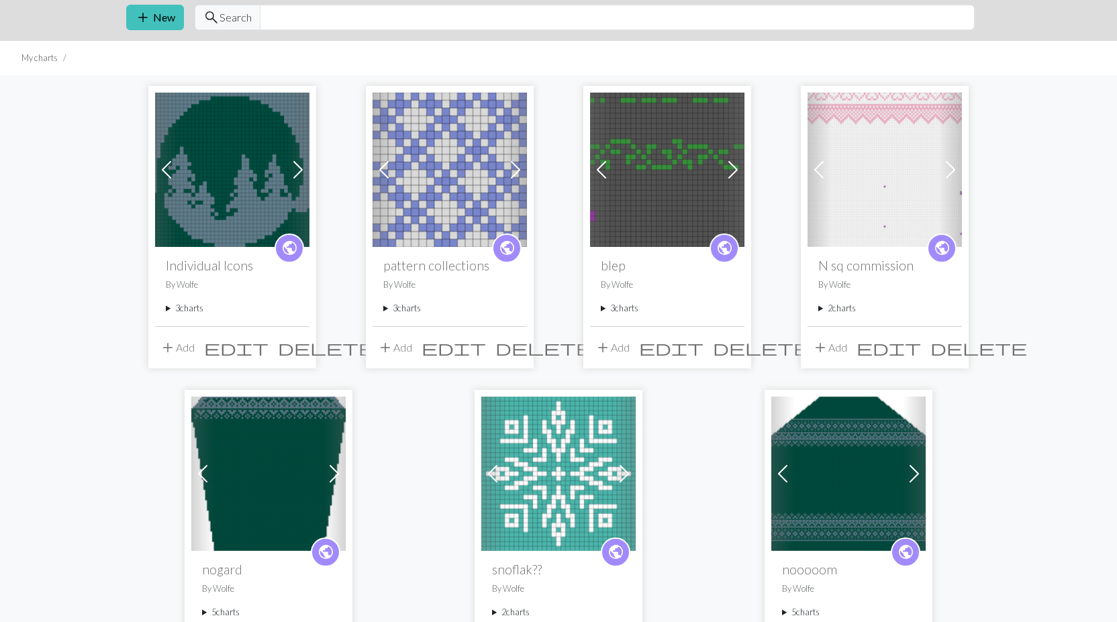
click at [378, 160] on span at bounding box center [383, 169] width 21 height 21
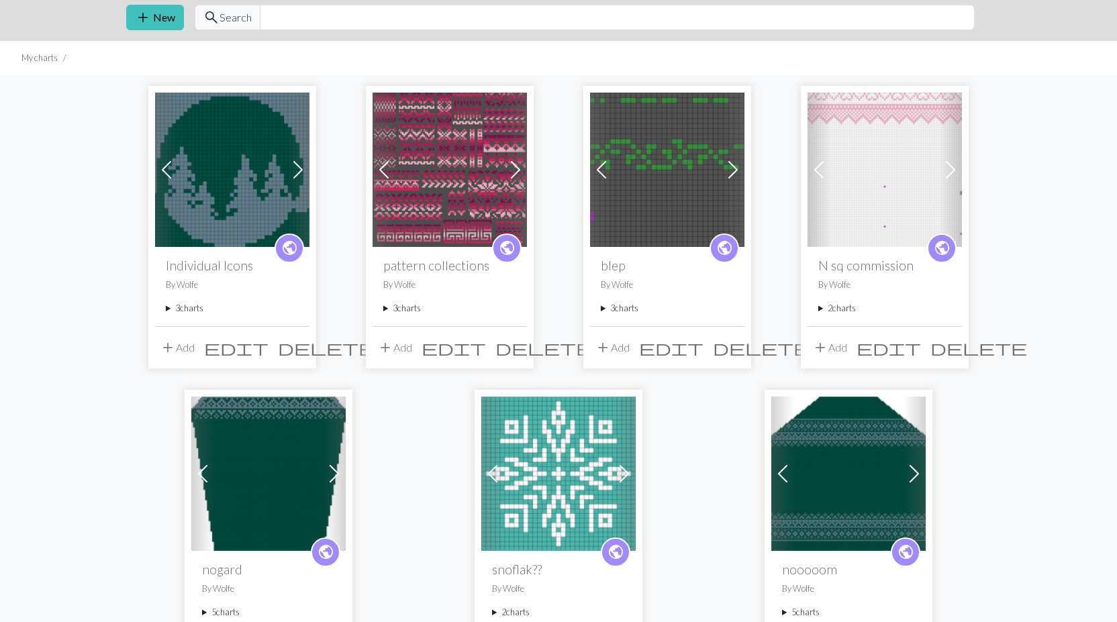
click at [300, 166] on span at bounding box center [297, 169] width 21 height 21
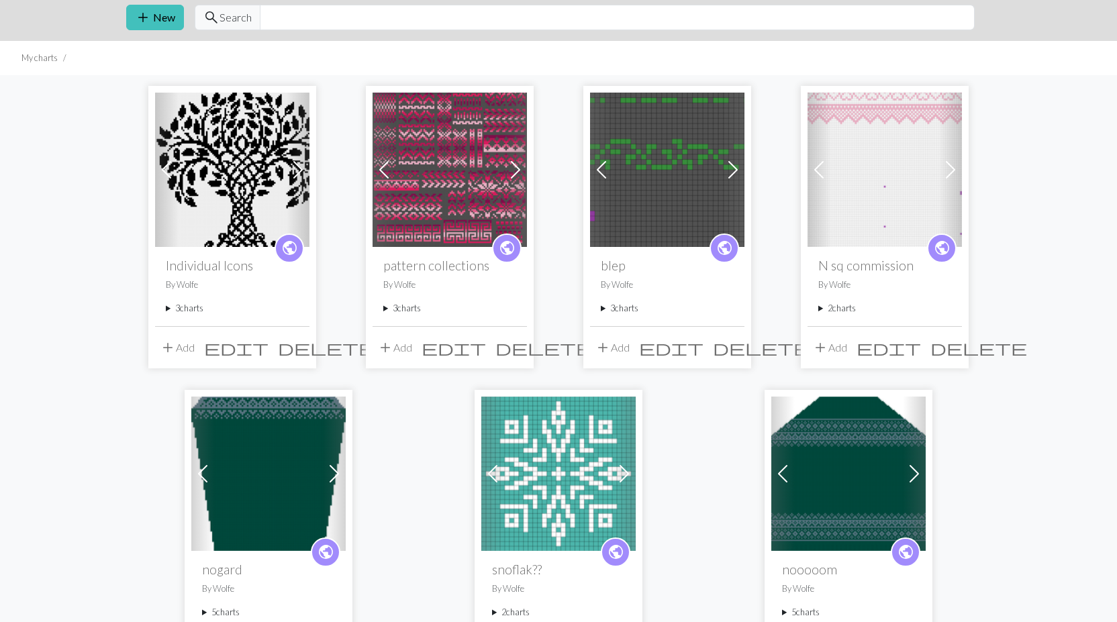
click at [300, 166] on span at bounding box center [297, 169] width 21 height 21
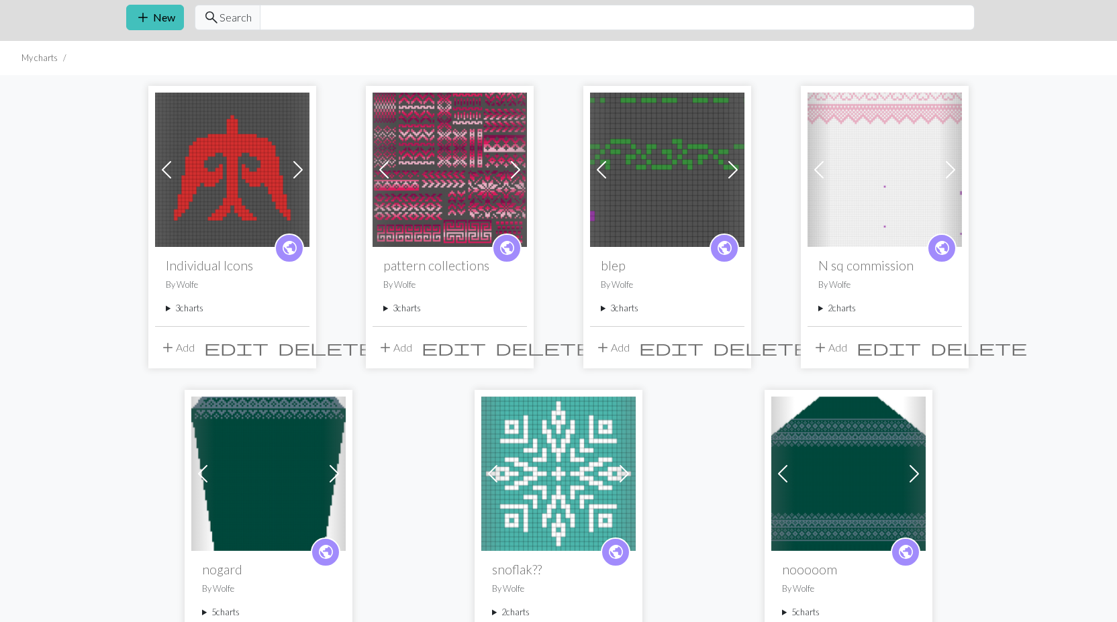
click at [163, 164] on span at bounding box center [166, 169] width 21 height 21
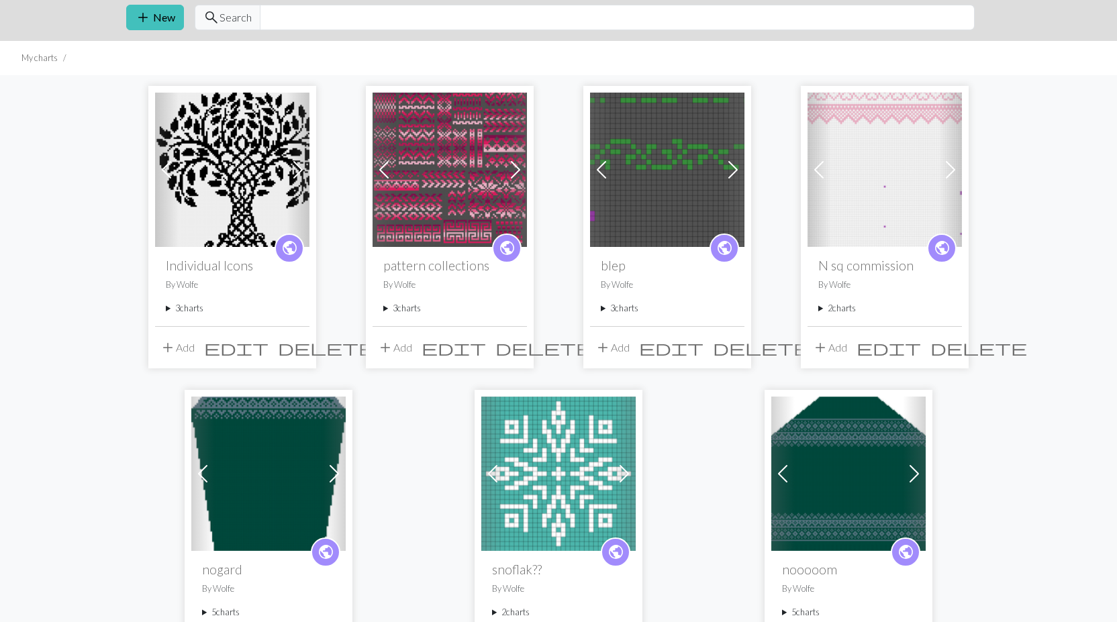
click at [727, 168] on span at bounding box center [732, 169] width 21 height 21
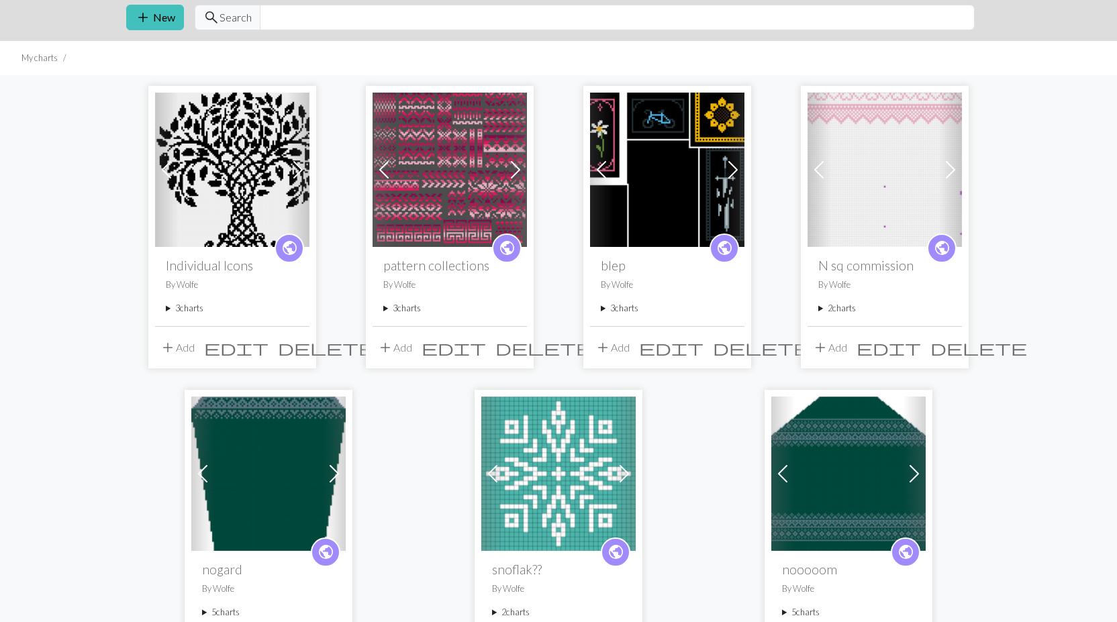
click at [737, 171] on span at bounding box center [732, 169] width 21 height 21
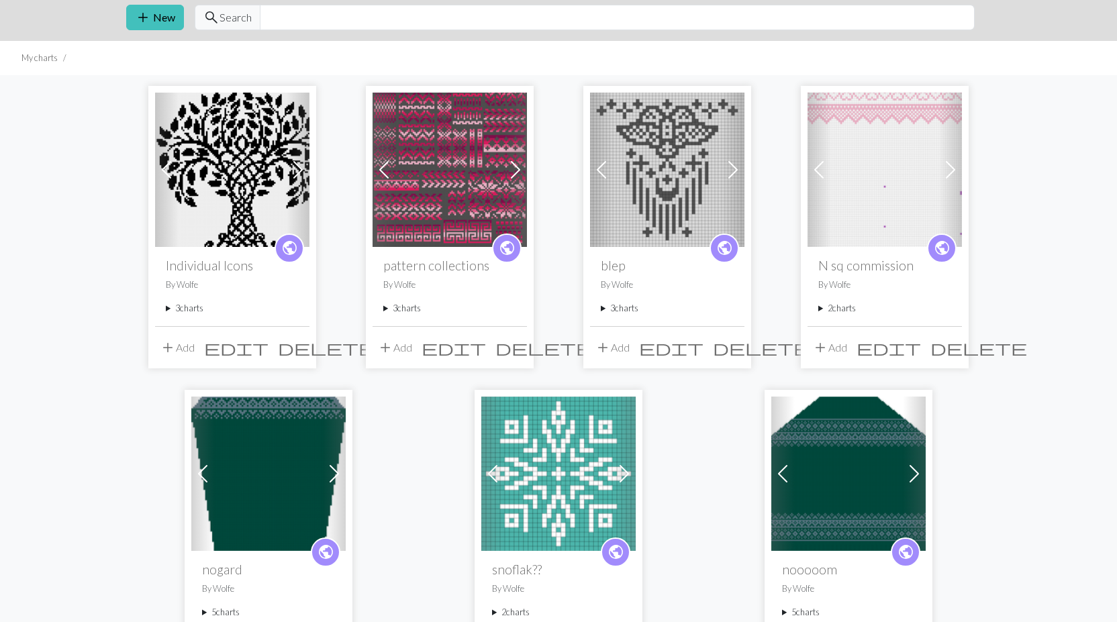
click at [949, 166] on span at bounding box center [950, 169] width 21 height 21
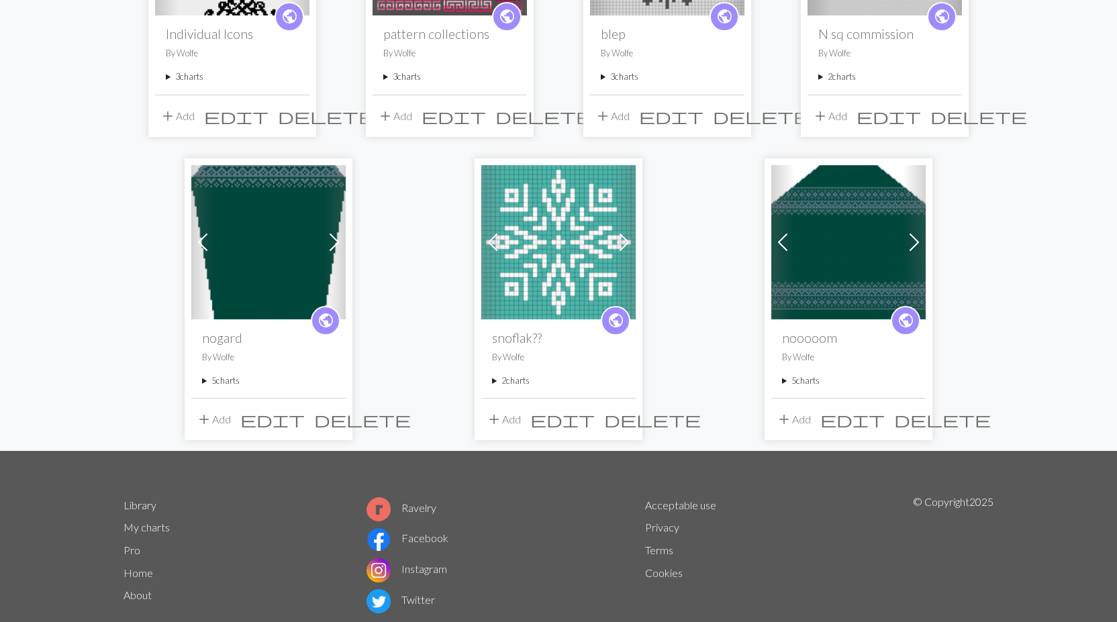
scroll to position [315, 0]
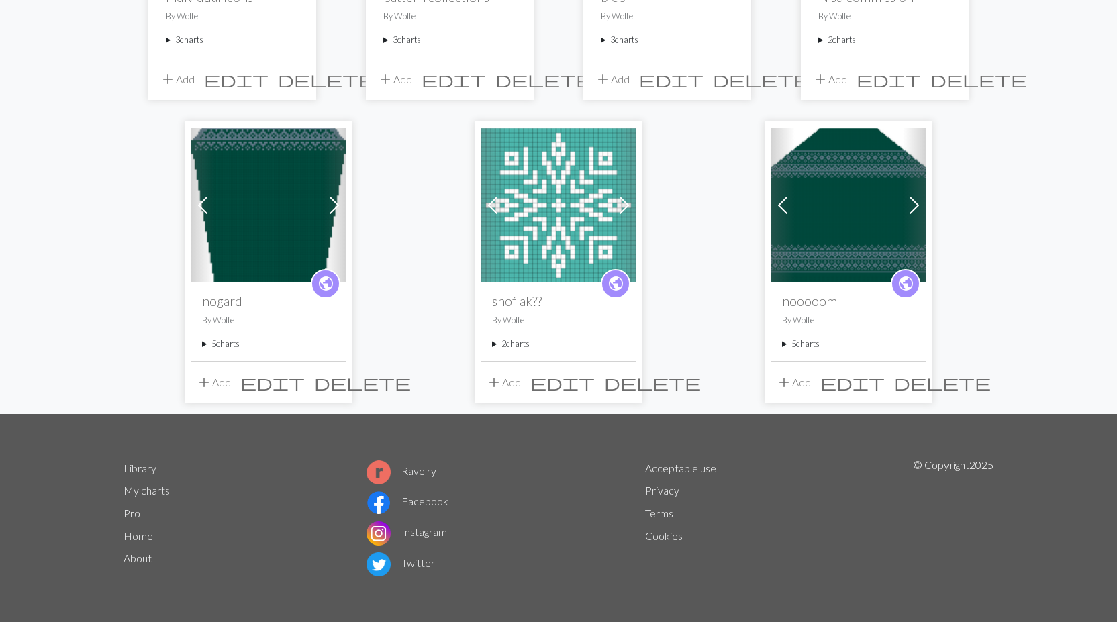
click at [625, 197] on span at bounding box center [623, 205] width 21 height 21
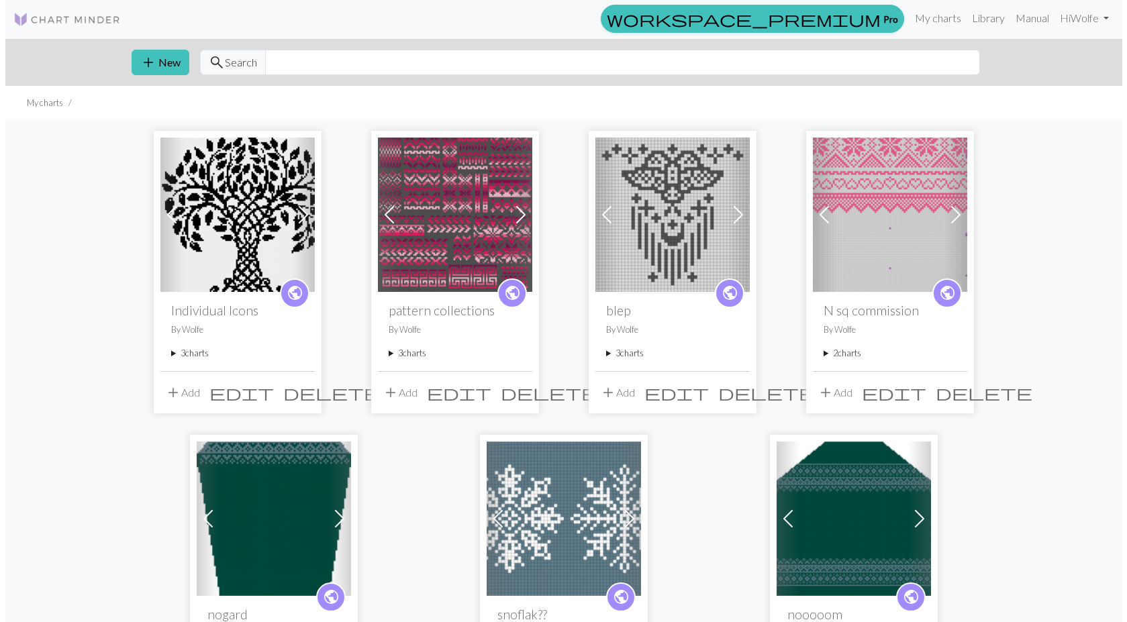
scroll to position [0, 0]
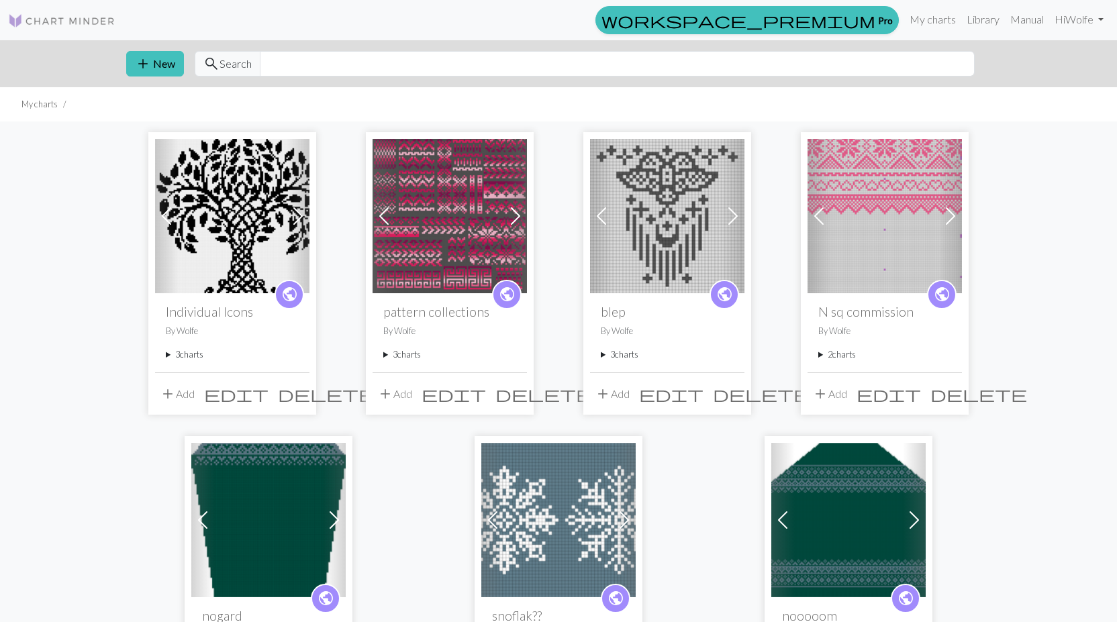
click at [383, 352] on div "public pattern collections By Wolfe 3 charts colorwork patterns of interest del…" at bounding box center [449, 332] width 154 height 79
click at [384, 356] on summary "3 charts" at bounding box center [449, 354] width 133 height 13
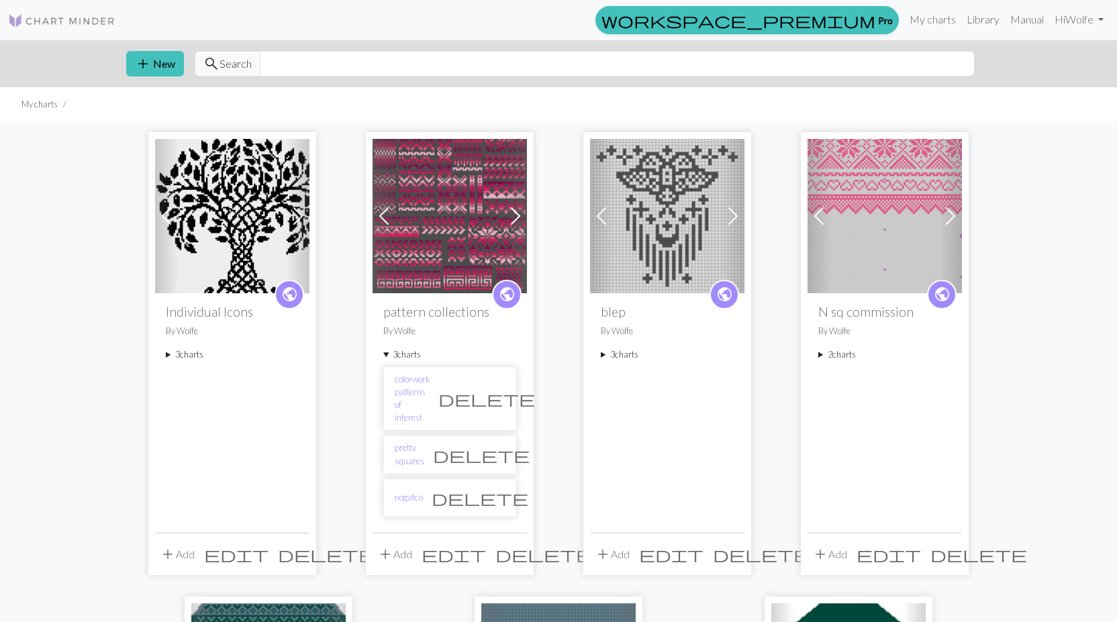
click at [385, 354] on summary "3 charts" at bounding box center [449, 354] width 133 height 13
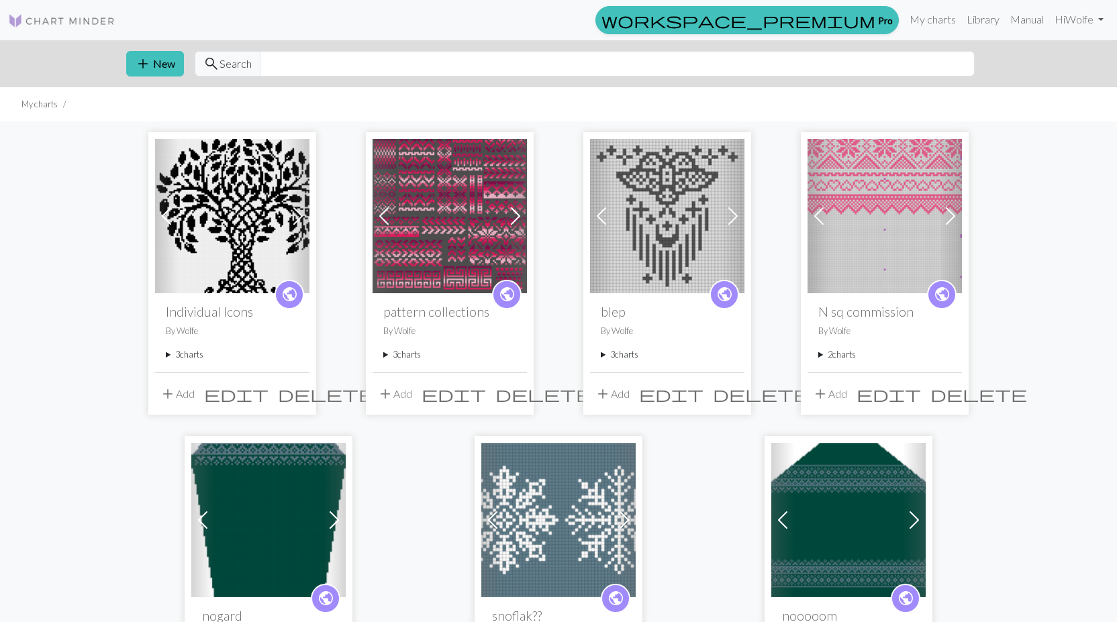
click at [381, 392] on span "add" at bounding box center [385, 394] width 16 height 19
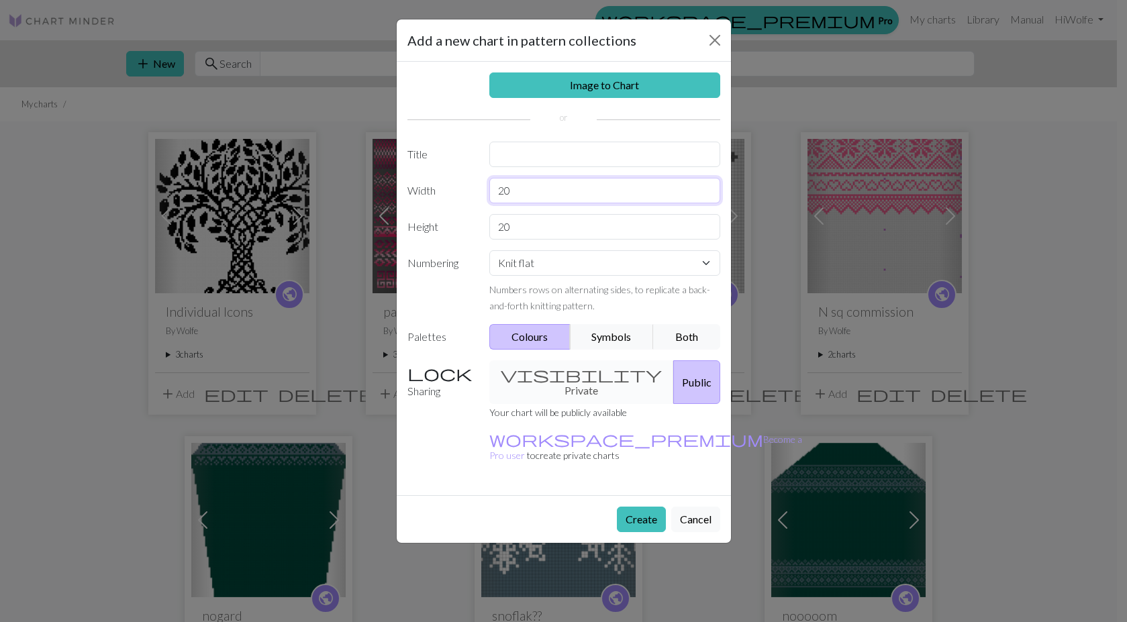
drag, startPoint x: 550, startPoint y: 191, endPoint x: 448, endPoint y: 191, distance: 102.7
click at [448, 191] on div "Width 20" at bounding box center [563, 191] width 329 height 26
type input "50"
drag, startPoint x: 559, startPoint y: 217, endPoint x: 485, endPoint y: 220, distance: 73.9
click at [485, 220] on div "20" at bounding box center [604, 227] width 247 height 26
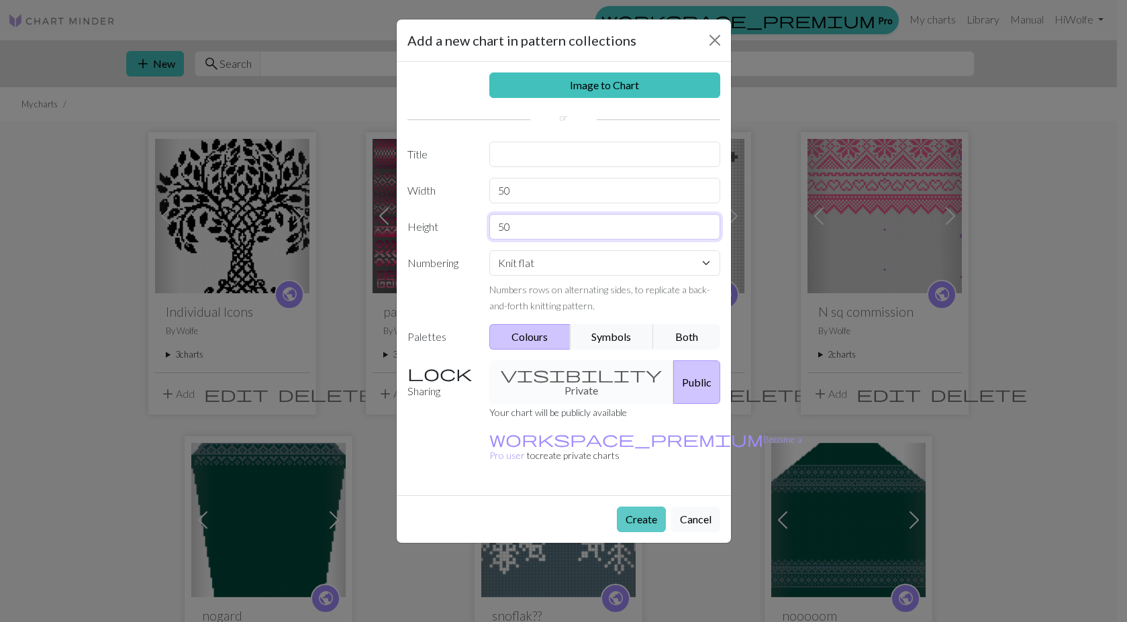
type input "50"
click at [647, 507] on button "Create" at bounding box center [641, 520] width 49 height 26
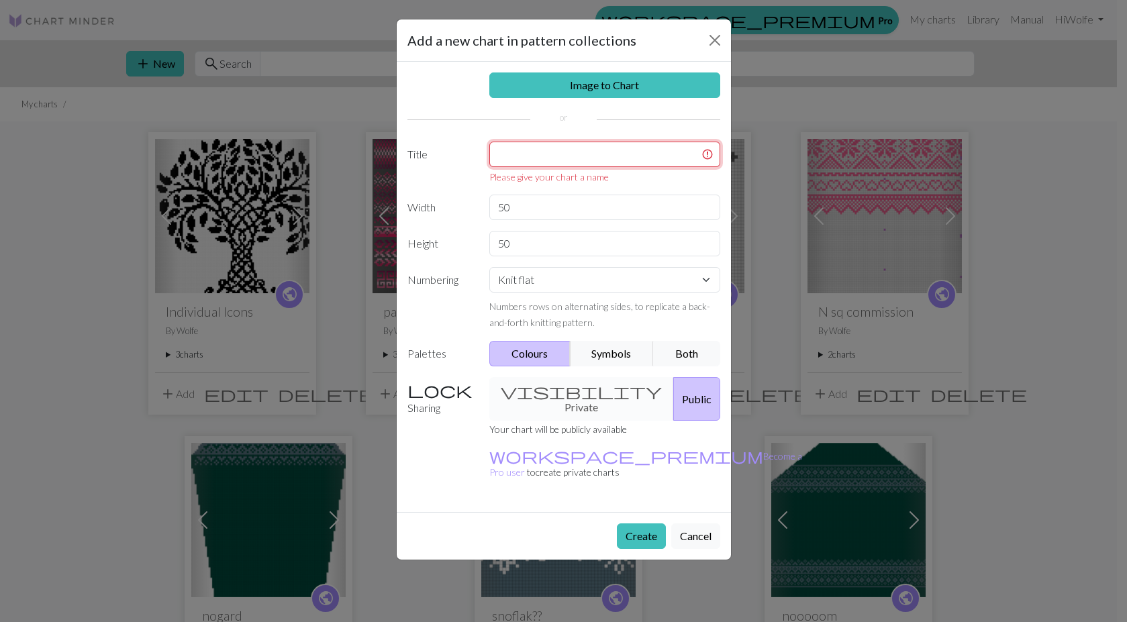
click at [559, 157] on input "text" at bounding box center [604, 155] width 231 height 26
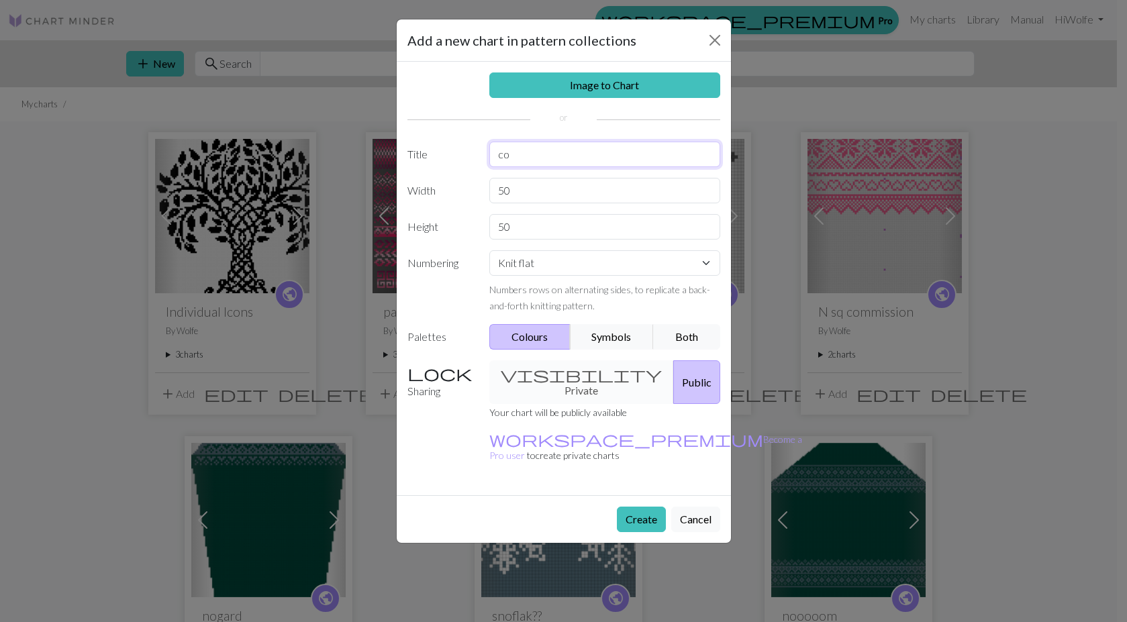
type input "c"
type input "more colorworks"
click at [632, 507] on button "Create" at bounding box center [641, 520] width 49 height 26
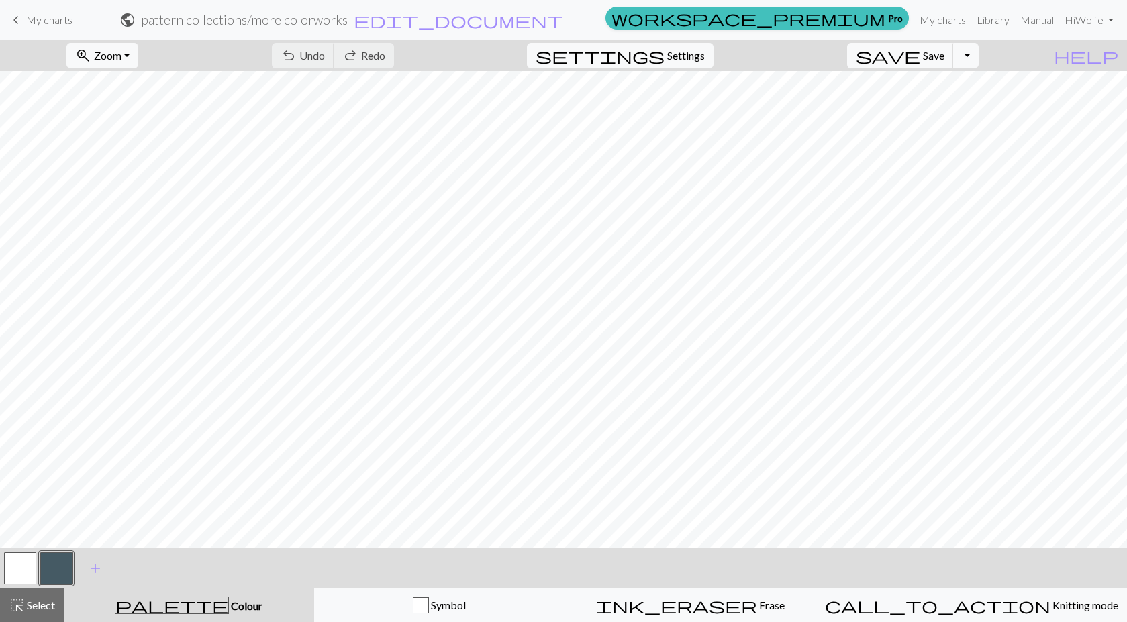
click at [15, 564] on button "button" at bounding box center [20, 568] width 32 height 32
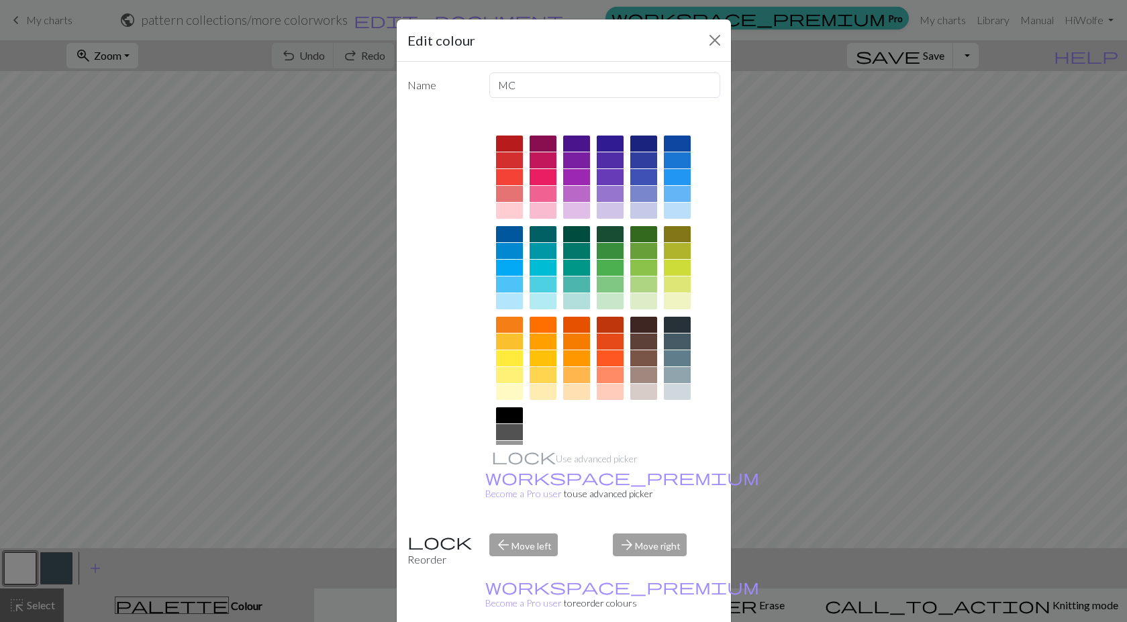
scroll to position [61, 0]
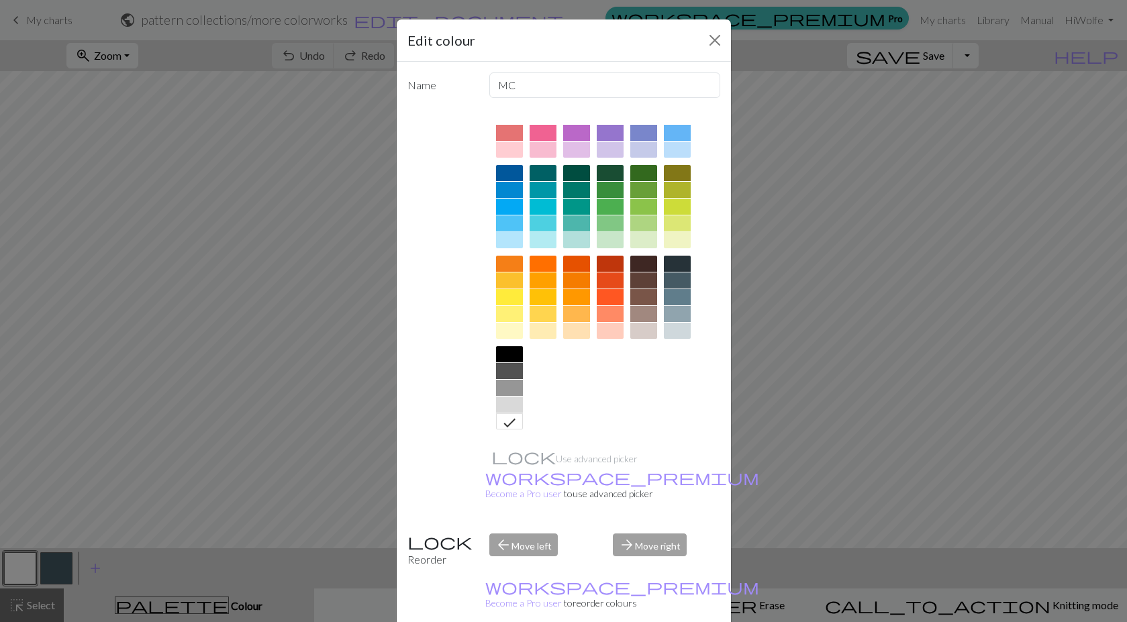
click at [680, 328] on div at bounding box center [677, 331] width 27 height 16
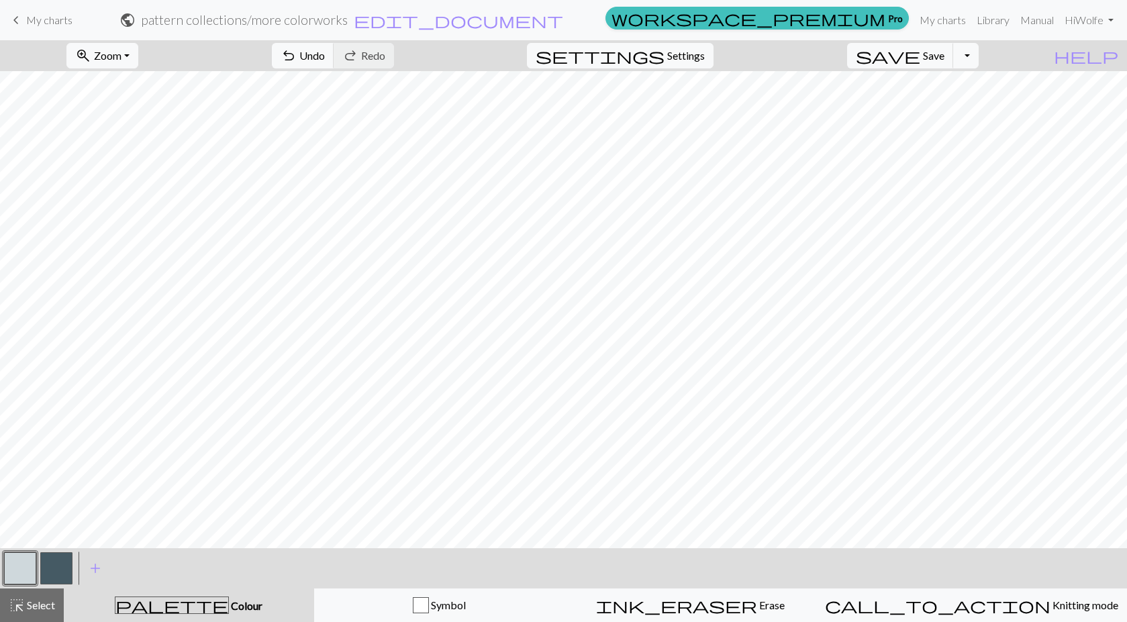
click at [74, 566] on div "< > add Add a colour" at bounding box center [563, 568] width 1127 height 40
click at [63, 568] on button "button" at bounding box center [56, 568] width 32 height 32
click at [325, 49] on span "Undo" at bounding box center [312, 55] width 26 height 13
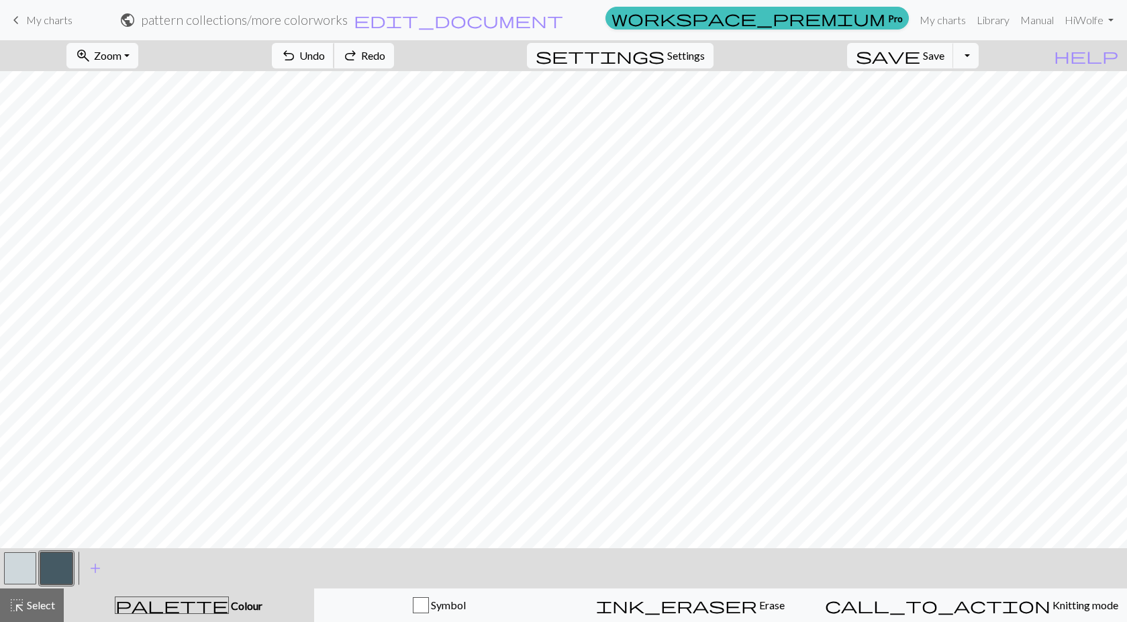
click at [325, 49] on span "Undo" at bounding box center [312, 55] width 26 height 13
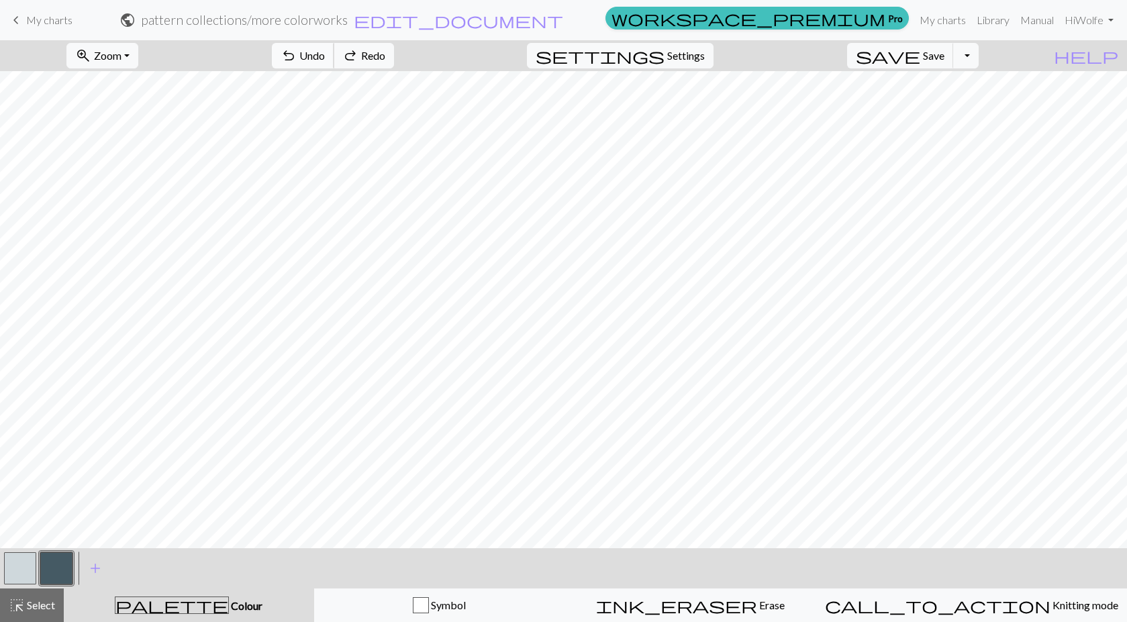
click at [325, 49] on span "Undo" at bounding box center [312, 55] width 26 height 13
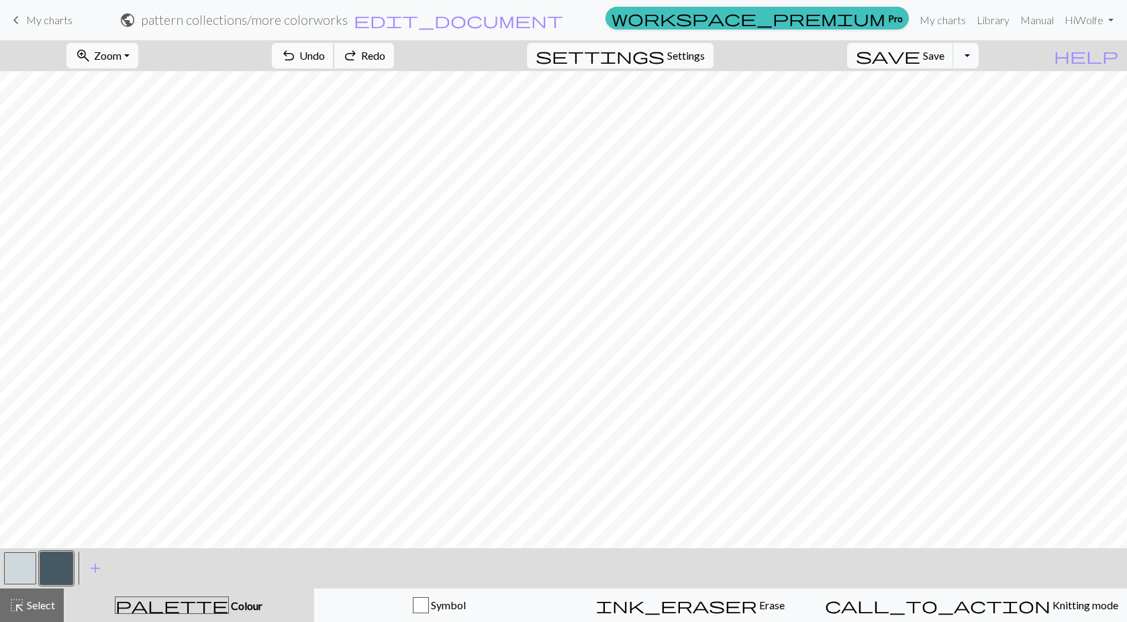
click at [325, 49] on span "Undo" at bounding box center [312, 55] width 26 height 13
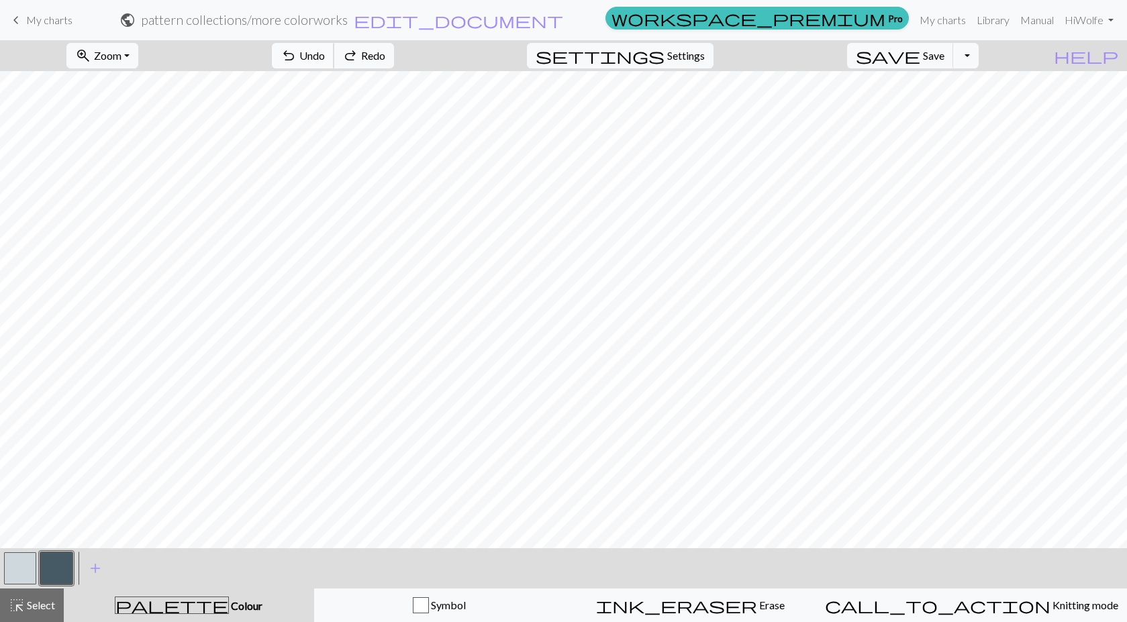
click at [325, 49] on span "Undo" at bounding box center [312, 55] width 26 height 13
click at [664, 57] on span "settings" at bounding box center [600, 55] width 129 height 19
select select "aran"
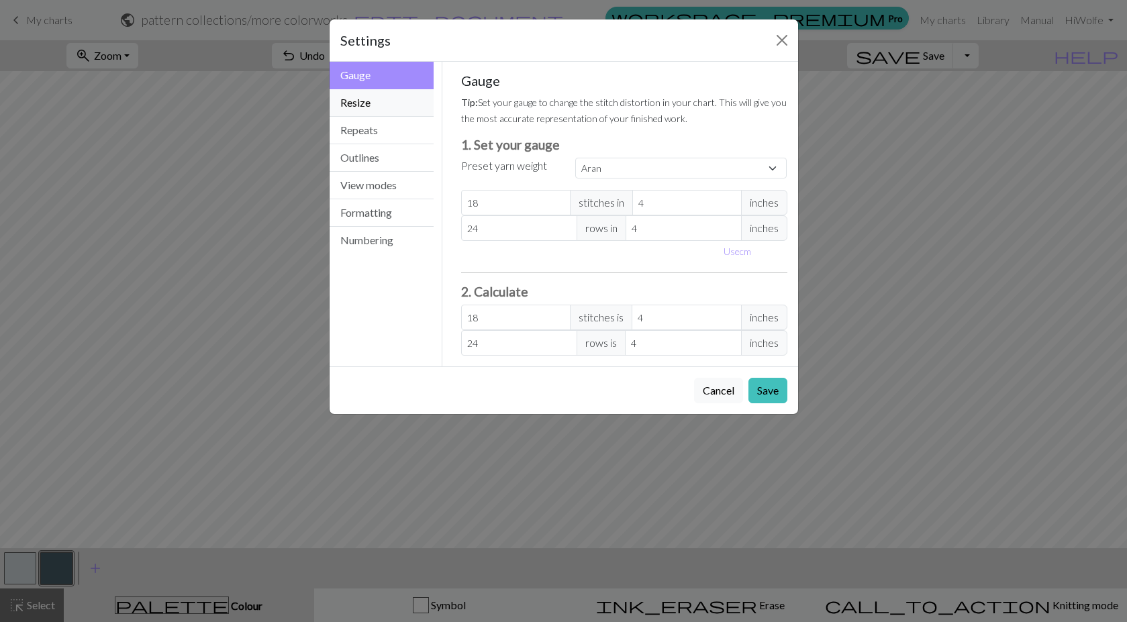
click at [403, 102] on button "Resize" at bounding box center [381, 103] width 105 height 28
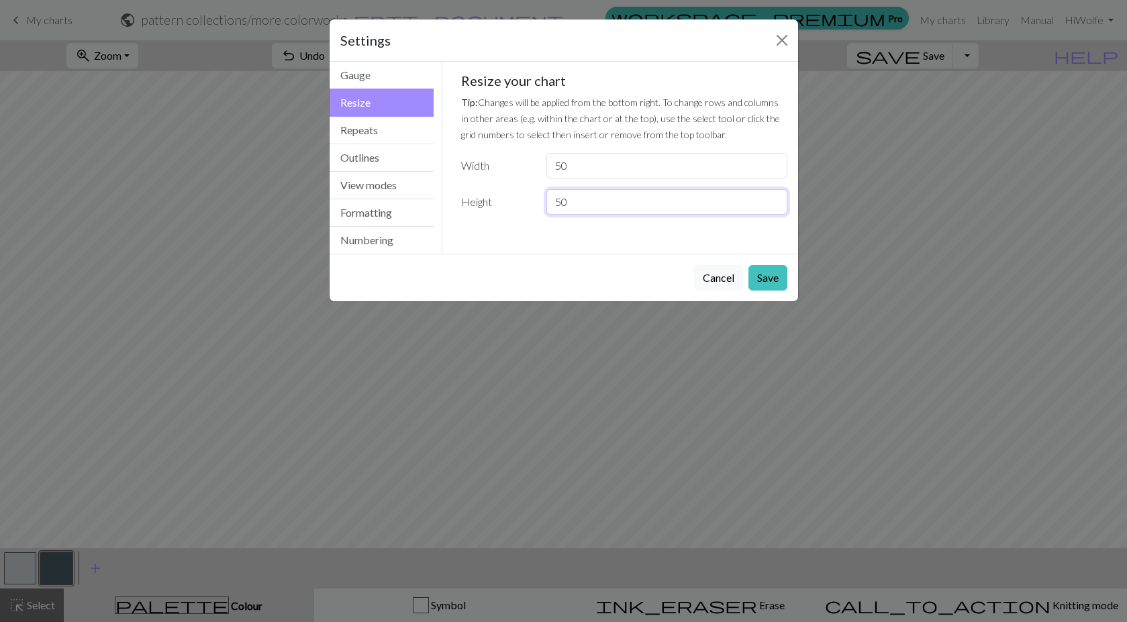
drag, startPoint x: 577, startPoint y: 198, endPoint x: 529, endPoint y: 190, distance: 49.0
click at [529, 191] on div "Height 50" at bounding box center [624, 202] width 342 height 26
type input "31"
click at [762, 272] on button "Save" at bounding box center [767, 278] width 39 height 26
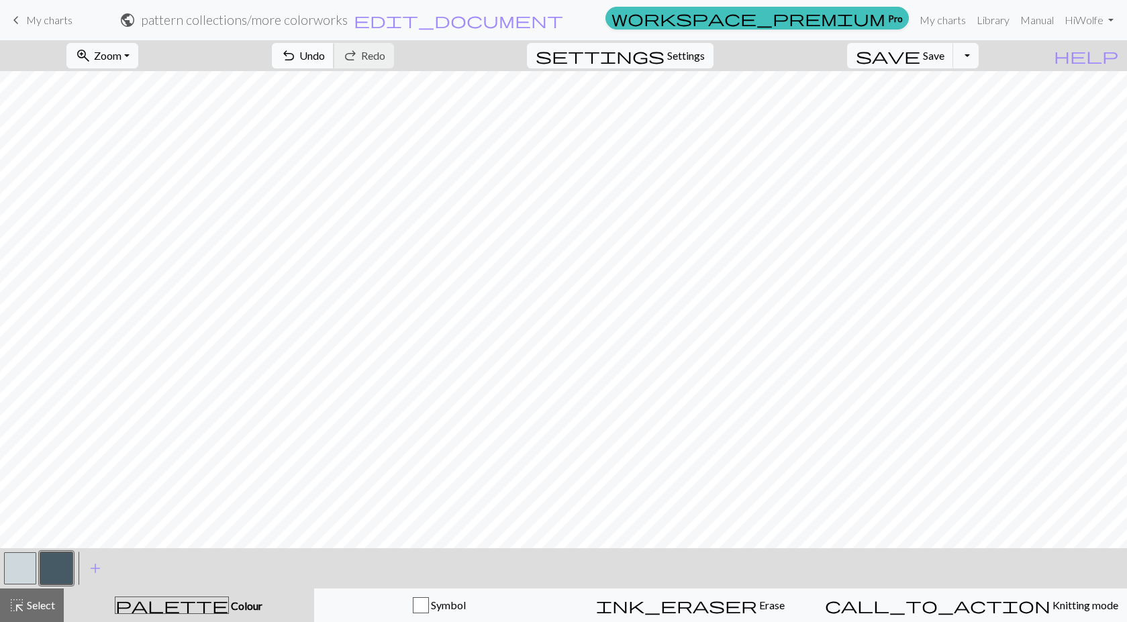
click at [325, 52] on span "Undo" at bounding box center [312, 55] width 26 height 13
click at [325, 54] on span "Undo" at bounding box center [312, 55] width 26 height 13
click at [334, 57] on button "undo Undo Undo" at bounding box center [303, 56] width 62 height 26
click at [325, 50] on span "Undo" at bounding box center [312, 55] width 26 height 13
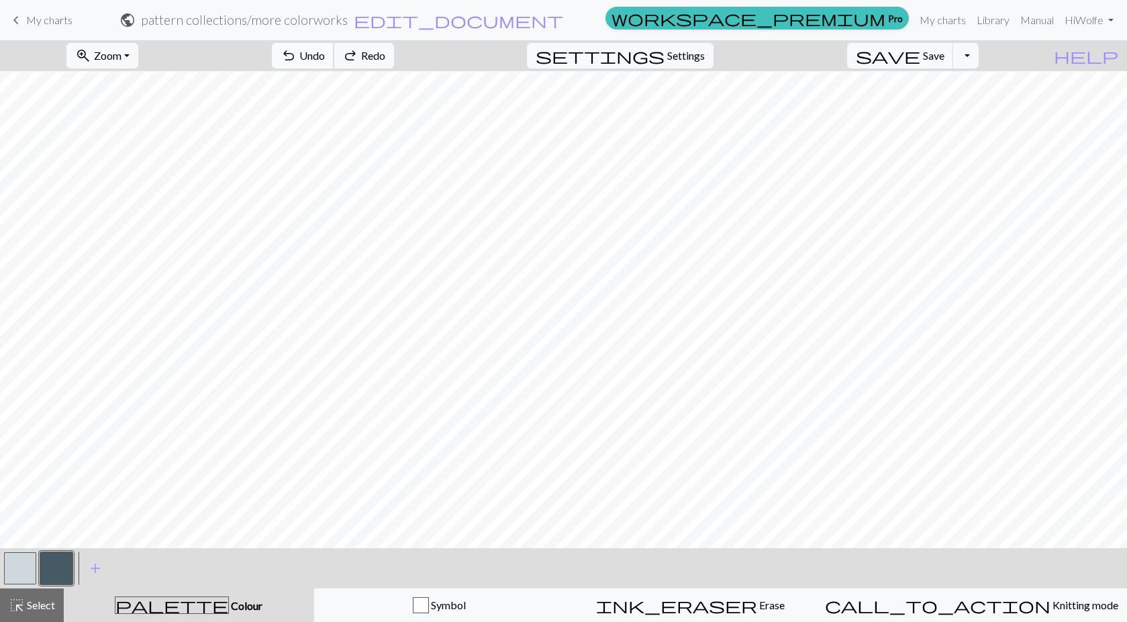
click at [325, 50] on span "Undo" at bounding box center [312, 55] width 26 height 13
click at [325, 52] on span "Undo" at bounding box center [312, 55] width 26 height 13
click at [334, 61] on button "undo Undo Undo" at bounding box center [303, 56] width 62 height 26
click at [325, 50] on span "Undo" at bounding box center [312, 55] width 26 height 13
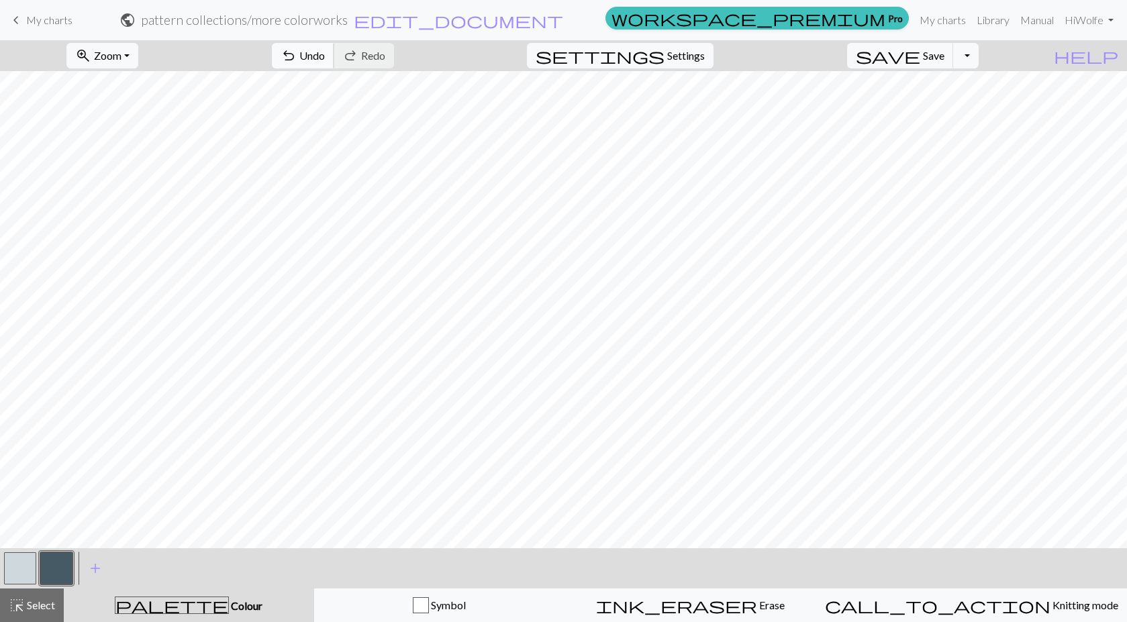
click at [325, 58] on span "Undo" at bounding box center [312, 55] width 26 height 13
click at [325, 54] on span "Undo" at bounding box center [312, 55] width 26 height 13
click at [29, 559] on button "button" at bounding box center [20, 568] width 32 height 32
click at [66, 569] on button "button" at bounding box center [56, 568] width 32 height 32
drag, startPoint x: 21, startPoint y: 566, endPoint x: 45, endPoint y: 550, distance: 28.7
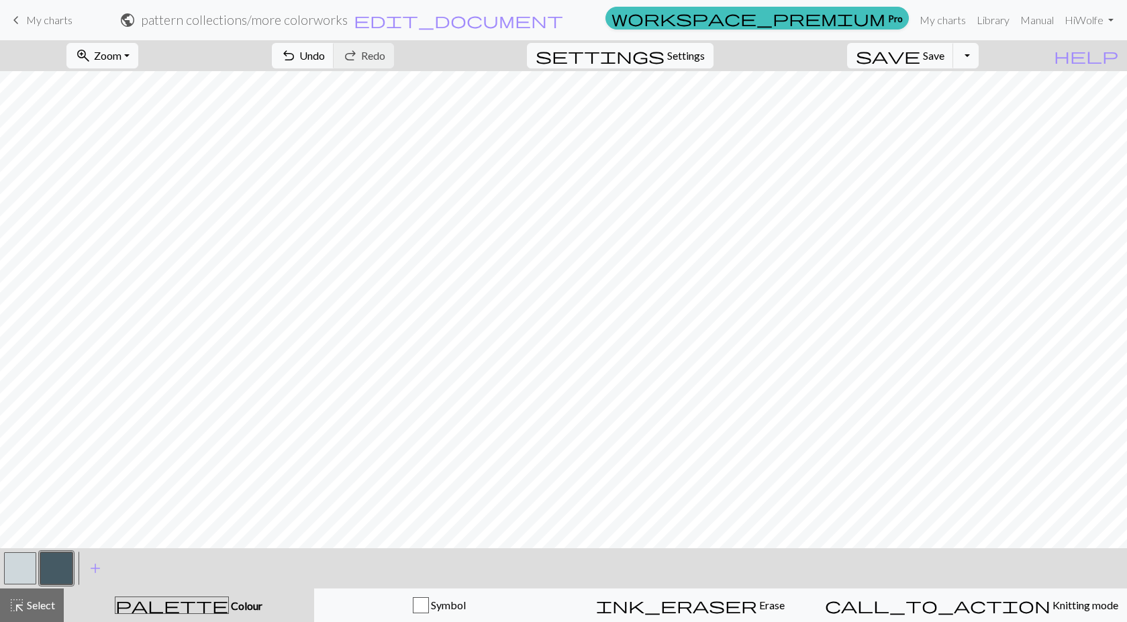
click at [26, 560] on button "button" at bounding box center [20, 568] width 32 height 32
click at [53, 565] on button "button" at bounding box center [56, 568] width 32 height 32
drag, startPoint x: 18, startPoint y: 570, endPoint x: 58, endPoint y: 556, distance: 42.4
click at [28, 564] on button "button" at bounding box center [20, 568] width 32 height 32
click at [54, 568] on button "button" at bounding box center [56, 568] width 32 height 32
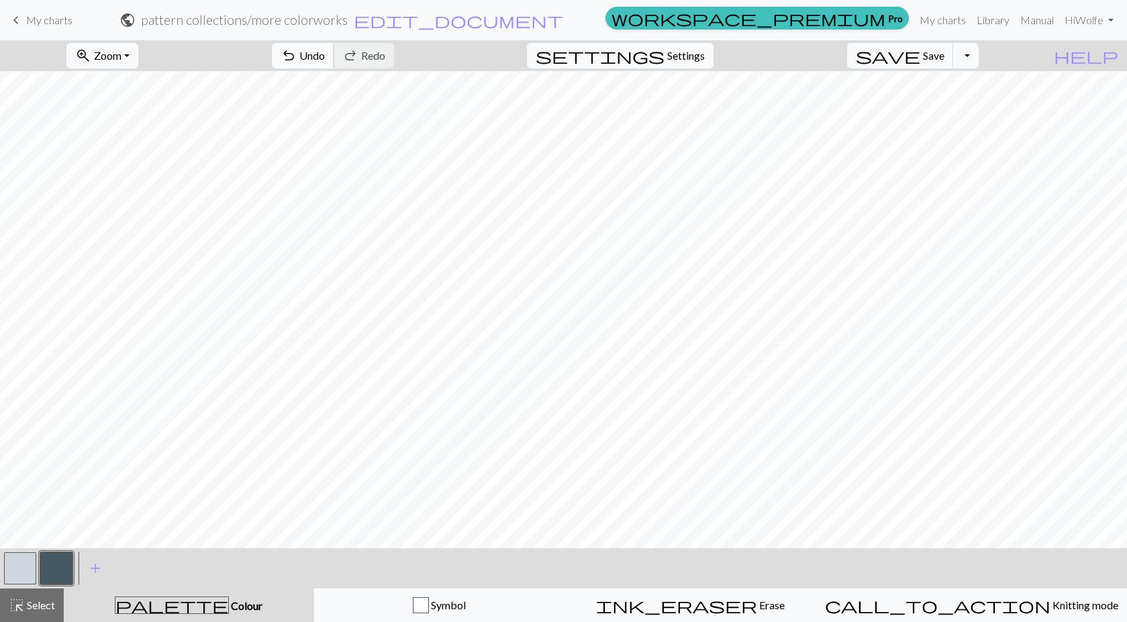
click at [382, 42] on div "undo Undo Undo redo Redo Redo" at bounding box center [333, 55] width 142 height 31
click at [334, 48] on button "undo Undo Undo" at bounding box center [303, 56] width 62 height 26
click at [334, 54] on button "undo Undo Undo" at bounding box center [303, 56] width 62 height 26
click at [334, 53] on button "undo Undo Undo" at bounding box center [303, 56] width 62 height 26
click at [334, 48] on button "undo Undo Undo" at bounding box center [303, 56] width 62 height 26
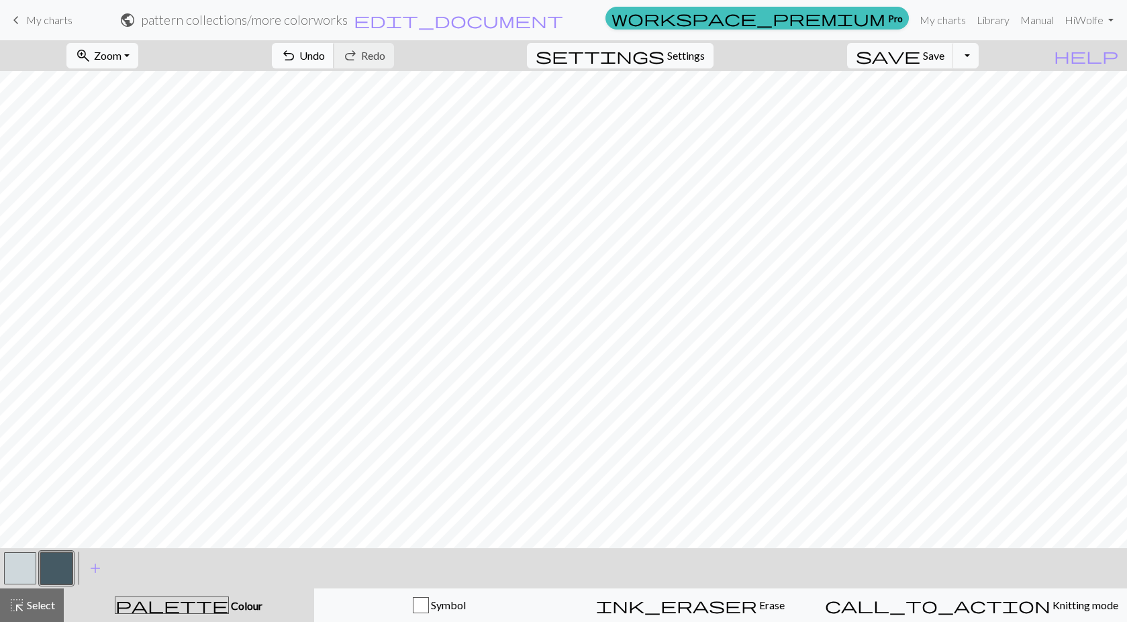
click at [325, 57] on span "Undo" at bounding box center [312, 55] width 26 height 13
click at [325, 56] on span "Undo" at bounding box center [312, 55] width 26 height 13
click at [325, 55] on span "Undo" at bounding box center [312, 55] width 26 height 13
click at [325, 56] on span "Undo" at bounding box center [312, 55] width 26 height 13
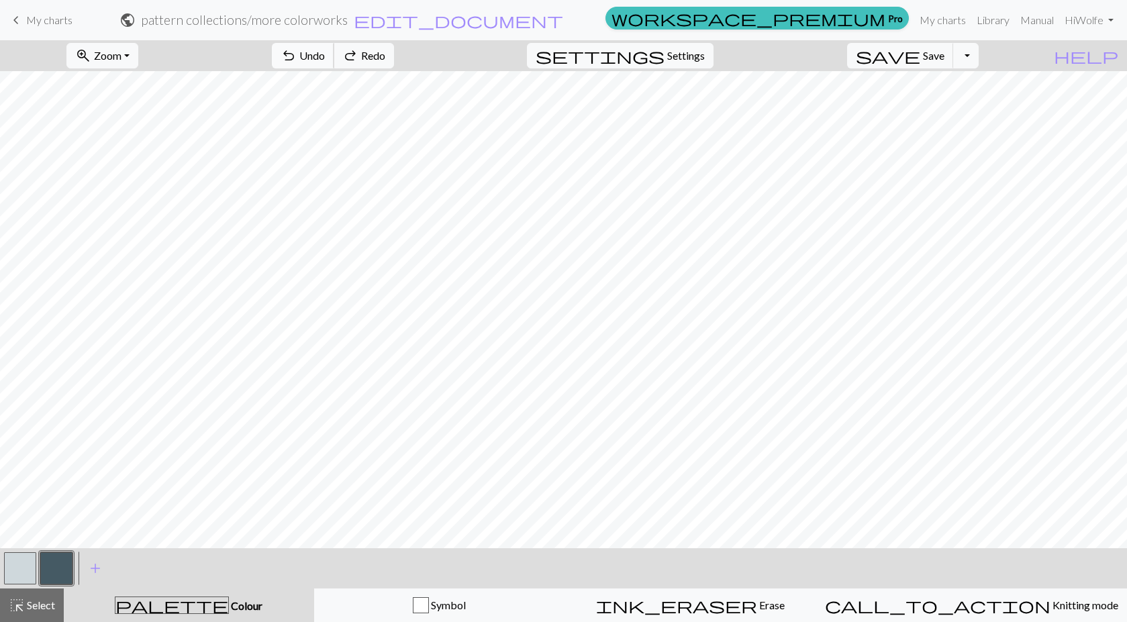
click at [325, 56] on span "Undo" at bounding box center [312, 55] width 26 height 13
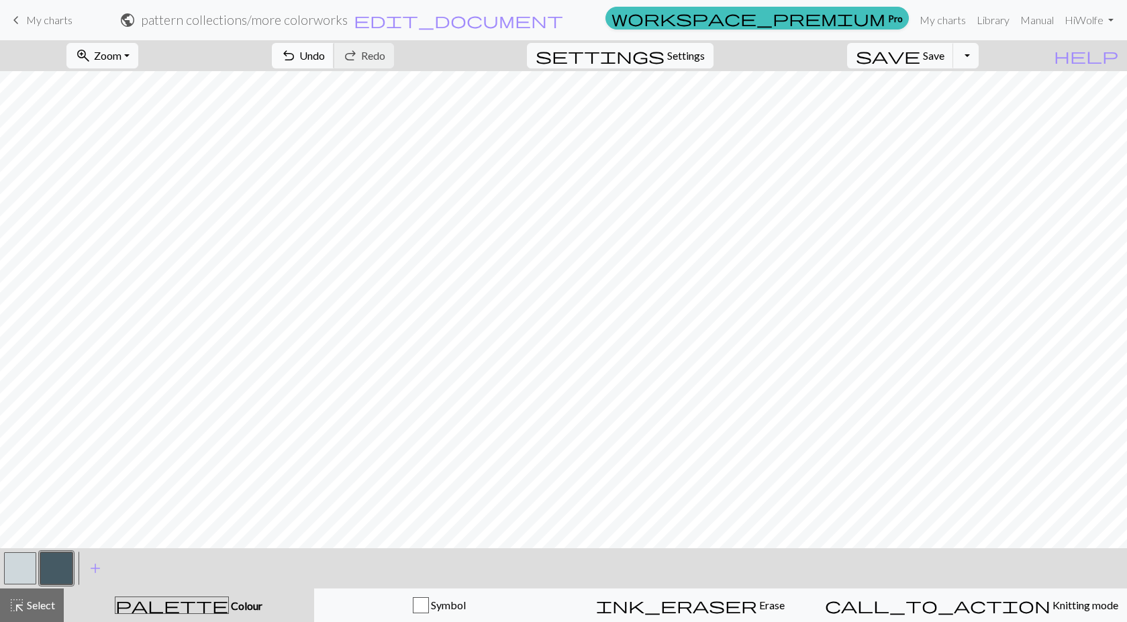
click at [325, 50] on span "Undo" at bounding box center [312, 55] width 26 height 13
click at [325, 55] on span "Undo" at bounding box center [312, 55] width 26 height 13
click at [325, 58] on span "Undo" at bounding box center [312, 55] width 26 height 13
click at [370, 42] on div "undo Undo Undo redo Redo Redo" at bounding box center [333, 55] width 142 height 31
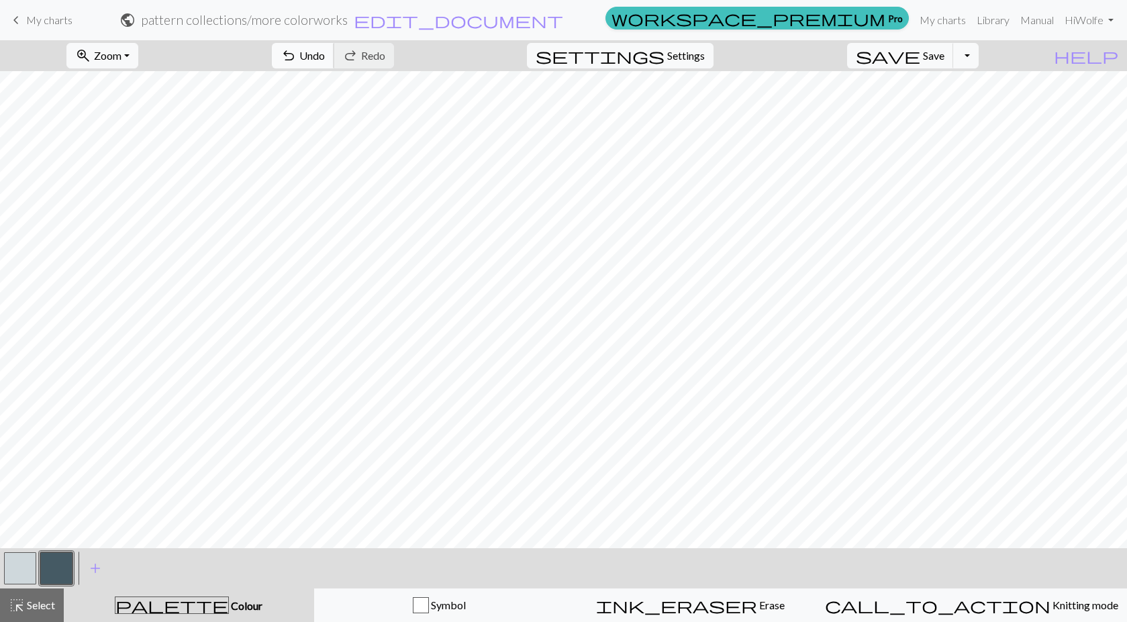
click at [334, 50] on button "undo Undo Undo" at bounding box center [303, 56] width 62 height 26
click at [325, 54] on span "Undo" at bounding box center [312, 55] width 26 height 13
click at [297, 57] on span "undo" at bounding box center [289, 55] width 16 height 19
click at [325, 51] on span "Undo" at bounding box center [312, 55] width 26 height 13
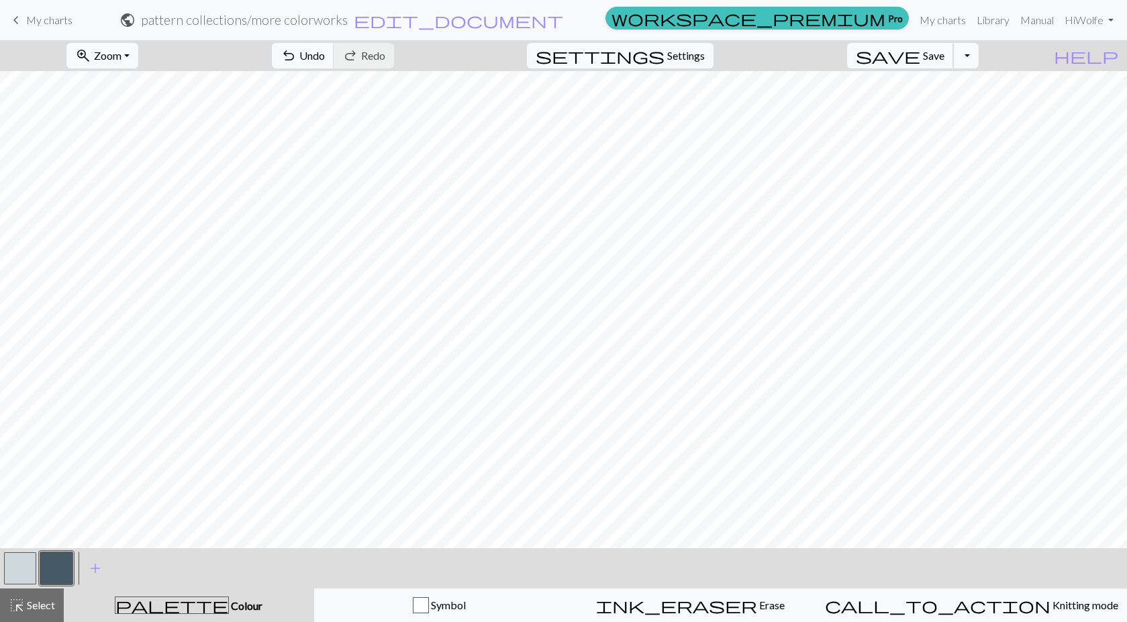
click at [944, 55] on span "Save" at bounding box center [933, 55] width 21 height 13
click at [944, 50] on span "Save" at bounding box center [933, 55] width 21 height 13
click at [946, 50] on div "Chart saved" at bounding box center [563, 26] width 1127 height 53
click at [563, 17] on span "edit_document" at bounding box center [458, 20] width 209 height 19
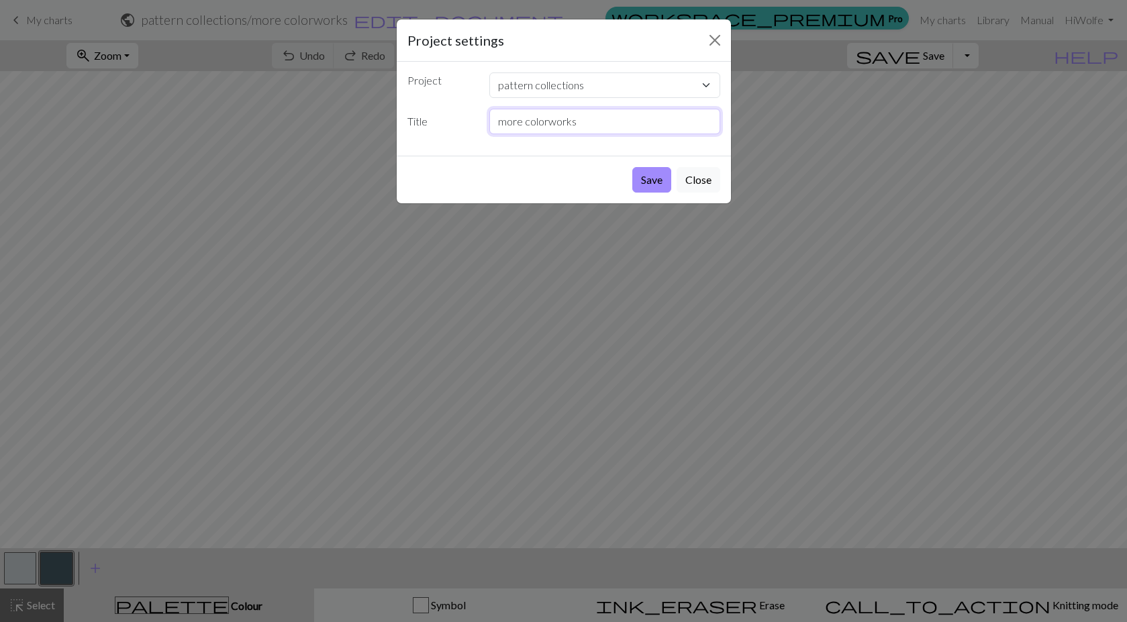
drag, startPoint x: 640, startPoint y: 117, endPoint x: 446, endPoint y: 103, distance: 195.2
click at [446, 105] on div "Project pattern collections Individual Icons blep N sq commission nogard snofla…" at bounding box center [564, 109] width 334 height 94
type input "s"
type input "infinite sweater flat"
click at [650, 178] on button "Save" at bounding box center [651, 180] width 39 height 26
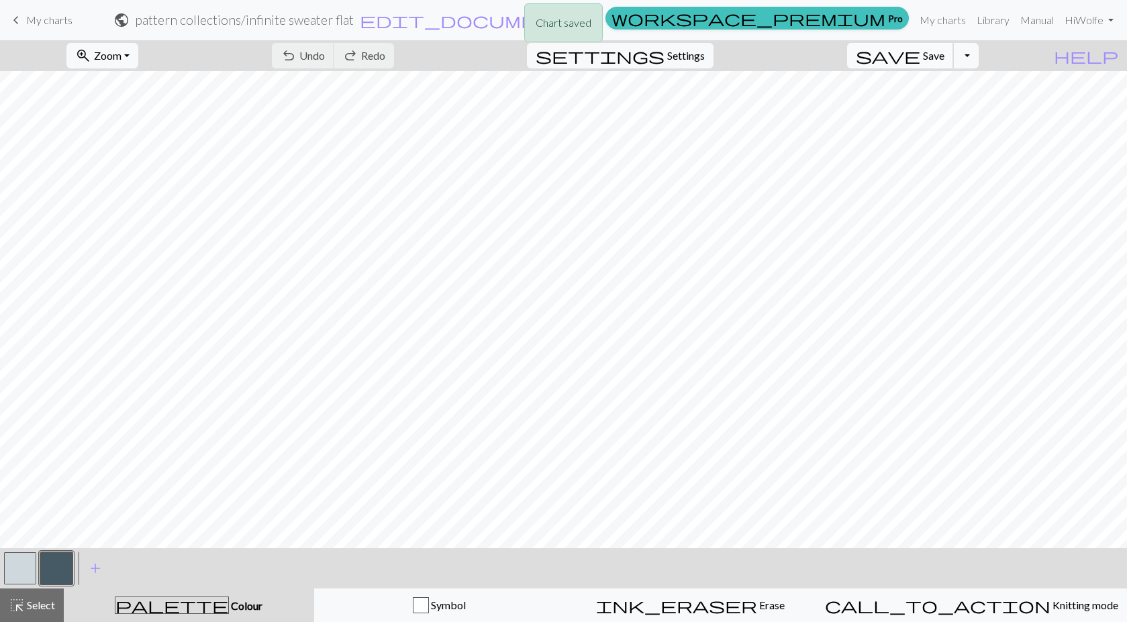
click at [944, 54] on span "Save" at bounding box center [933, 55] width 21 height 13
click at [946, 57] on div "Chart saved Chart saved" at bounding box center [563, 53] width 1127 height 106
click at [944, 50] on span "Save" at bounding box center [933, 55] width 21 height 13
click at [949, 52] on body "This website uses cookies to ensure you get the best experience on our website.…" at bounding box center [563, 311] width 1127 height 622
click at [944, 51] on span "Save" at bounding box center [933, 55] width 21 height 13
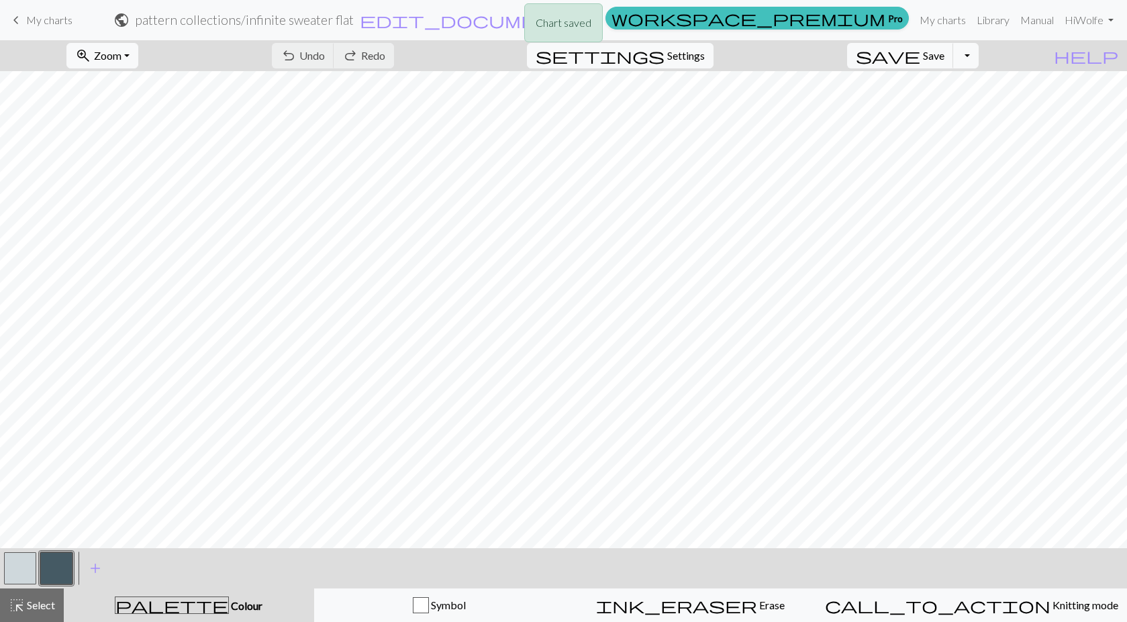
drag, startPoint x: 48, startPoint y: 23, endPoint x: 53, endPoint y: 18, distance: 7.6
click at [48, 20] on div "Chart saved" at bounding box center [563, 26] width 1127 height 53
click at [30, 17] on span "My charts" at bounding box center [49, 19] width 46 height 13
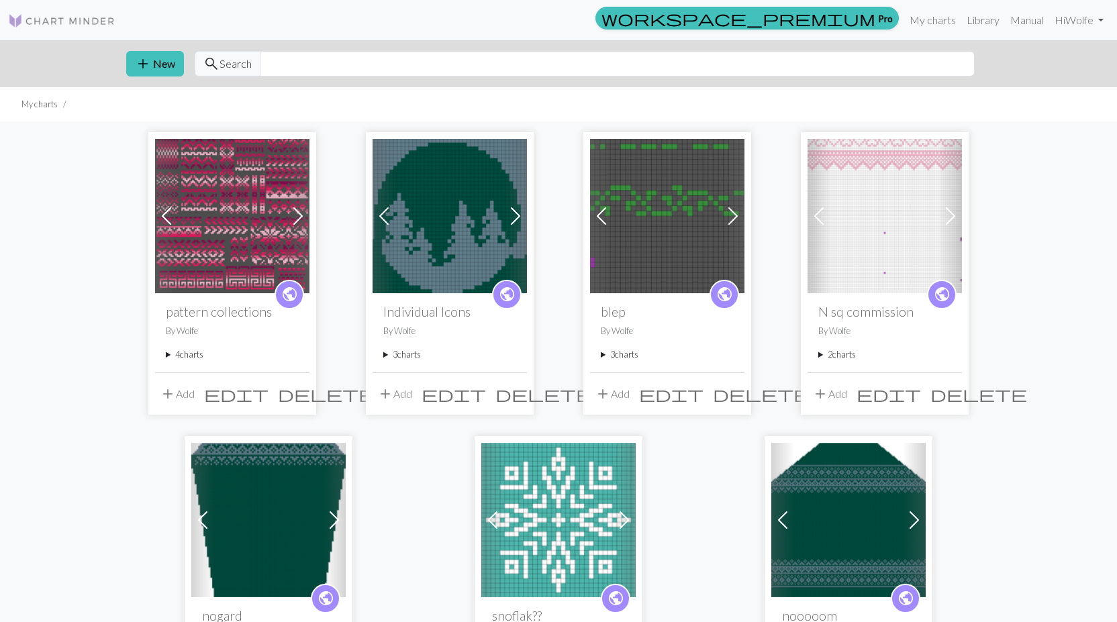
click at [295, 211] on span at bounding box center [297, 215] width 21 height 21
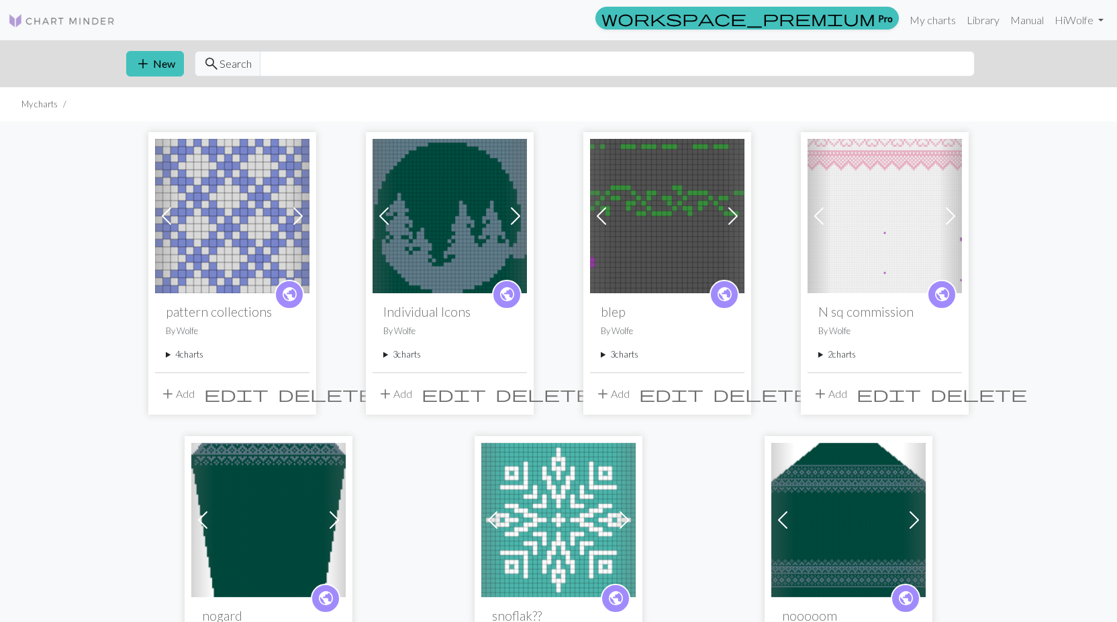
click at [295, 211] on span at bounding box center [297, 215] width 21 height 21
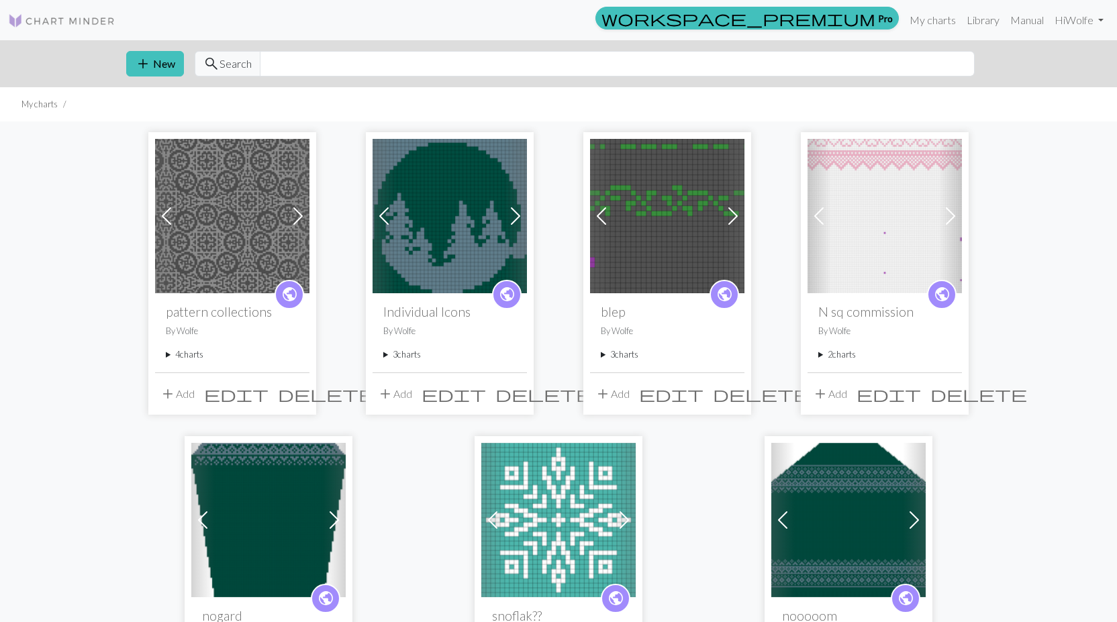
click at [295, 211] on span at bounding box center [297, 215] width 21 height 21
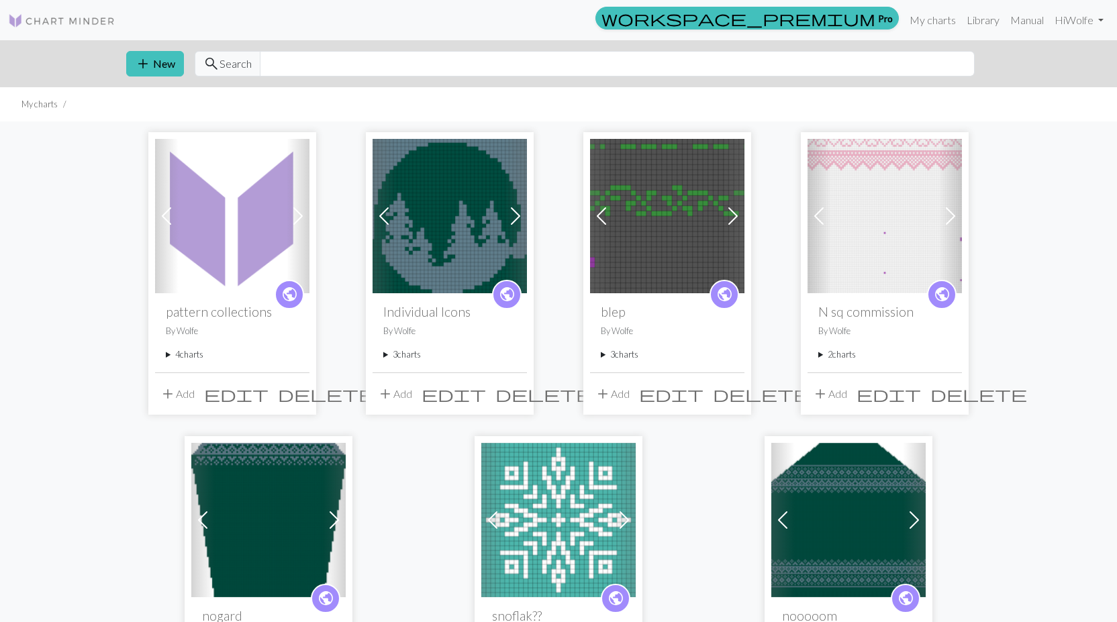
click at [164, 353] on div "public pattern collections By Wolfe 4 charts colorwork patterns of interest del…" at bounding box center [232, 332] width 154 height 79
click at [170, 354] on summary "4 charts" at bounding box center [232, 354] width 133 height 13
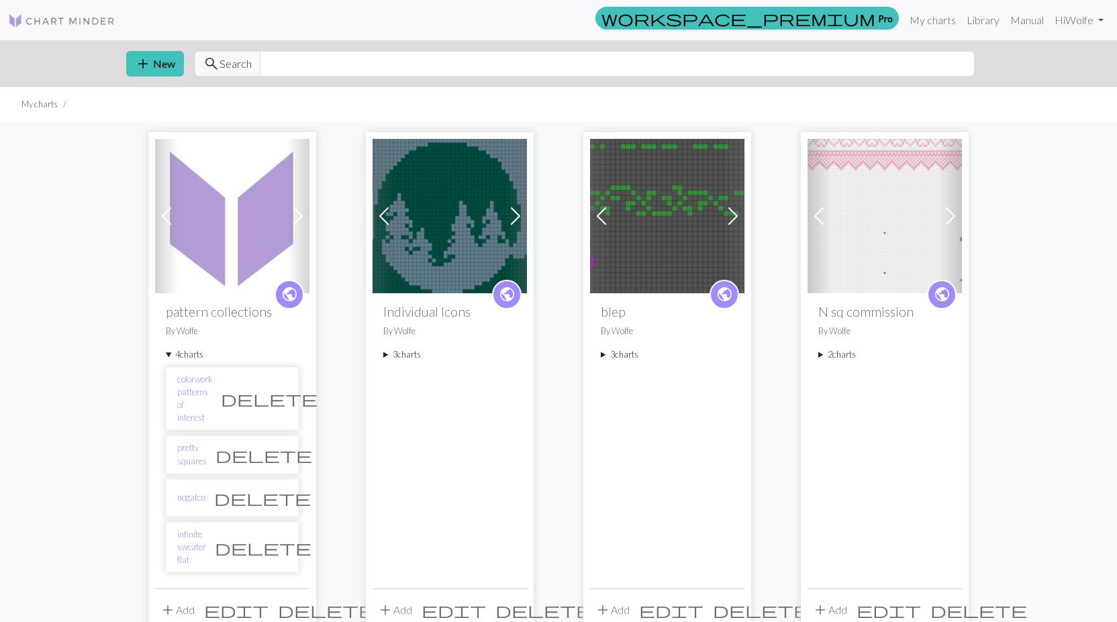
click at [185, 597] on button "add Add" at bounding box center [177, 610] width 44 height 26
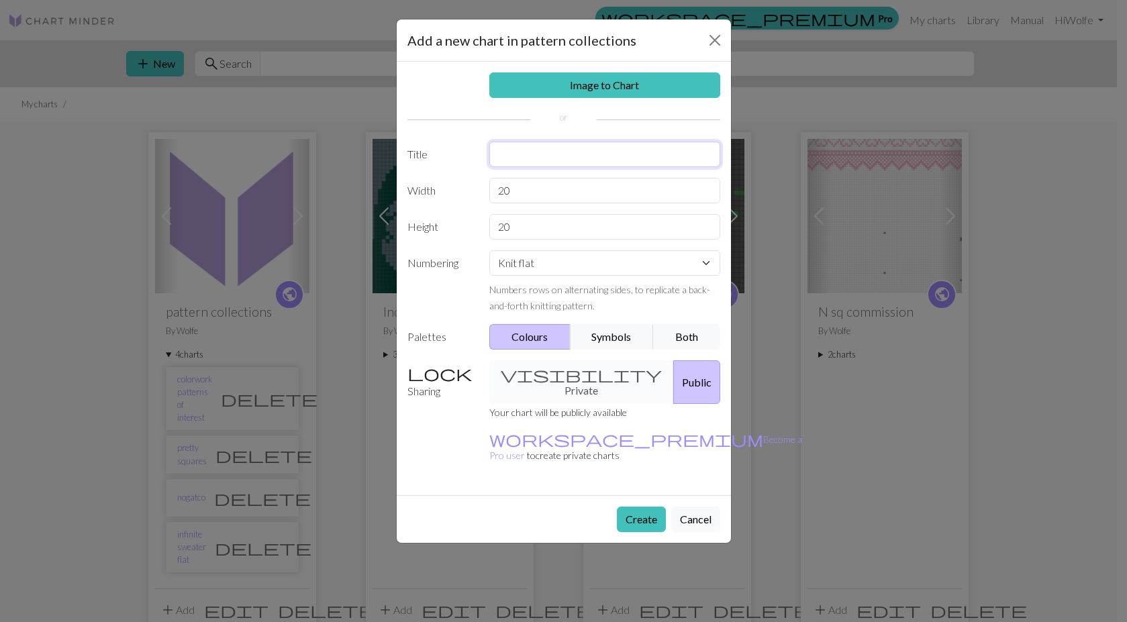
click at [554, 158] on input "text" at bounding box center [604, 155] width 231 height 26
type input "more colorworks"
click at [567, 190] on input "20" at bounding box center [604, 191] width 231 height 26
drag, startPoint x: 566, startPoint y: 189, endPoint x: 491, endPoint y: 181, distance: 75.6
click at [491, 181] on input "20" at bounding box center [604, 191] width 231 height 26
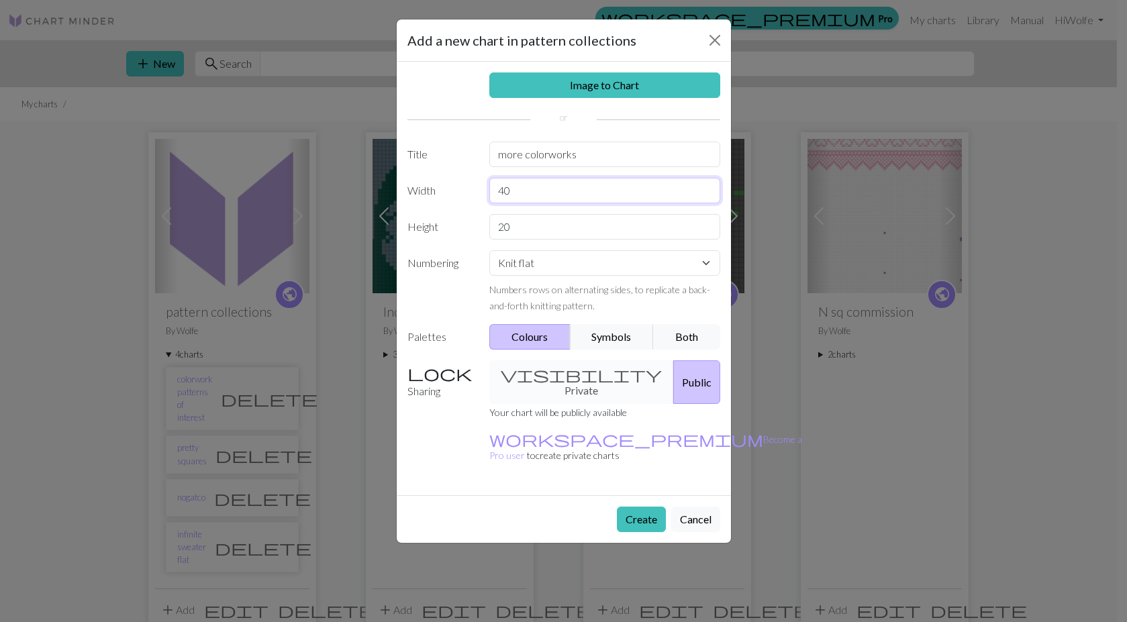
type input "4"
type input "60"
drag, startPoint x: 533, startPoint y: 226, endPoint x: 460, endPoint y: 213, distance: 73.7
click at [458, 213] on div "Image to Chart Title more colorworks Width 60 Height 20 Numbering Knit flat Kni…" at bounding box center [564, 279] width 334 height 434
type input "60"
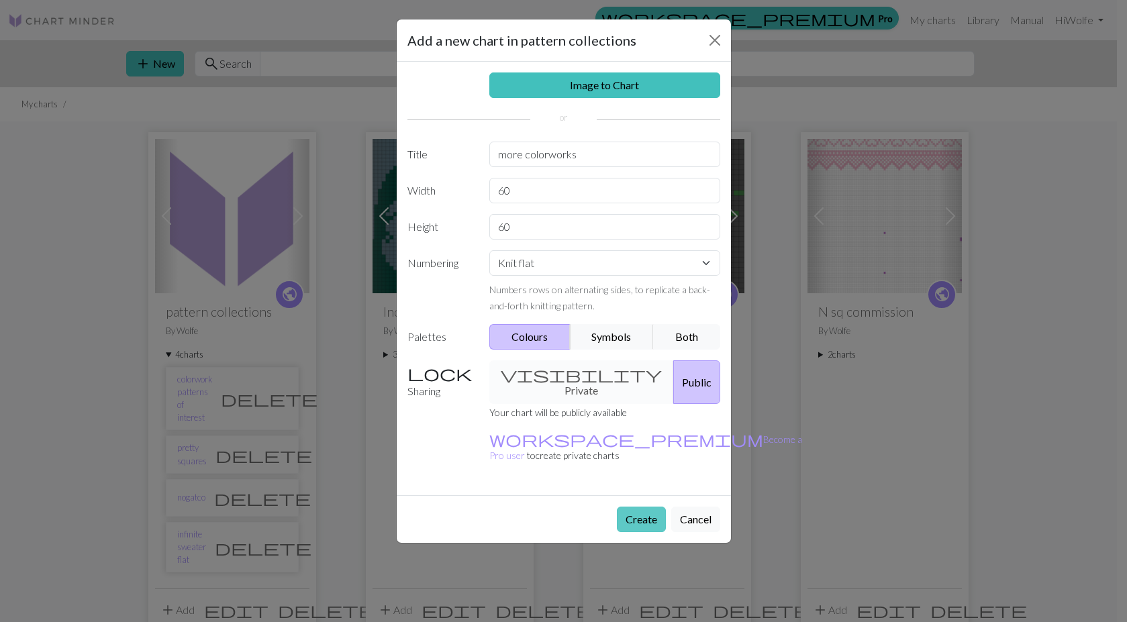
click at [634, 507] on button "Create" at bounding box center [641, 520] width 49 height 26
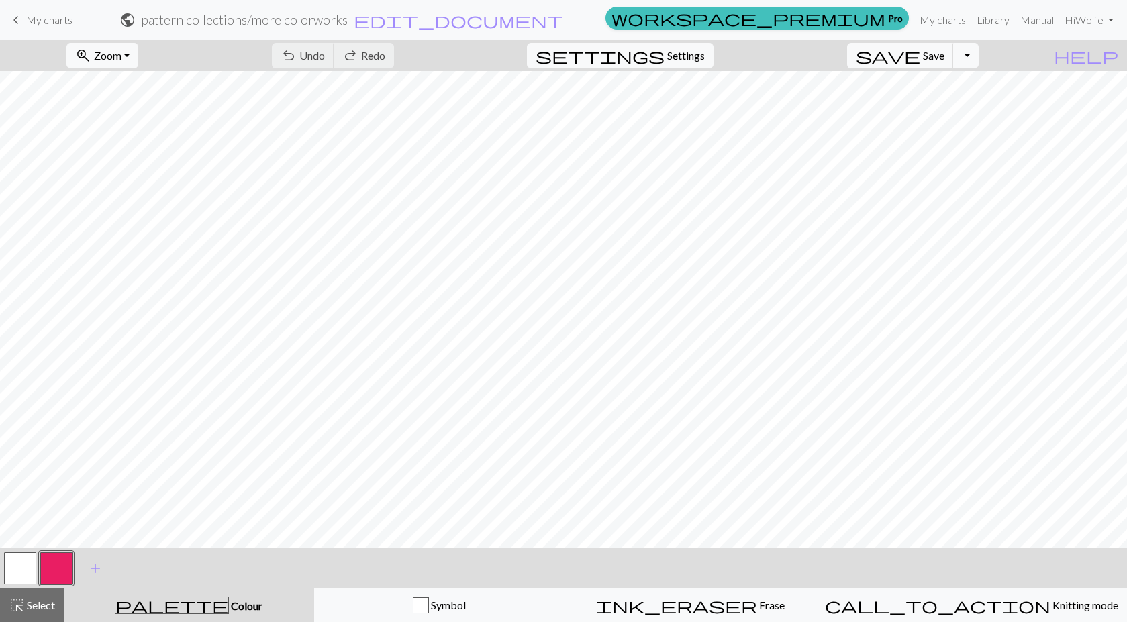
click at [17, 572] on button "button" at bounding box center [20, 568] width 32 height 32
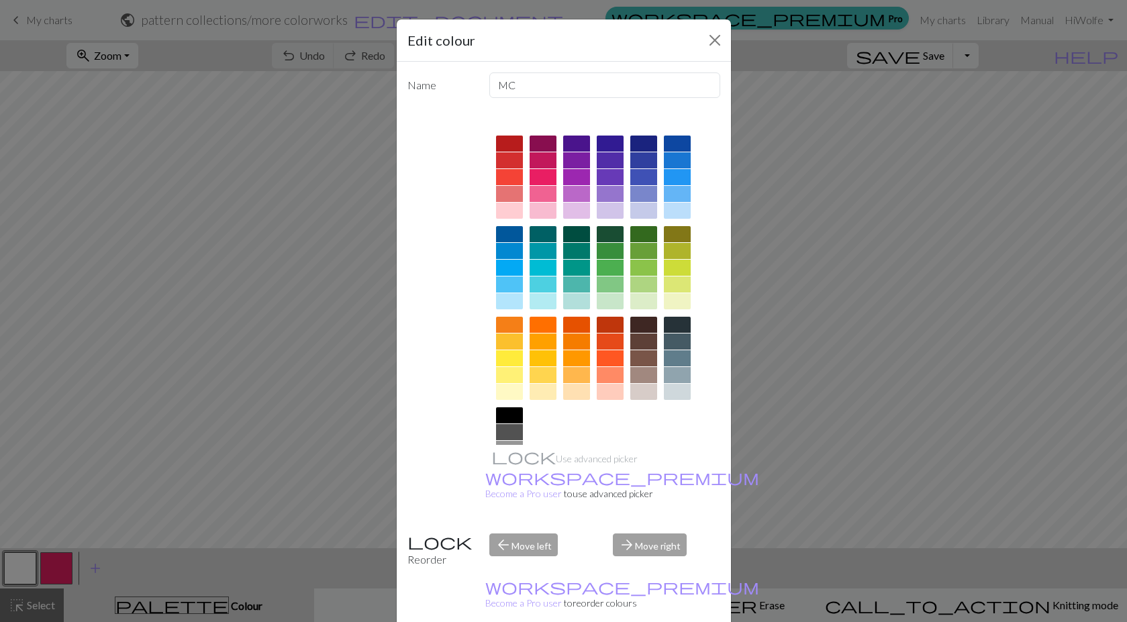
click at [506, 429] on div at bounding box center [509, 432] width 27 height 16
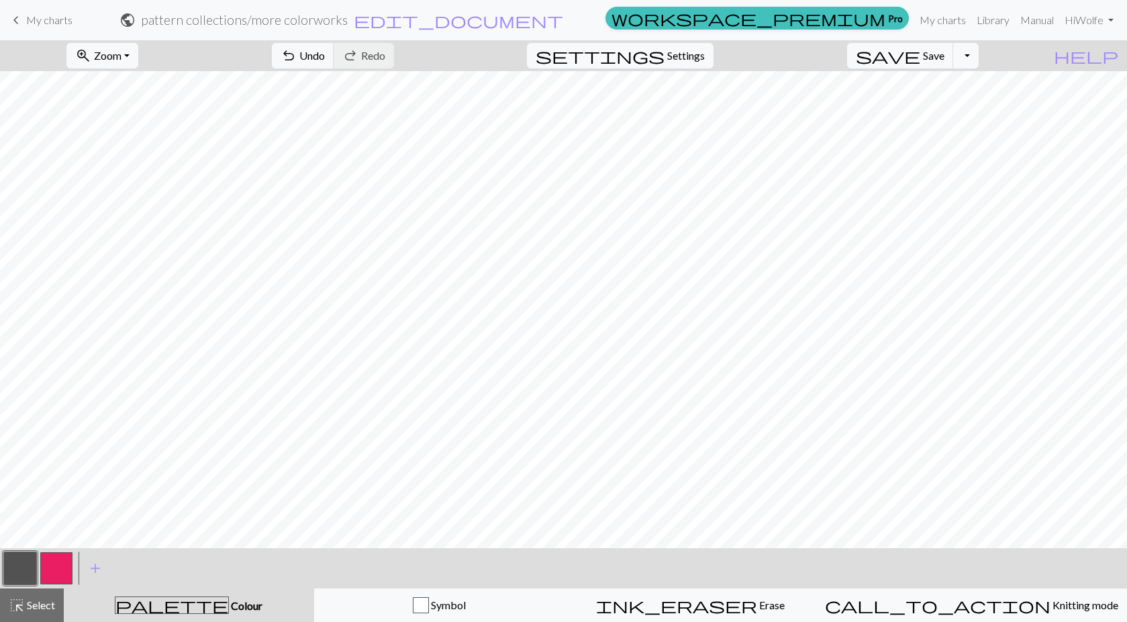
click at [48, 563] on button "button" at bounding box center [56, 568] width 32 height 32
click at [58, 570] on button "button" at bounding box center [56, 568] width 32 height 32
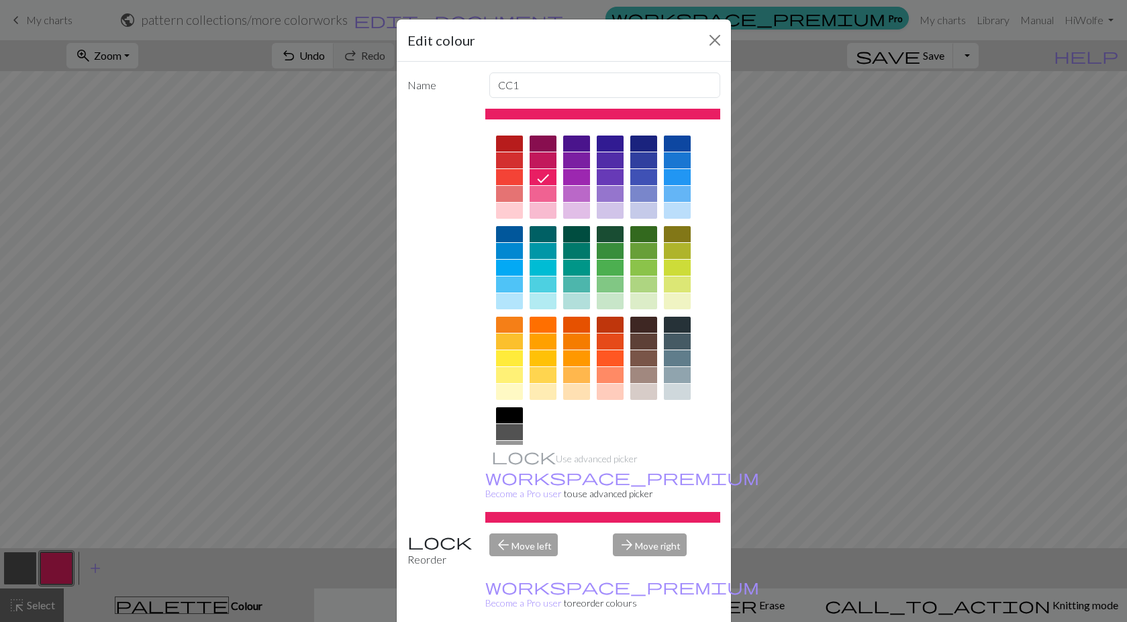
click at [573, 236] on div at bounding box center [576, 234] width 27 height 16
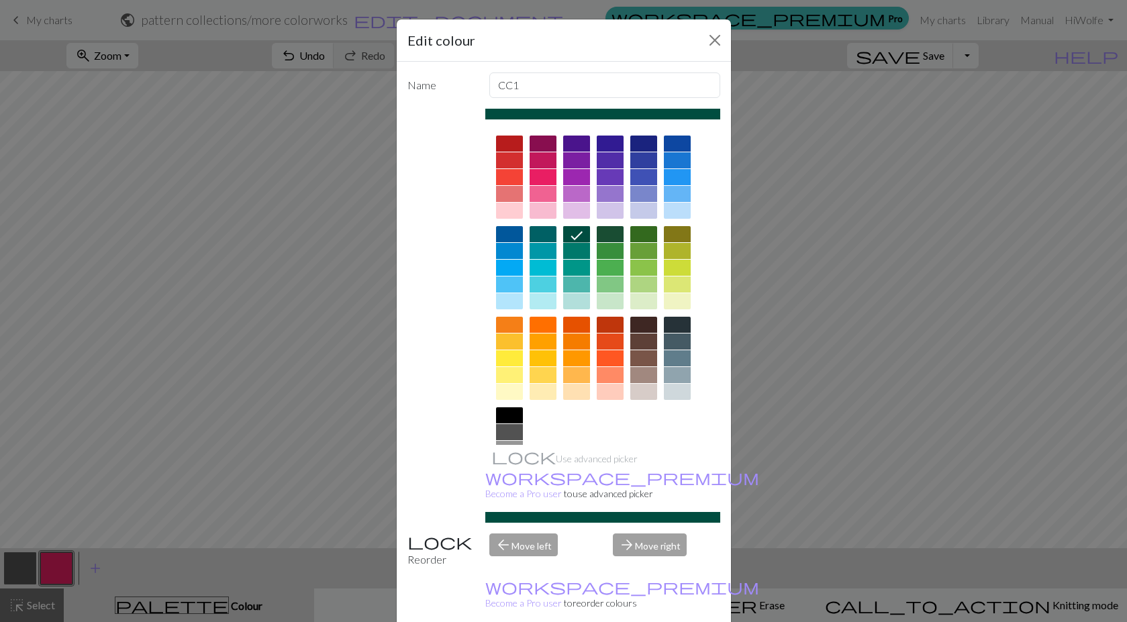
click at [574, 231] on icon at bounding box center [576, 235] width 16 height 16
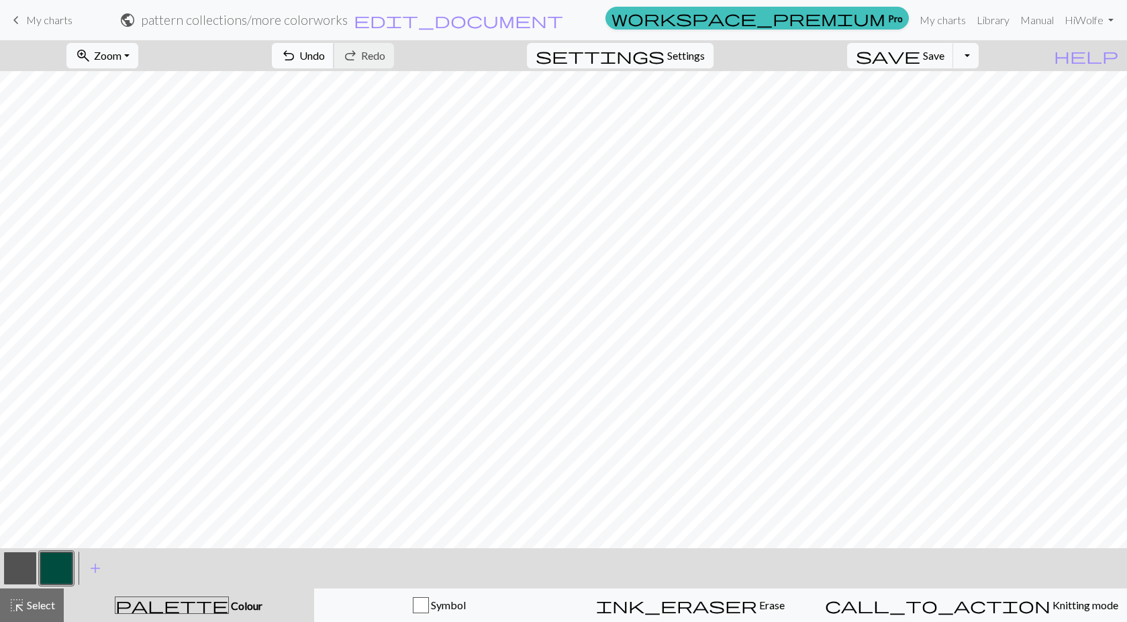
click at [325, 54] on span "Undo" at bounding box center [312, 55] width 26 height 13
click at [325, 53] on span "Undo" at bounding box center [312, 55] width 26 height 13
click at [60, 561] on button "button" at bounding box center [56, 568] width 32 height 32
click at [60, 561] on div "Edit colour Name CC1 Use advanced picker workspace_premium Become a Pro user to…" at bounding box center [563, 311] width 1127 height 622
click at [56, 577] on button "button" at bounding box center [56, 568] width 32 height 32
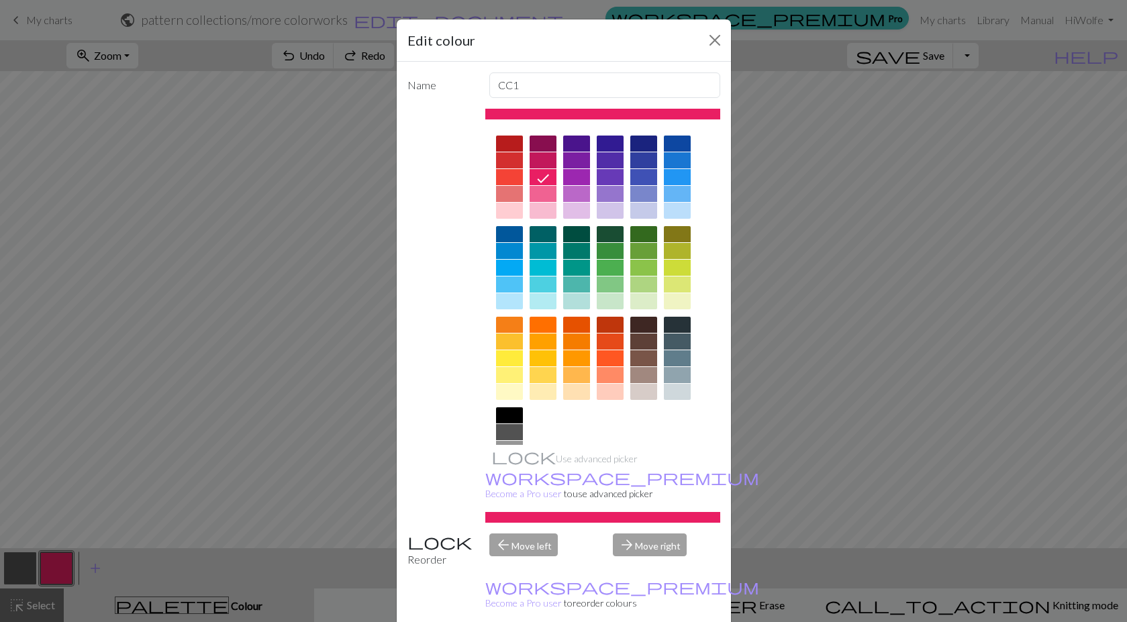
click at [572, 252] on div at bounding box center [576, 251] width 27 height 16
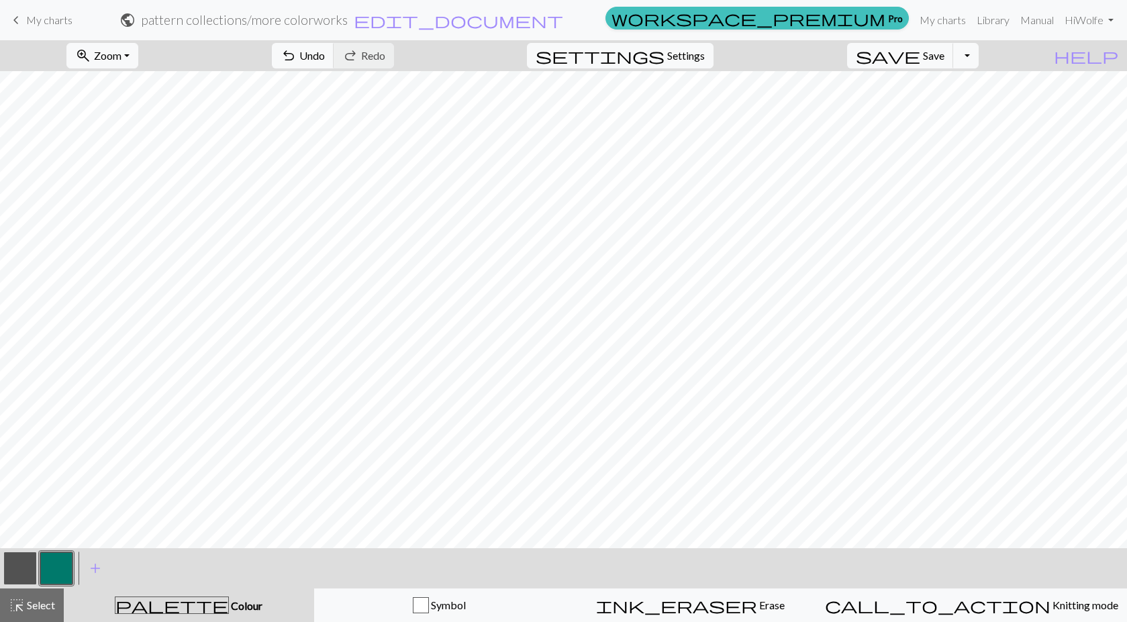
click at [57, 562] on button "button" at bounding box center [56, 568] width 32 height 32
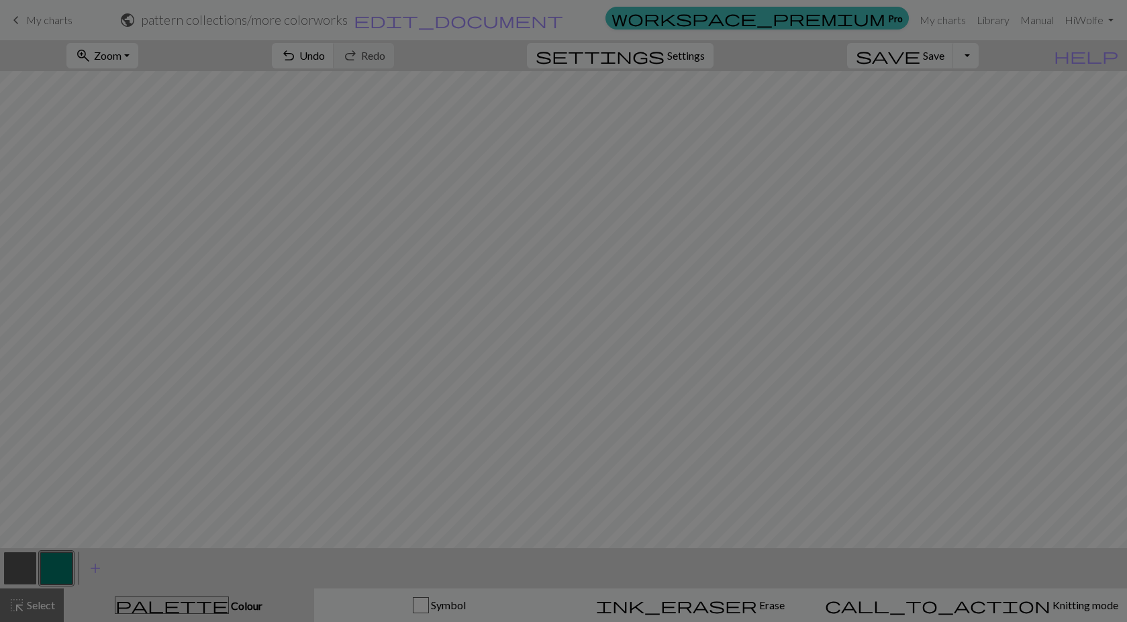
click at [57, 562] on div "Edit colour Name CC1 Use advanced picker workspace_premium Become a Pro user to…" at bounding box center [563, 311] width 1127 height 622
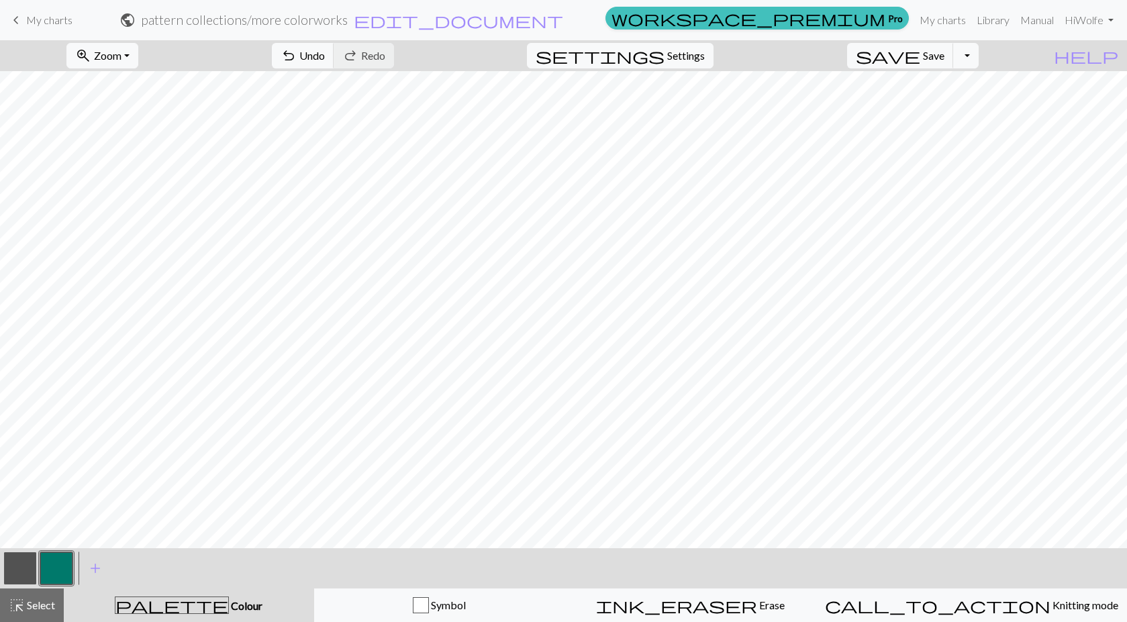
click at [60, 566] on button "button" at bounding box center [56, 568] width 32 height 32
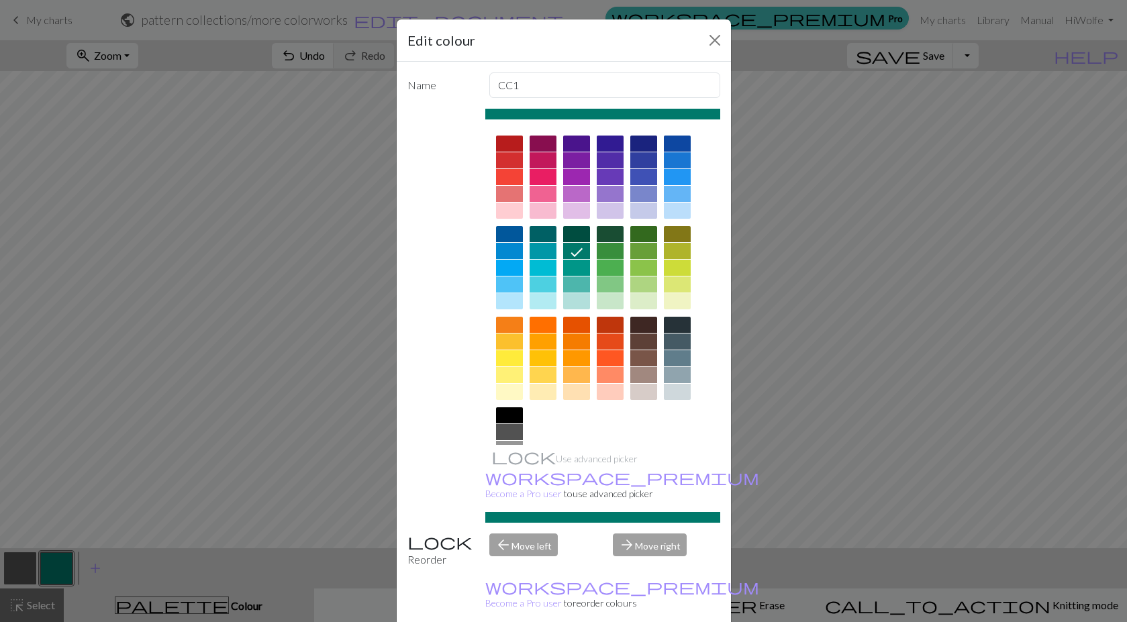
click at [612, 267] on div at bounding box center [610, 268] width 27 height 16
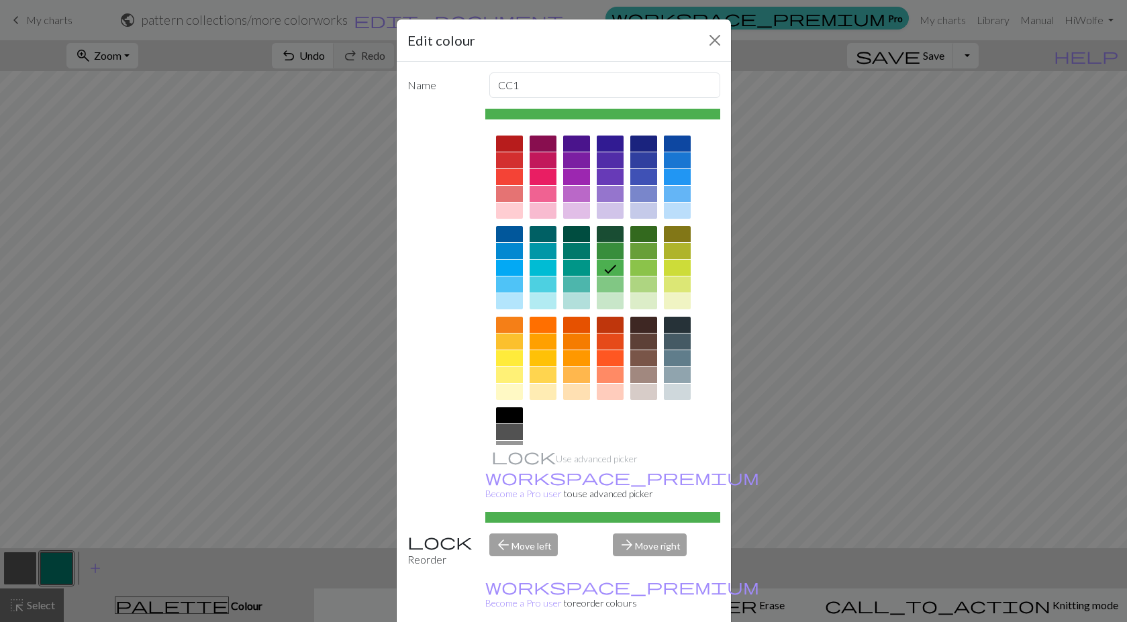
click at [603, 251] on div at bounding box center [610, 251] width 27 height 16
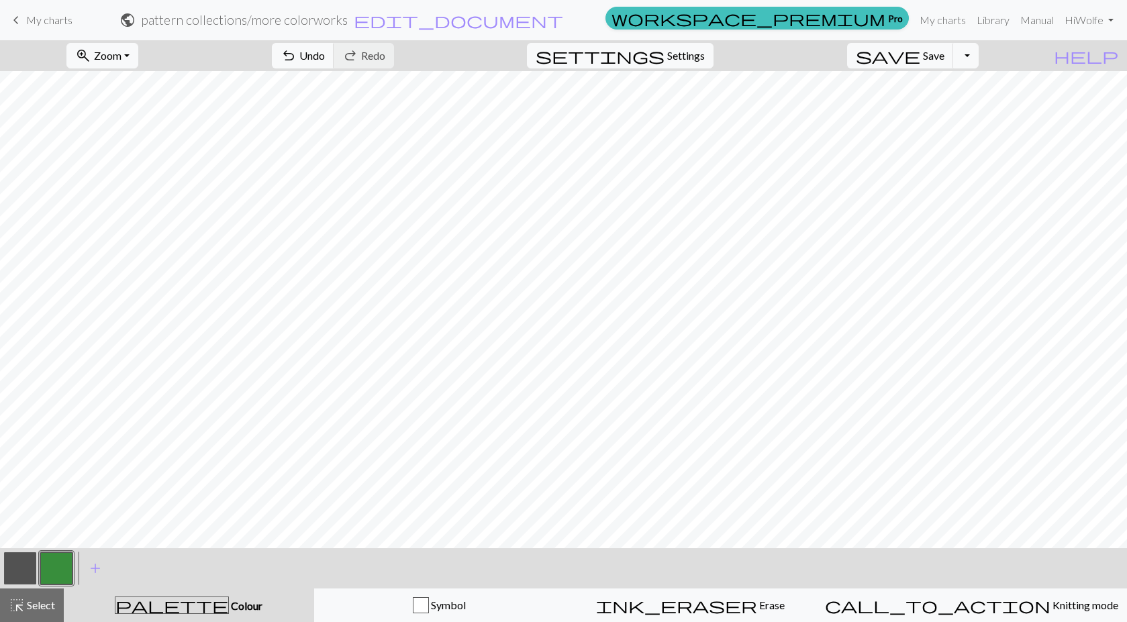
click at [48, 563] on button "button" at bounding box center [56, 568] width 32 height 32
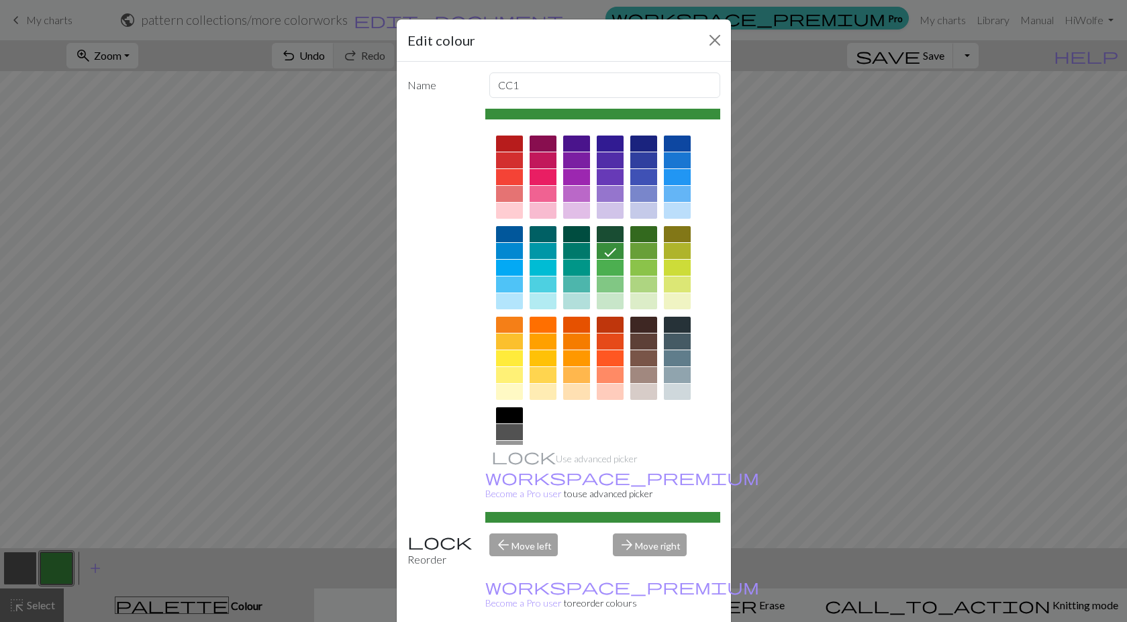
click at [572, 261] on div at bounding box center [576, 268] width 27 height 16
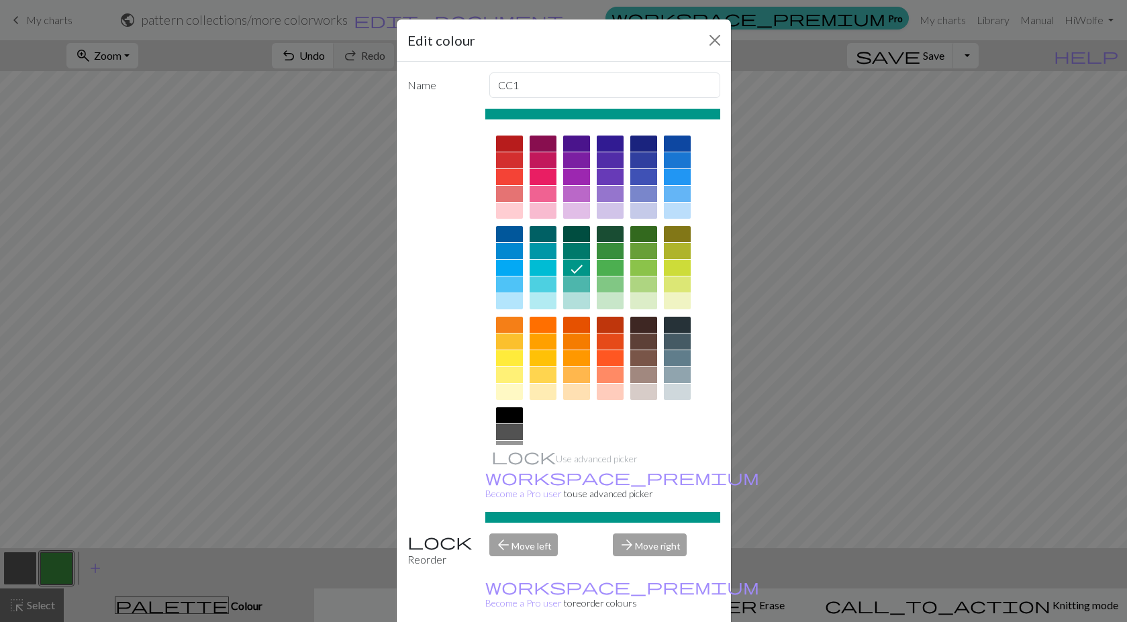
click at [609, 176] on div at bounding box center [610, 177] width 27 height 16
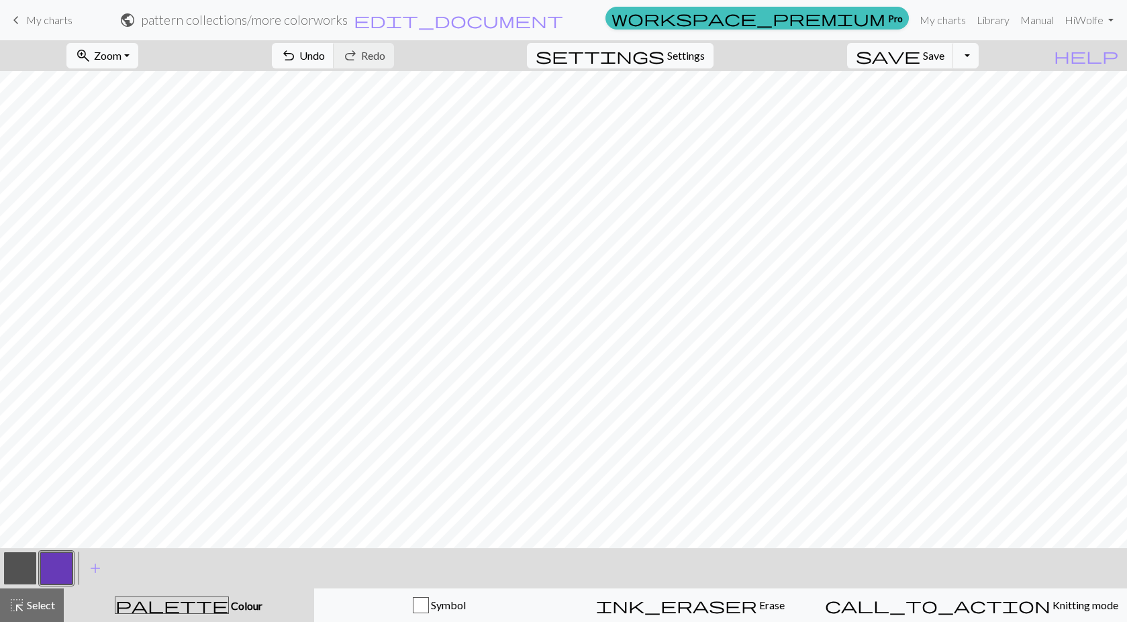
click at [58, 564] on button "button" at bounding box center [56, 568] width 32 height 32
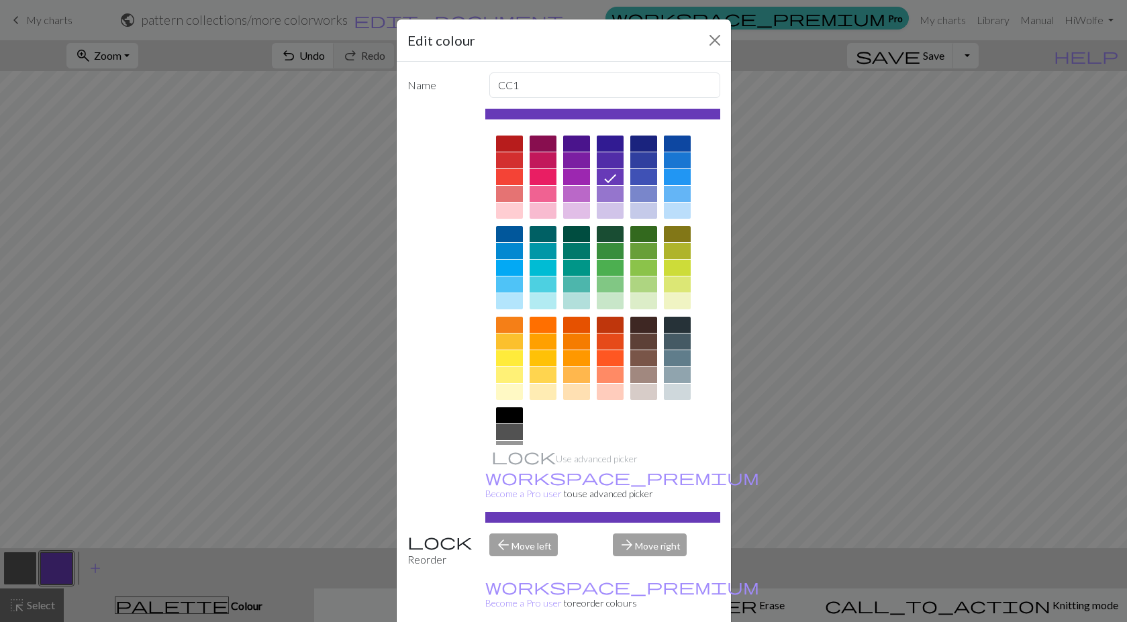
click at [578, 177] on div at bounding box center [576, 177] width 27 height 16
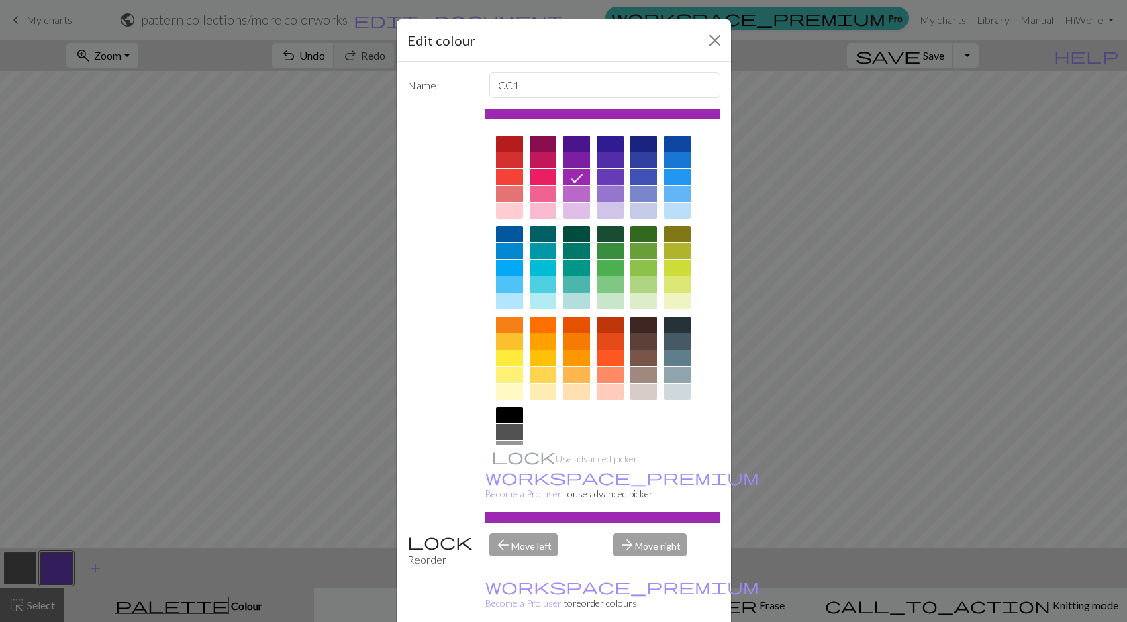
click at [611, 193] on div at bounding box center [610, 194] width 27 height 16
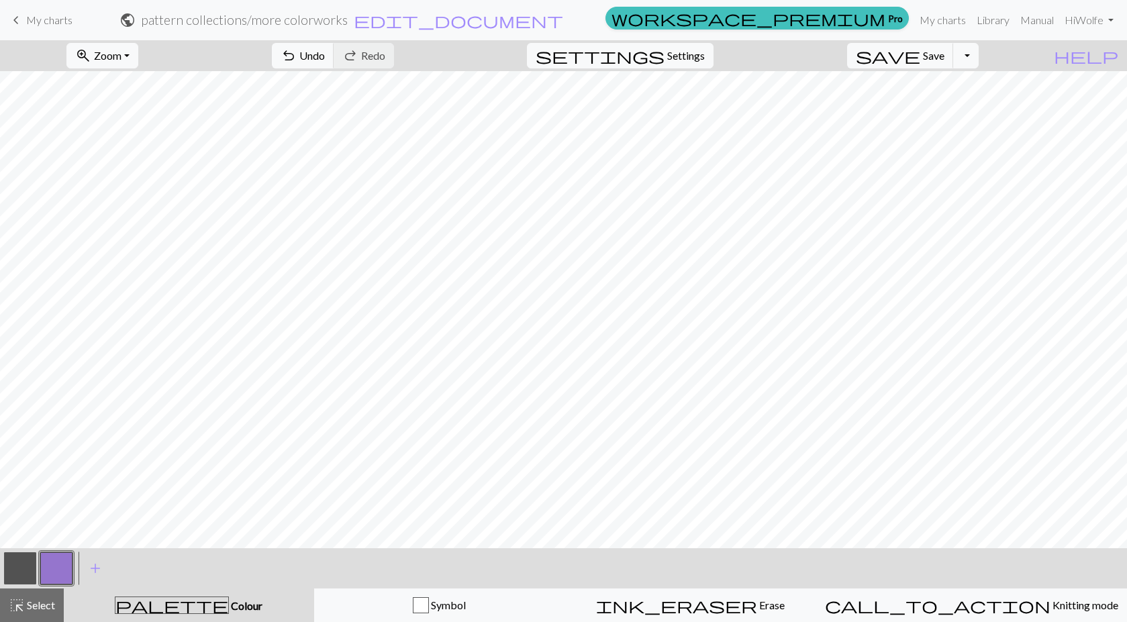
click at [41, 566] on button "button" at bounding box center [56, 568] width 32 height 32
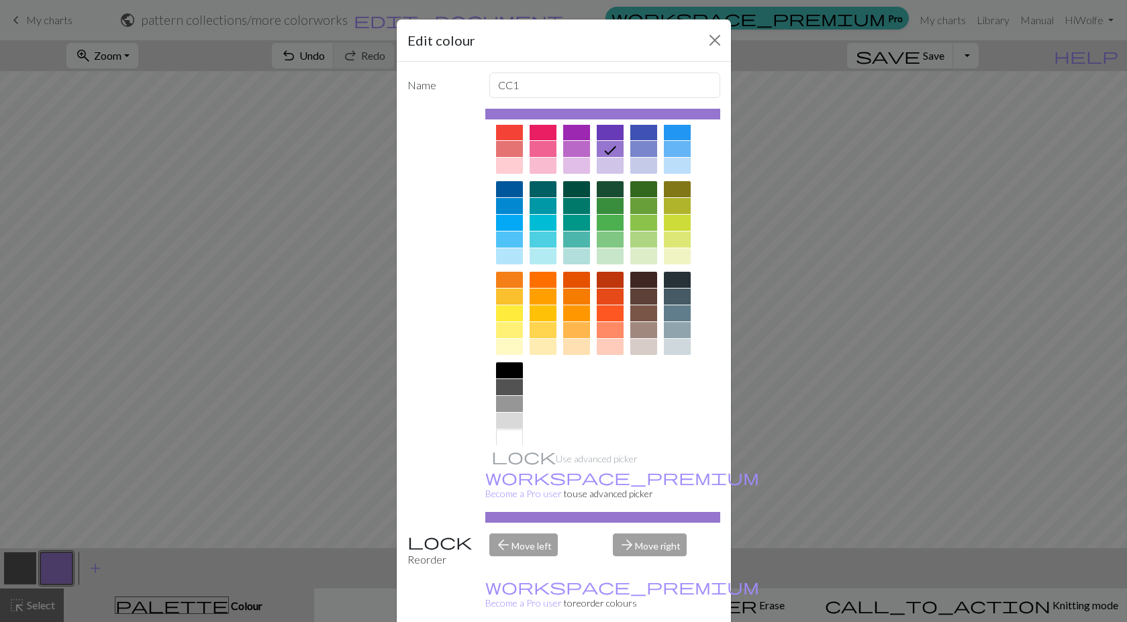
scroll to position [61, 0]
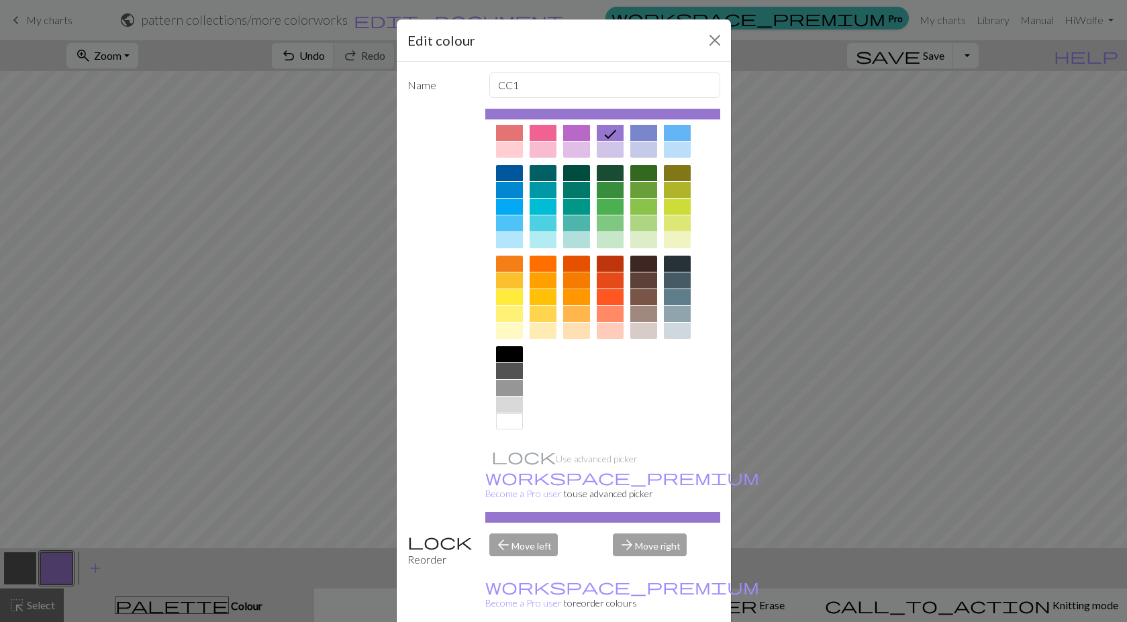
click at [572, 278] on div at bounding box center [576, 280] width 27 height 16
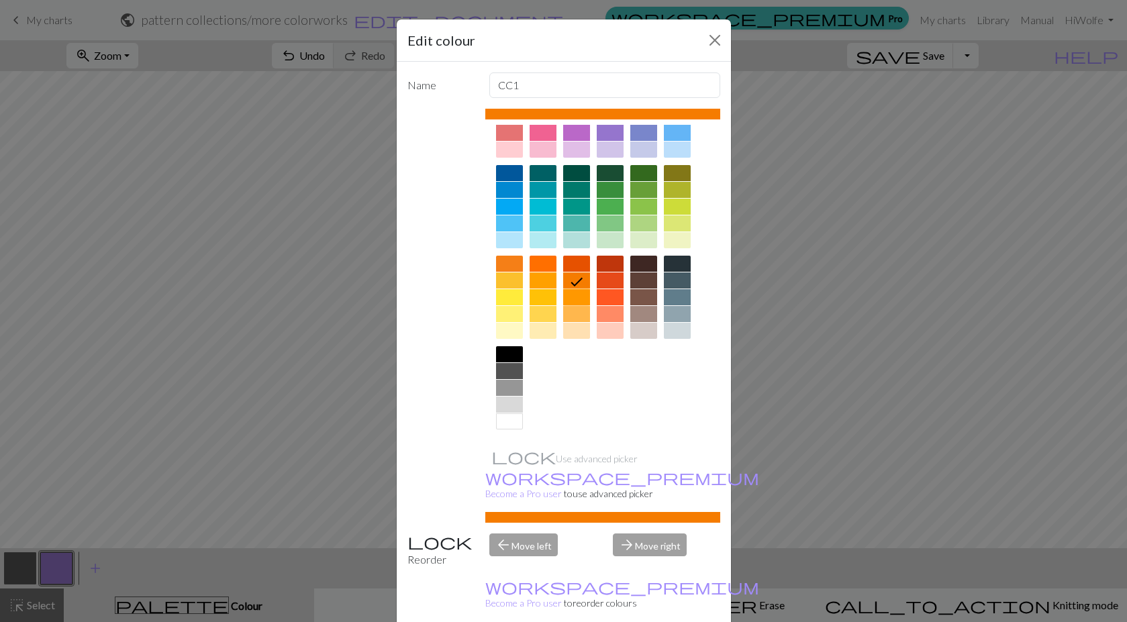
click at [570, 298] on div at bounding box center [576, 297] width 27 height 16
click at [575, 283] on div at bounding box center [576, 280] width 27 height 16
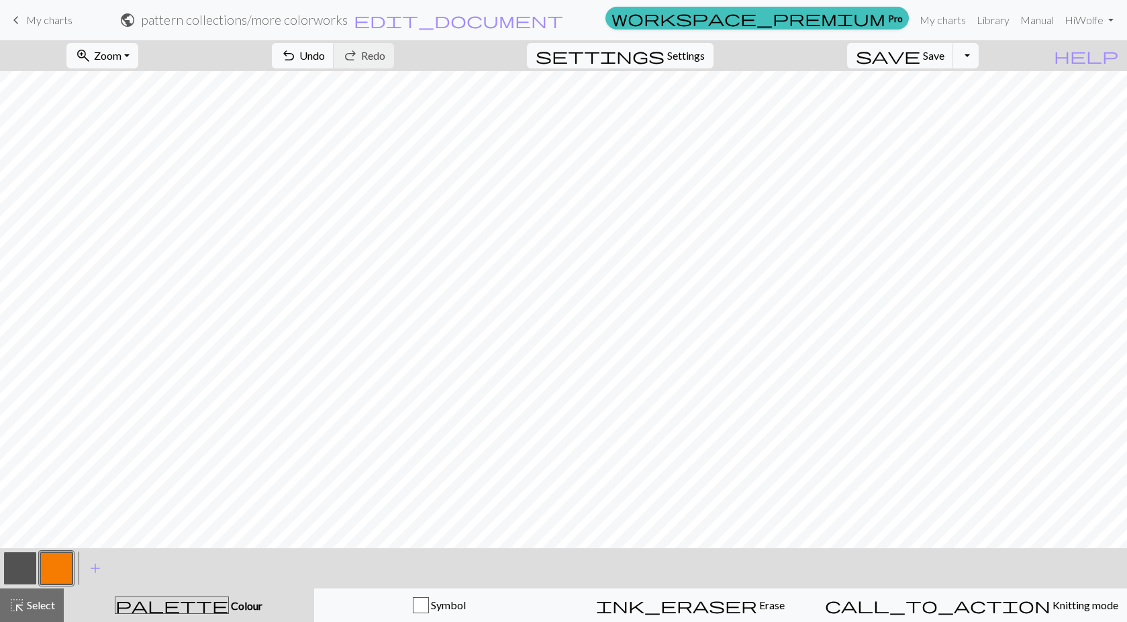
click at [54, 561] on button "button" at bounding box center [56, 568] width 32 height 32
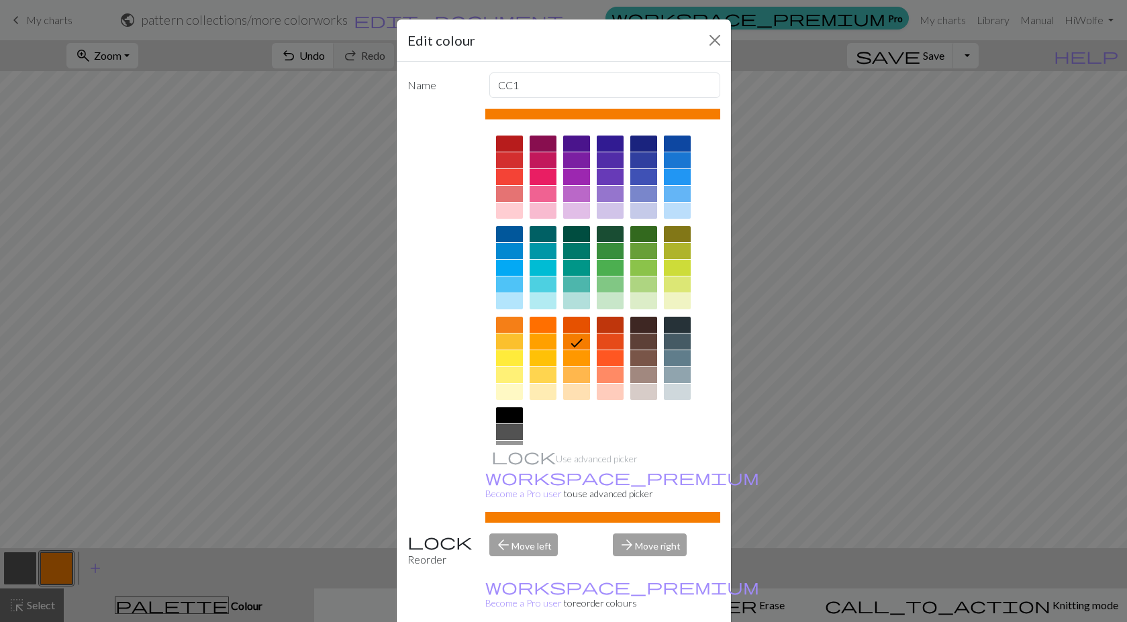
click at [503, 146] on div at bounding box center [509, 144] width 27 height 16
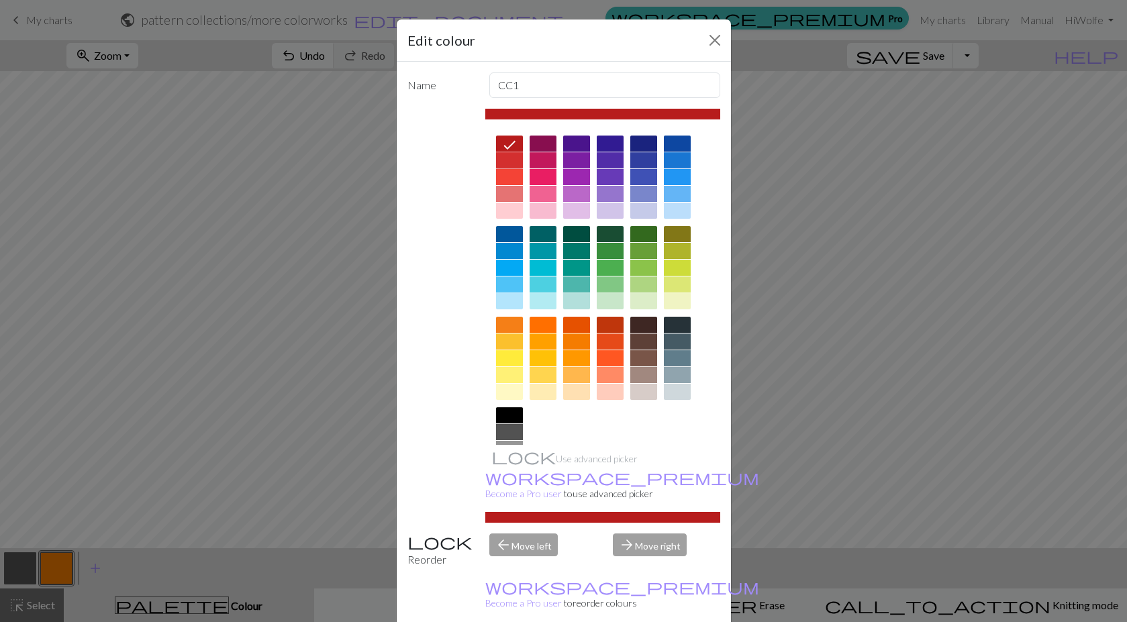
click at [505, 158] on div at bounding box center [509, 160] width 27 height 16
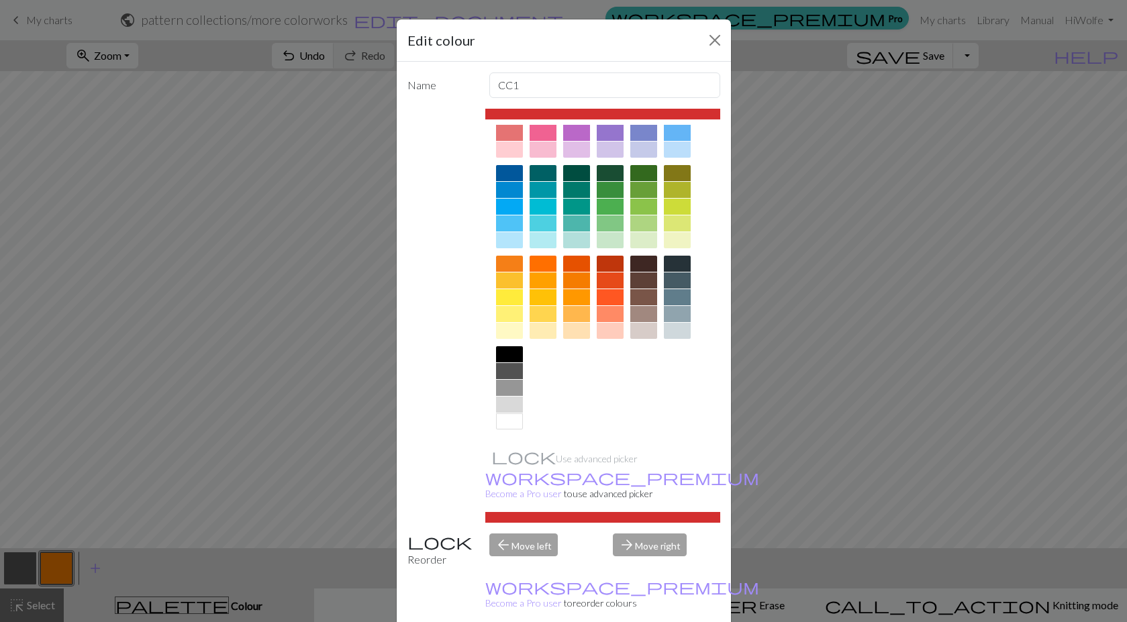
scroll to position [0, 0]
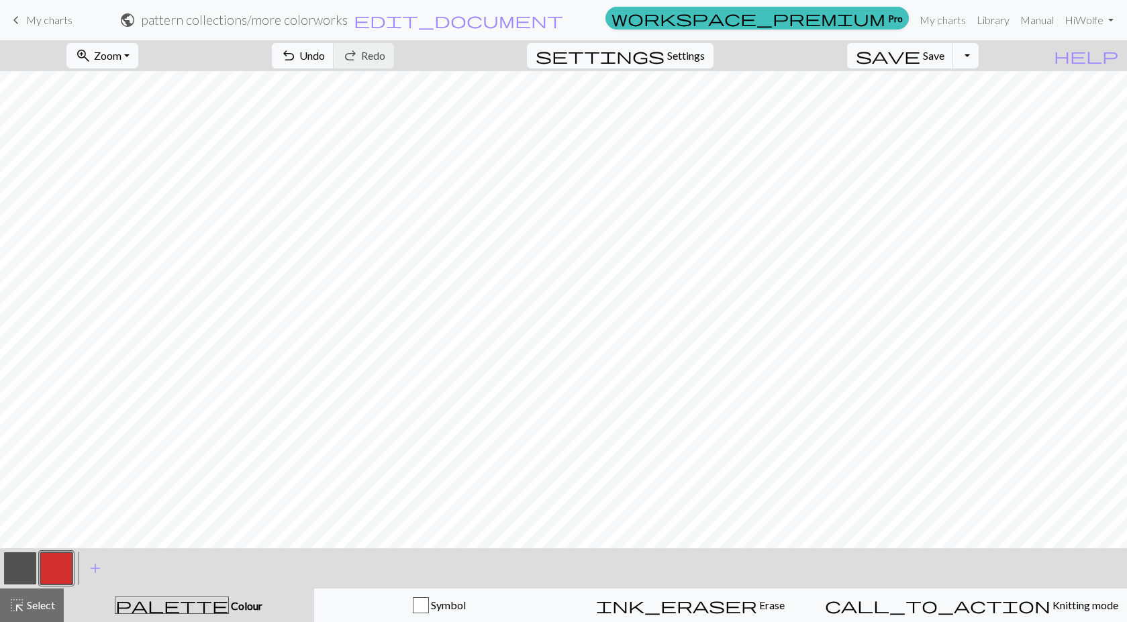
click at [57, 565] on button "button" at bounding box center [56, 568] width 32 height 32
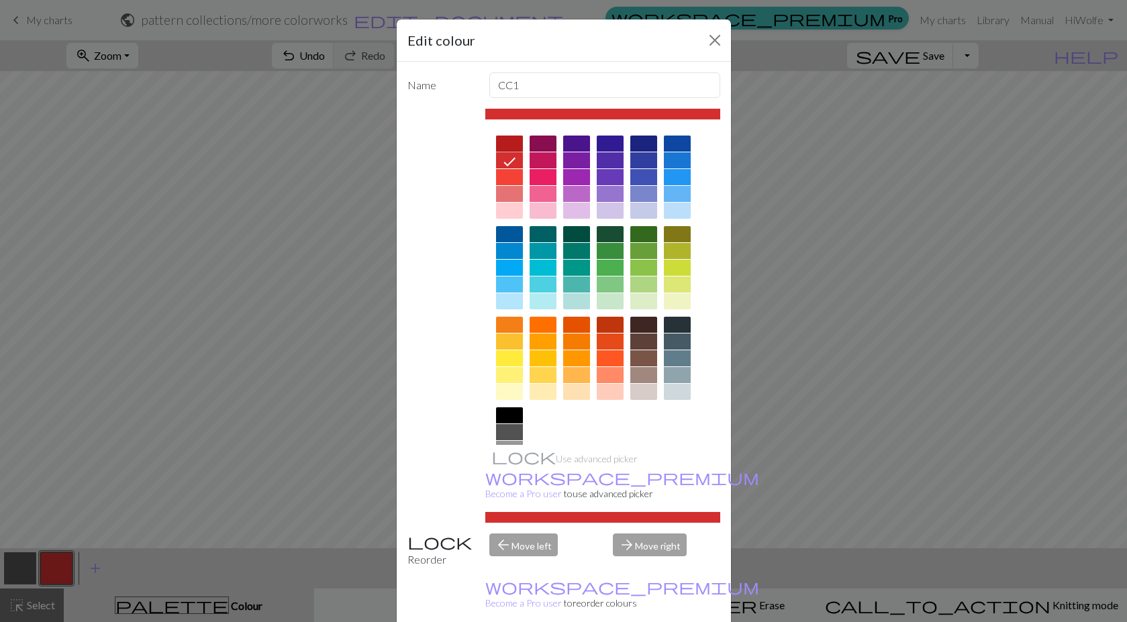
click at [502, 142] on div at bounding box center [509, 144] width 27 height 16
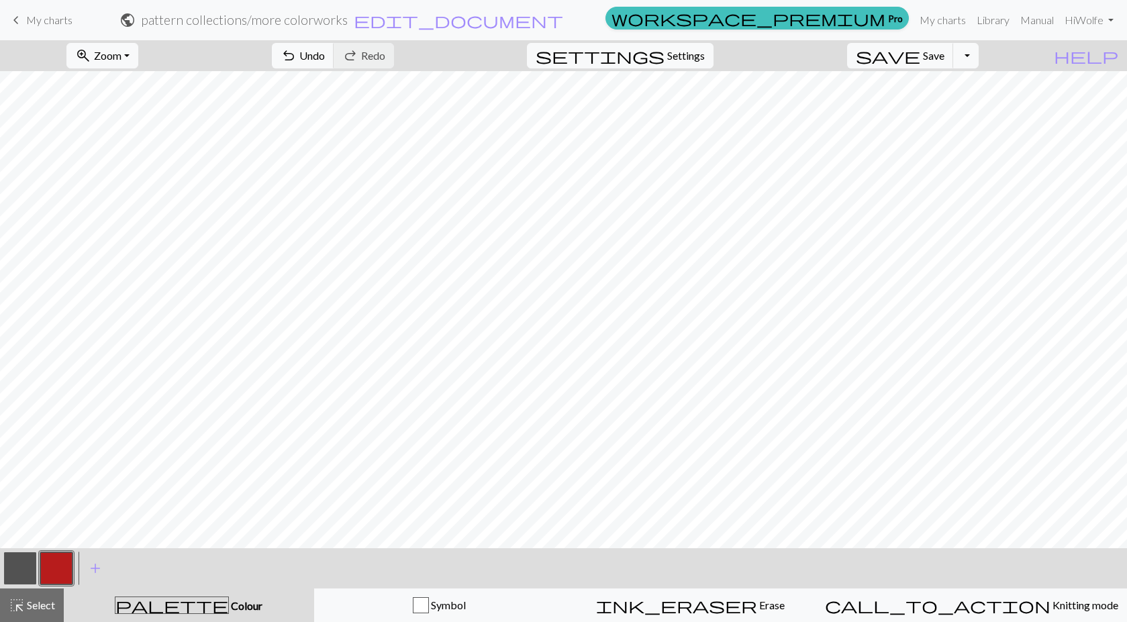
click at [54, 571] on button "button" at bounding box center [56, 568] width 32 height 32
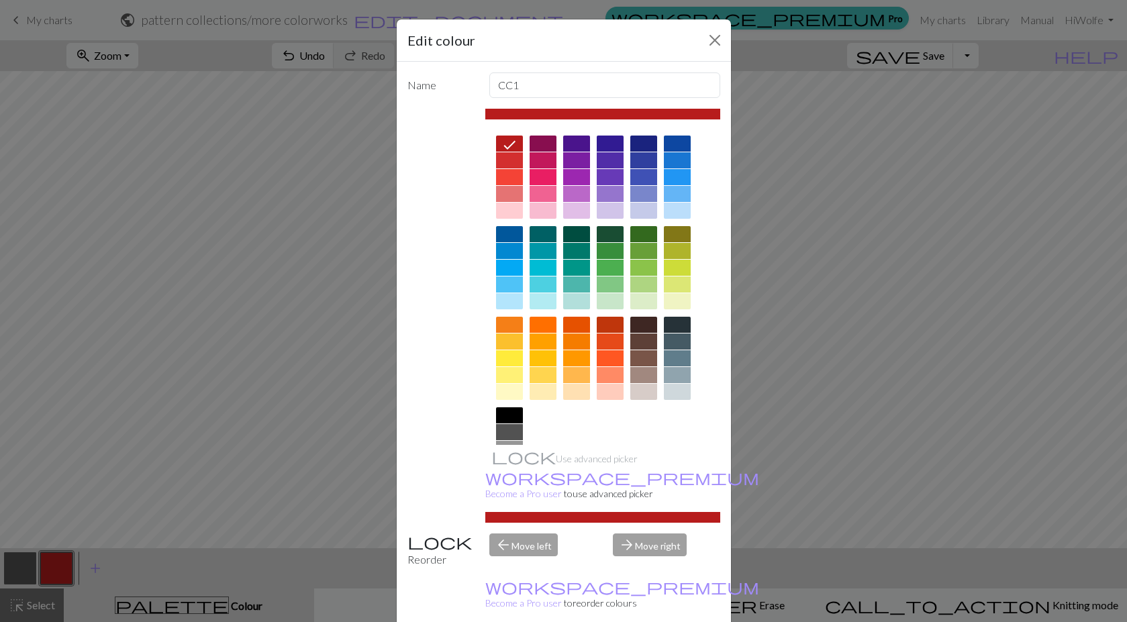
click at [542, 357] on div at bounding box center [542, 358] width 27 height 16
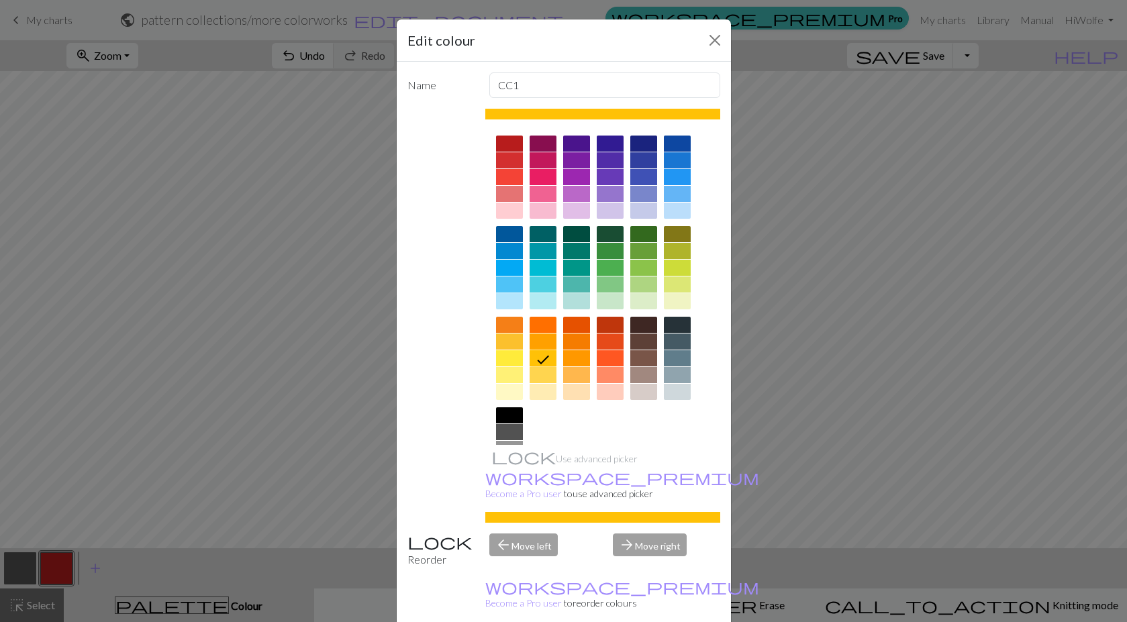
click at [574, 357] on div at bounding box center [576, 358] width 27 height 16
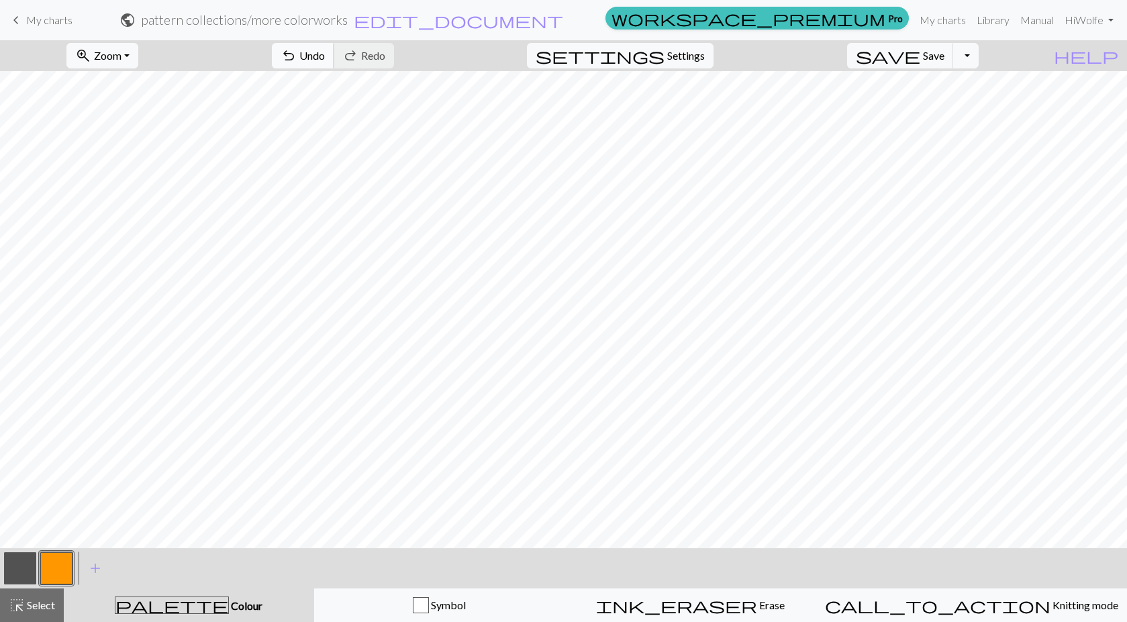
click at [325, 54] on span "Undo" at bounding box center [312, 55] width 26 height 13
click at [385, 59] on span "Redo" at bounding box center [373, 55] width 24 height 13
drag, startPoint x: 19, startPoint y: 568, endPoint x: 30, endPoint y: 549, distance: 22.2
click at [22, 565] on button "button" at bounding box center [20, 568] width 32 height 32
click at [48, 569] on button "button" at bounding box center [56, 568] width 32 height 32
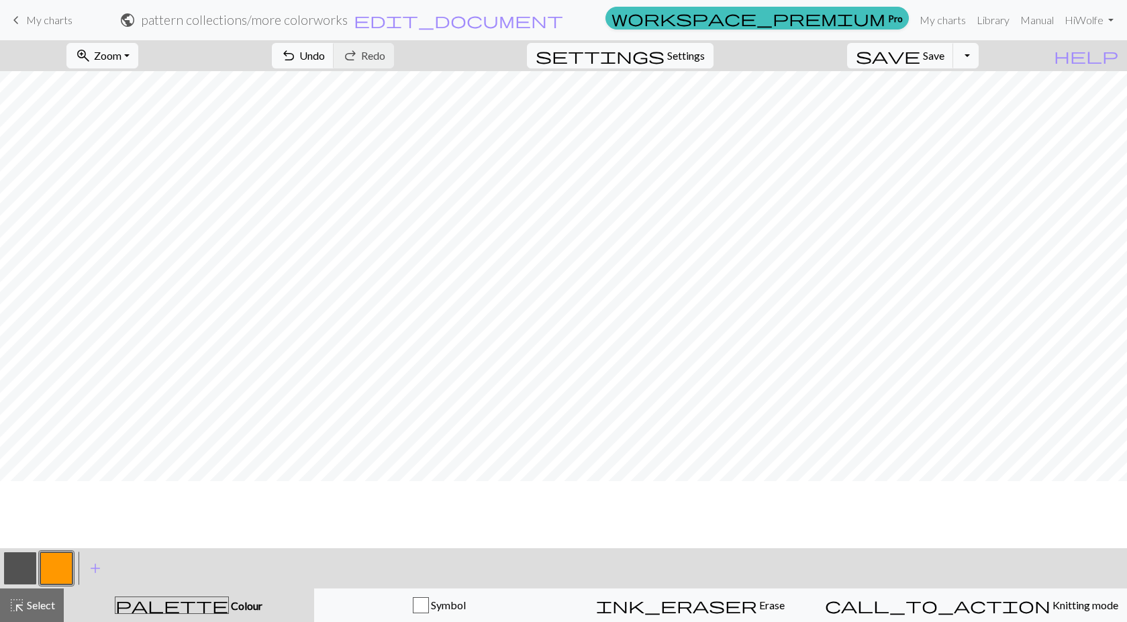
scroll to position [134, 0]
click at [325, 52] on span "Undo" at bounding box center [312, 55] width 26 height 13
click at [325, 50] on span "Undo" at bounding box center [312, 55] width 26 height 13
click at [334, 48] on button "undo Undo Undo" at bounding box center [303, 56] width 62 height 26
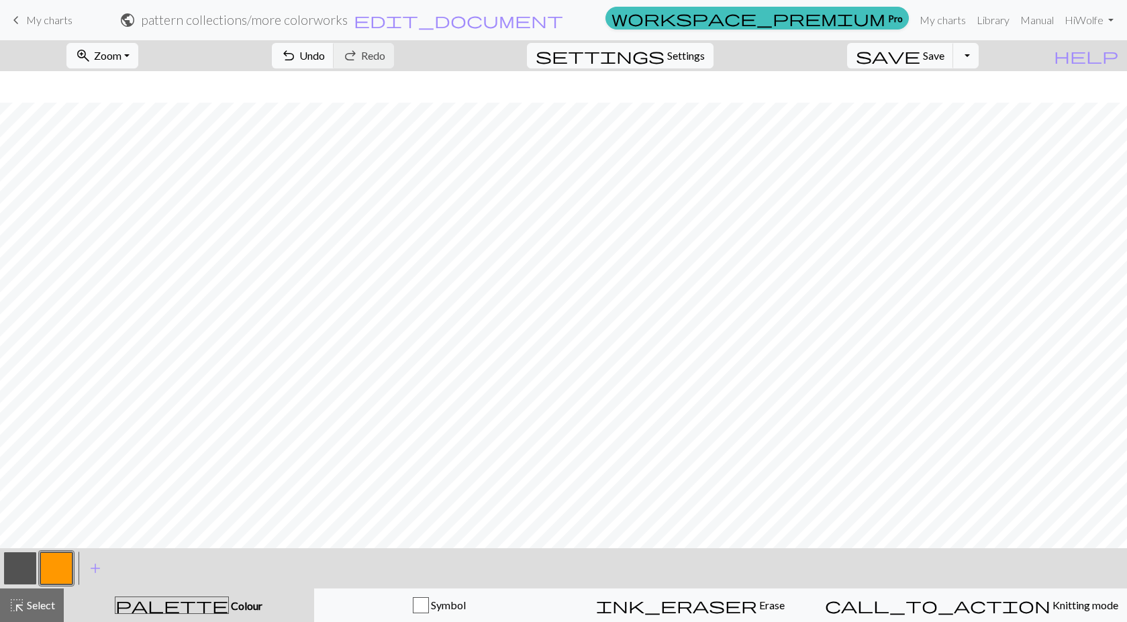
scroll to position [268, 0]
click at [325, 59] on span "Undo" at bounding box center [312, 55] width 26 height 13
click at [334, 63] on button "undo Undo Undo" at bounding box center [303, 56] width 62 height 26
click at [325, 57] on span "Undo" at bounding box center [312, 55] width 26 height 13
click at [325, 59] on span "Undo" at bounding box center [312, 55] width 26 height 13
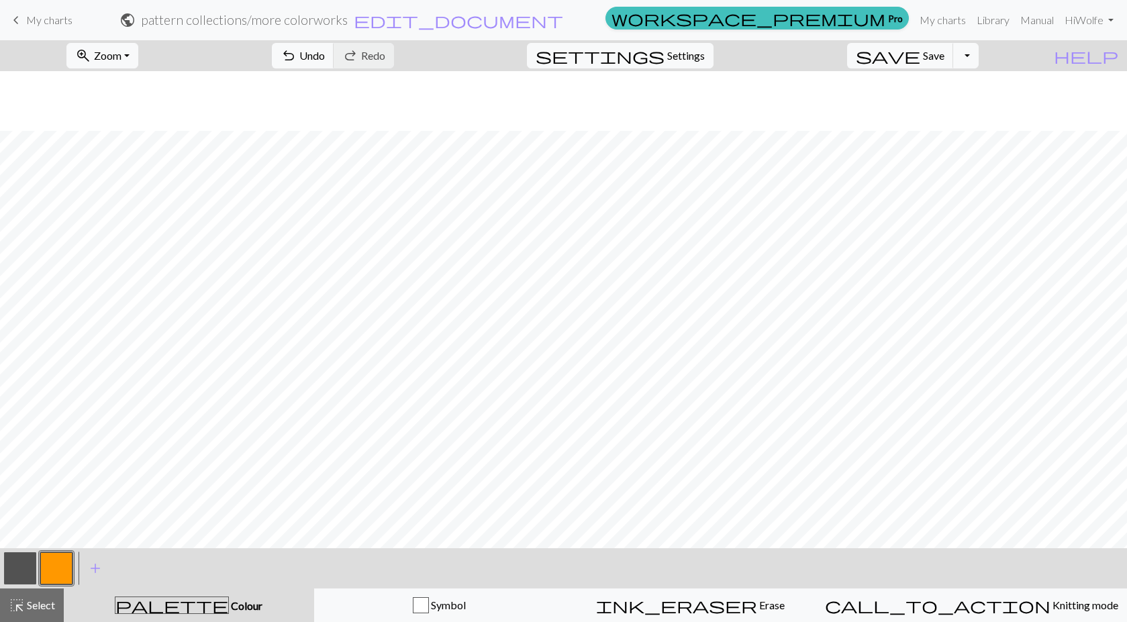
scroll to position [134, 0]
drag, startPoint x: 22, startPoint y: 562, endPoint x: 26, endPoint y: 552, distance: 11.2
click at [23, 559] on button "button" at bounding box center [20, 568] width 32 height 32
click at [51, 573] on button "button" at bounding box center [56, 568] width 32 height 32
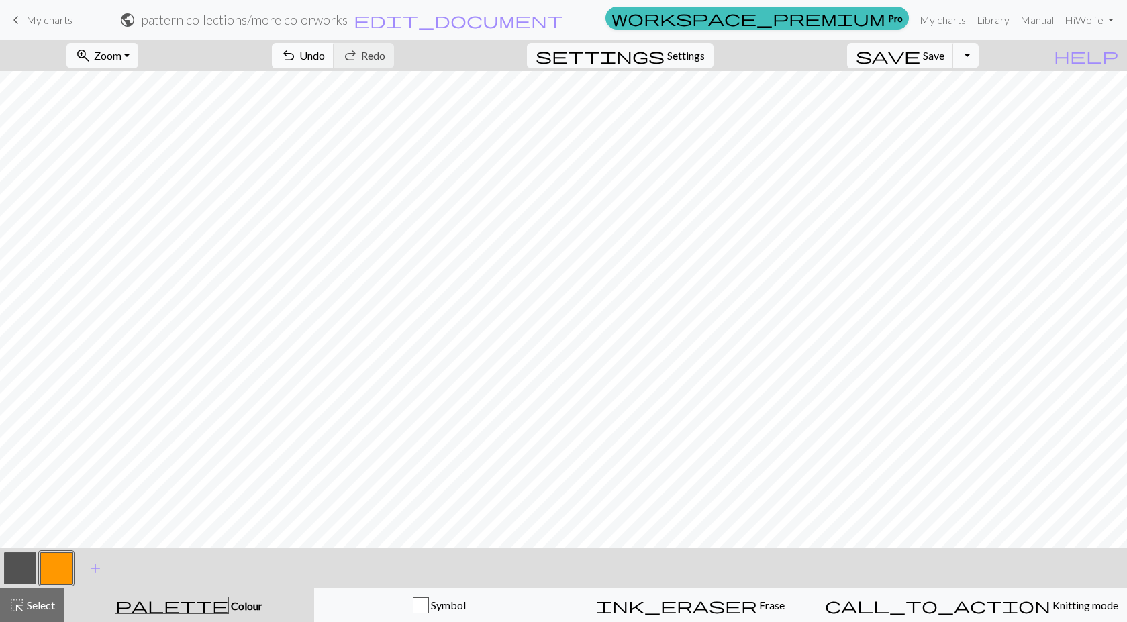
click at [325, 55] on span "Undo" at bounding box center [312, 55] width 26 height 13
click at [325, 57] on span "Undo" at bounding box center [312, 55] width 26 height 13
click at [325, 53] on span "Undo" at bounding box center [312, 55] width 26 height 13
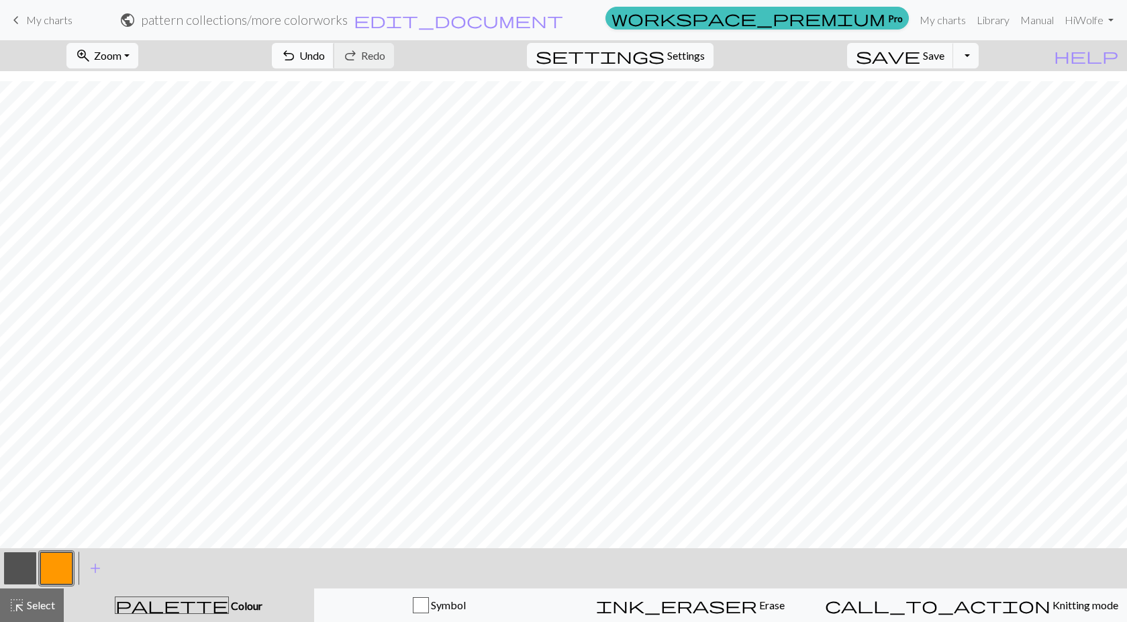
drag, startPoint x: 387, startPoint y: 52, endPoint x: 420, endPoint y: 68, distance: 36.6
click at [325, 52] on span "Undo" at bounding box center [312, 55] width 26 height 13
click at [705, 54] on span "Settings" at bounding box center [686, 56] width 38 height 16
select select "aran"
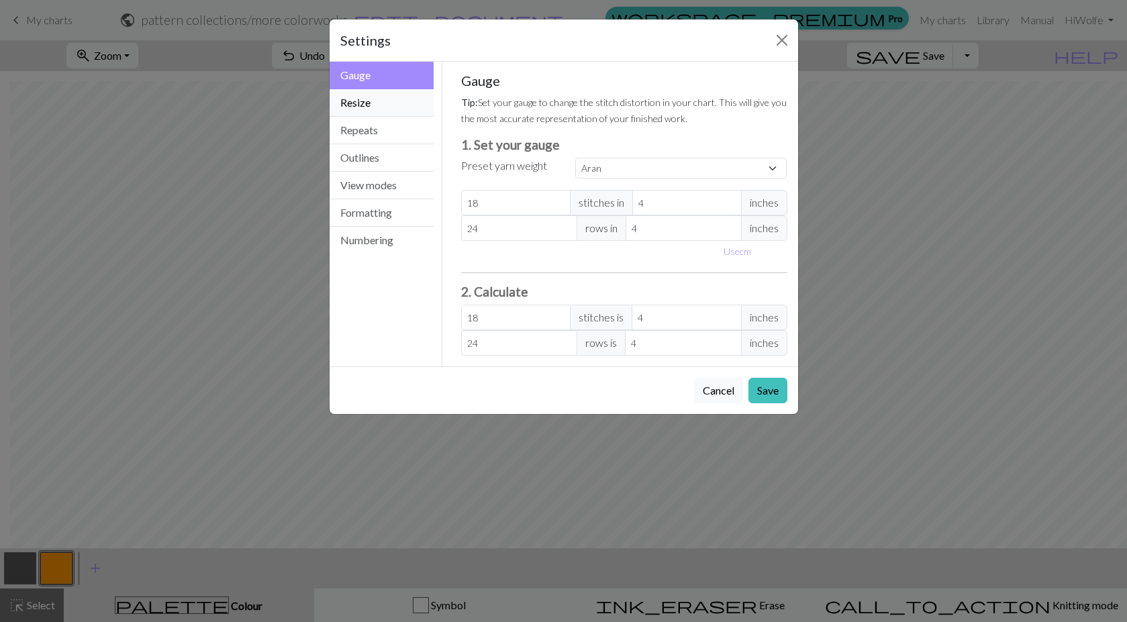
click at [362, 109] on button "Resize" at bounding box center [381, 103] width 105 height 28
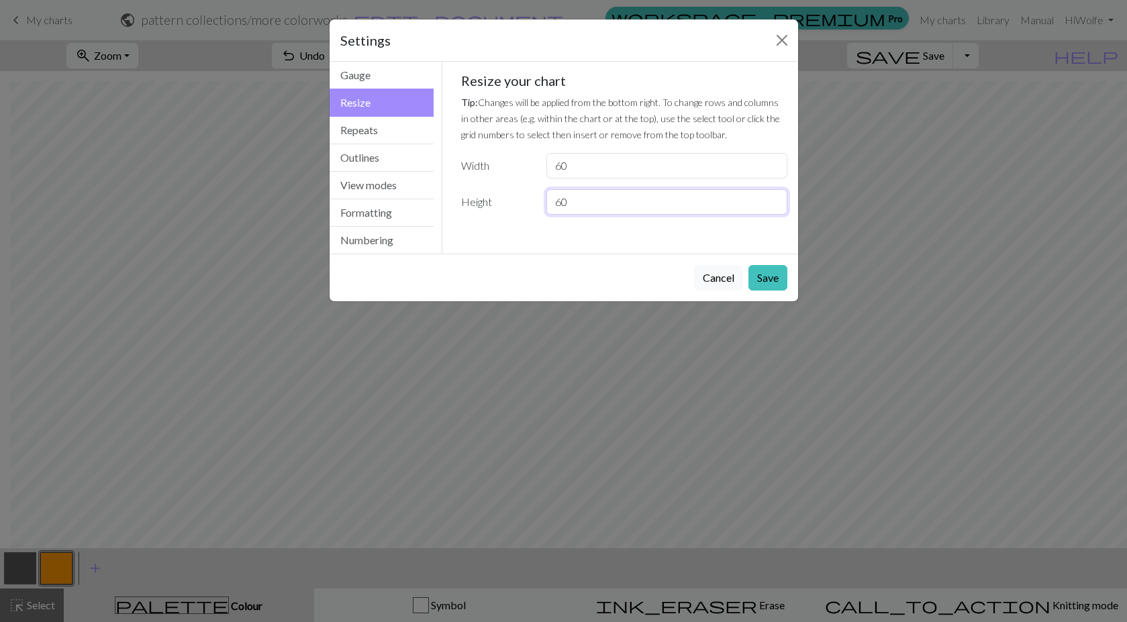
drag, startPoint x: 557, startPoint y: 197, endPoint x: 535, endPoint y: 197, distance: 22.1
click at [535, 197] on div "Height 60" at bounding box center [624, 202] width 342 height 26
type input "2"
type input "120"
click at [776, 270] on button "Save" at bounding box center [767, 278] width 39 height 26
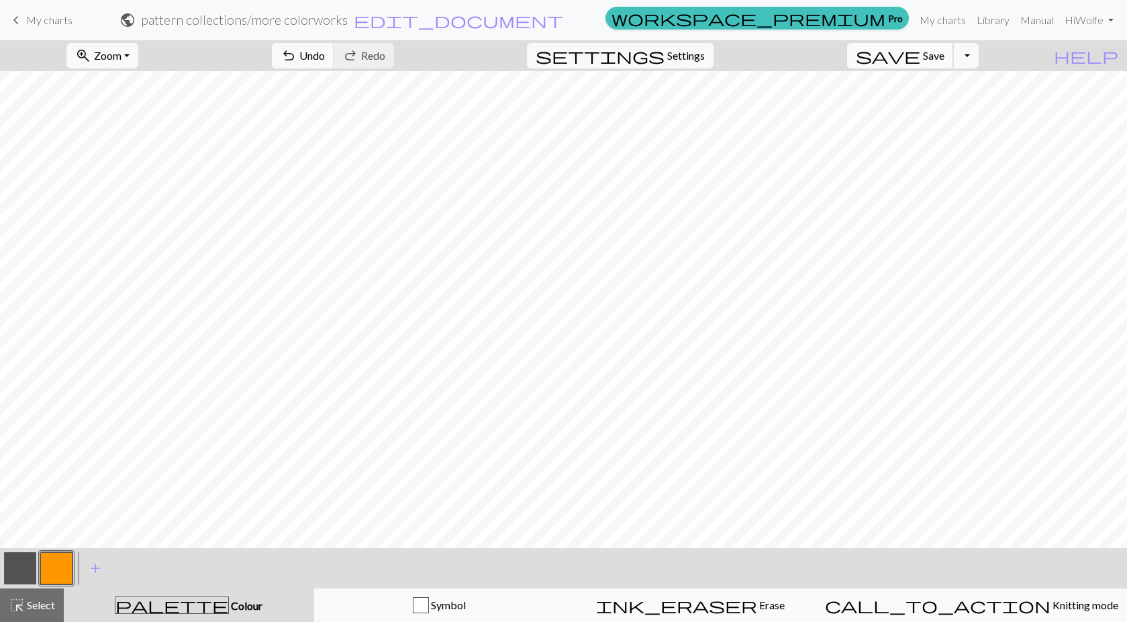
scroll to position [667, 0]
click at [334, 46] on button "undo Undo Undo" at bounding box center [303, 56] width 62 height 26
click at [297, 51] on span "undo" at bounding box center [289, 55] width 16 height 19
click at [19, 572] on button "button" at bounding box center [20, 568] width 32 height 32
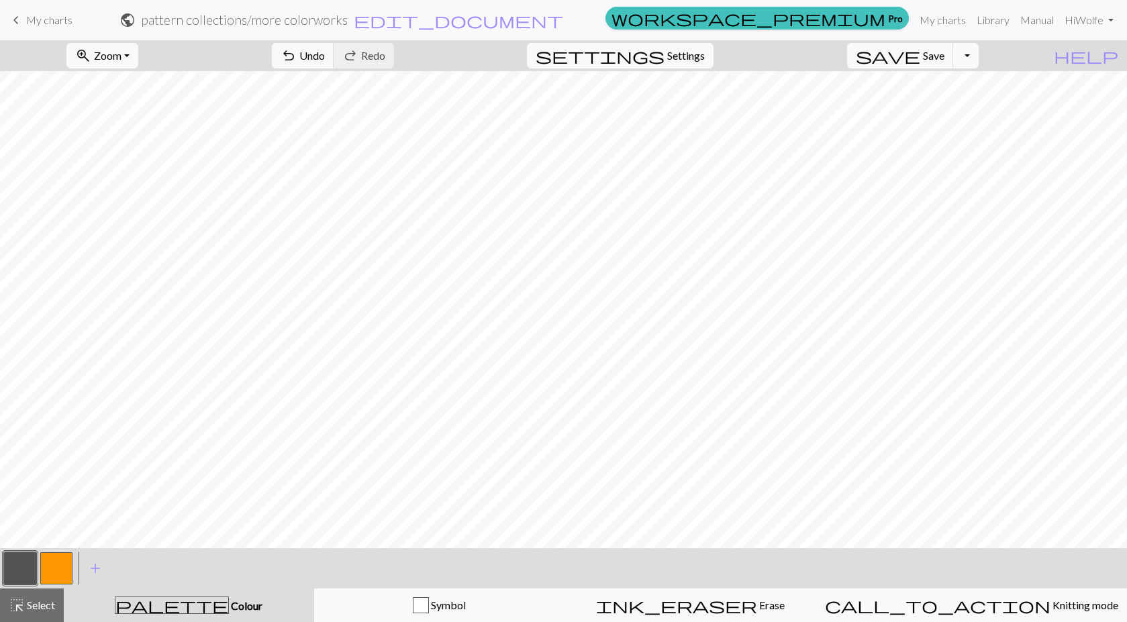
click at [59, 564] on button "button" at bounding box center [56, 568] width 32 height 32
click at [297, 56] on span "undo" at bounding box center [289, 55] width 16 height 19
click at [334, 56] on button "undo Undo Undo" at bounding box center [303, 56] width 62 height 26
click at [325, 56] on span "Undo" at bounding box center [312, 55] width 26 height 13
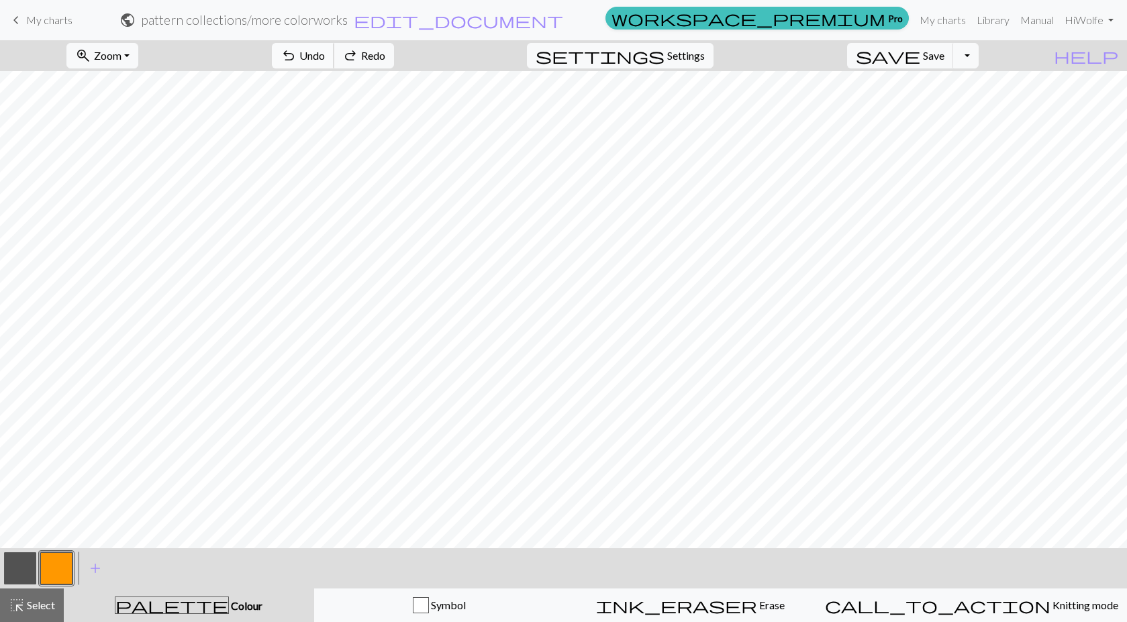
click at [325, 51] on span "Undo" at bounding box center [312, 55] width 26 height 13
click at [325, 50] on span "Undo" at bounding box center [312, 55] width 26 height 13
drag, startPoint x: 12, startPoint y: 564, endPoint x: 52, endPoint y: 542, distance: 45.0
click at [16, 562] on button "button" at bounding box center [20, 568] width 32 height 32
click at [325, 55] on span "Undo" at bounding box center [312, 55] width 26 height 13
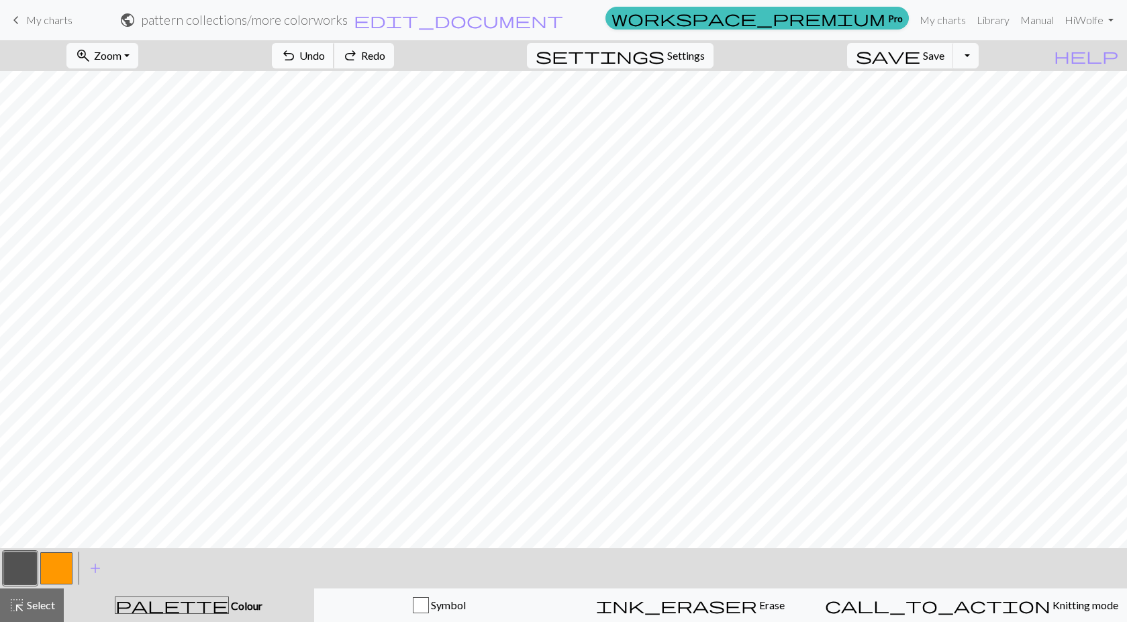
drag, startPoint x: 385, startPoint y: 55, endPoint x: 393, endPoint y: 53, distance: 8.3
click at [325, 53] on span "Undo" at bounding box center [312, 55] width 26 height 13
click at [57, 565] on button "button" at bounding box center [56, 568] width 32 height 32
click at [325, 54] on span "Undo" at bounding box center [312, 55] width 26 height 13
click at [334, 62] on button "undo Undo Undo" at bounding box center [303, 56] width 62 height 26
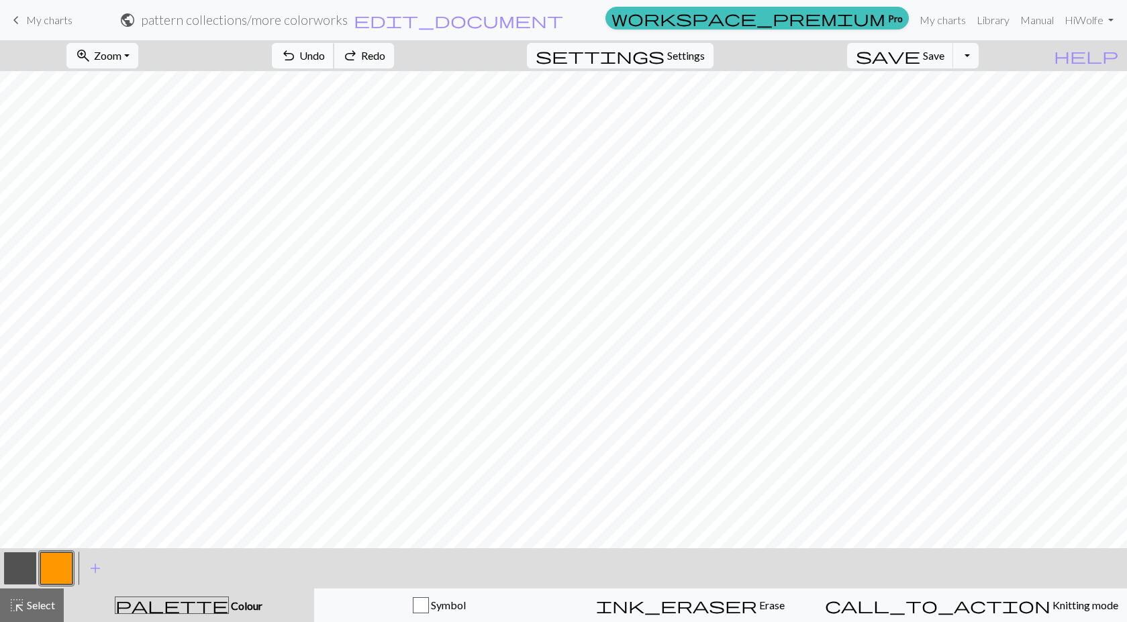
click at [334, 62] on button "undo Undo Undo" at bounding box center [303, 56] width 62 height 26
click at [297, 56] on span "undo" at bounding box center [289, 55] width 16 height 19
click at [297, 59] on span "undo" at bounding box center [289, 55] width 16 height 19
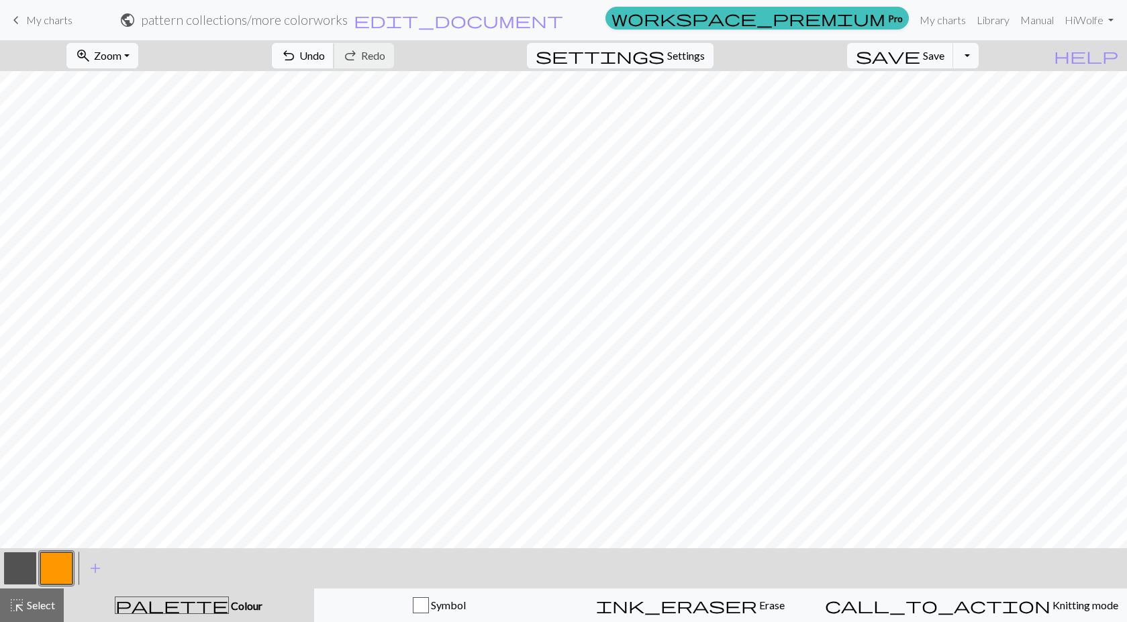
click at [297, 52] on span "undo" at bounding box center [289, 55] width 16 height 19
click at [325, 54] on span "Undo" at bounding box center [312, 55] width 26 height 13
click at [17, 566] on button "button" at bounding box center [20, 568] width 32 height 32
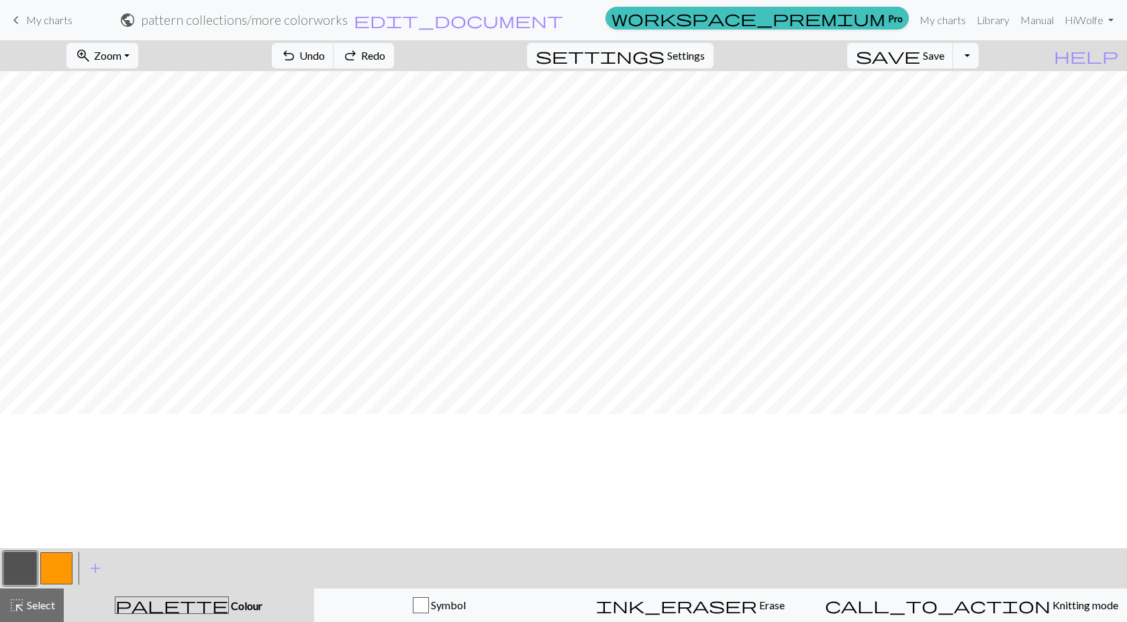
scroll to position [197, 0]
drag, startPoint x: 51, startPoint y: 570, endPoint x: 66, endPoint y: 555, distance: 21.4
click at [54, 568] on button "button" at bounding box center [56, 568] width 32 height 32
drag, startPoint x: 17, startPoint y: 568, endPoint x: 50, endPoint y: 542, distance: 42.0
click at [19, 564] on button "button" at bounding box center [20, 568] width 32 height 32
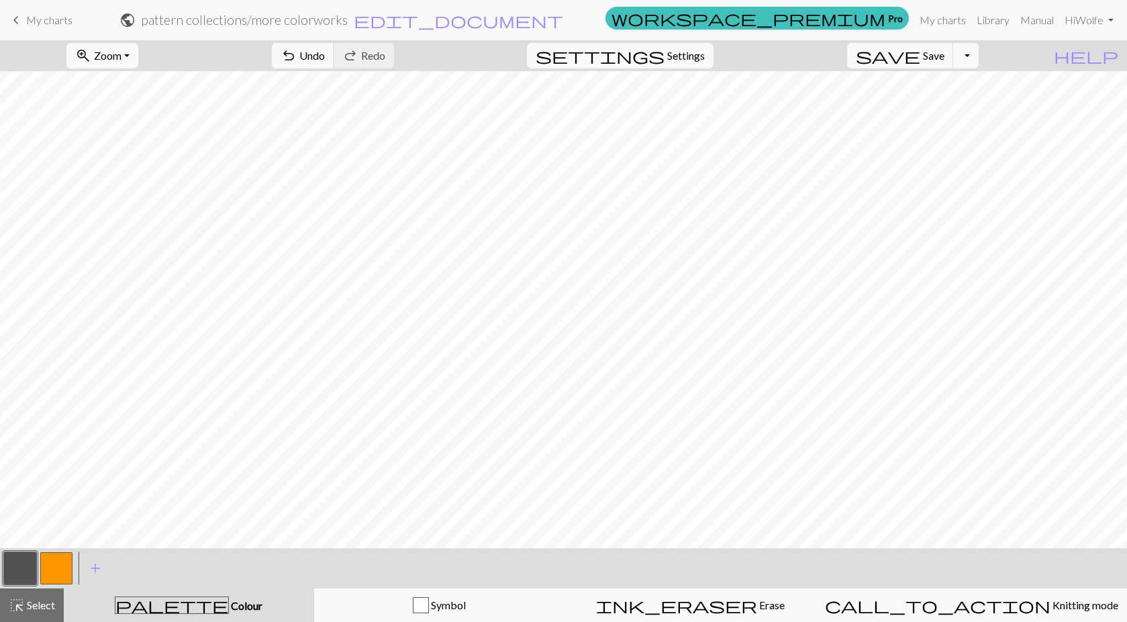
drag, startPoint x: 62, startPoint y: 568, endPoint x: 68, endPoint y: 560, distance: 10.2
click at [64, 565] on button "button" at bounding box center [56, 568] width 32 height 32
drag, startPoint x: 9, startPoint y: 568, endPoint x: 14, endPoint y: 558, distance: 10.5
click at [13, 560] on button "button" at bounding box center [20, 568] width 32 height 32
click at [52, 562] on button "button" at bounding box center [56, 568] width 32 height 32
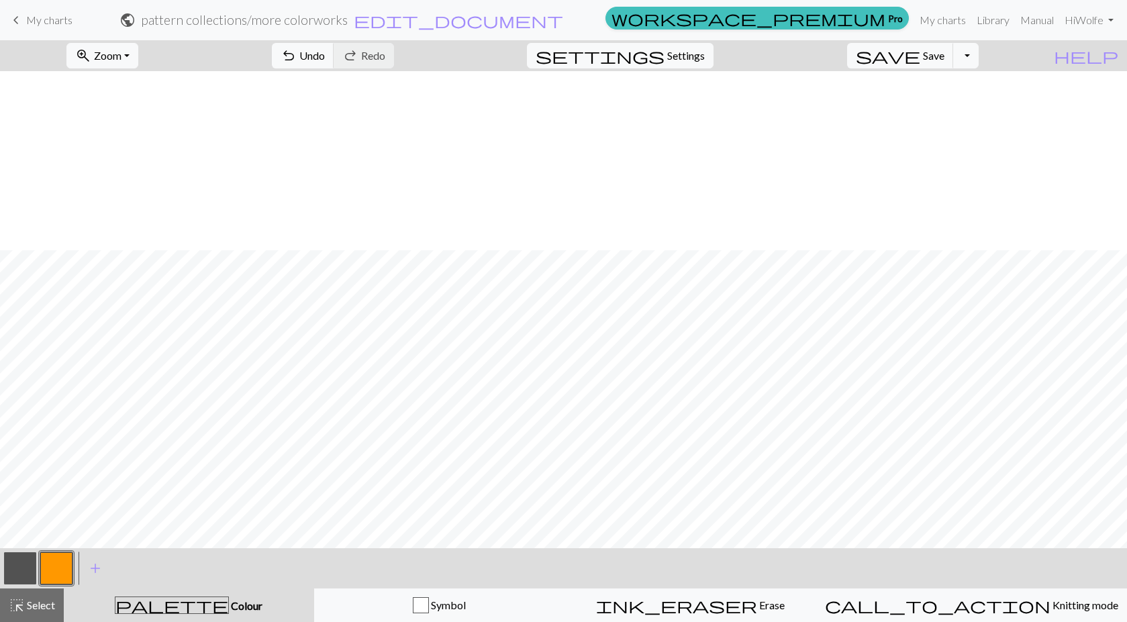
scroll to position [734, 0]
click at [325, 49] on span "Undo" at bounding box center [312, 55] width 26 height 13
click at [334, 45] on button "undo Undo Undo" at bounding box center [303, 56] width 62 height 26
click at [297, 55] on span "undo" at bounding box center [289, 55] width 16 height 19
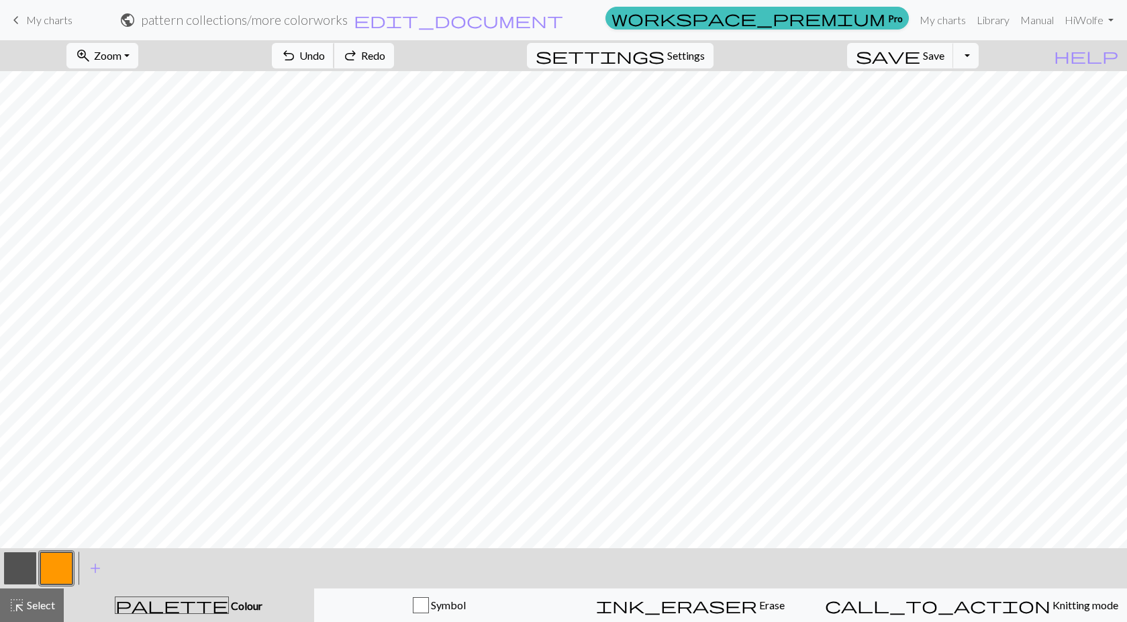
click at [334, 51] on button "undo Undo Undo" at bounding box center [303, 56] width 62 height 26
click at [325, 53] on span "Undo" at bounding box center [312, 55] width 26 height 13
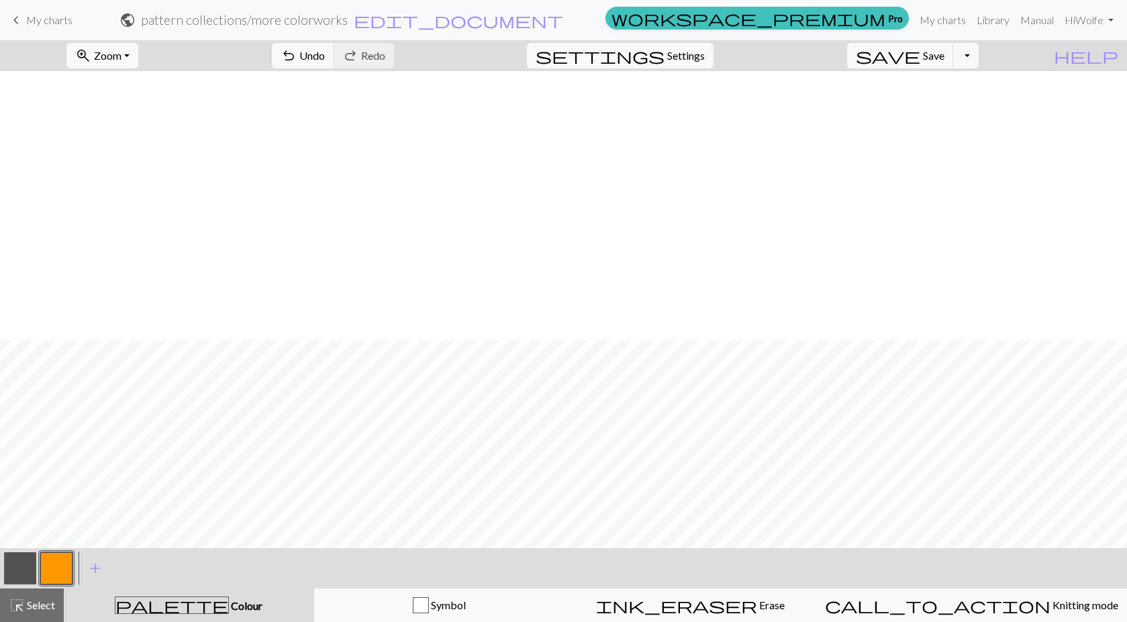
scroll to position [604, 0]
click at [325, 51] on span "Undo" at bounding box center [312, 55] width 26 height 13
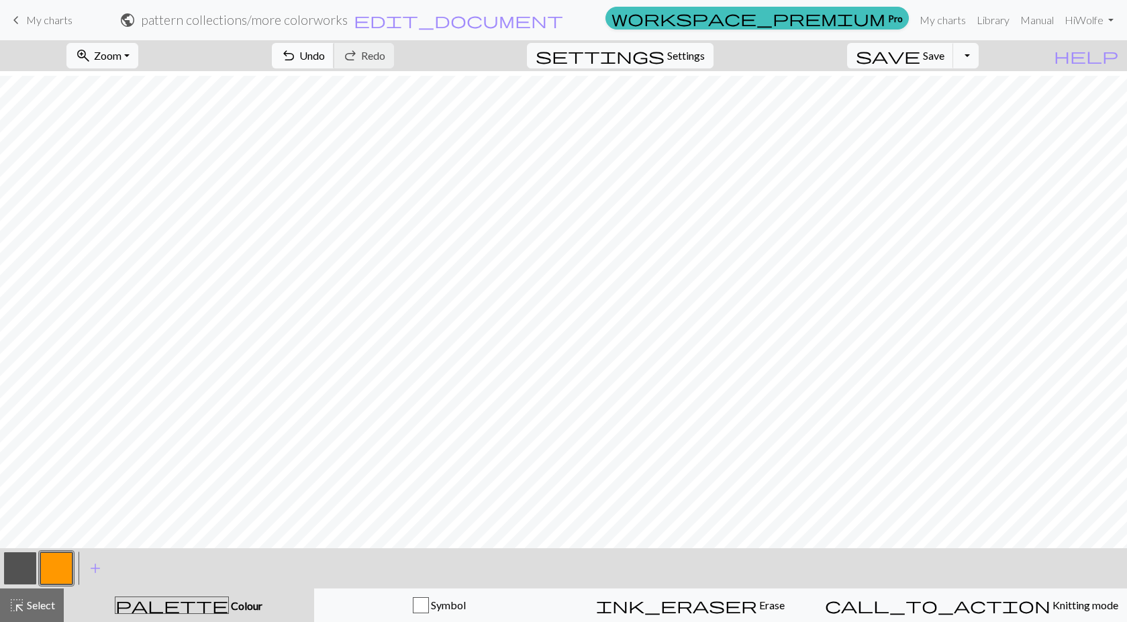
scroll to position [805, 0]
drag, startPoint x: 3, startPoint y: 564, endPoint x: 9, endPoint y: 552, distance: 12.6
click at [4, 563] on div at bounding box center [20, 568] width 36 height 36
click at [18, 559] on button "button" at bounding box center [20, 568] width 32 height 32
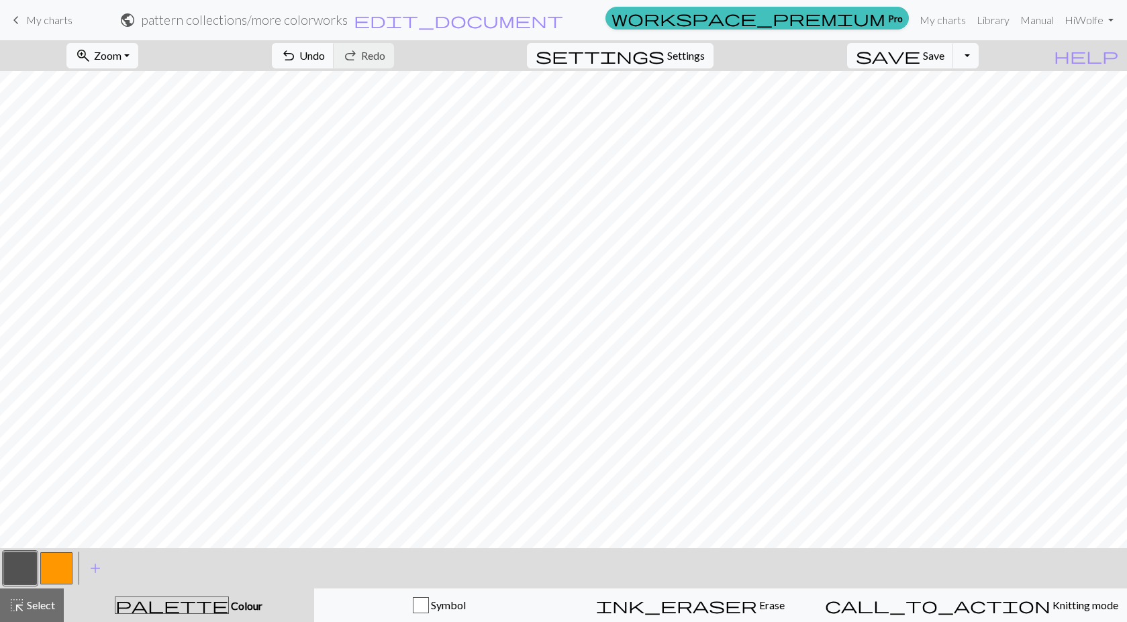
click at [48, 568] on button "button" at bounding box center [56, 568] width 32 height 32
click at [18, 562] on button "button" at bounding box center [20, 568] width 32 height 32
click at [60, 560] on button "button" at bounding box center [56, 568] width 32 height 32
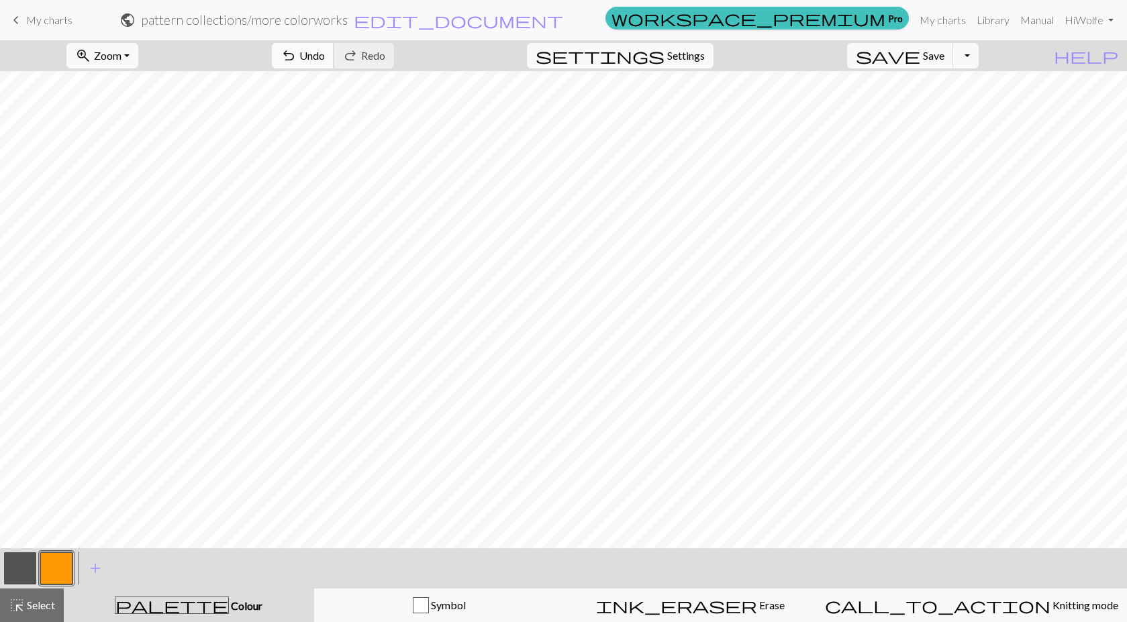
click at [325, 57] on span "Undo" at bounding box center [312, 55] width 26 height 13
drag, startPoint x: 26, startPoint y: 562, endPoint x: 50, endPoint y: 540, distance: 32.7
click at [29, 560] on button "button" at bounding box center [20, 568] width 32 height 32
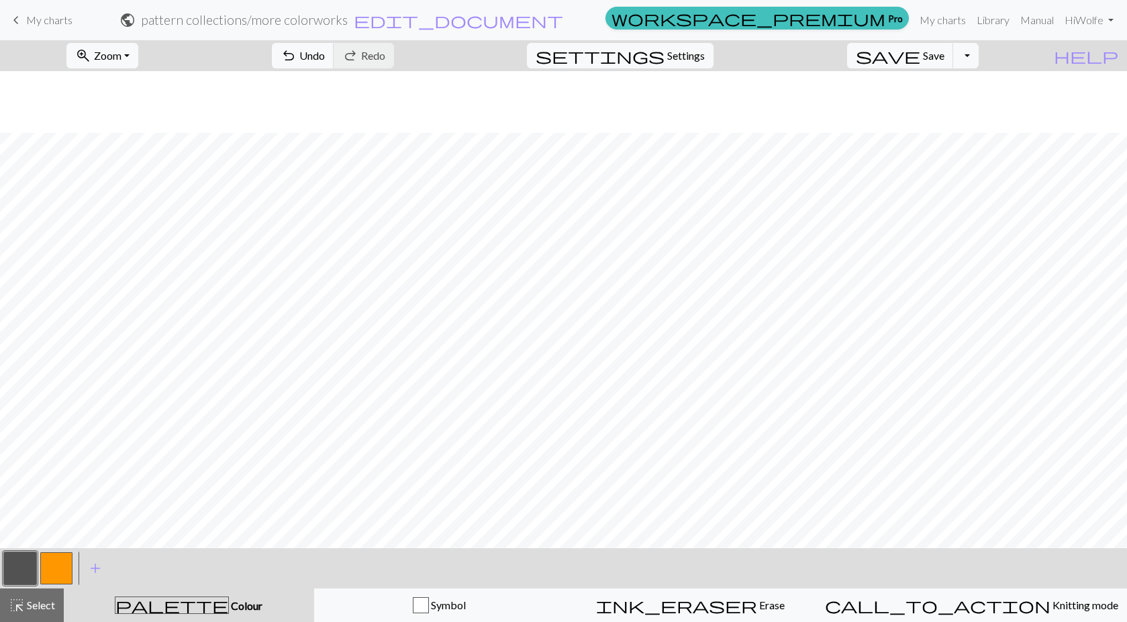
scroll to position [537, 0]
drag, startPoint x: 48, startPoint y: 567, endPoint x: 54, endPoint y: 539, distance: 28.7
click at [48, 566] on button "button" at bounding box center [56, 568] width 32 height 32
click at [30, 556] on button "button" at bounding box center [20, 568] width 32 height 32
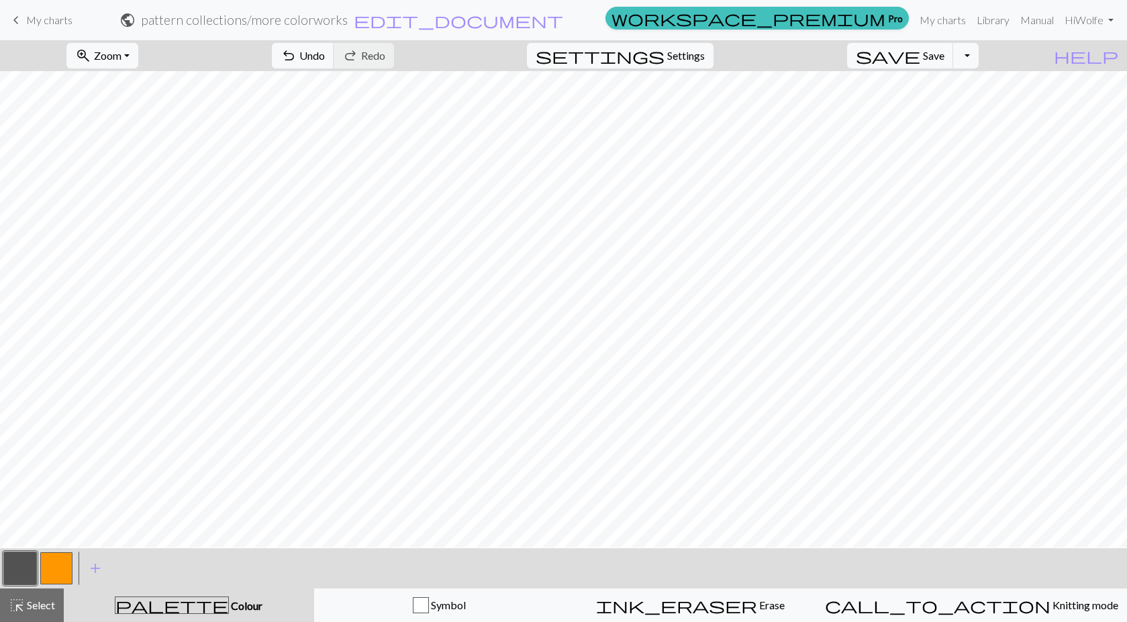
scroll to position [403, 0]
click at [325, 52] on span "Undo" at bounding box center [312, 55] width 26 height 13
click at [325, 50] on span "Undo" at bounding box center [312, 55] width 26 height 13
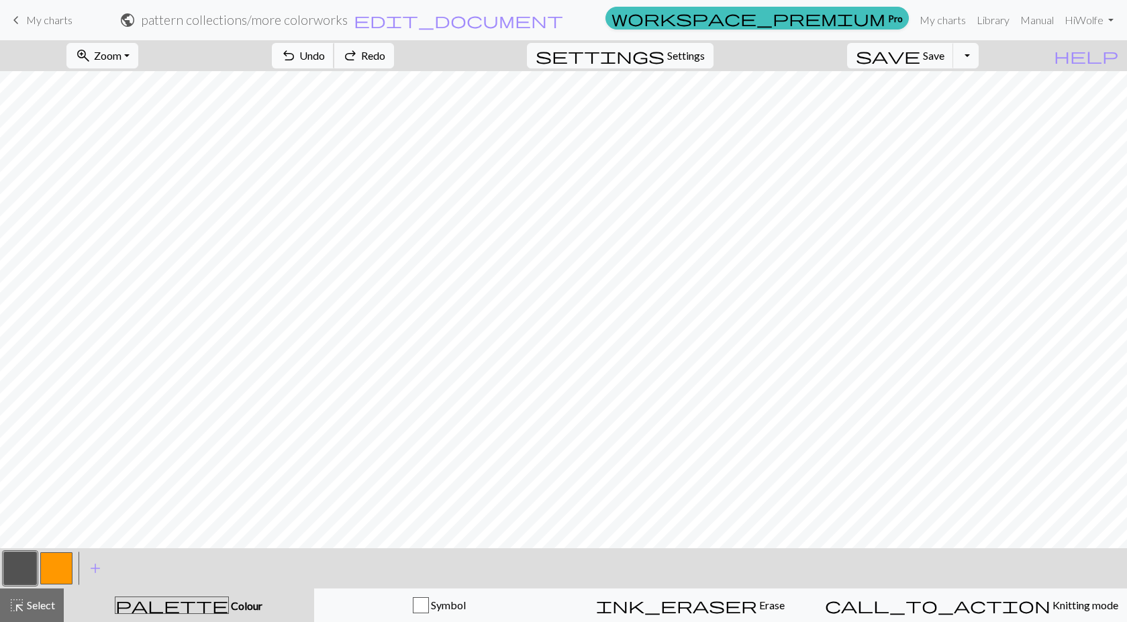
click at [325, 50] on span "Undo" at bounding box center [312, 55] width 26 height 13
click at [325, 51] on span "Undo" at bounding box center [312, 55] width 26 height 13
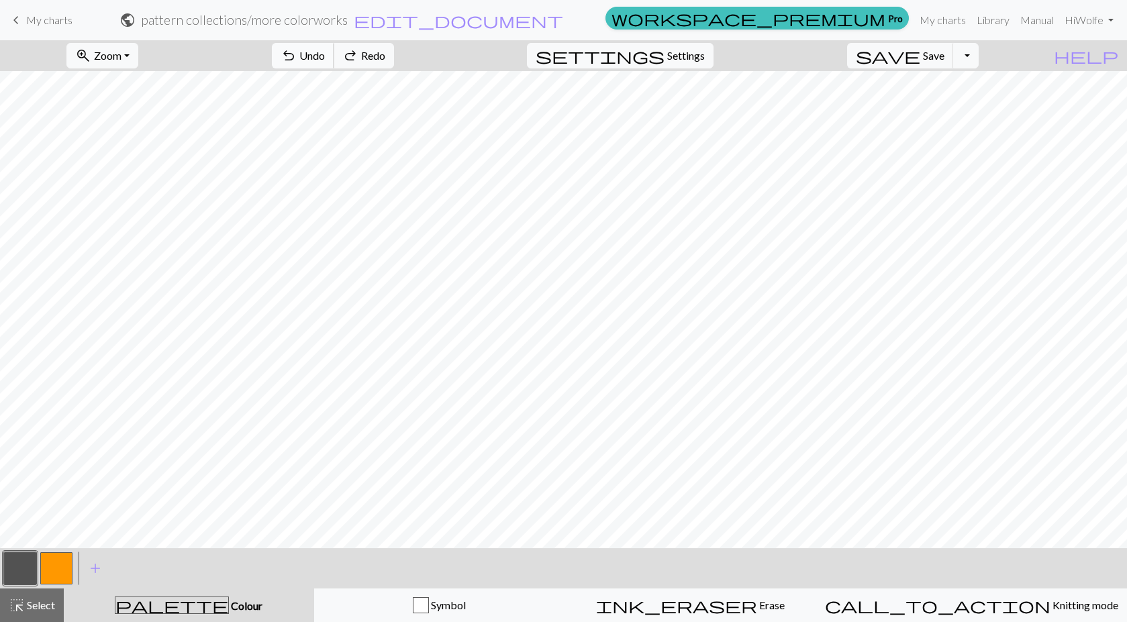
click at [325, 51] on span "Undo" at bounding box center [312, 55] width 26 height 13
click at [325, 52] on span "Undo" at bounding box center [312, 55] width 26 height 13
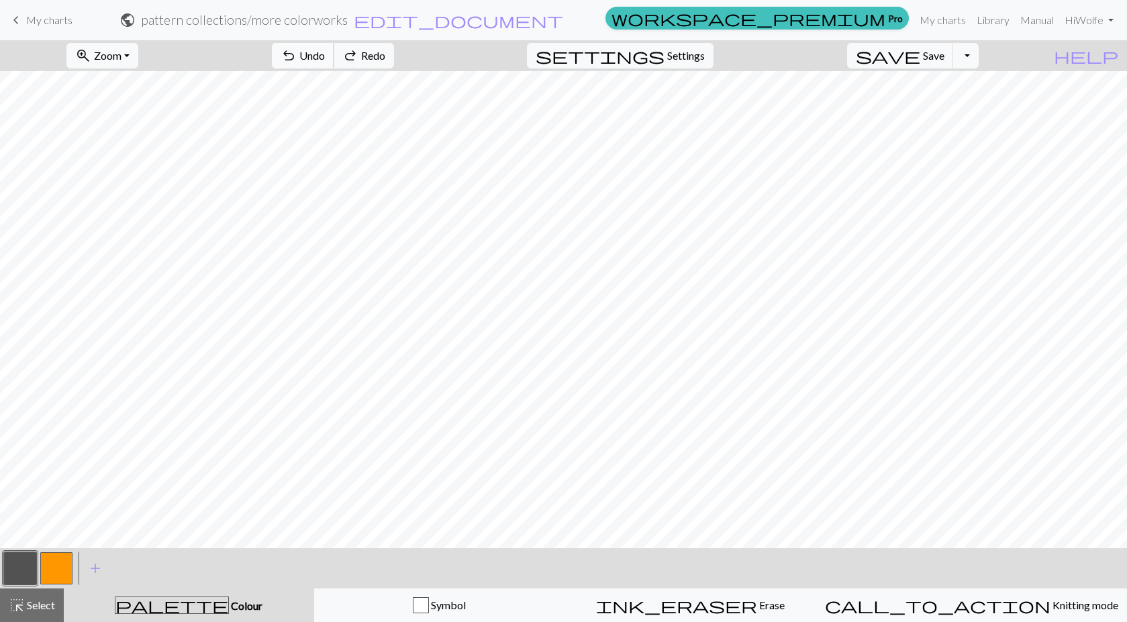
click at [325, 52] on span "Undo" at bounding box center [312, 55] width 26 height 13
click at [325, 50] on span "Undo" at bounding box center [312, 55] width 26 height 13
click at [358, 51] on span "redo" at bounding box center [350, 55] width 16 height 19
click at [64, 553] on button "button" at bounding box center [56, 568] width 32 height 32
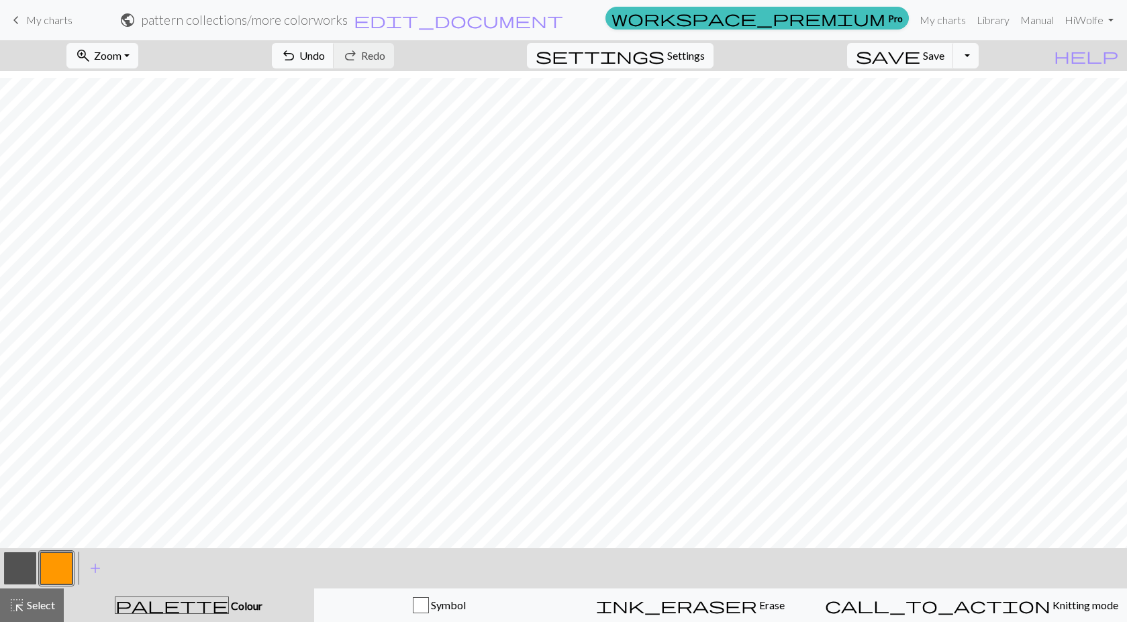
scroll to position [671, 0]
click at [944, 57] on span "Save" at bounding box center [933, 55] width 21 height 13
click at [944, 56] on span "Save" at bounding box center [933, 55] width 21 height 13
click at [121, 60] on span "Zoom" at bounding box center [108, 55] width 28 height 13
click at [164, 166] on button "50%" at bounding box center [120, 160] width 106 height 21
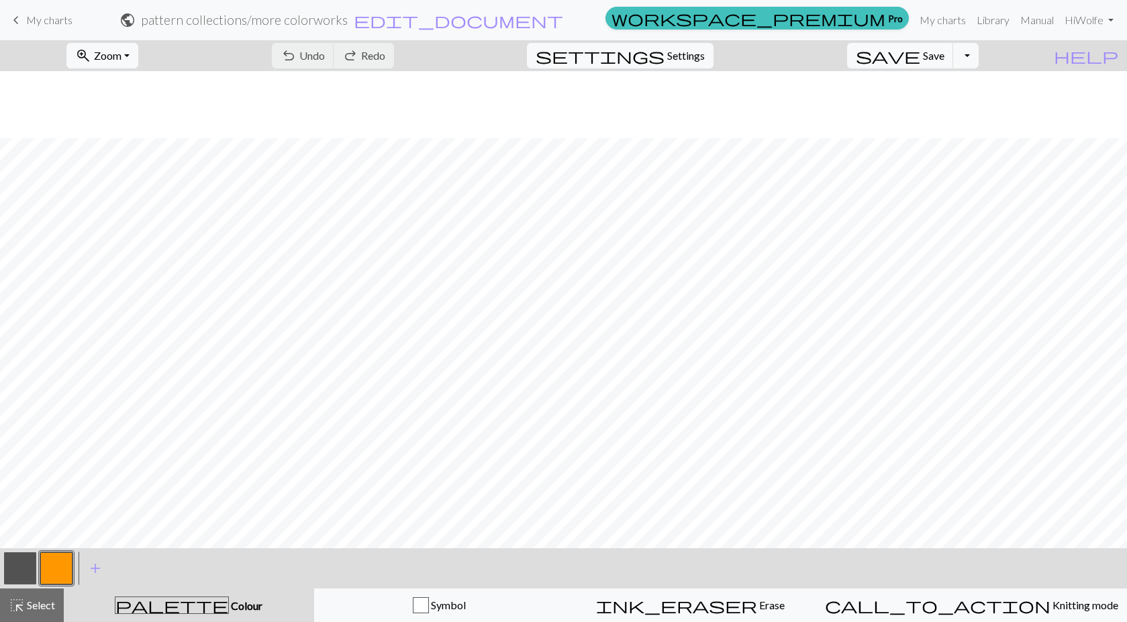
scroll to position [184, 0]
click at [11, 572] on button "button" at bounding box center [20, 568] width 32 height 32
click at [65, 572] on button "button" at bounding box center [56, 568] width 32 height 32
click at [297, 57] on span "undo" at bounding box center [289, 55] width 16 height 19
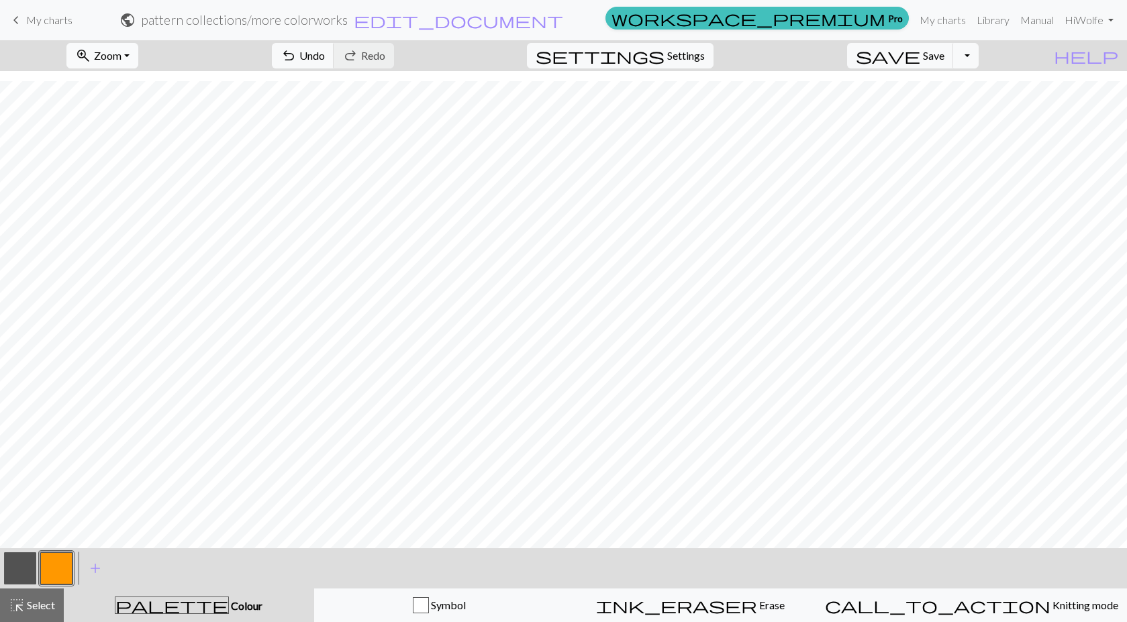
click at [121, 56] on span "Zoom" at bounding box center [108, 55] width 28 height 13
click at [144, 158] on button "50%" at bounding box center [120, 160] width 106 height 21
click at [121, 56] on span "Zoom" at bounding box center [108, 55] width 28 height 13
click at [155, 176] on button "100%" at bounding box center [120, 182] width 106 height 21
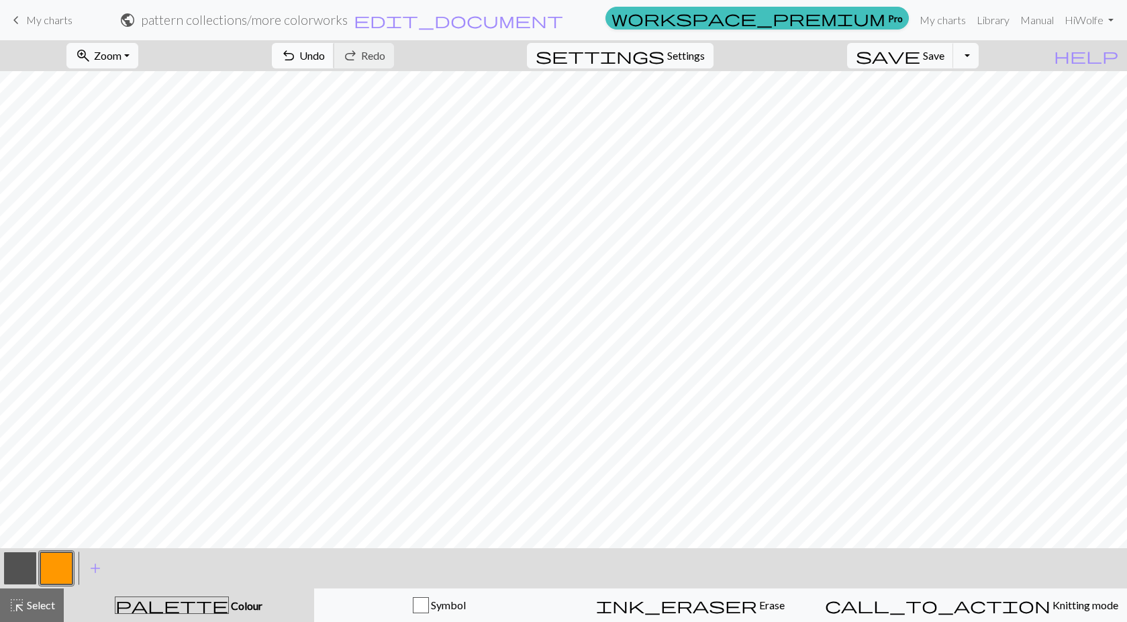
click at [297, 52] on span "undo" at bounding box center [289, 55] width 16 height 19
drag, startPoint x: 388, startPoint y: 56, endPoint x: 401, endPoint y: 44, distance: 18.0
click at [334, 45] on button "undo Undo Undo" at bounding box center [303, 56] width 62 height 26
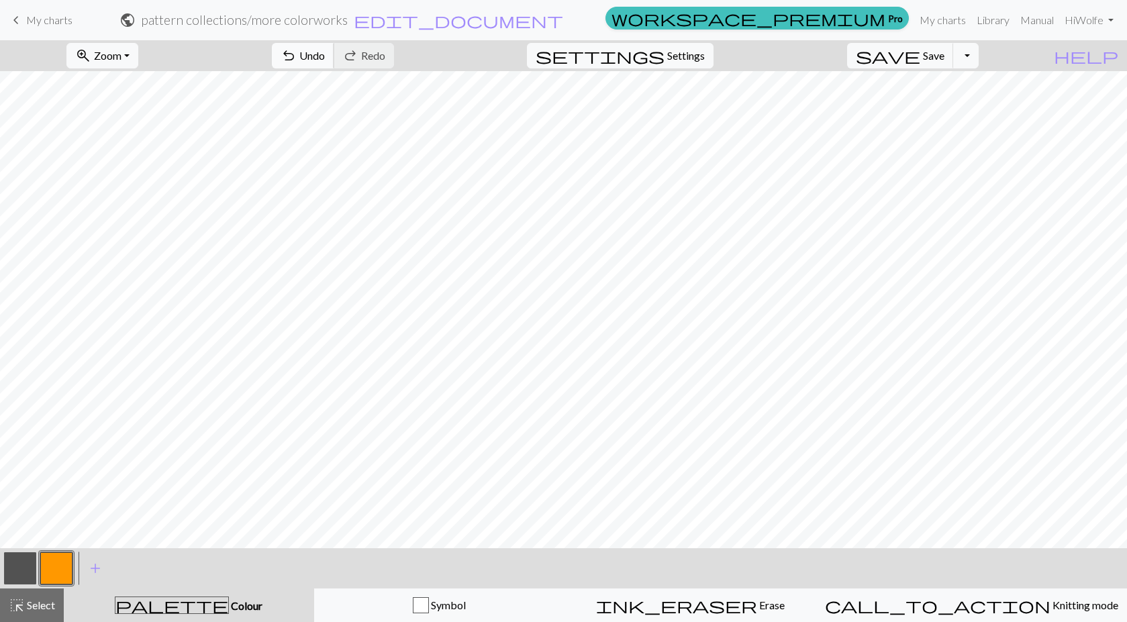
drag, startPoint x: 378, startPoint y: 47, endPoint x: 371, endPoint y: 56, distance: 11.0
click at [334, 48] on button "undo Undo Undo" at bounding box center [303, 56] width 62 height 26
click at [297, 60] on span "undo" at bounding box center [289, 55] width 16 height 19
click at [920, 64] on span "save" at bounding box center [888, 55] width 64 height 19
click at [944, 54] on span "Save" at bounding box center [933, 55] width 21 height 13
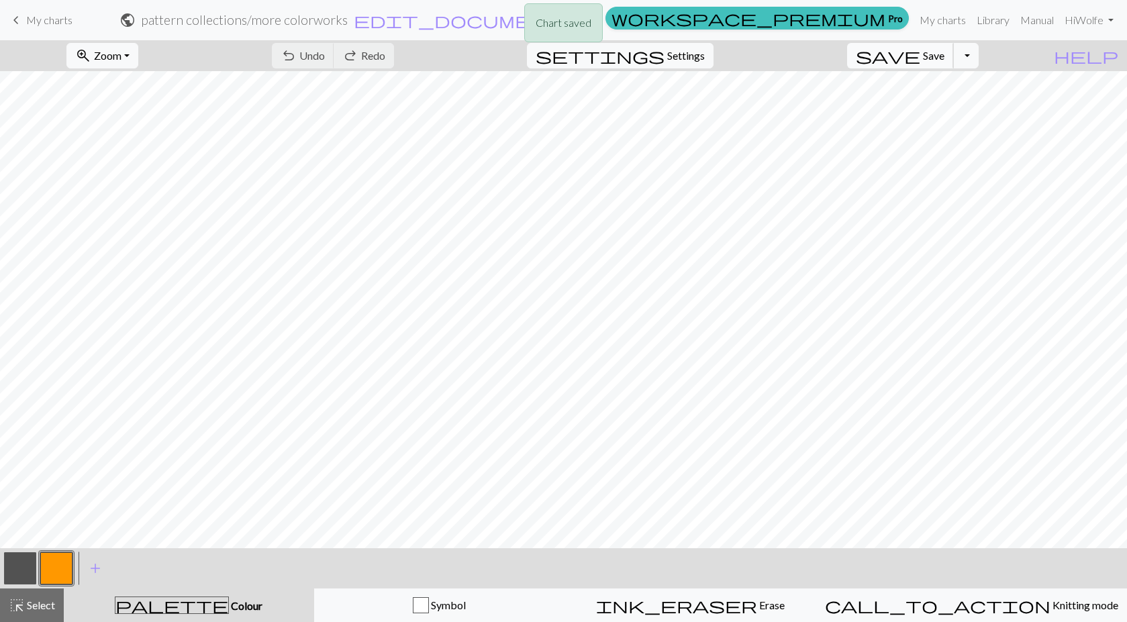
click at [944, 54] on span "Save" at bounding box center [933, 55] width 21 height 13
click at [946, 54] on body "This website uses cookies to ensure you get the best experience on our website.…" at bounding box center [563, 311] width 1127 height 622
click at [946, 54] on div "Chart saved Chart saved" at bounding box center [563, 53] width 1127 height 106
click at [946, 54] on div "Chart saved Chart saved Chart saved" at bounding box center [563, 79] width 1127 height 159
click at [297, 46] on span "undo" at bounding box center [289, 55] width 16 height 19
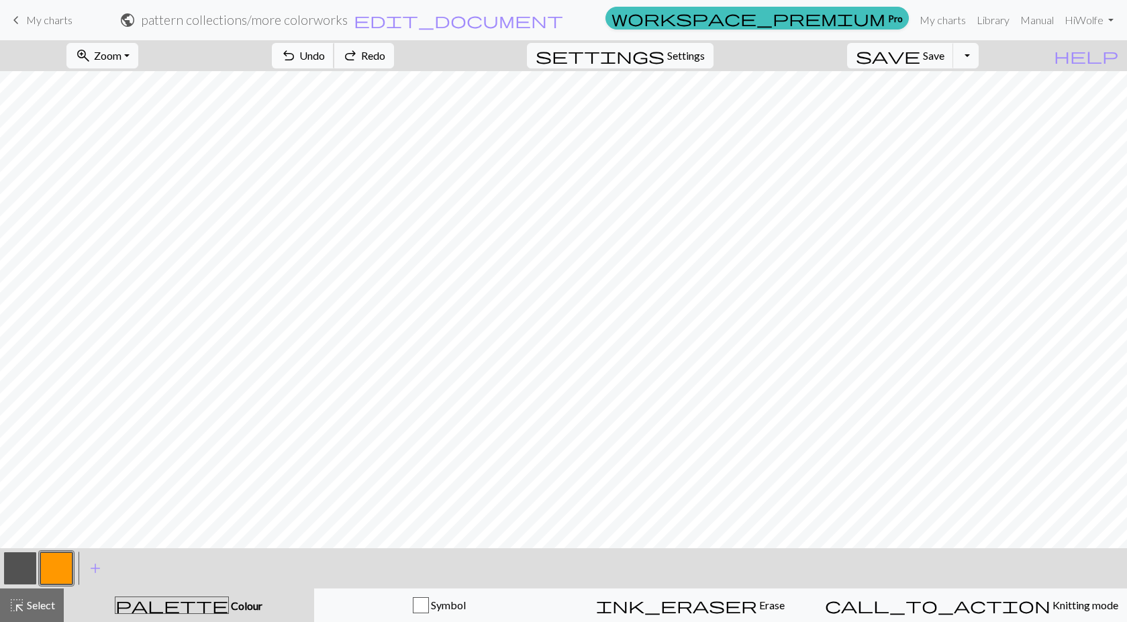
click at [297, 55] on span "undo" at bounding box center [289, 55] width 16 height 19
click at [334, 48] on button "undo Undo Undo" at bounding box center [303, 56] width 62 height 26
click at [325, 59] on span "Undo" at bounding box center [312, 55] width 26 height 13
click at [297, 51] on span "undo" at bounding box center [289, 55] width 16 height 19
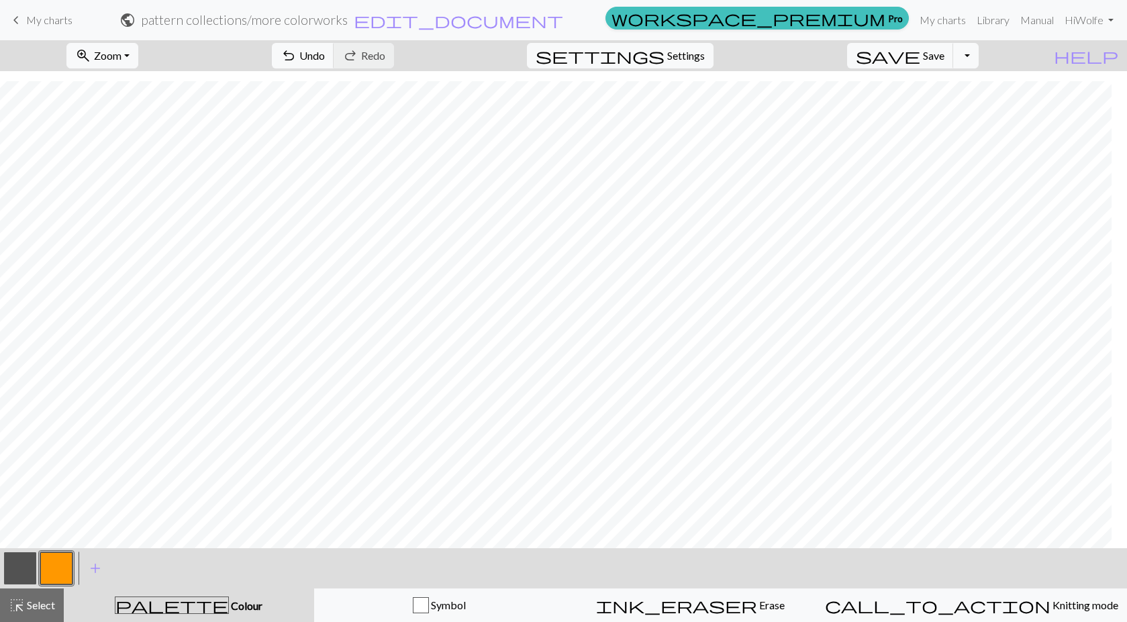
scroll to position [1204, 0]
click at [334, 45] on button "undo Undo Undo" at bounding box center [303, 56] width 62 height 26
drag, startPoint x: 373, startPoint y: 46, endPoint x: 407, endPoint y: 61, distance: 37.5
click at [334, 46] on button "undo Undo Undo" at bounding box center [303, 56] width 62 height 26
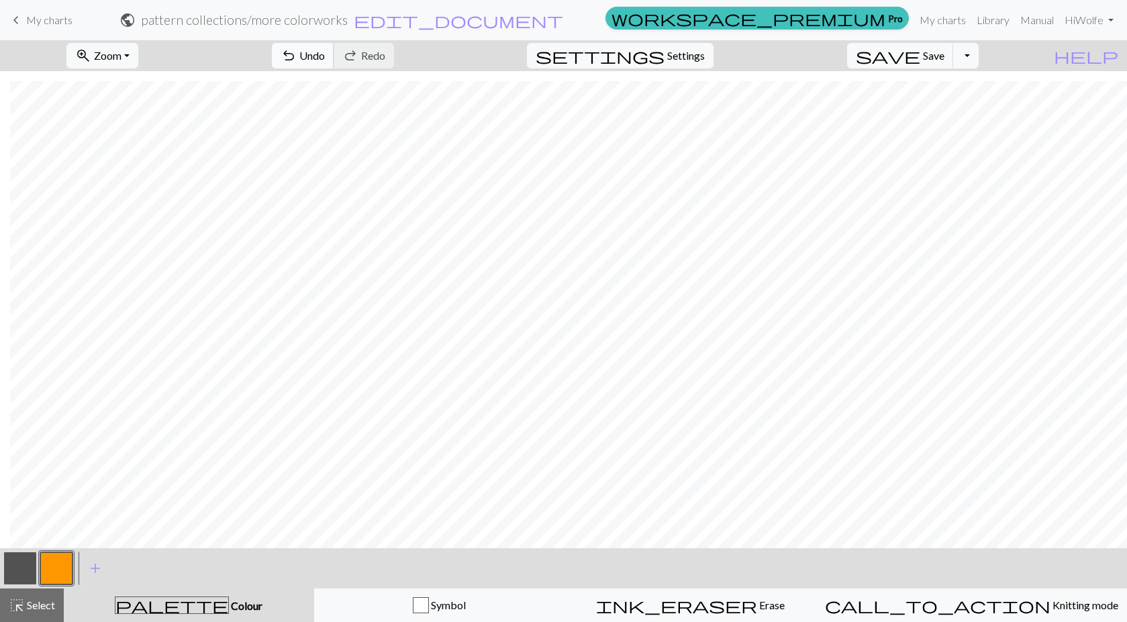
click at [334, 47] on button "undo Undo Undo" at bounding box center [303, 56] width 62 height 26
click at [325, 51] on span "Undo" at bounding box center [312, 55] width 26 height 13
click at [297, 54] on span "undo" at bounding box center [289, 55] width 16 height 19
click at [325, 56] on span "Undo" at bounding box center [312, 55] width 26 height 13
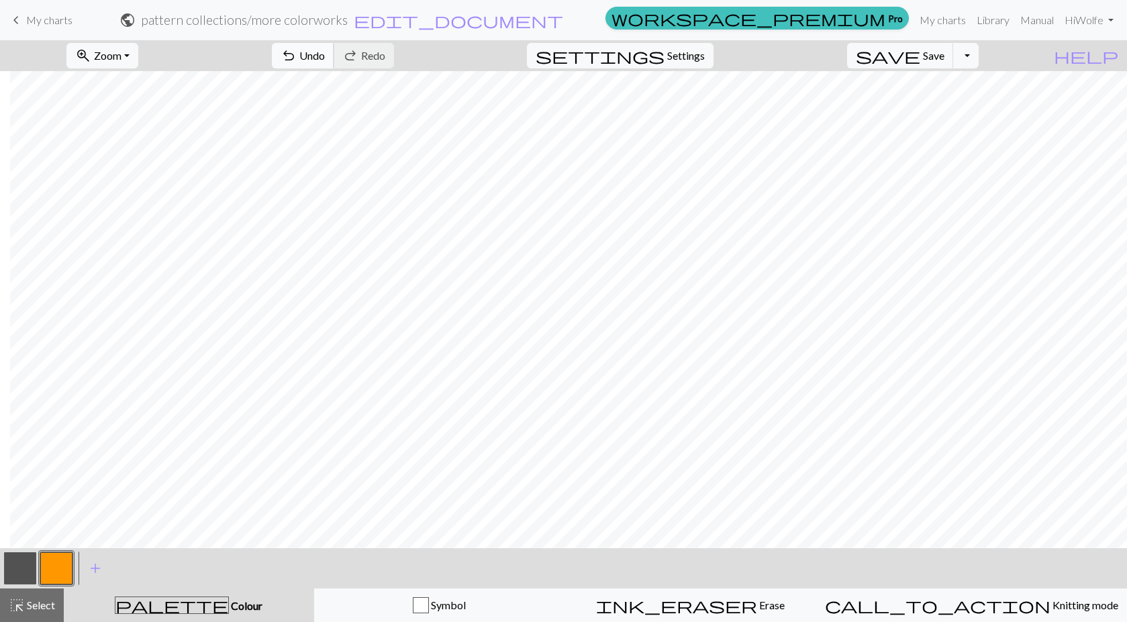
click at [297, 53] on span "undo" at bounding box center [289, 55] width 16 height 19
click at [334, 52] on button "undo Undo Undo" at bounding box center [303, 56] width 62 height 26
click at [25, 568] on button "button" at bounding box center [20, 568] width 32 height 32
drag, startPoint x: 58, startPoint y: 562, endPoint x: 64, endPoint y: 556, distance: 9.0
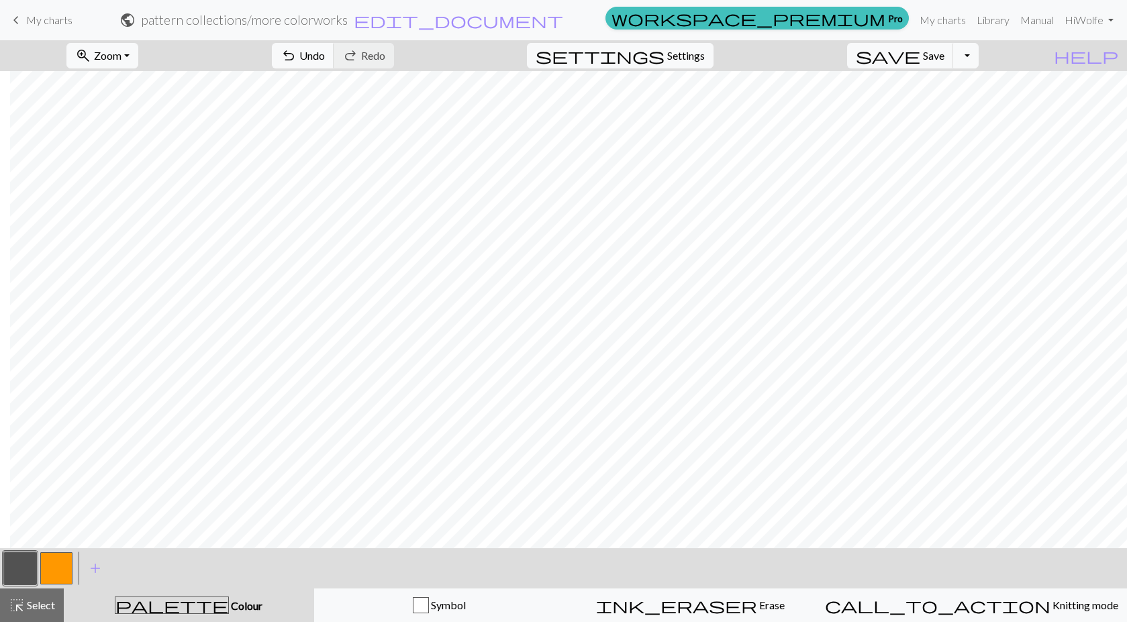
click at [61, 558] on button "button" at bounding box center [56, 568] width 32 height 32
click at [944, 54] on span "Save" at bounding box center [933, 55] width 21 height 13
click at [138, 60] on button "zoom_in Zoom Zoom" at bounding box center [102, 56] width 72 height 26
drag, startPoint x: 176, startPoint y: 160, endPoint x: 192, endPoint y: 158, distance: 16.2
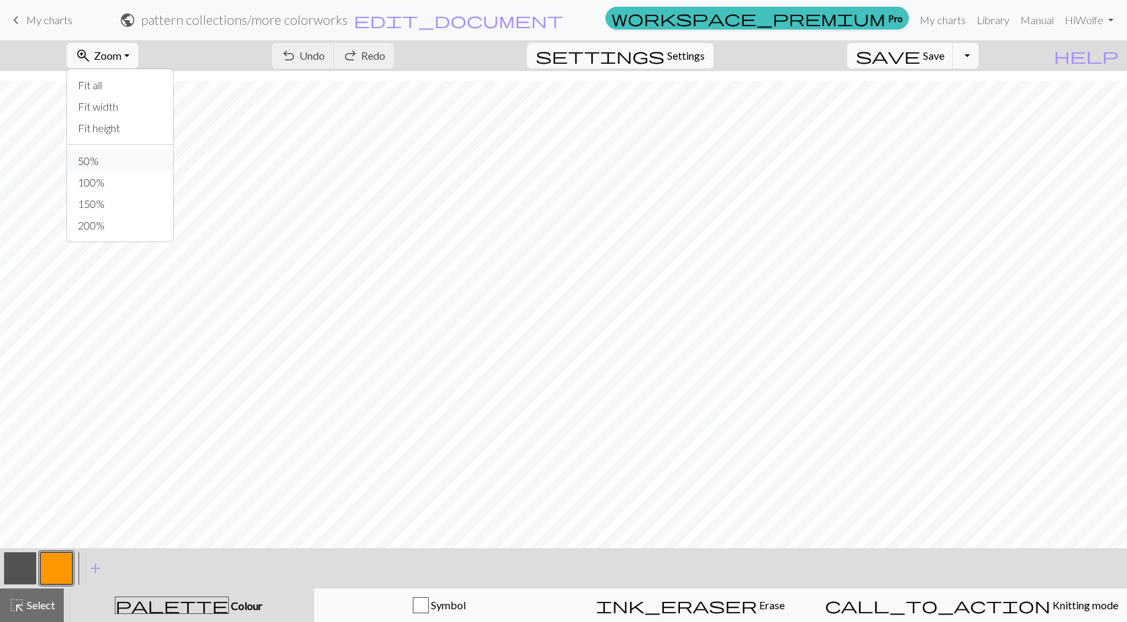
click at [173, 160] on button "50%" at bounding box center [120, 160] width 106 height 21
click at [138, 63] on button "zoom_in Zoom Zoom" at bounding box center [102, 56] width 72 height 26
click at [145, 177] on button "100%" at bounding box center [120, 182] width 106 height 21
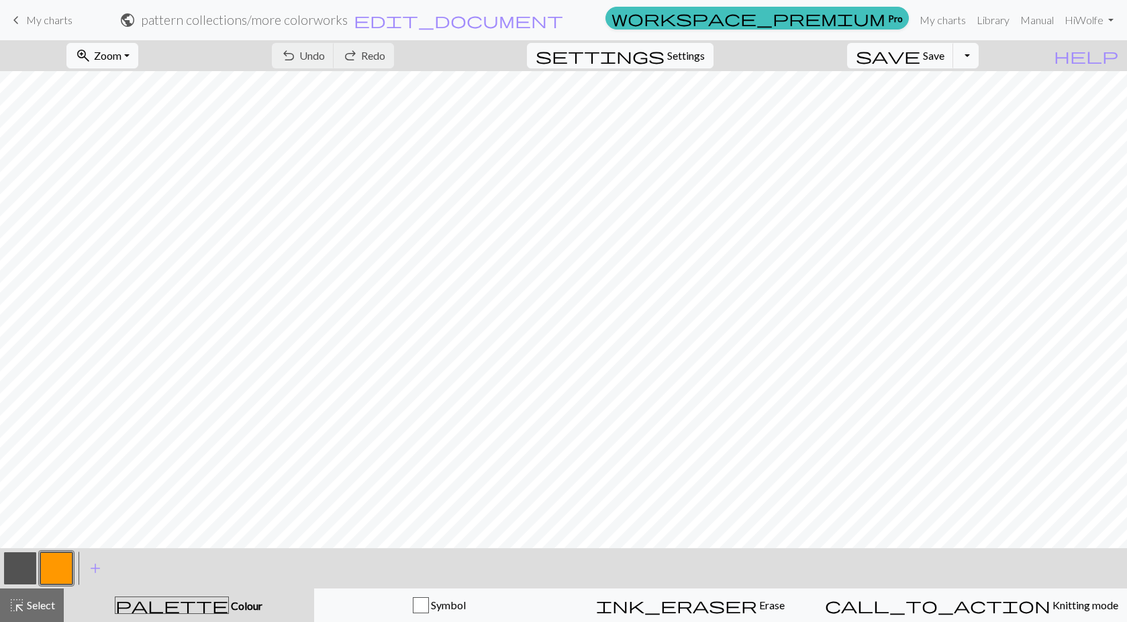
click at [11, 566] on button "button" at bounding box center [20, 568] width 32 height 32
click at [54, 567] on button "button" at bounding box center [56, 568] width 32 height 32
drag, startPoint x: 11, startPoint y: 572, endPoint x: 67, endPoint y: 544, distance: 63.0
click at [11, 570] on button "button" at bounding box center [20, 568] width 32 height 32
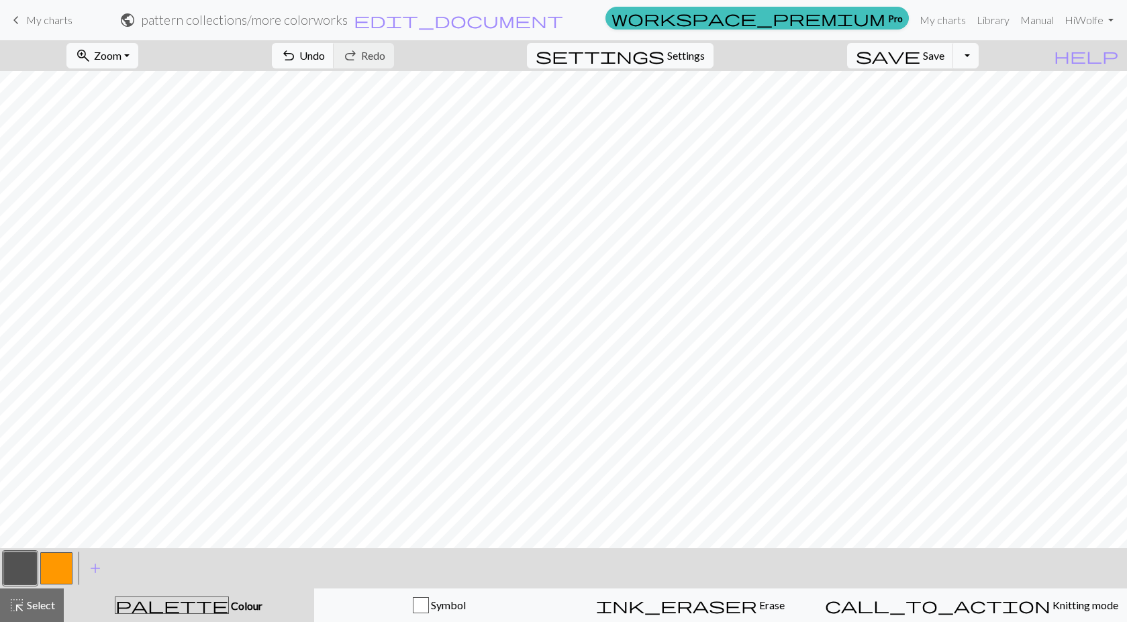
drag, startPoint x: 53, startPoint y: 561, endPoint x: 87, endPoint y: 545, distance: 37.2
click at [58, 560] on button "button" at bounding box center [56, 568] width 32 height 32
drag, startPoint x: 21, startPoint y: 568, endPoint x: 59, endPoint y: 542, distance: 45.8
click at [30, 554] on button "button" at bounding box center [20, 568] width 32 height 32
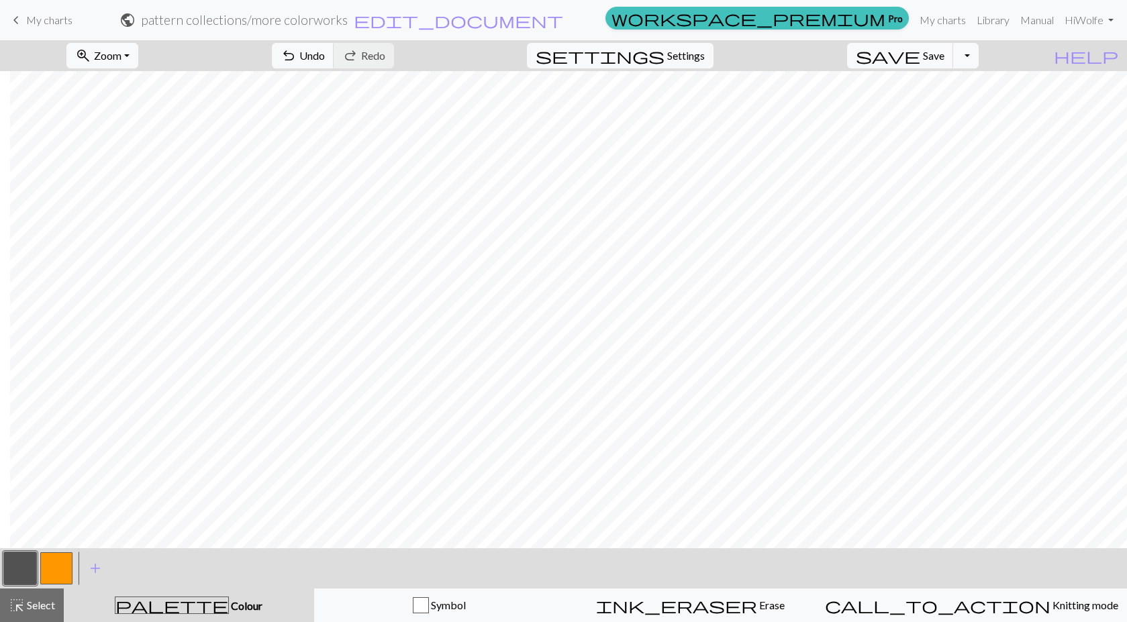
click at [50, 566] on button "button" at bounding box center [56, 568] width 32 height 32
drag, startPoint x: 25, startPoint y: 566, endPoint x: 36, endPoint y: 548, distance: 20.8
click at [25, 565] on button "button" at bounding box center [20, 568] width 32 height 32
click at [64, 569] on button "button" at bounding box center [56, 568] width 32 height 32
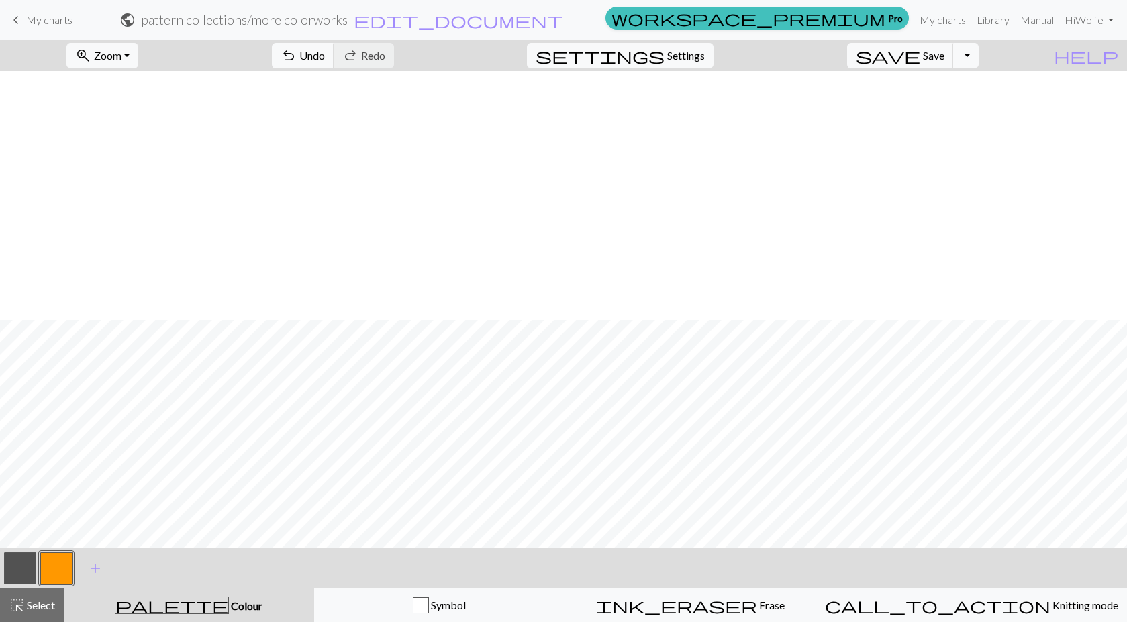
scroll to position [940, 0]
drag, startPoint x: 21, startPoint y: 566, endPoint x: 32, endPoint y: 558, distance: 13.4
click at [22, 564] on button "button" at bounding box center [20, 568] width 32 height 32
click at [56, 572] on button "button" at bounding box center [56, 568] width 32 height 32
click at [26, 561] on button "button" at bounding box center [20, 568] width 32 height 32
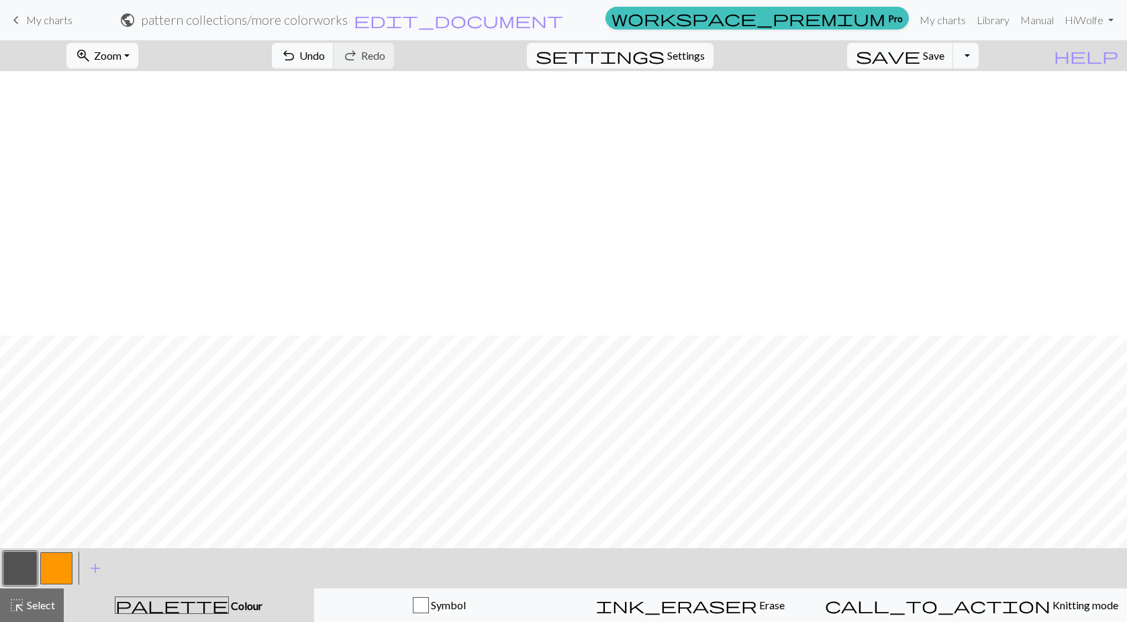
scroll to position [1204, 0]
drag, startPoint x: 367, startPoint y: 54, endPoint x: 368, endPoint y: 68, distance: 13.4
click at [297, 54] on span "undo" at bounding box center [289, 55] width 16 height 19
click at [47, 570] on button "button" at bounding box center [56, 568] width 32 height 32
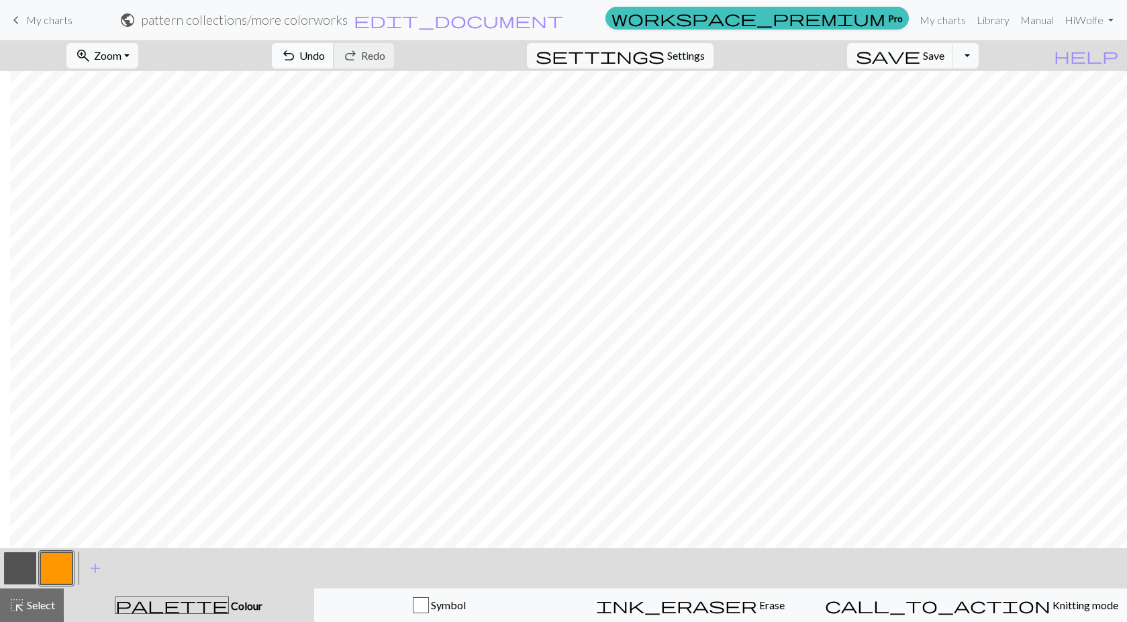
click at [334, 54] on button "undo Undo Undo" at bounding box center [303, 56] width 62 height 26
click at [325, 57] on span "Undo" at bounding box center [312, 55] width 26 height 13
click at [944, 53] on span "Save" at bounding box center [933, 55] width 21 height 13
click at [942, 49] on div "Chart saved" at bounding box center [563, 26] width 1127 height 53
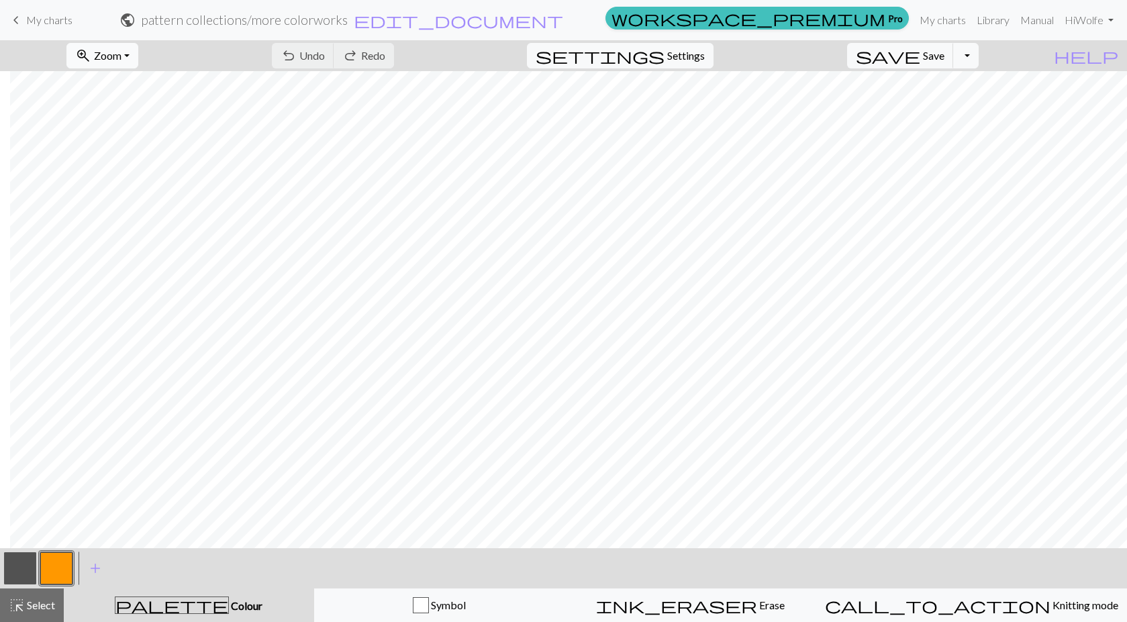
click at [121, 51] on span "Zoom" at bounding box center [108, 55] width 28 height 13
click at [160, 158] on button "50%" at bounding box center [120, 160] width 106 height 21
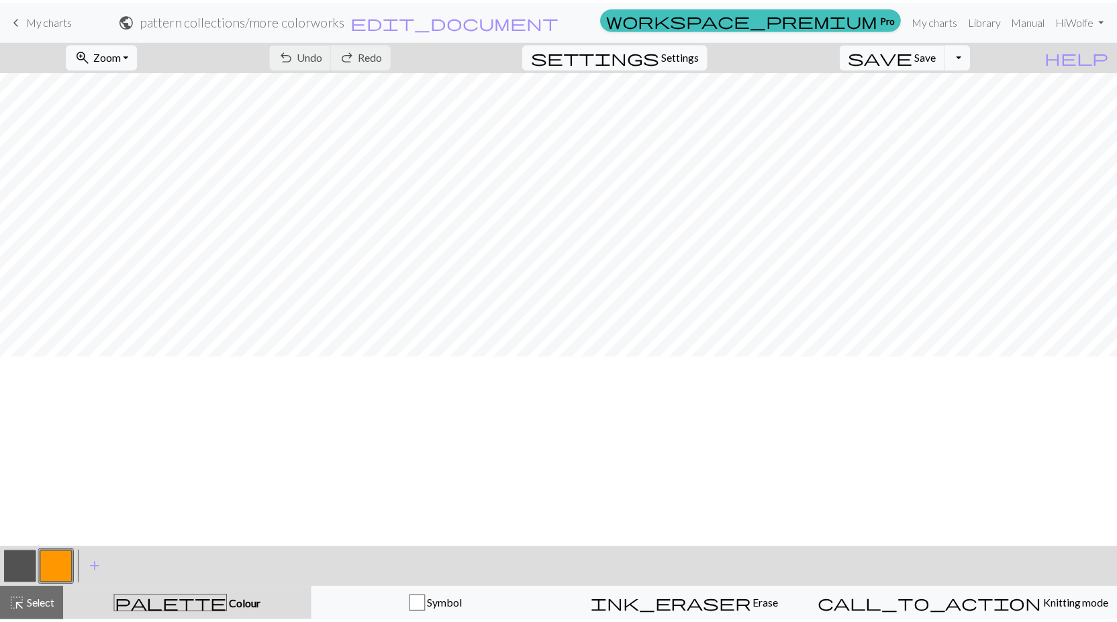
scroll to position [184, 0]
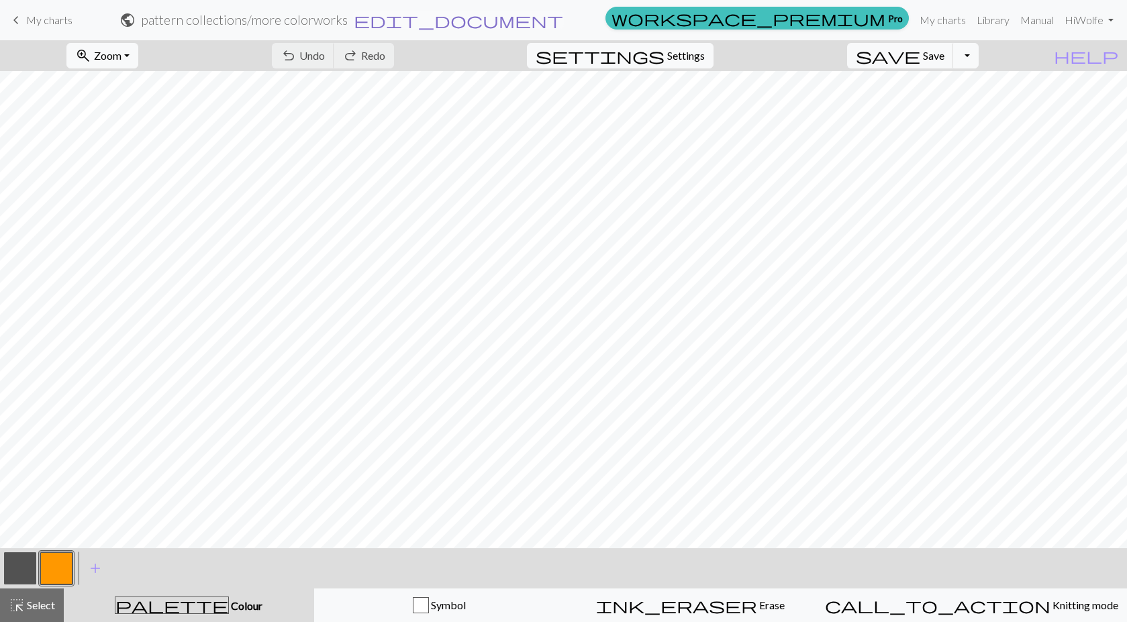
click at [563, 21] on span "edit_document" at bounding box center [458, 20] width 209 height 19
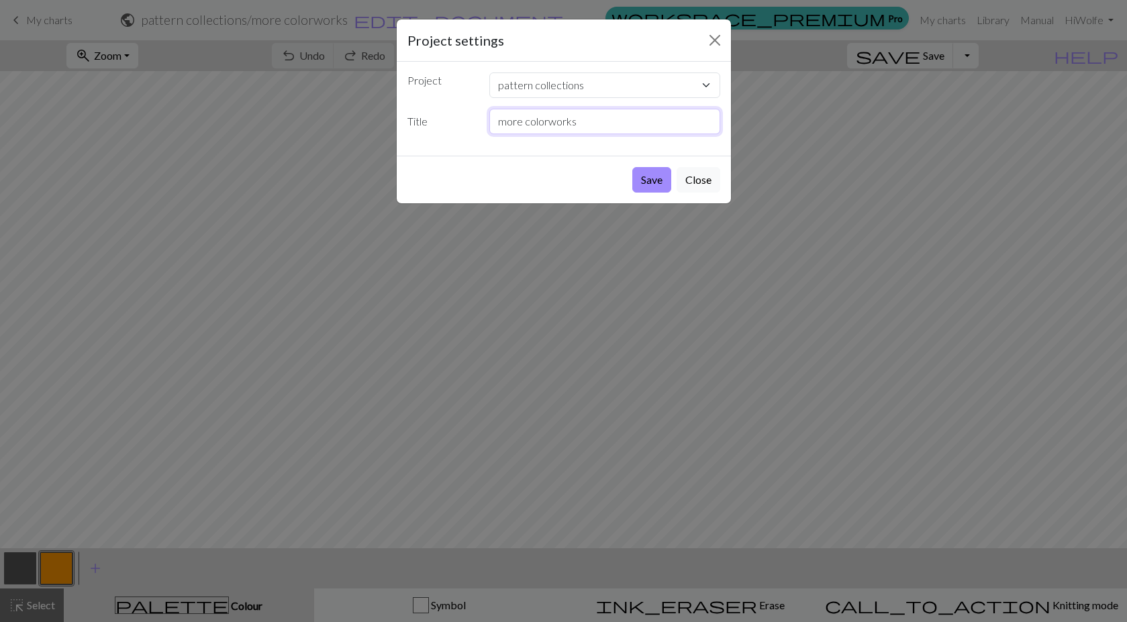
drag, startPoint x: 604, startPoint y: 125, endPoint x: 523, endPoint y: 106, distance: 83.3
click at [523, 106] on div "Project pattern collections Individual Icons blep N sq commission nogard snofla…" at bounding box center [564, 109] width 334 height 94
type input "m"
type input "infinite colorwork flat 2"
click at [647, 172] on button "Save" at bounding box center [651, 180] width 39 height 26
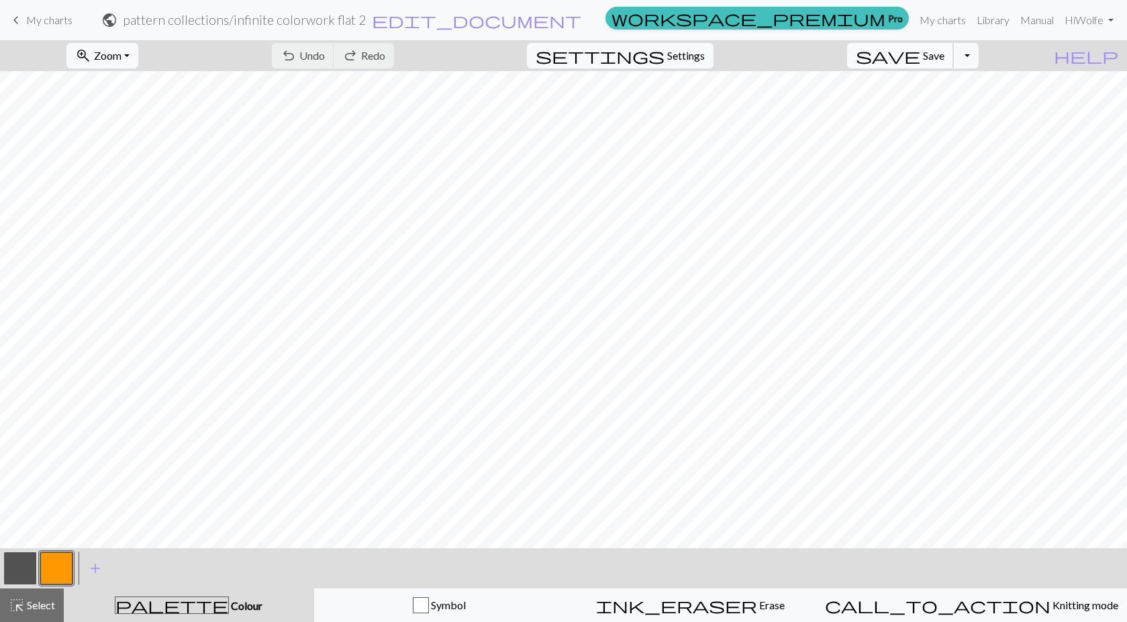
drag, startPoint x: 952, startPoint y: 66, endPoint x: 941, endPoint y: 67, distance: 11.5
click at [952, 65] on button "save Save Save" at bounding box center [900, 56] width 107 height 26
click at [944, 56] on span "Save" at bounding box center [933, 55] width 21 height 13
click at [938, 15] on div "Chart saved" at bounding box center [563, 26] width 1127 height 53
click at [939, 17] on link "My charts" at bounding box center [942, 20] width 57 height 27
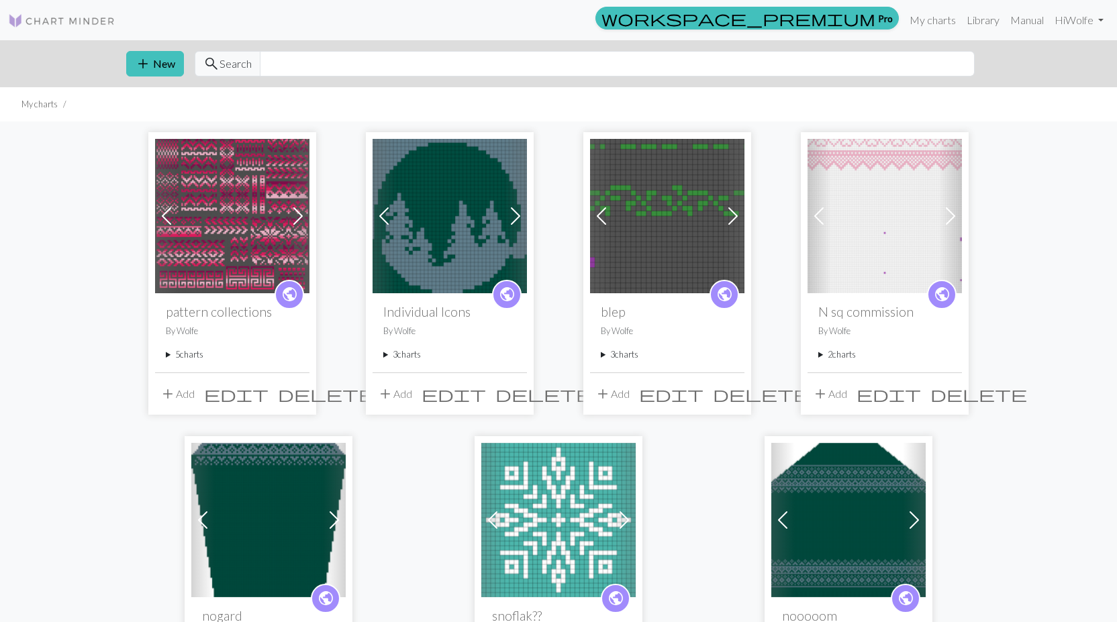
click at [297, 216] on span at bounding box center [297, 215] width 21 height 21
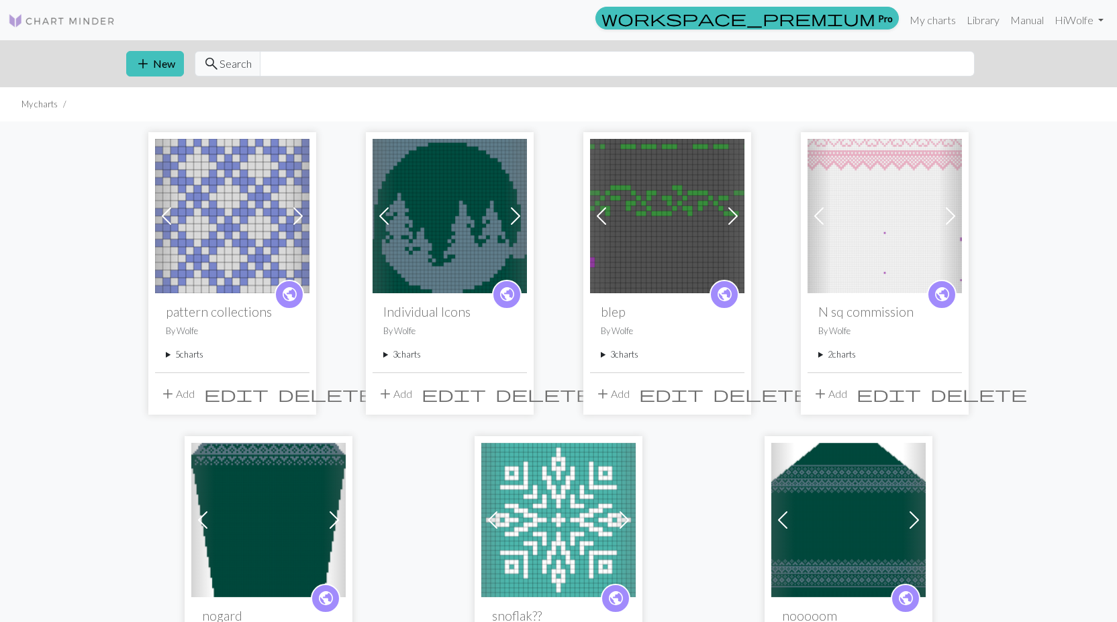
click at [295, 216] on span at bounding box center [297, 215] width 21 height 21
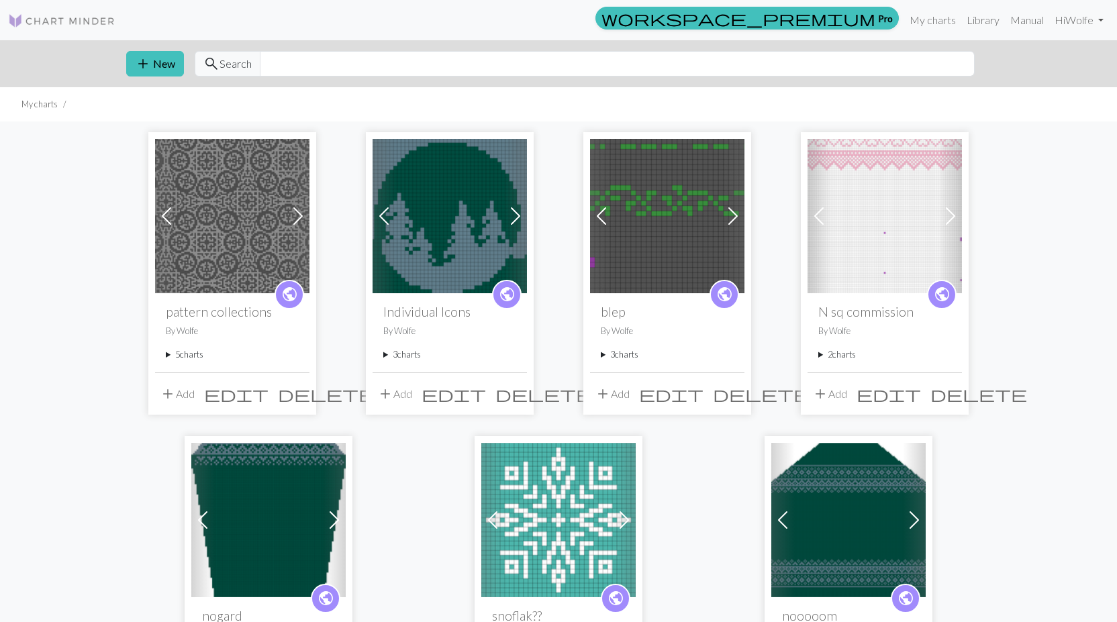
click at [294, 216] on span at bounding box center [297, 215] width 21 height 21
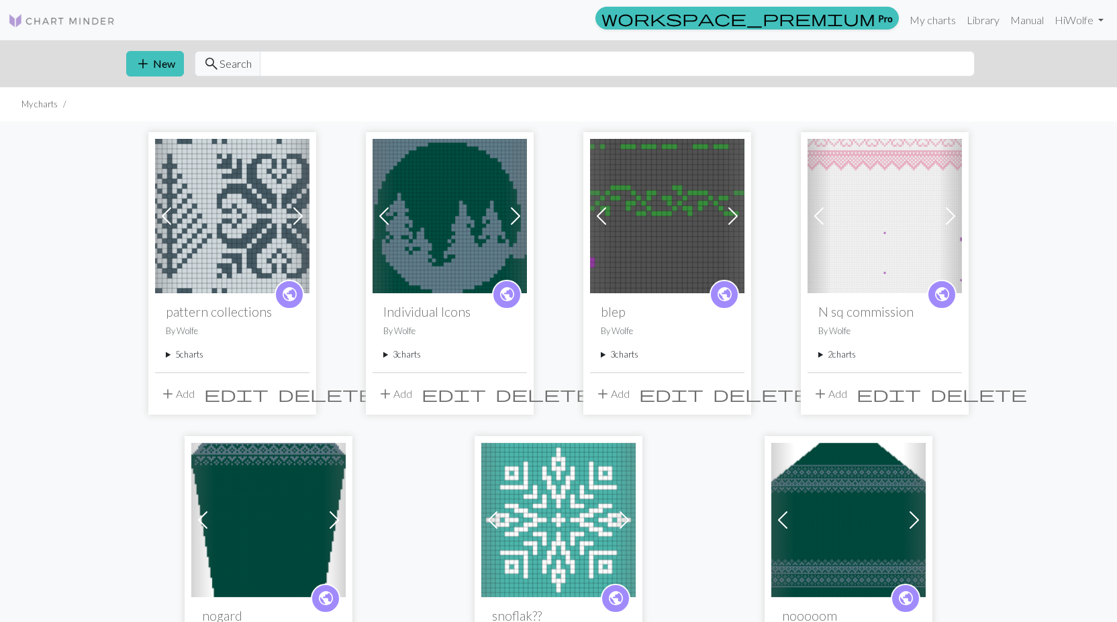
click at [294, 216] on span at bounding box center [297, 215] width 21 height 21
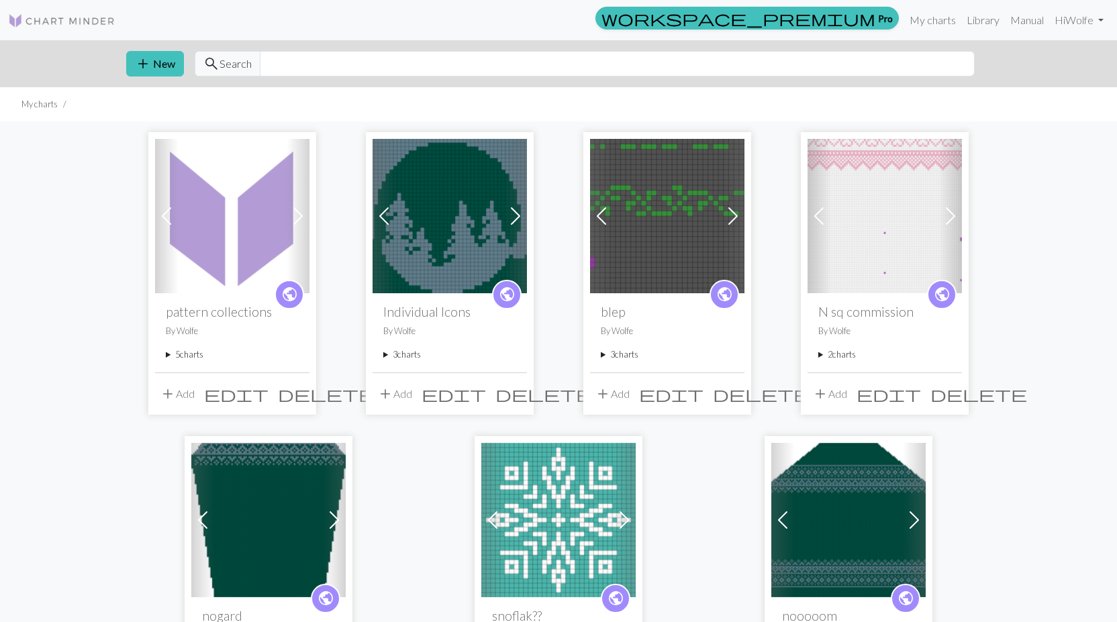
click at [162, 215] on span at bounding box center [166, 215] width 21 height 21
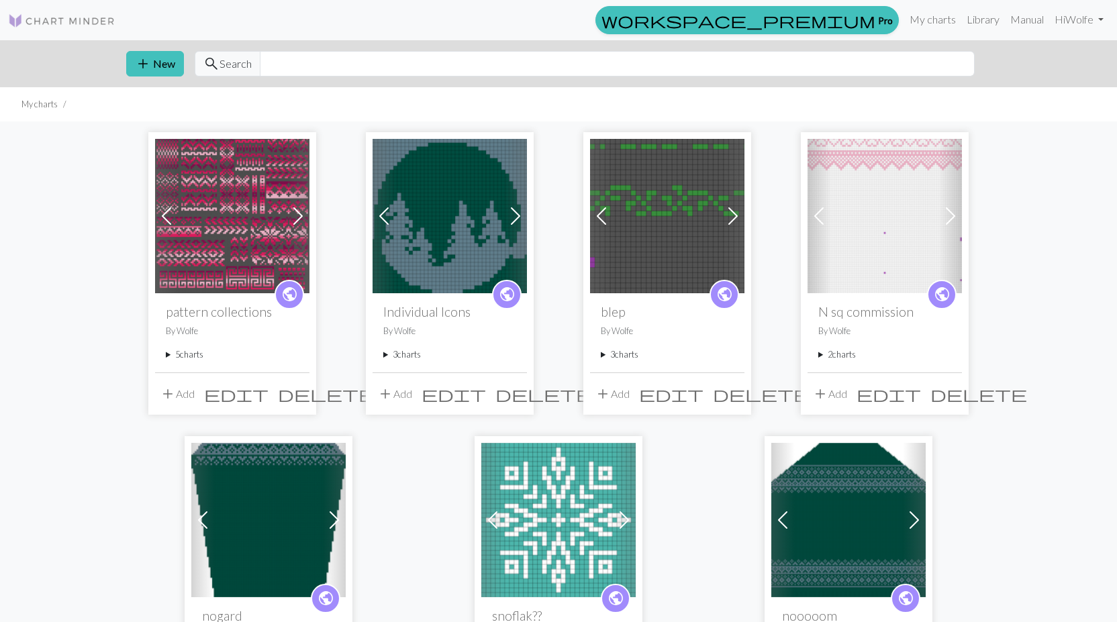
click at [291, 208] on span at bounding box center [297, 215] width 21 height 21
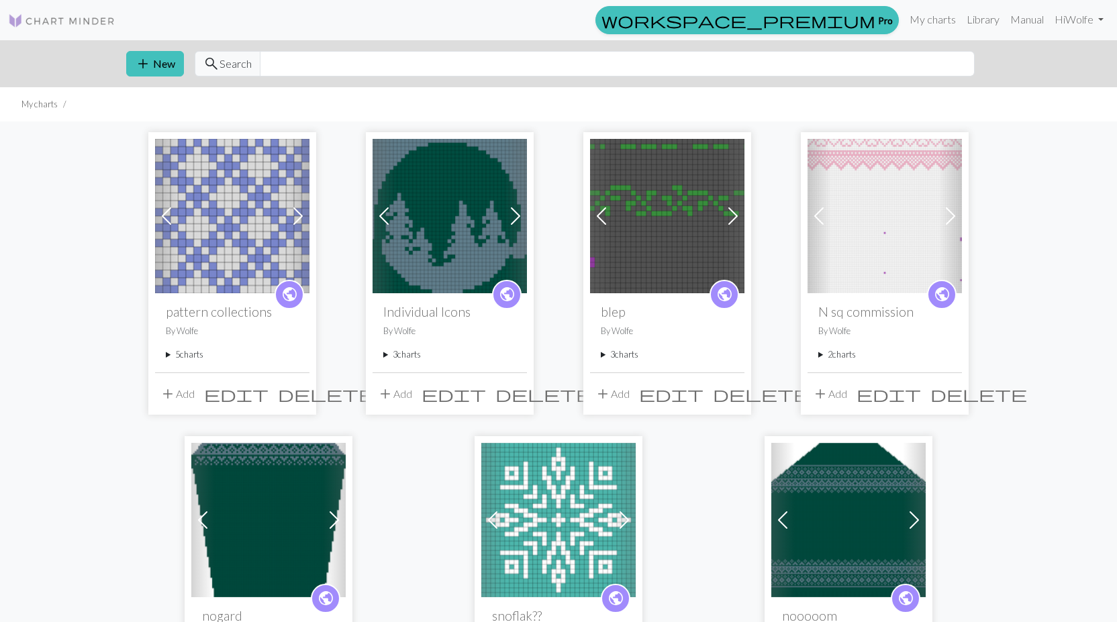
click at [295, 209] on span at bounding box center [297, 215] width 21 height 21
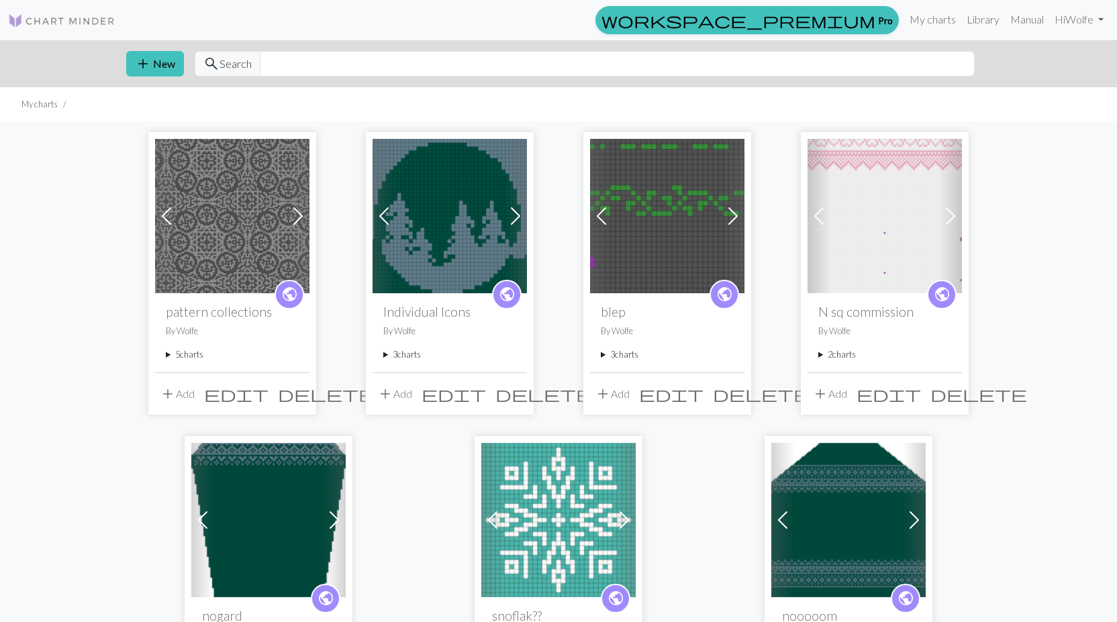
click at [295, 209] on span at bounding box center [297, 215] width 21 height 21
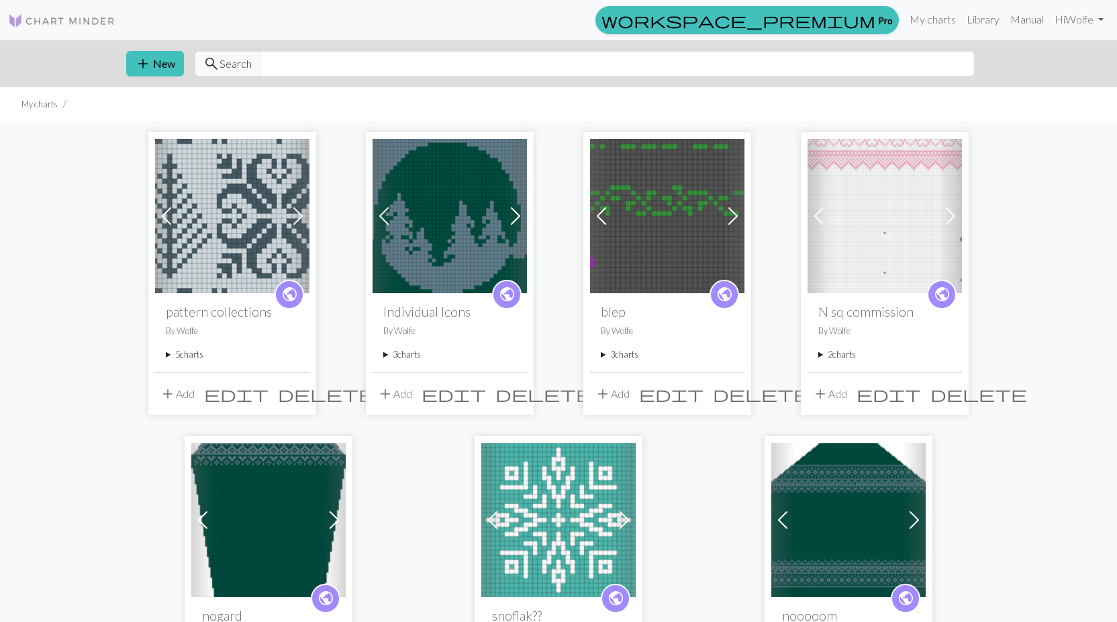
click at [295, 209] on span at bounding box center [297, 215] width 21 height 21
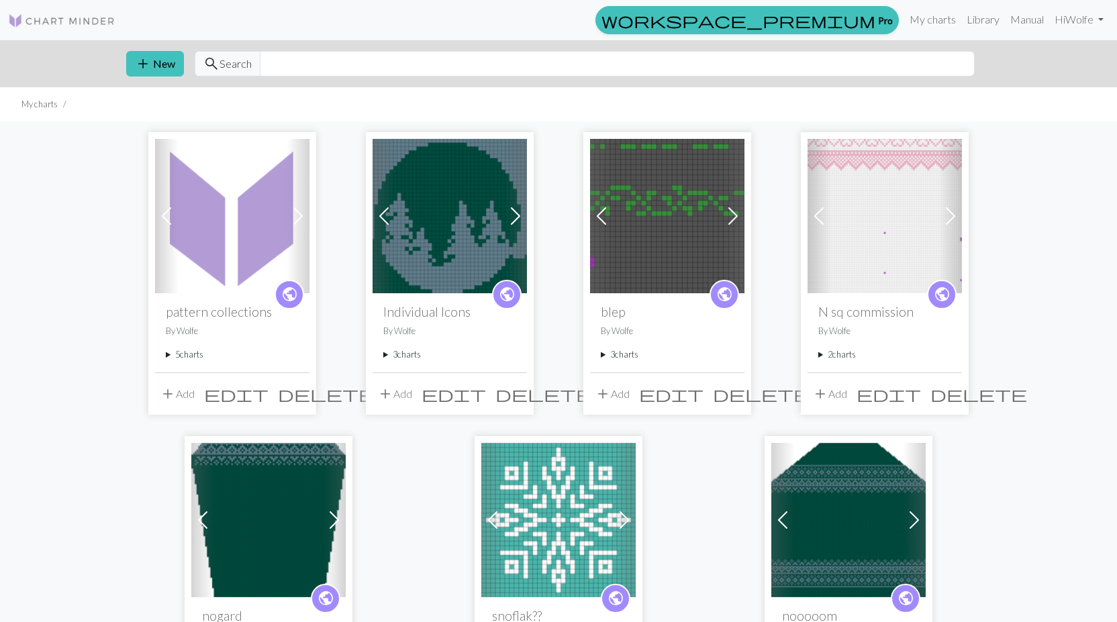
click at [223, 233] on img at bounding box center [232, 216] width 154 height 154
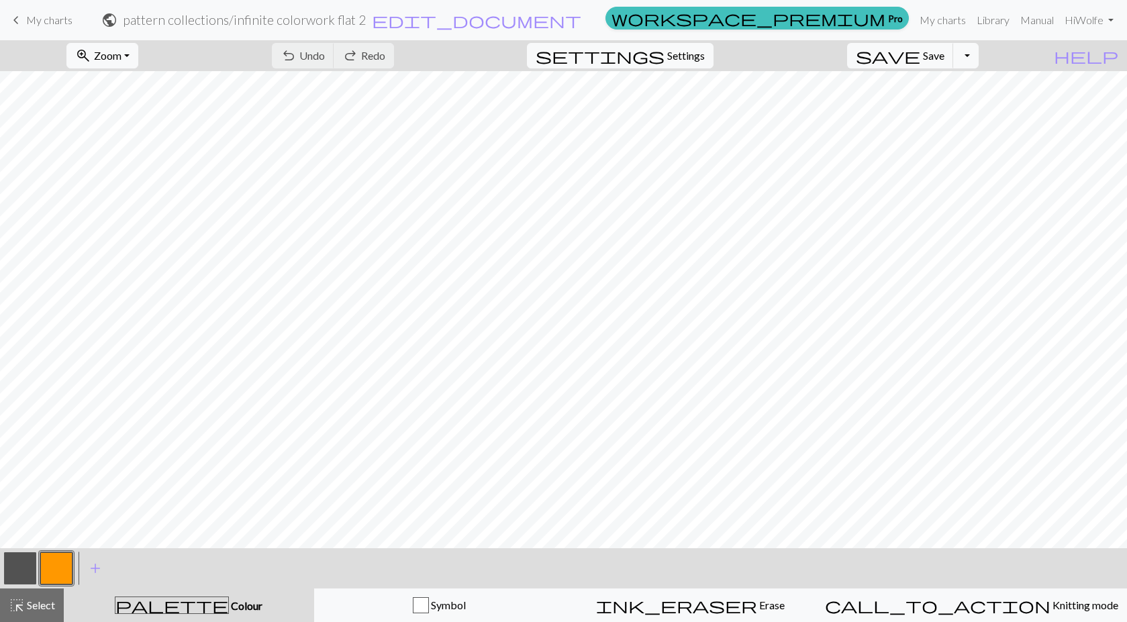
click at [54, 15] on span "My charts" at bounding box center [49, 19] width 46 height 13
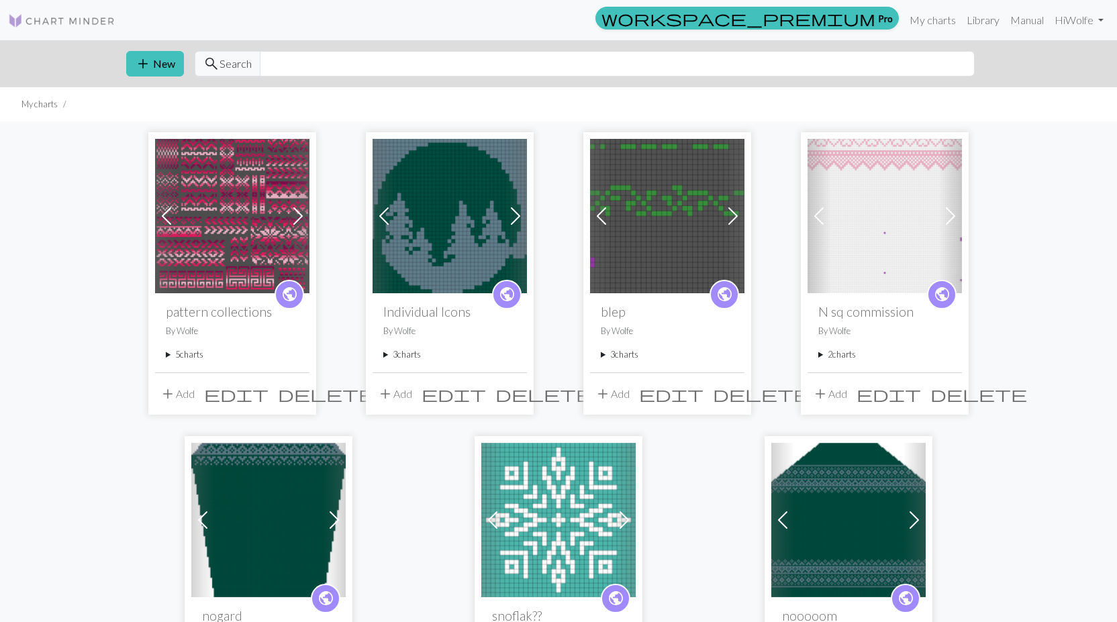
click at [189, 354] on summary "5 charts" at bounding box center [232, 354] width 133 height 13
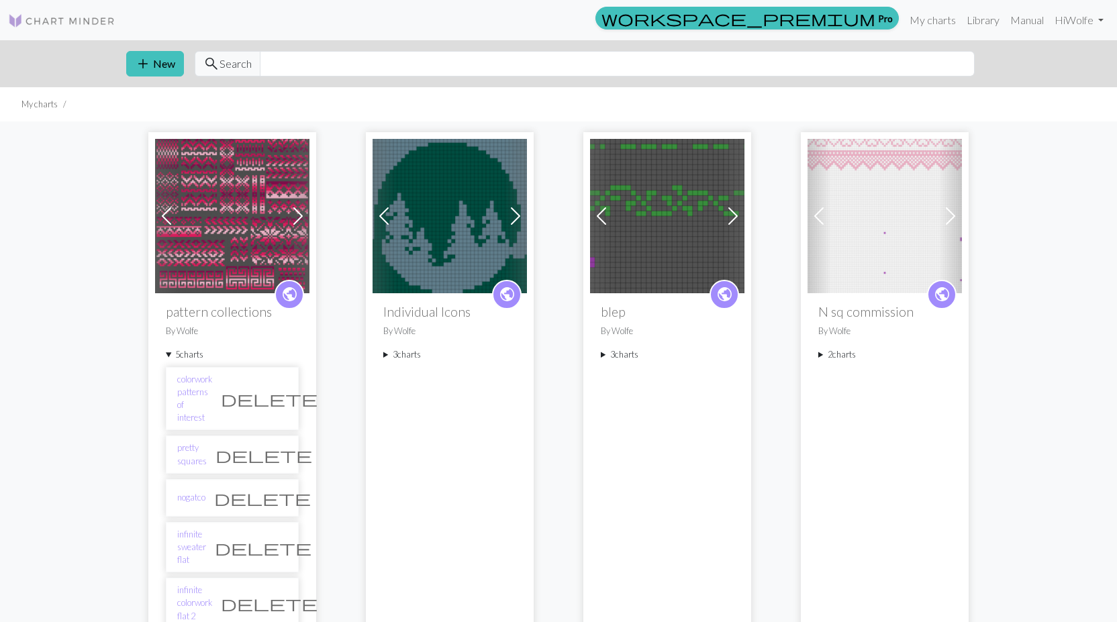
click at [164, 212] on span at bounding box center [166, 215] width 21 height 21
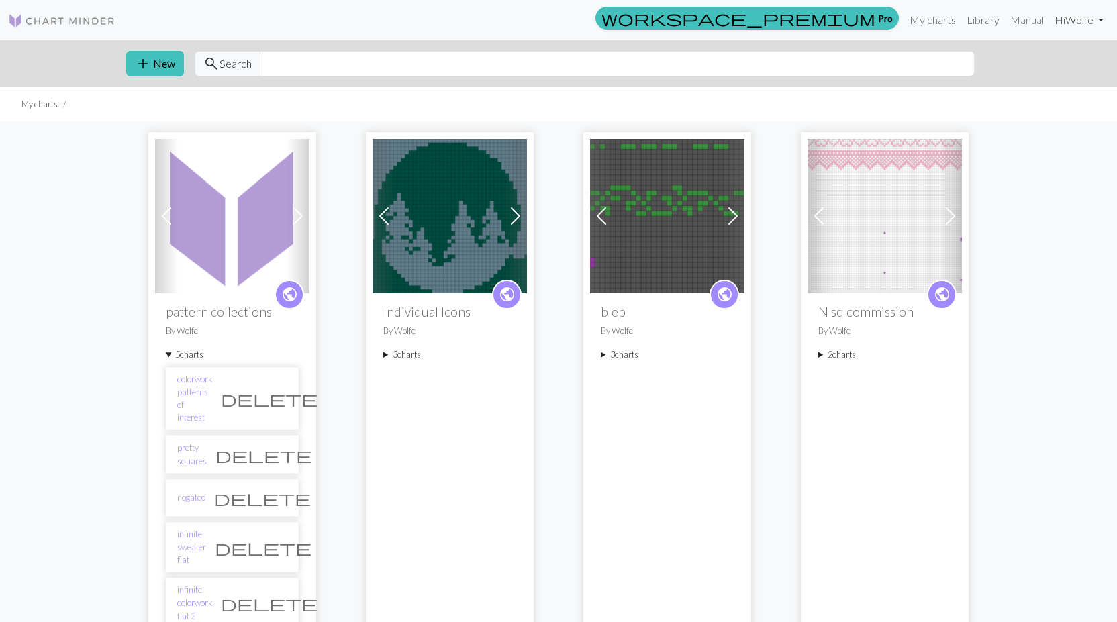
click at [1096, 15] on link "Hi [PERSON_NAME]" at bounding box center [1079, 20] width 60 height 27
click at [1069, 101] on button "Logout" at bounding box center [1054, 101] width 108 height 32
